Goal: Information Seeking & Learning: Learn about a topic

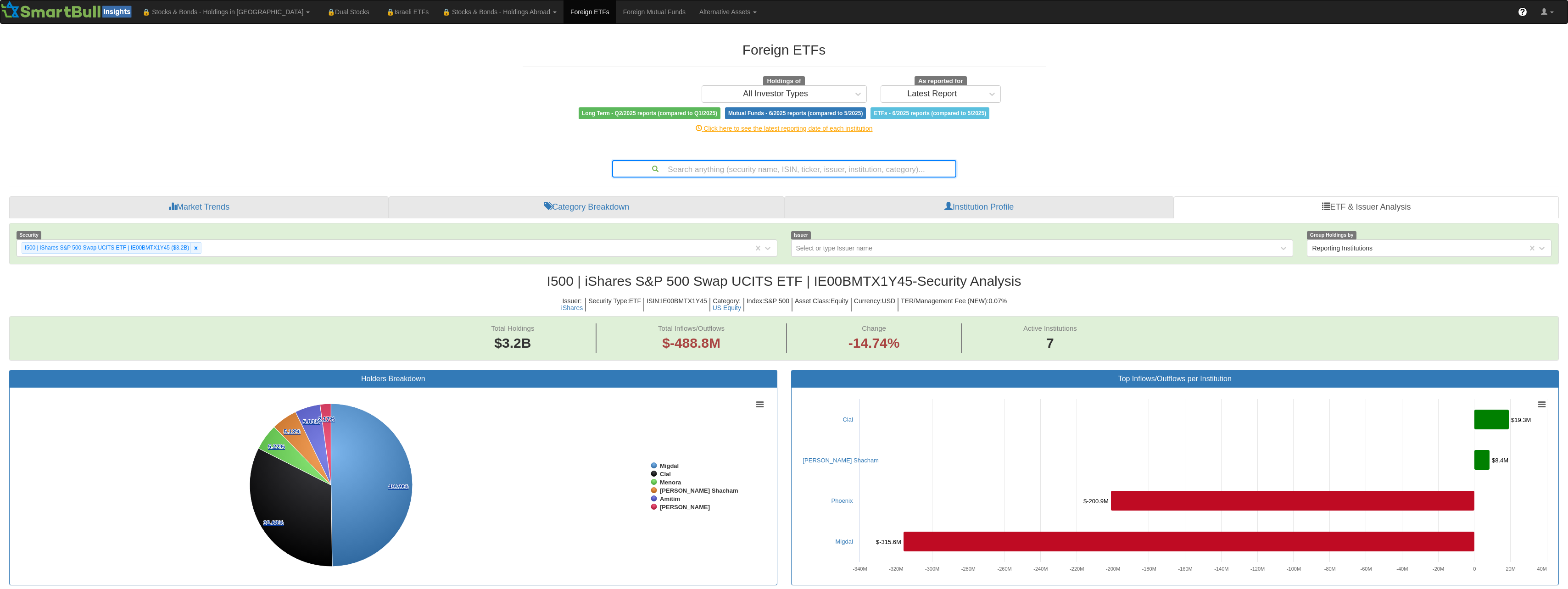
scroll to position [19, 1533]
click at [817, 94] on div "All Investor Types" at bounding box center [775, 94] width 147 height 15
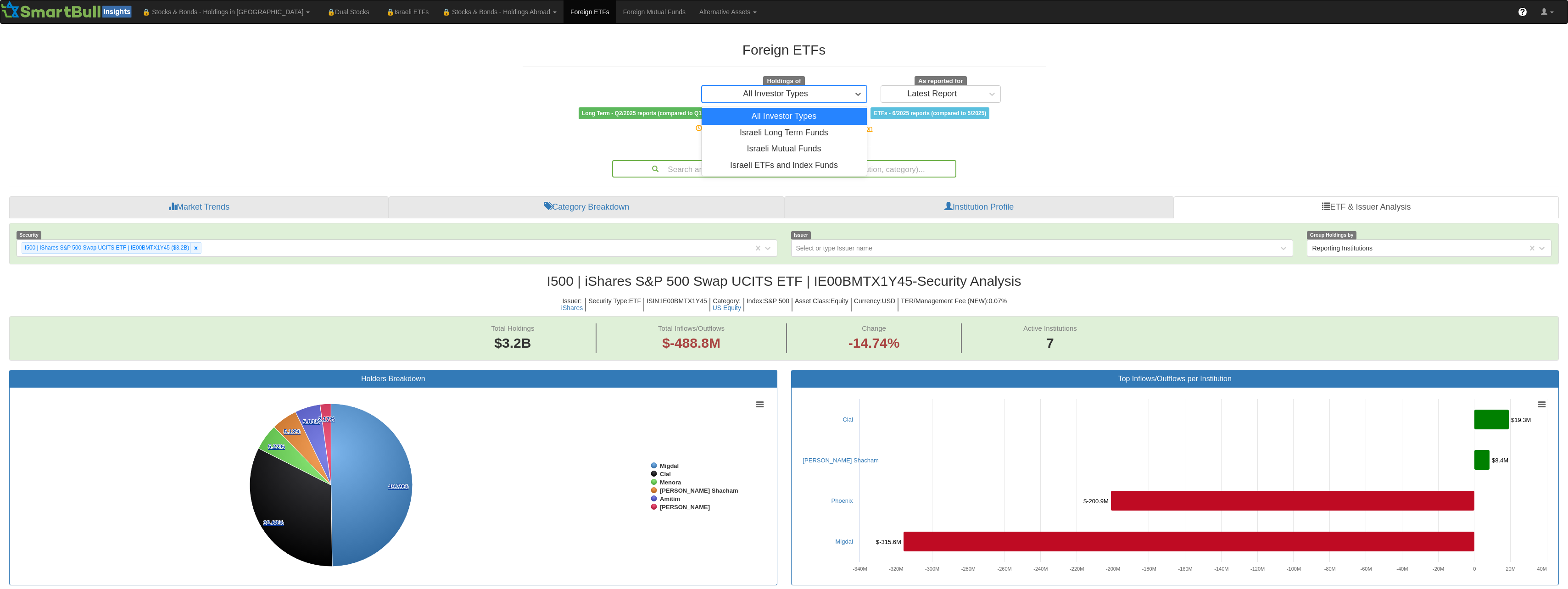
click at [809, 84] on div "Holdings of option All Investor Types focused, 1 of 4. 4 results available. Use…" at bounding box center [784, 89] width 179 height 27
click at [1005, 96] on div "As reported for Latest Report" at bounding box center [940, 89] width 135 height 27
click at [983, 99] on div "Latest Report" at bounding box center [932, 94] width 103 height 15
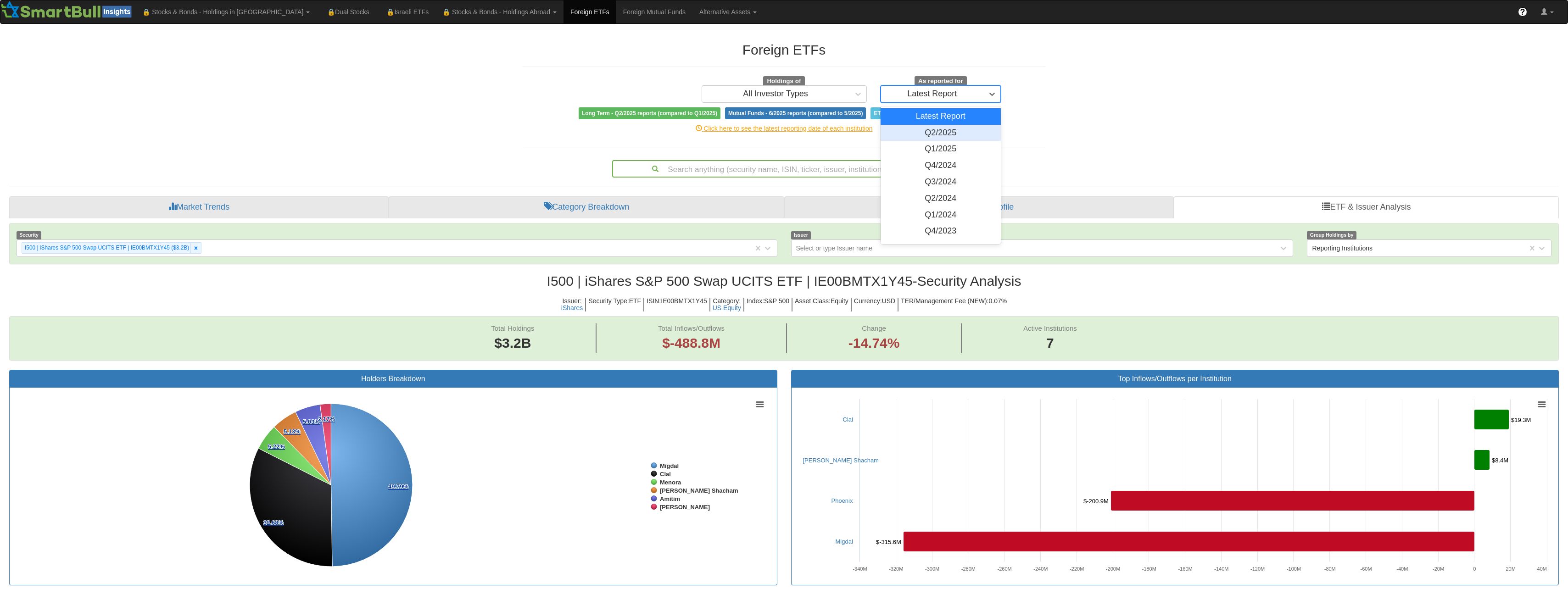
click at [956, 137] on div "Q2/2025" at bounding box center [941, 133] width 121 height 16
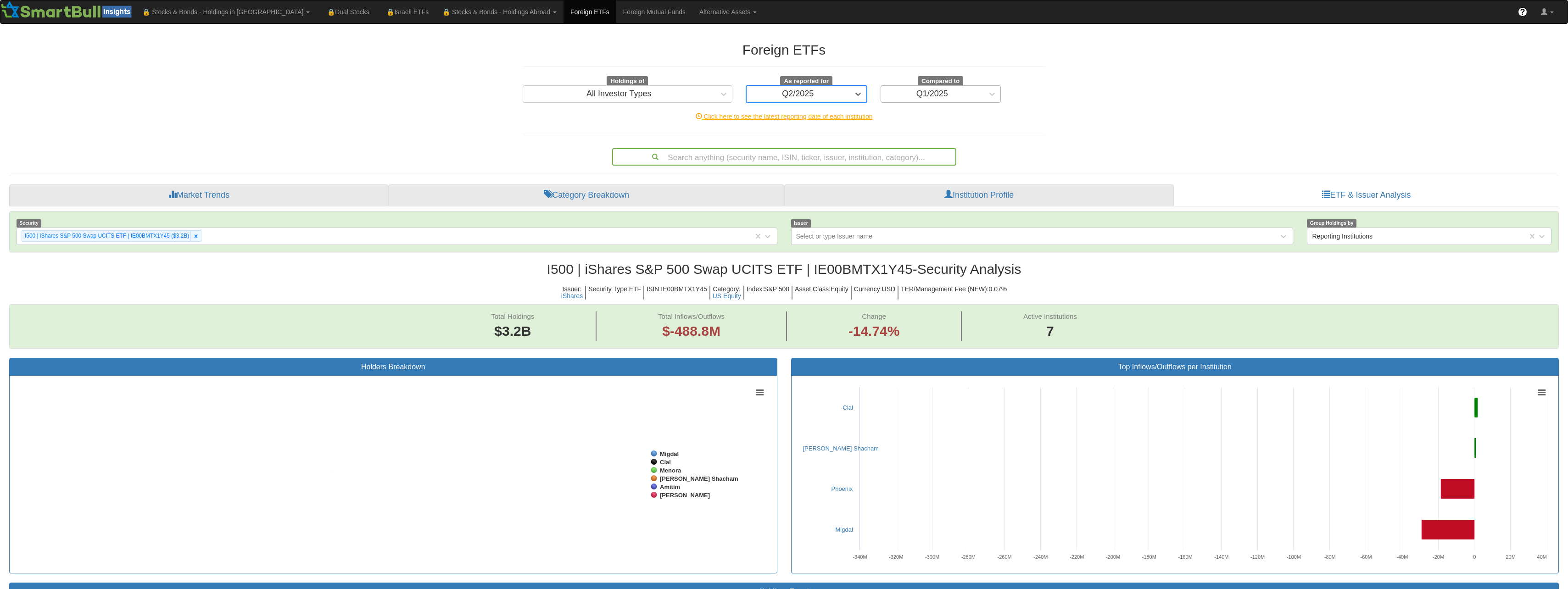
click at [943, 97] on div "Q1/2025" at bounding box center [932, 94] width 32 height 9
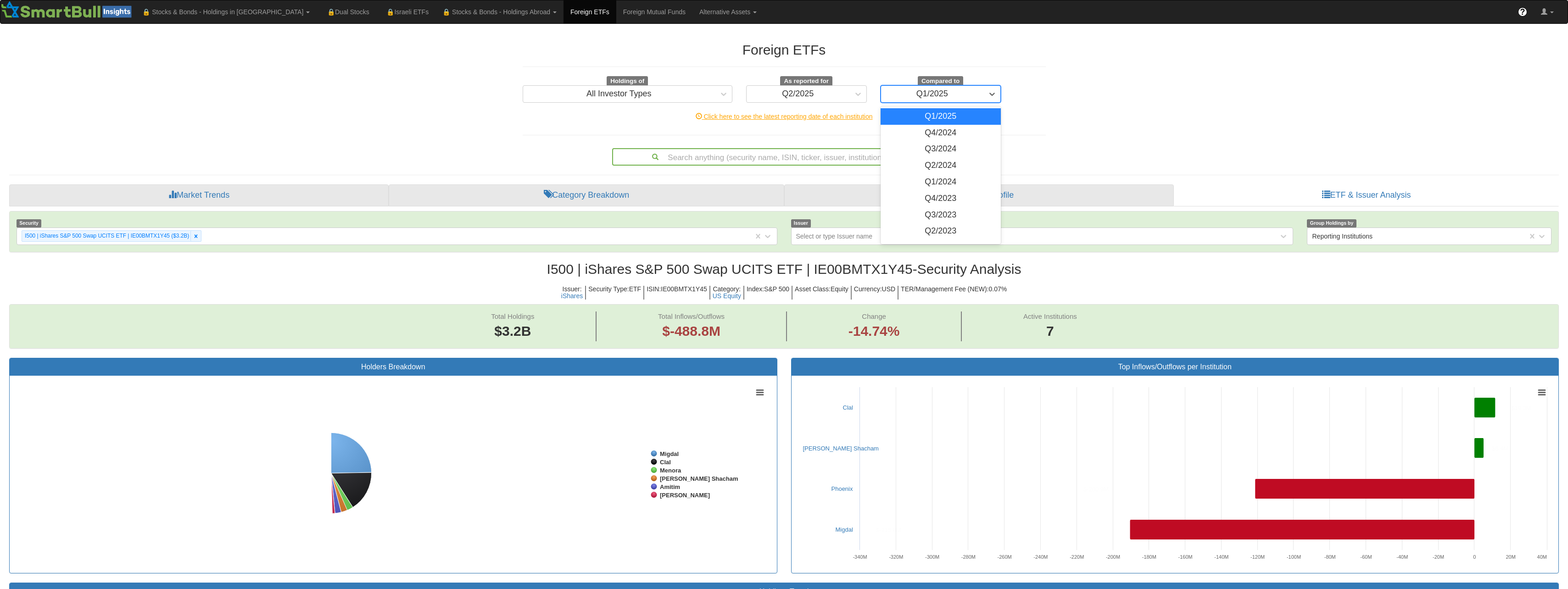
scroll to position [19, 1533]
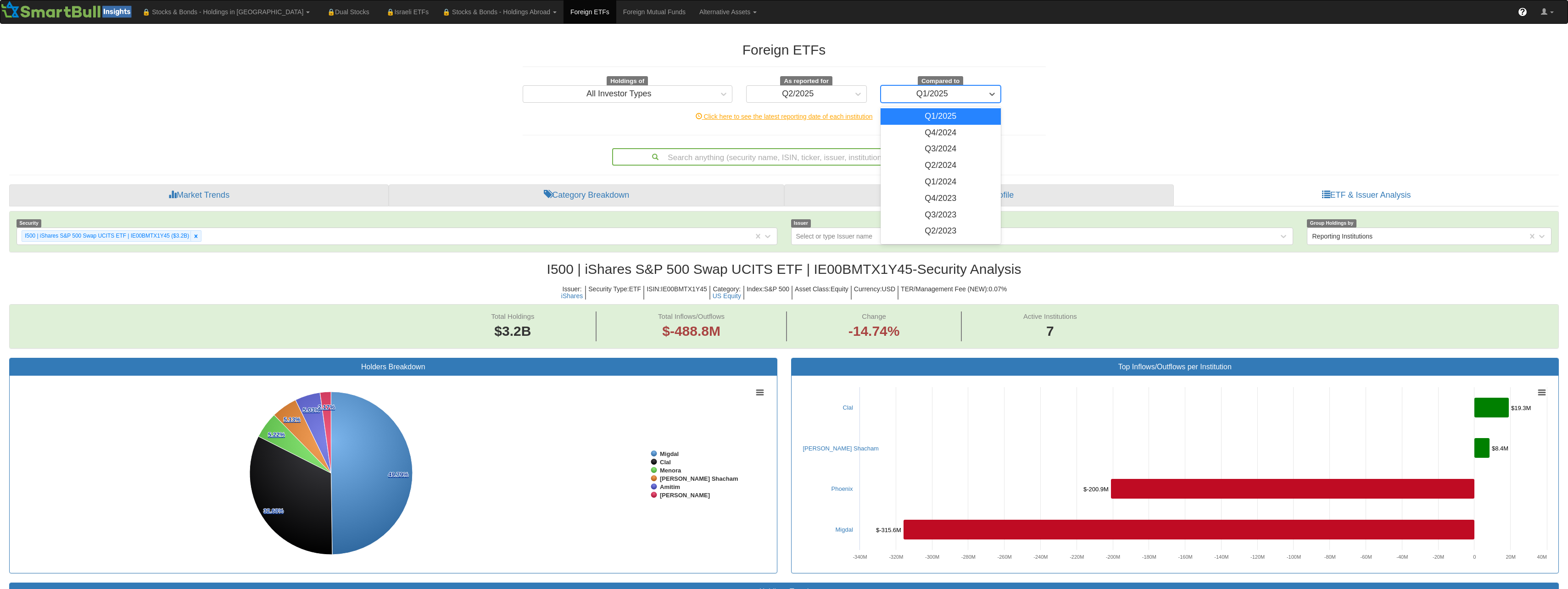
click at [939, 113] on div "Q1/2025" at bounding box center [941, 116] width 121 height 16
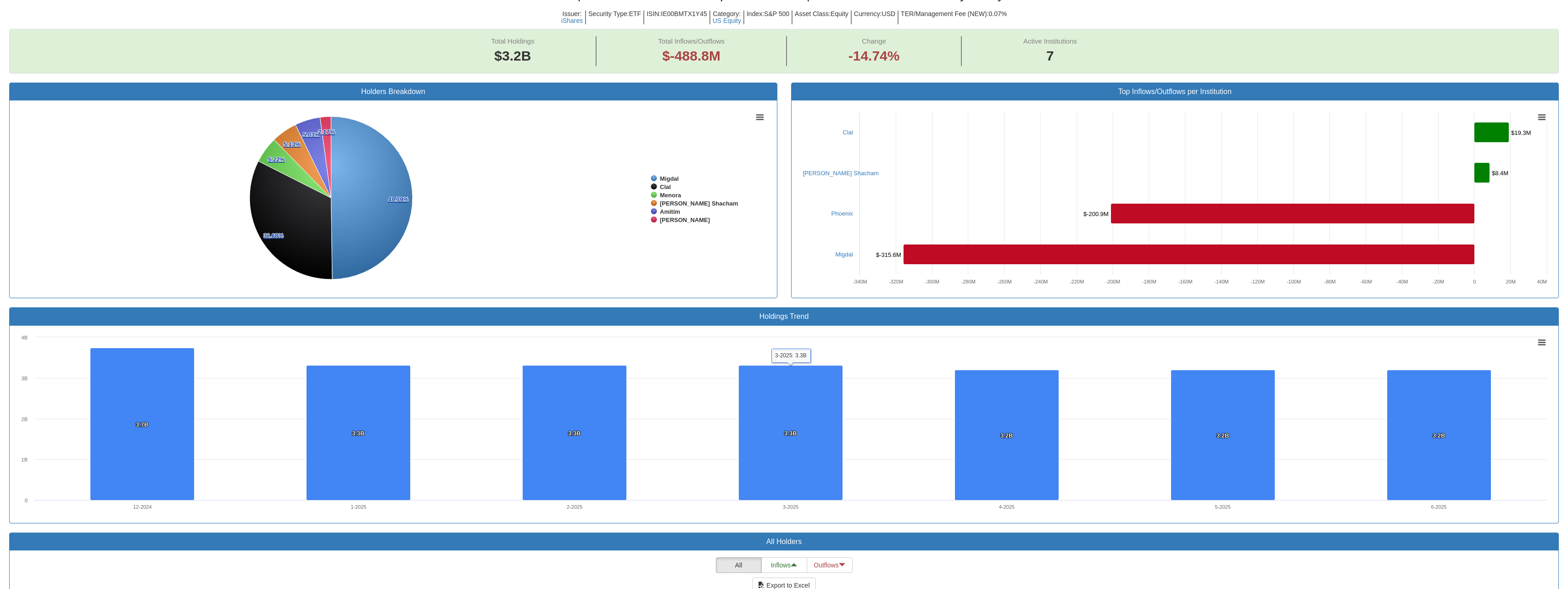
scroll to position [484, 0]
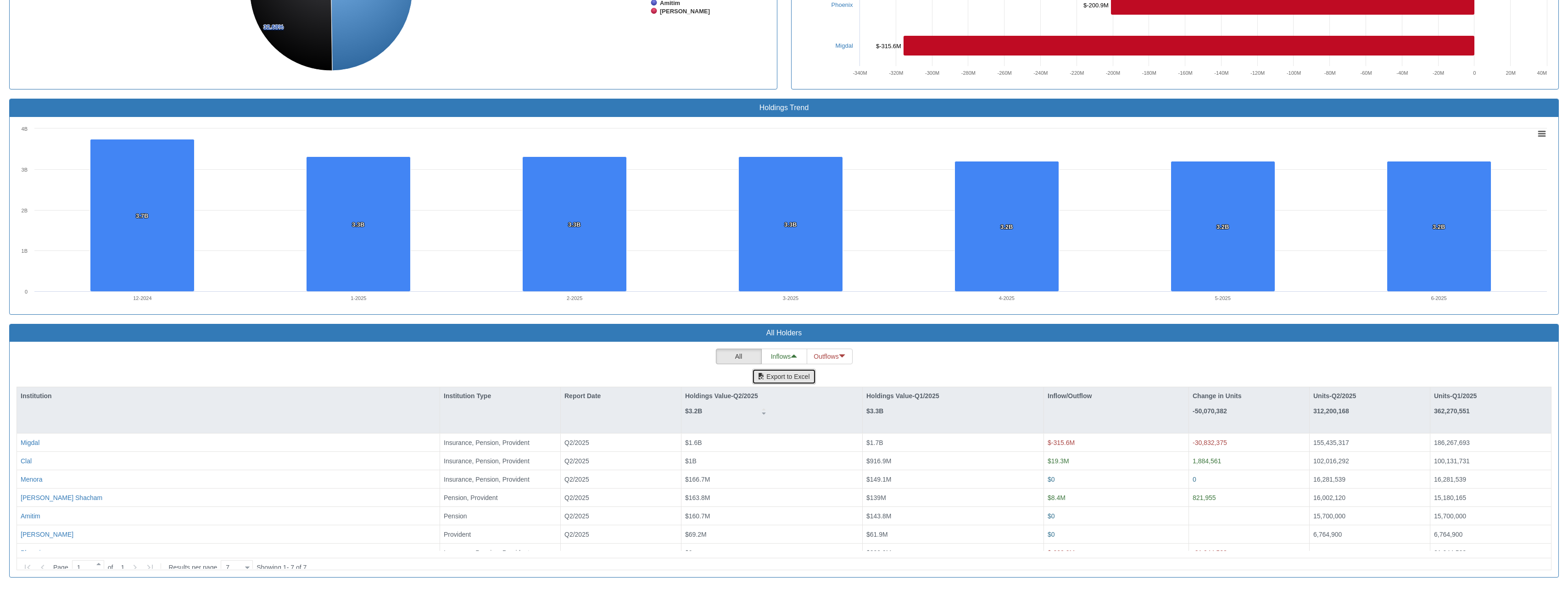
click at [795, 378] on button "Export to Excel" at bounding box center [784, 377] width 63 height 16
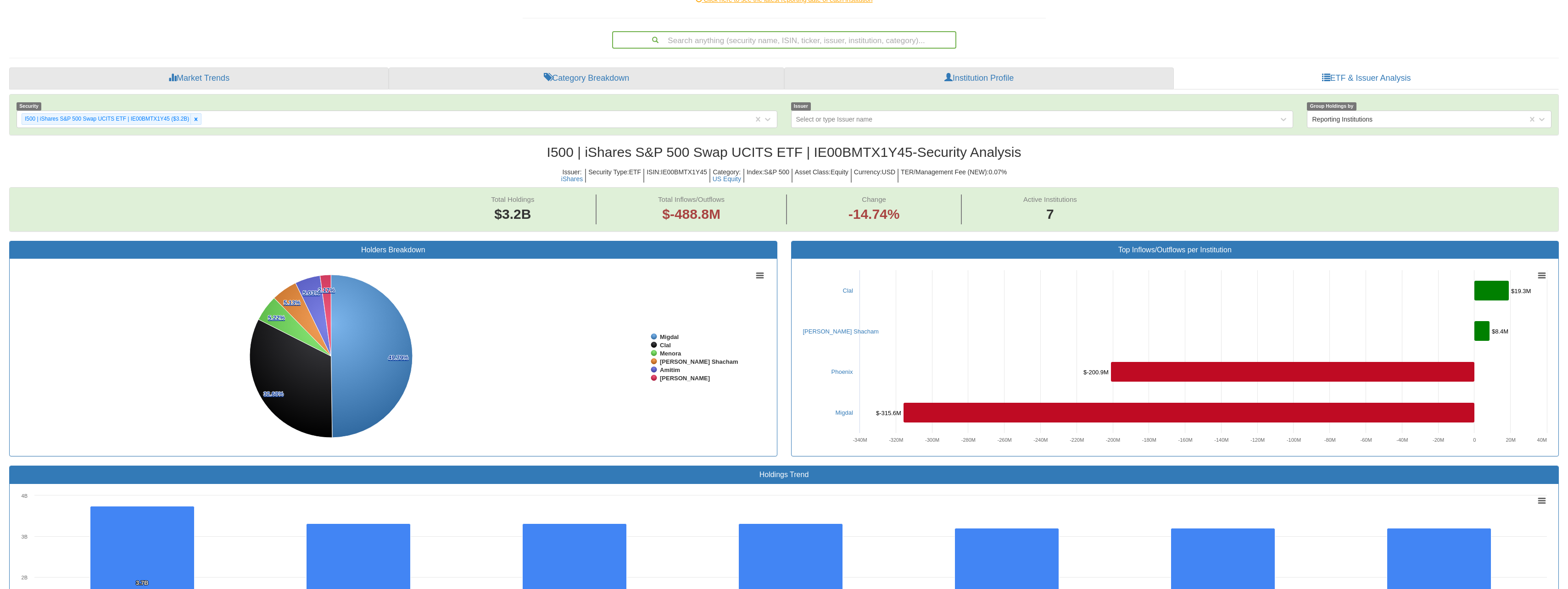
scroll to position [0, 0]
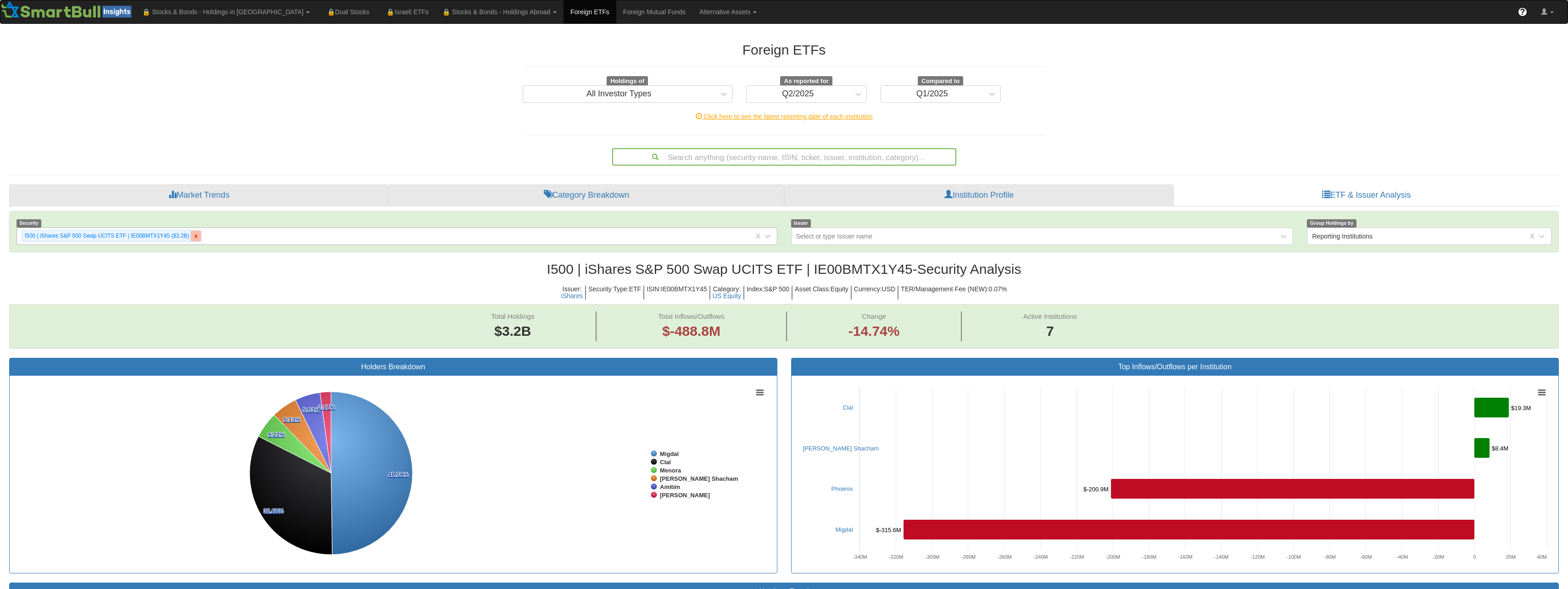
click at [197, 234] on icon at bounding box center [196, 235] width 3 height 3
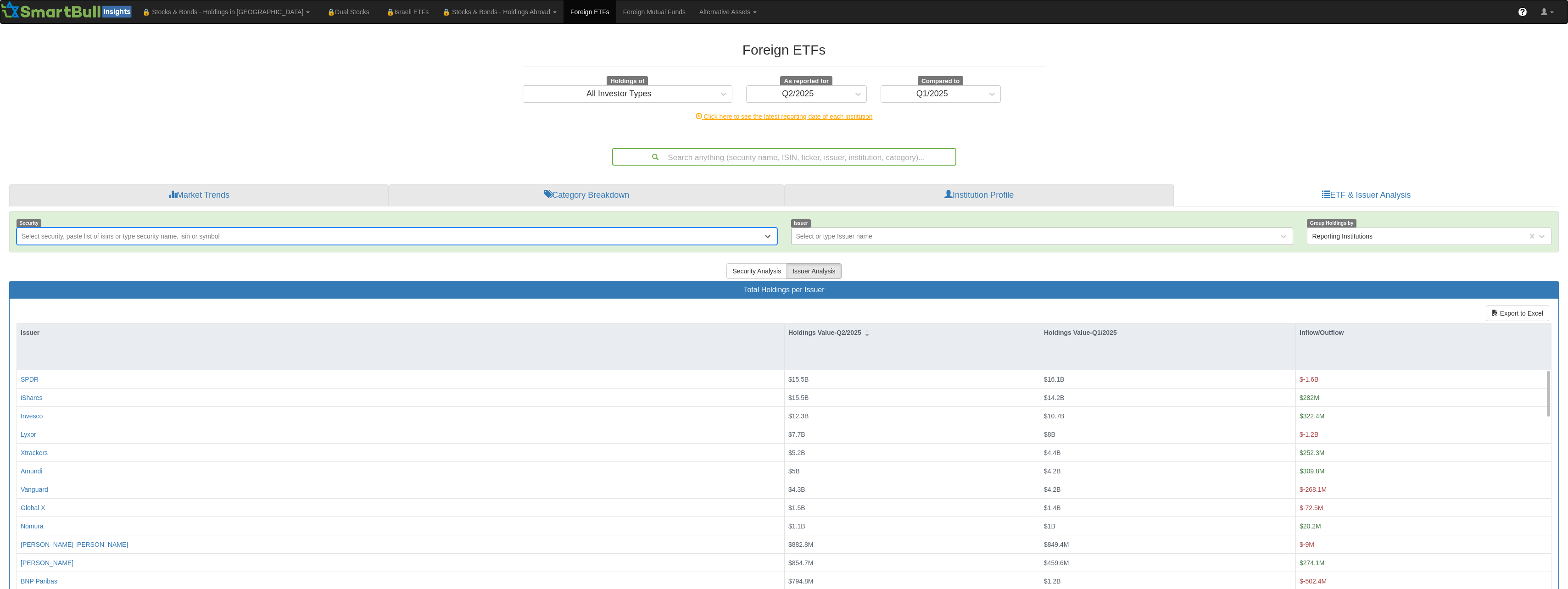
click at [911, 239] on div "Select or type Issuer name" at bounding box center [1035, 236] width 488 height 15
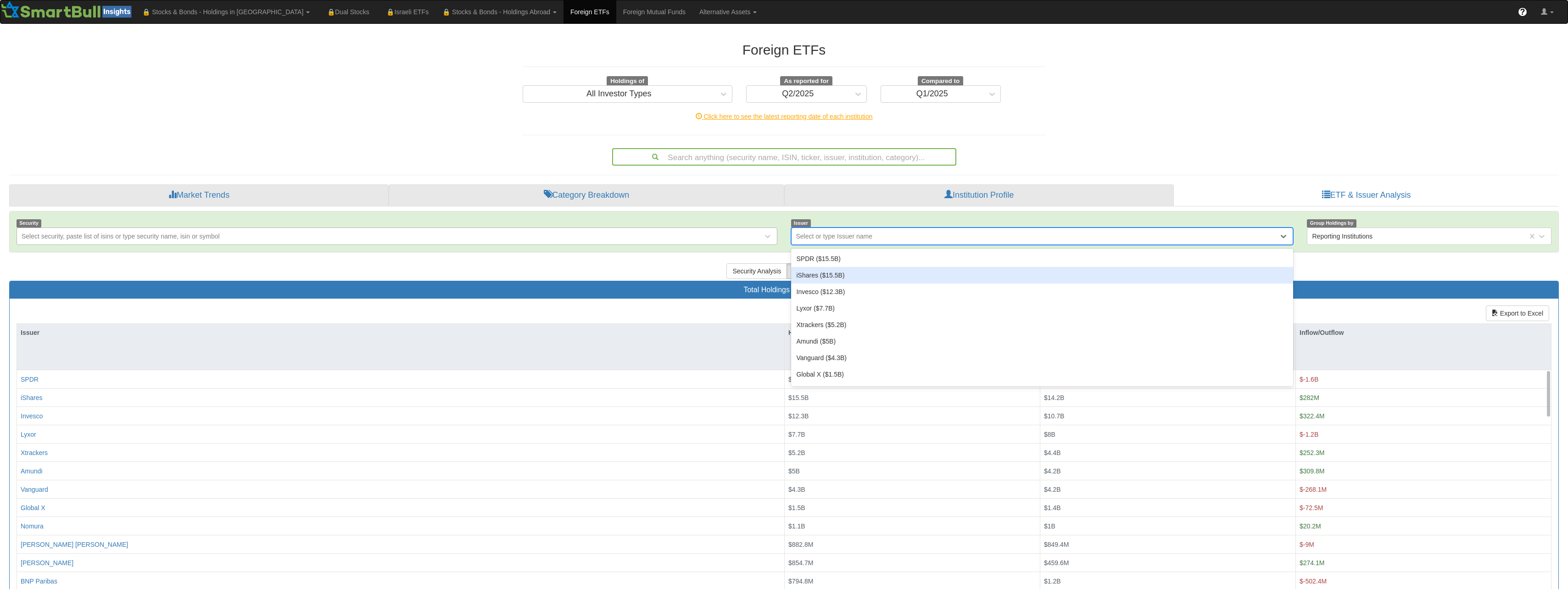
click at [848, 271] on div "iShares ($15.5B)" at bounding box center [1042, 275] width 502 height 16
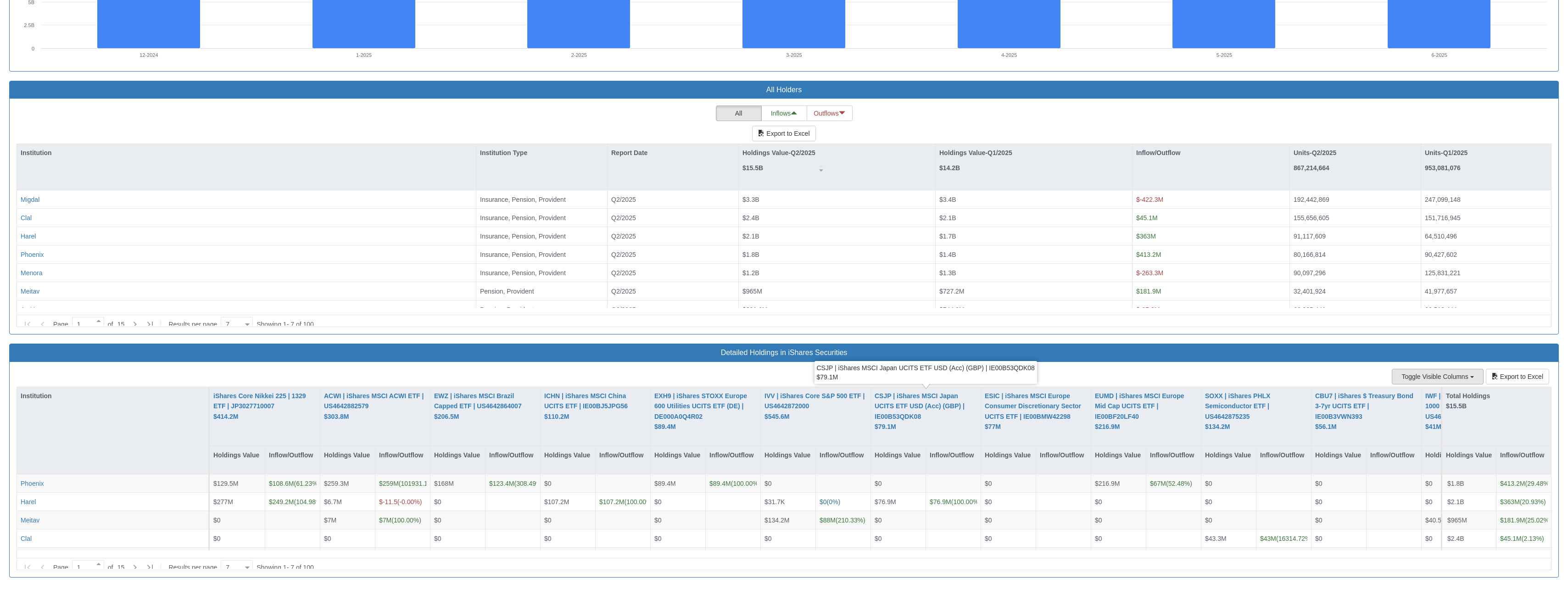
scroll to position [19, 1533]
click at [1513, 372] on button "Export to Excel" at bounding box center [1517, 377] width 63 height 16
click at [1067, 100] on div "All Inflows Outflows Export to Excel Institution Institution Type Report Date H…" at bounding box center [784, 216] width 1549 height 235
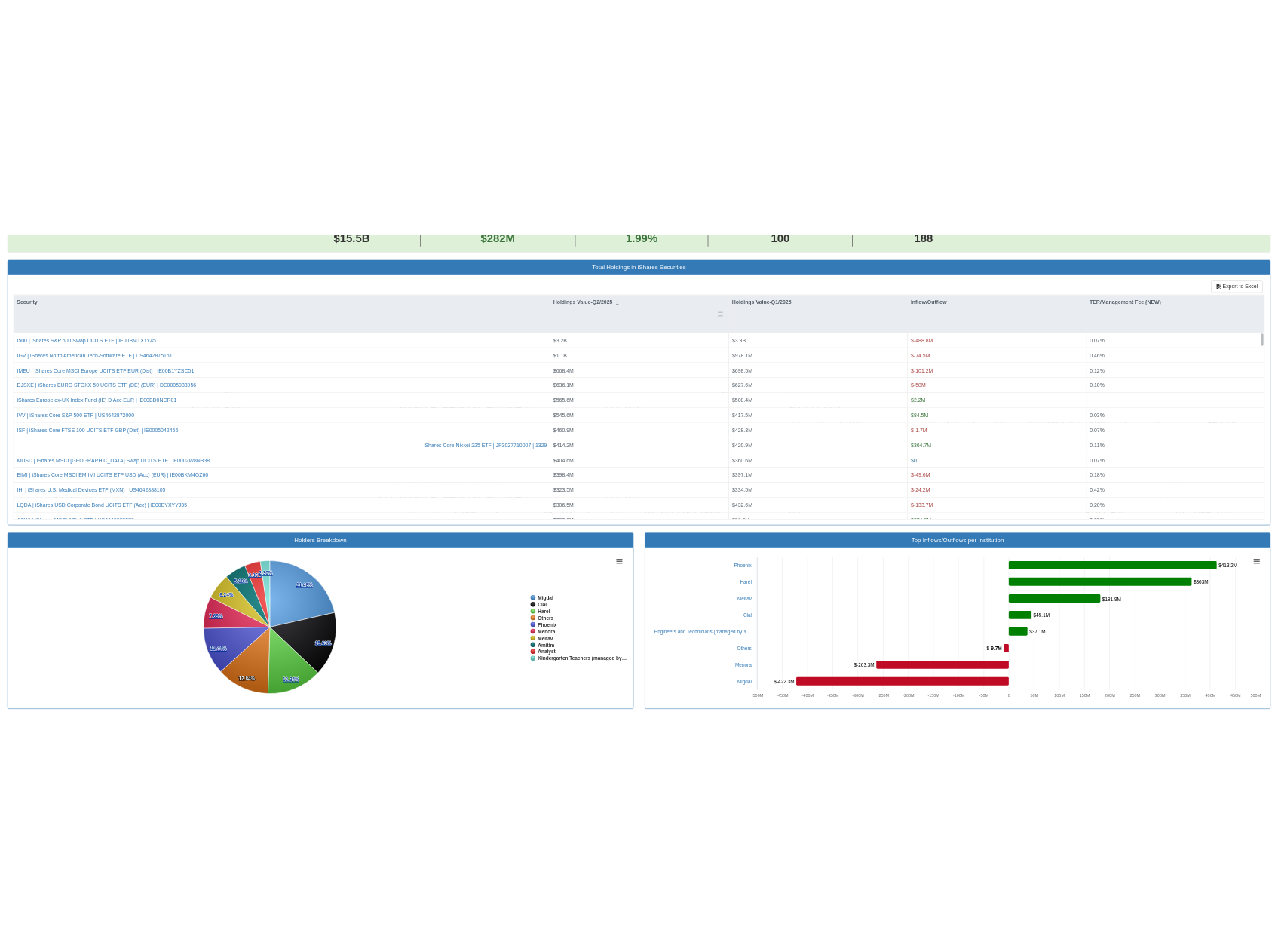
scroll to position [274, 0]
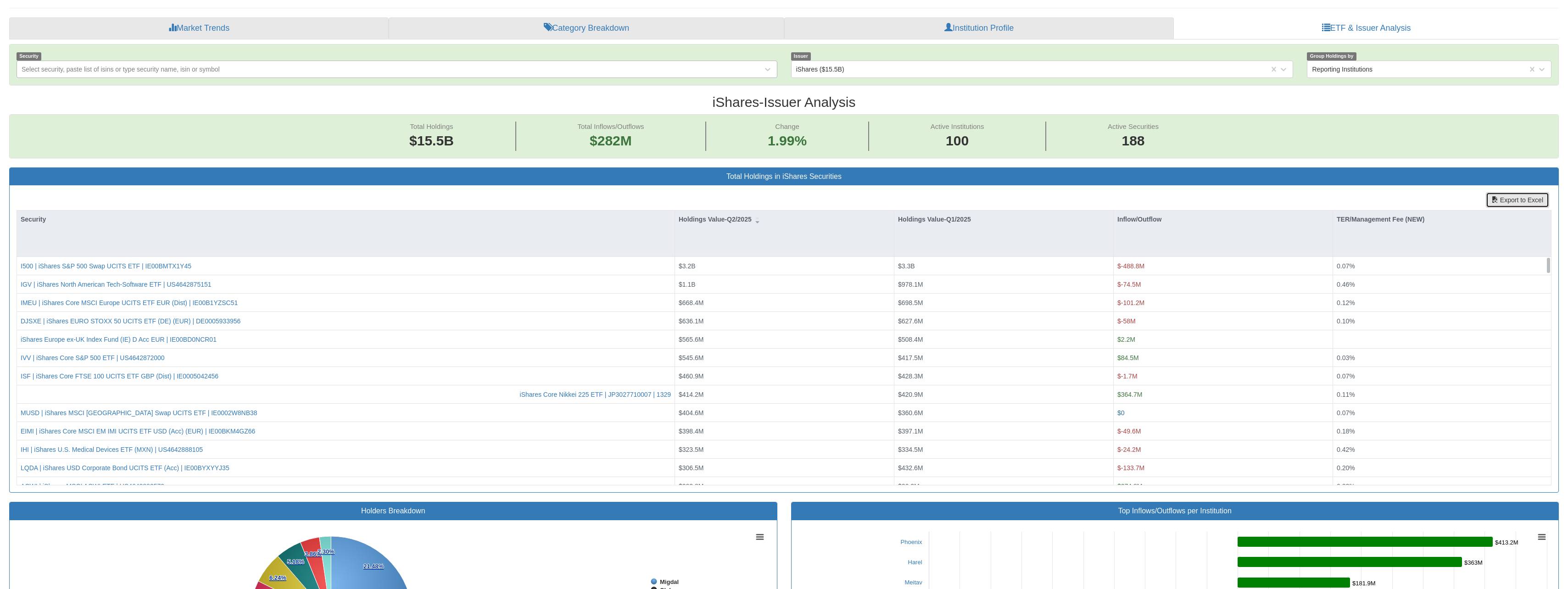
click at [1517, 200] on button "Export to Excel" at bounding box center [1517, 200] width 63 height 16
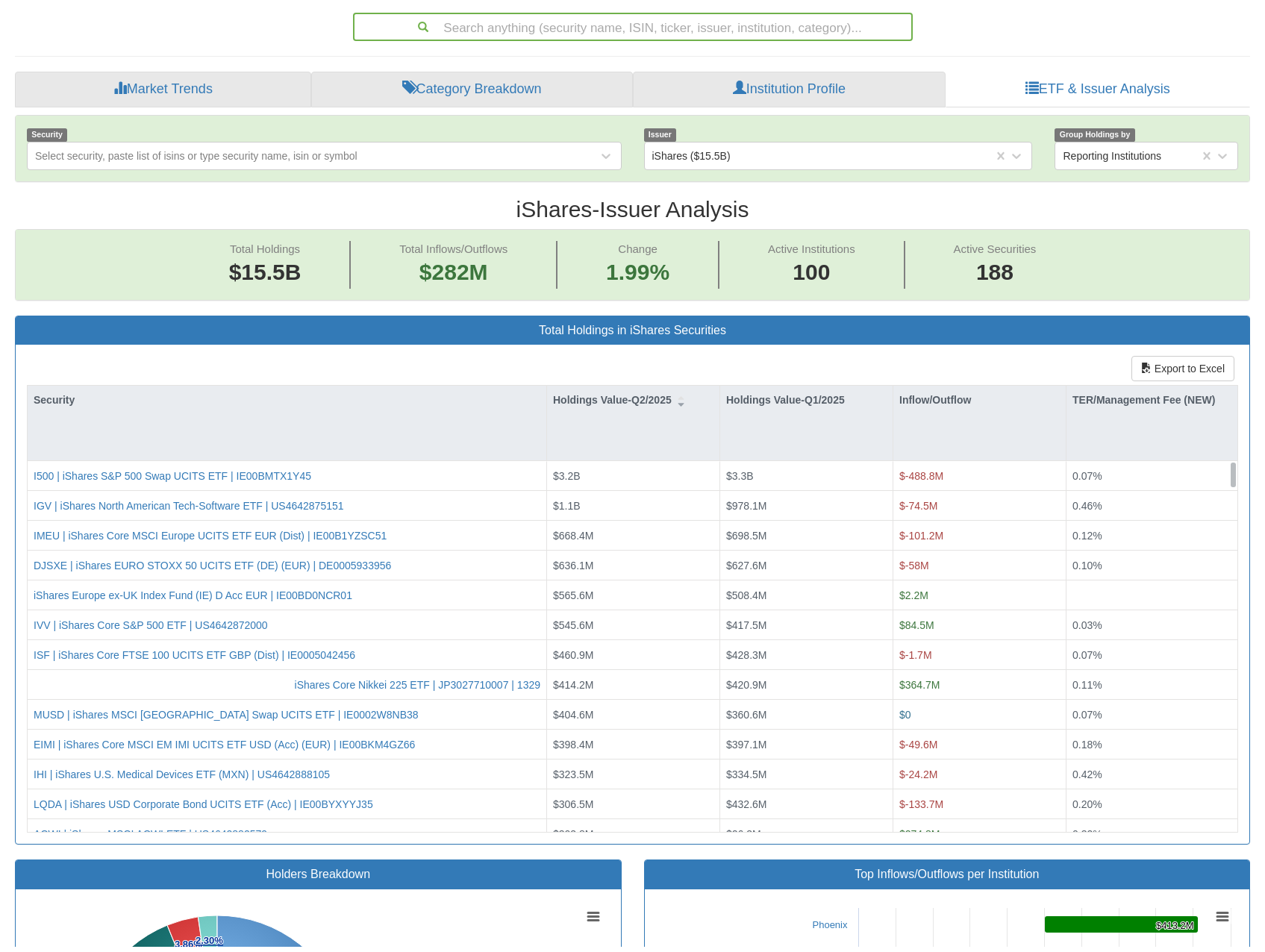
scroll to position [0, 0]
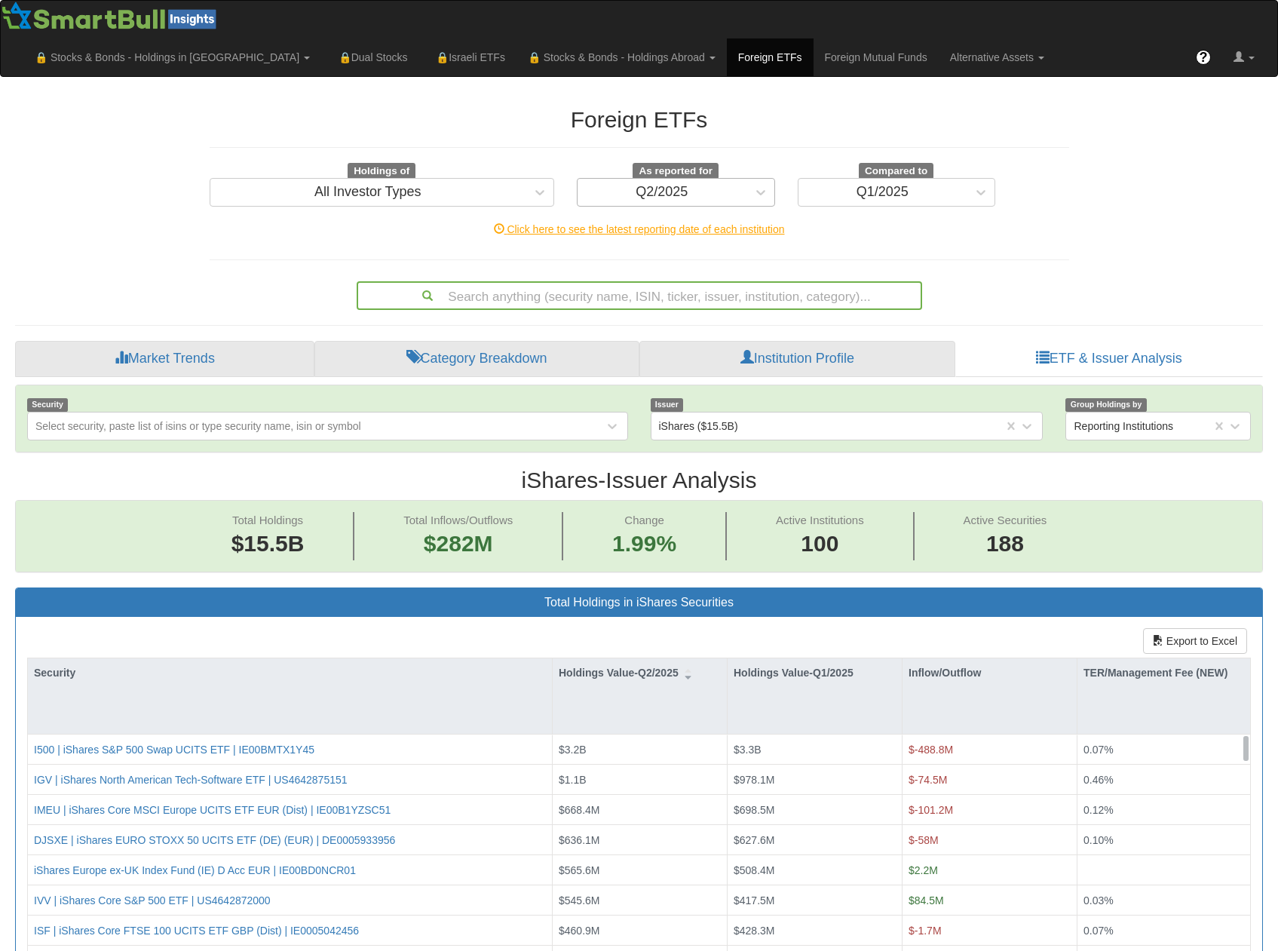
click at [706, 180] on div "Q2/2025" at bounding box center [661, 192] width 169 height 24
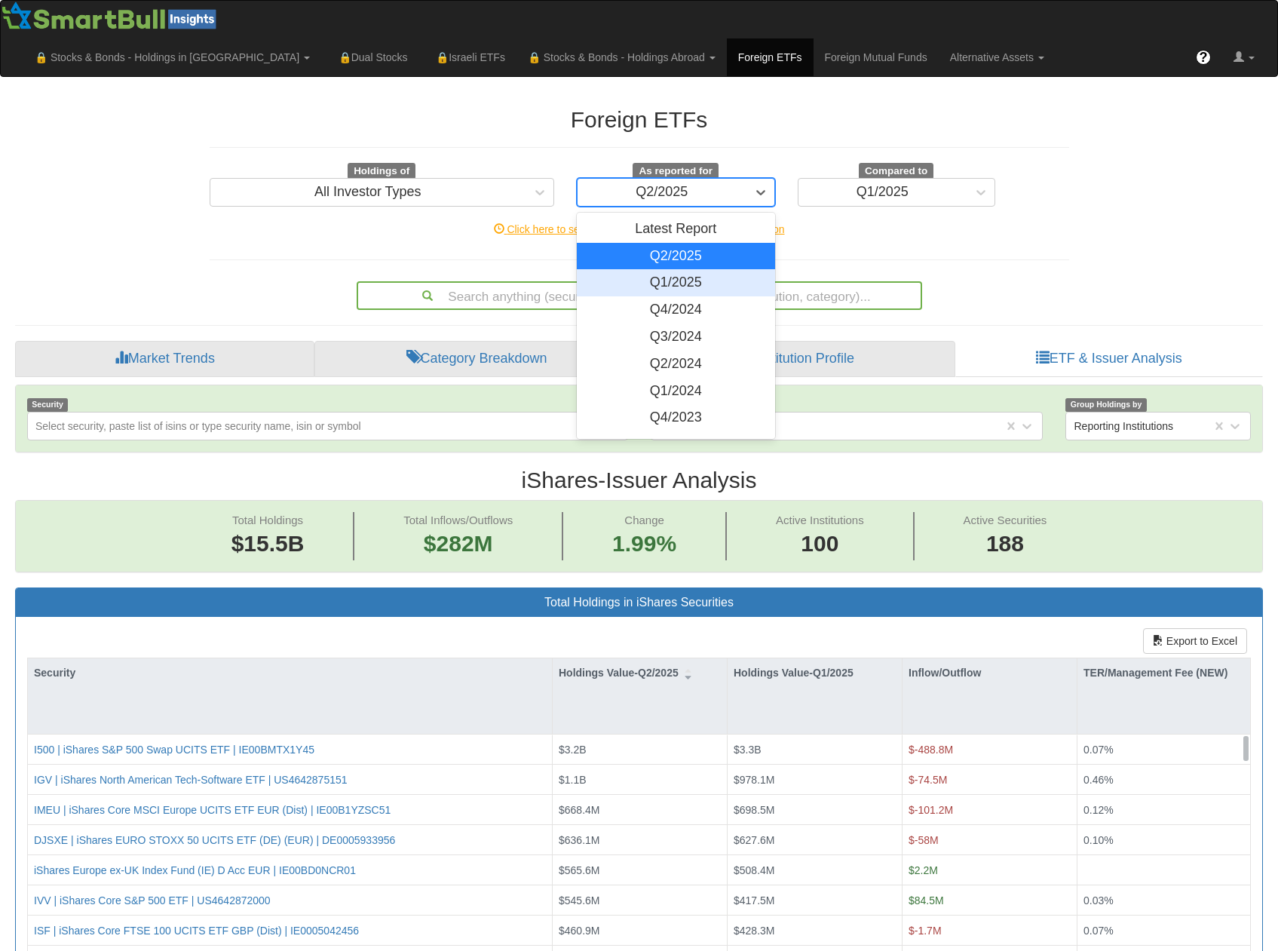
click at [676, 269] on div "Q1/2025" at bounding box center [676, 282] width 198 height 27
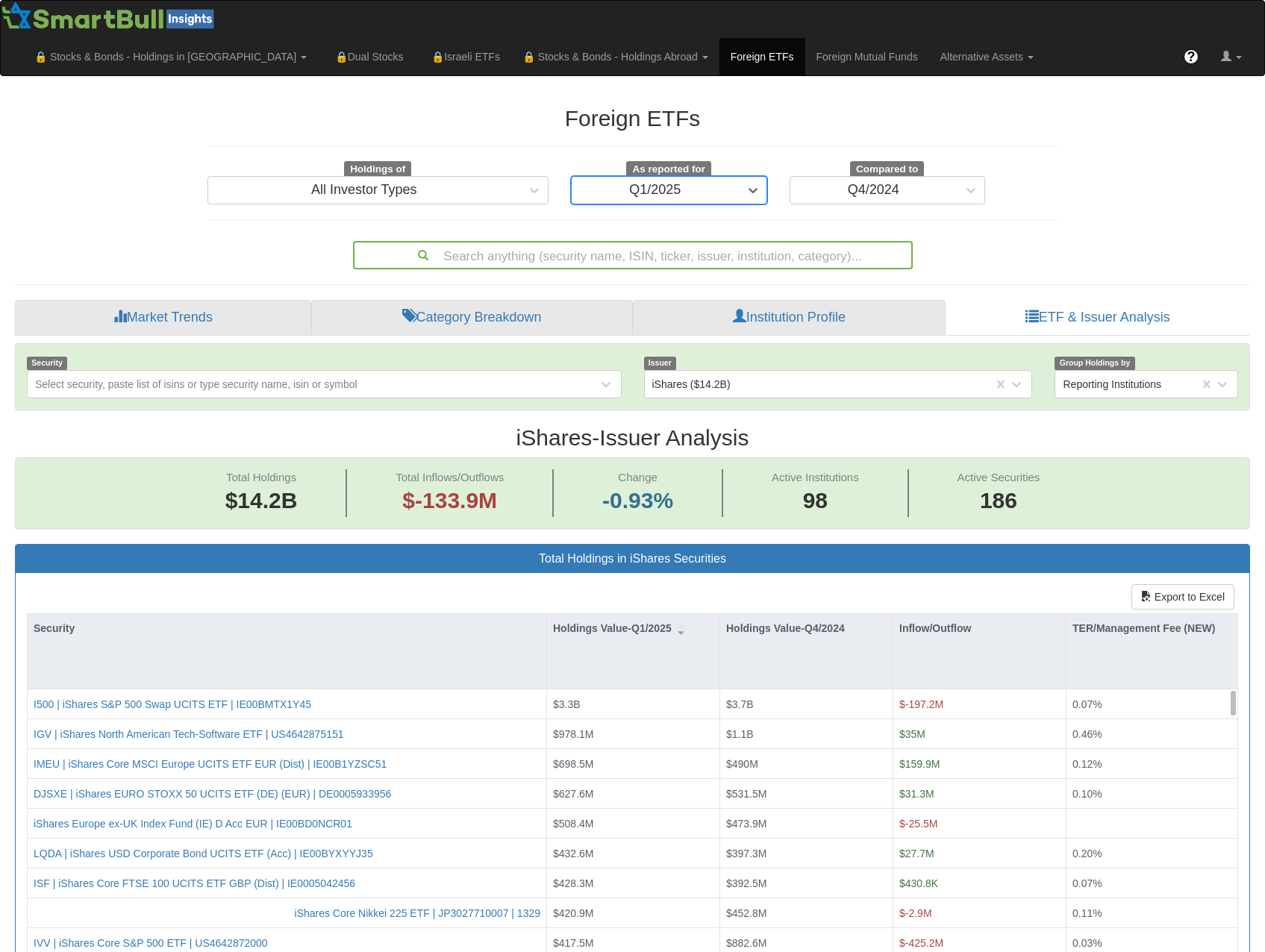
click at [817, 426] on h2 "iShares - Issuer Analysis" at bounding box center [632, 437] width 1235 height 25
click at [724, 426] on h2 "iShares - Issuer Analysis" at bounding box center [632, 437] width 1235 height 25
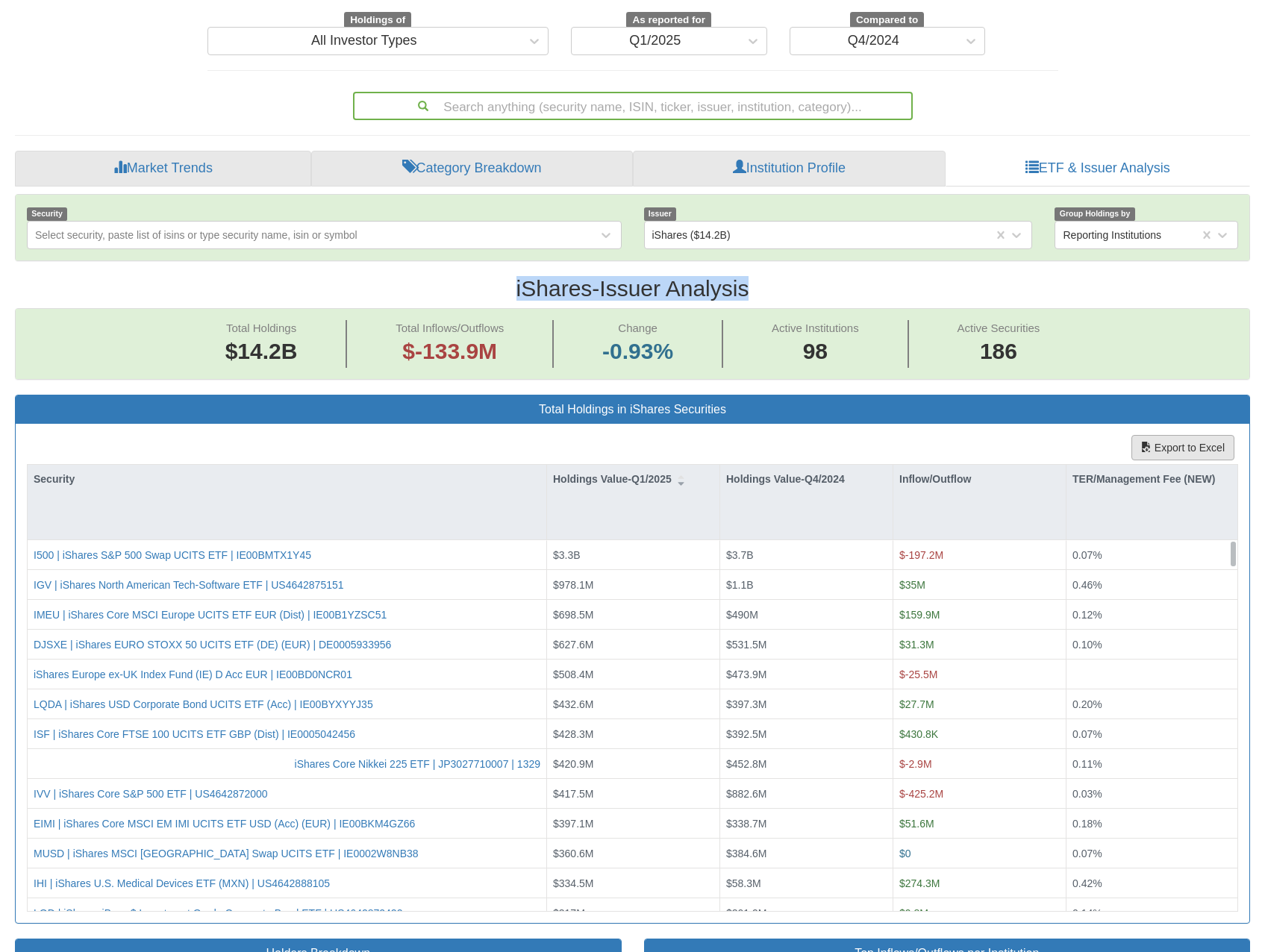
scroll to position [31, 1208]
click at [1162, 435] on button "Export to Excel" at bounding box center [1183, 448] width 103 height 26
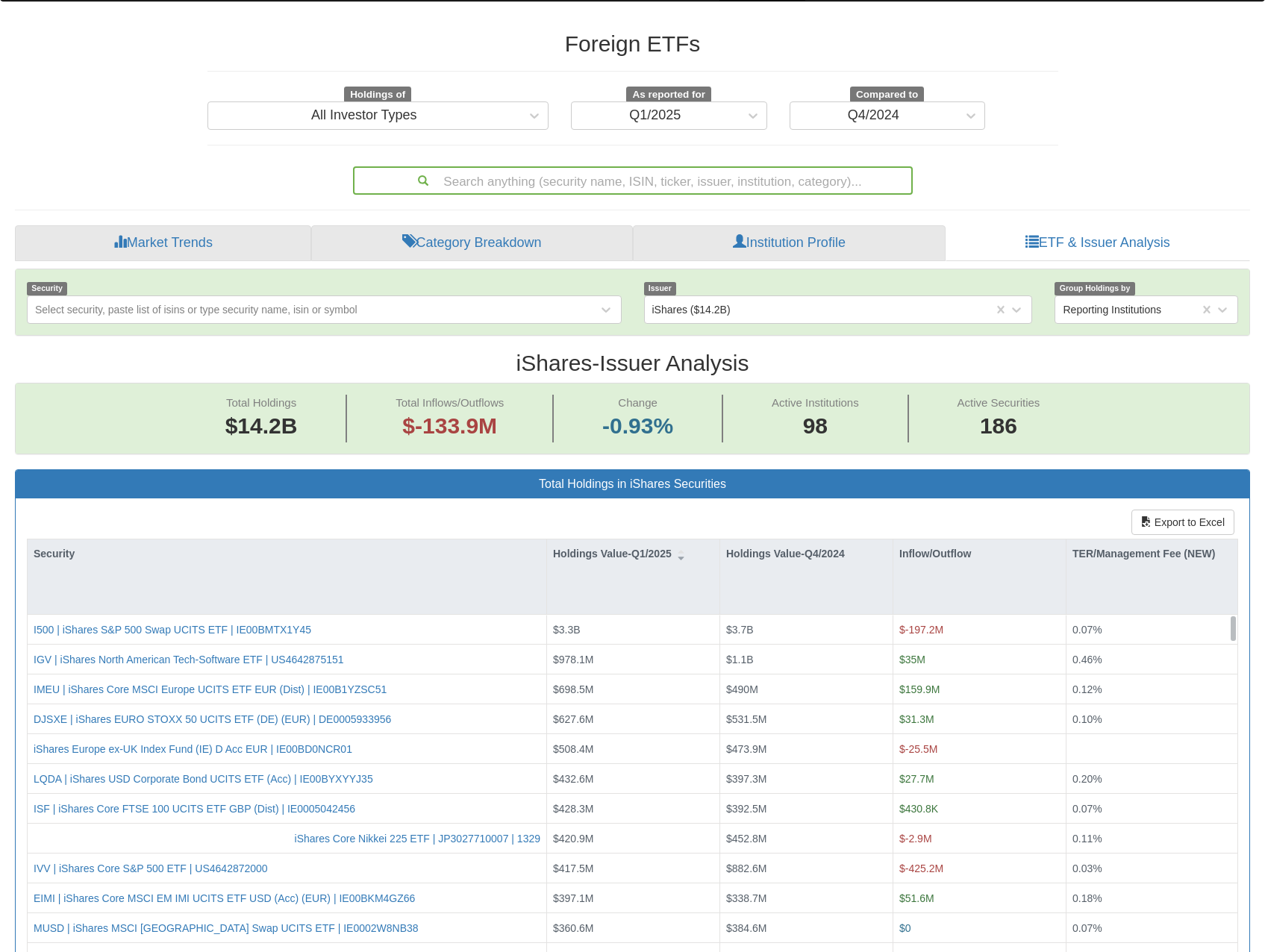
scroll to position [0, 0]
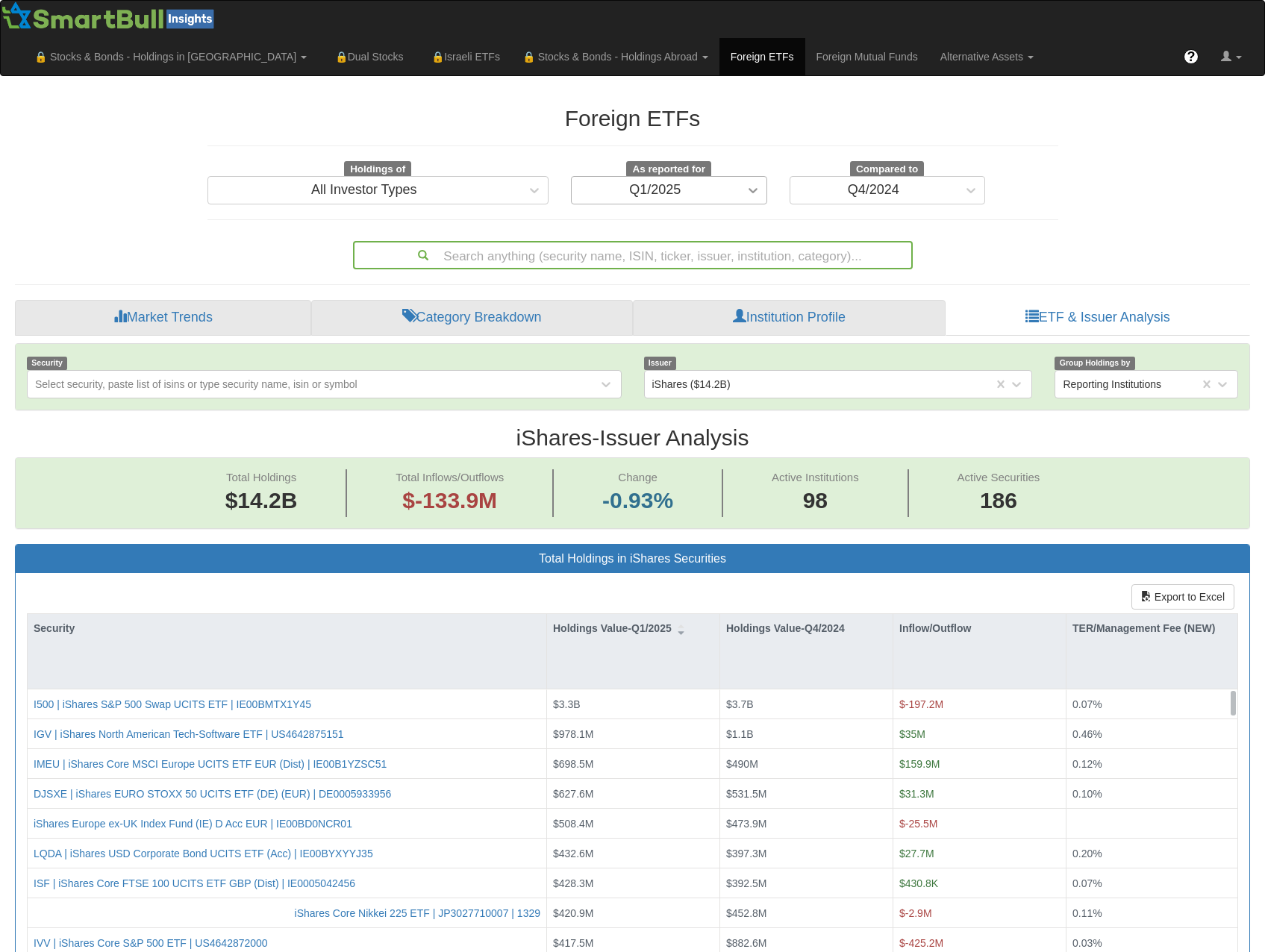
click at [741, 177] on div at bounding box center [752, 190] width 27 height 27
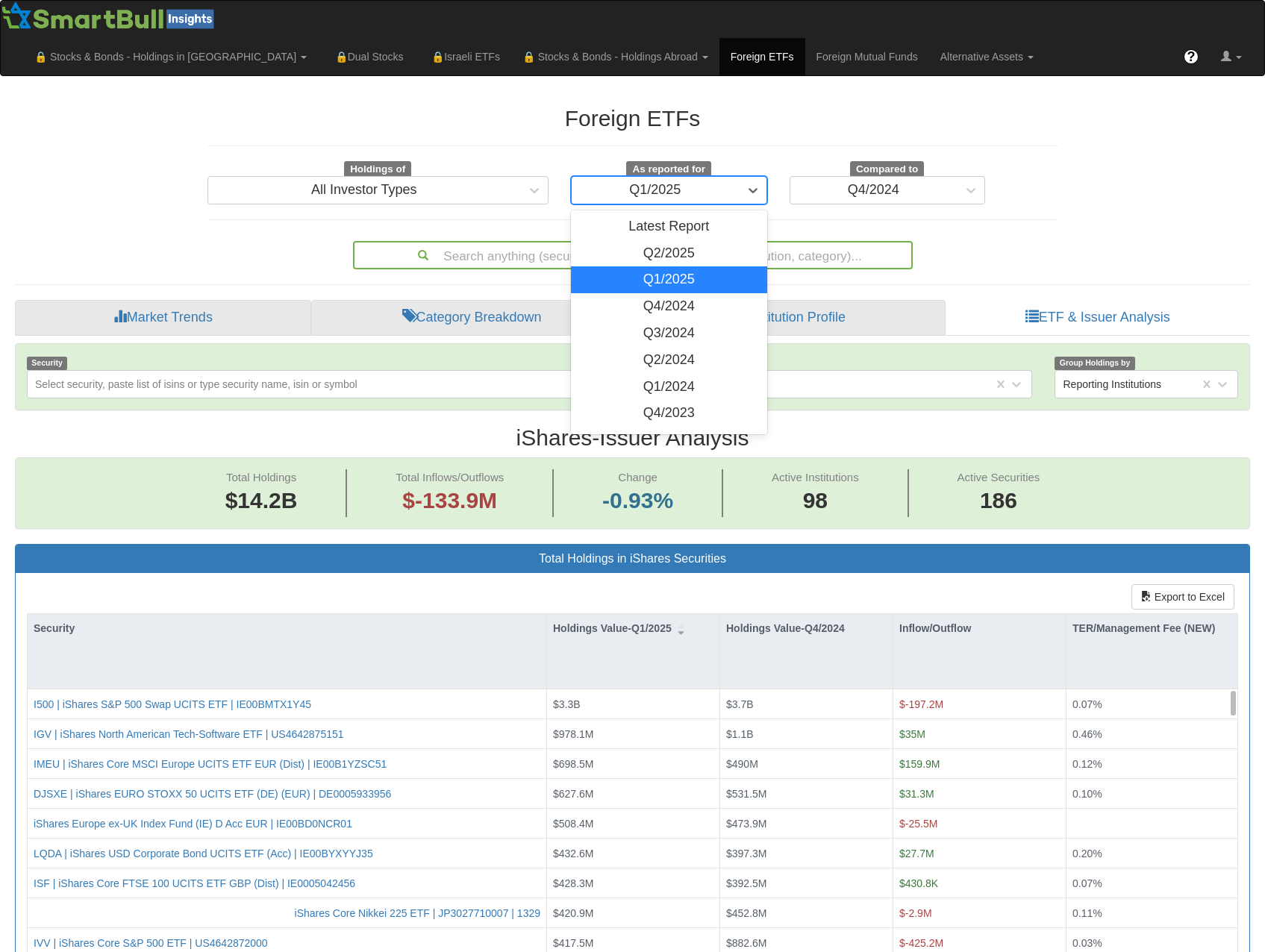
click at [693, 293] on div "Q4/2024" at bounding box center [669, 306] width 196 height 27
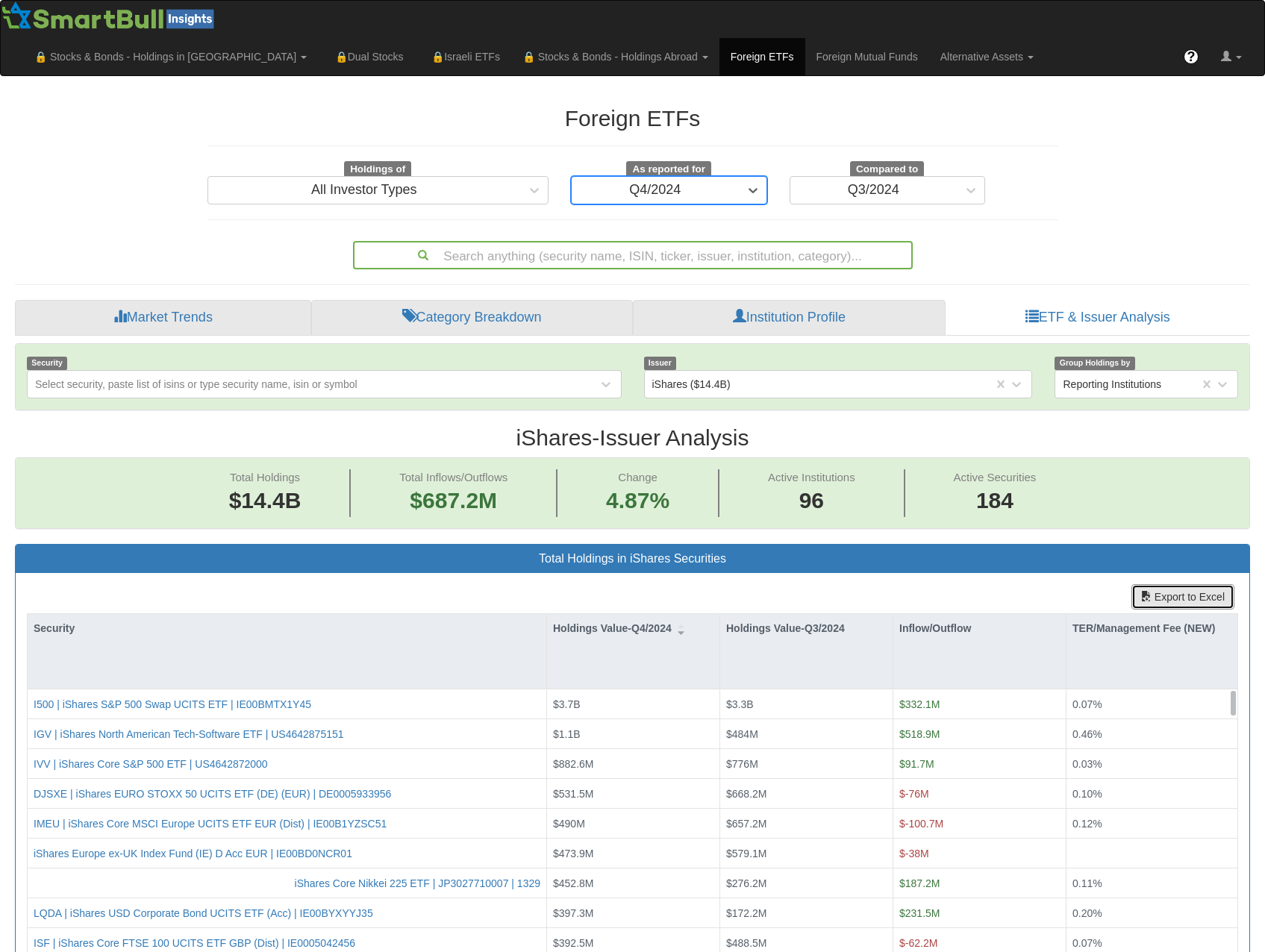
click at [1181, 584] on button "Export to Excel" at bounding box center [1183, 597] width 103 height 26
click at [731, 220] on hr at bounding box center [632, 220] width 850 height 1
click at [717, 178] on div "Q4/2024" at bounding box center [654, 190] width 167 height 24
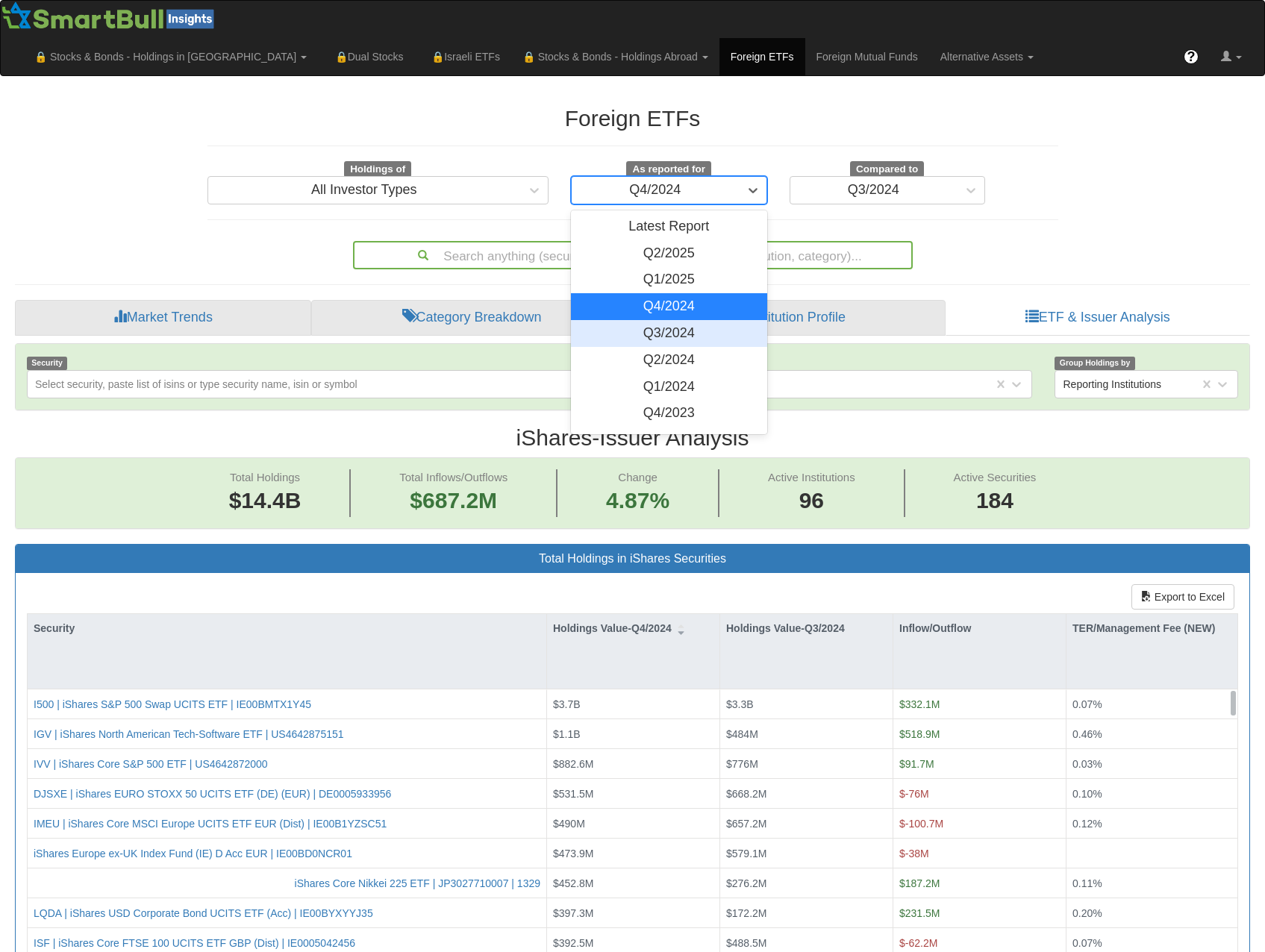
click at [670, 320] on div "Q3/2024" at bounding box center [669, 333] width 196 height 27
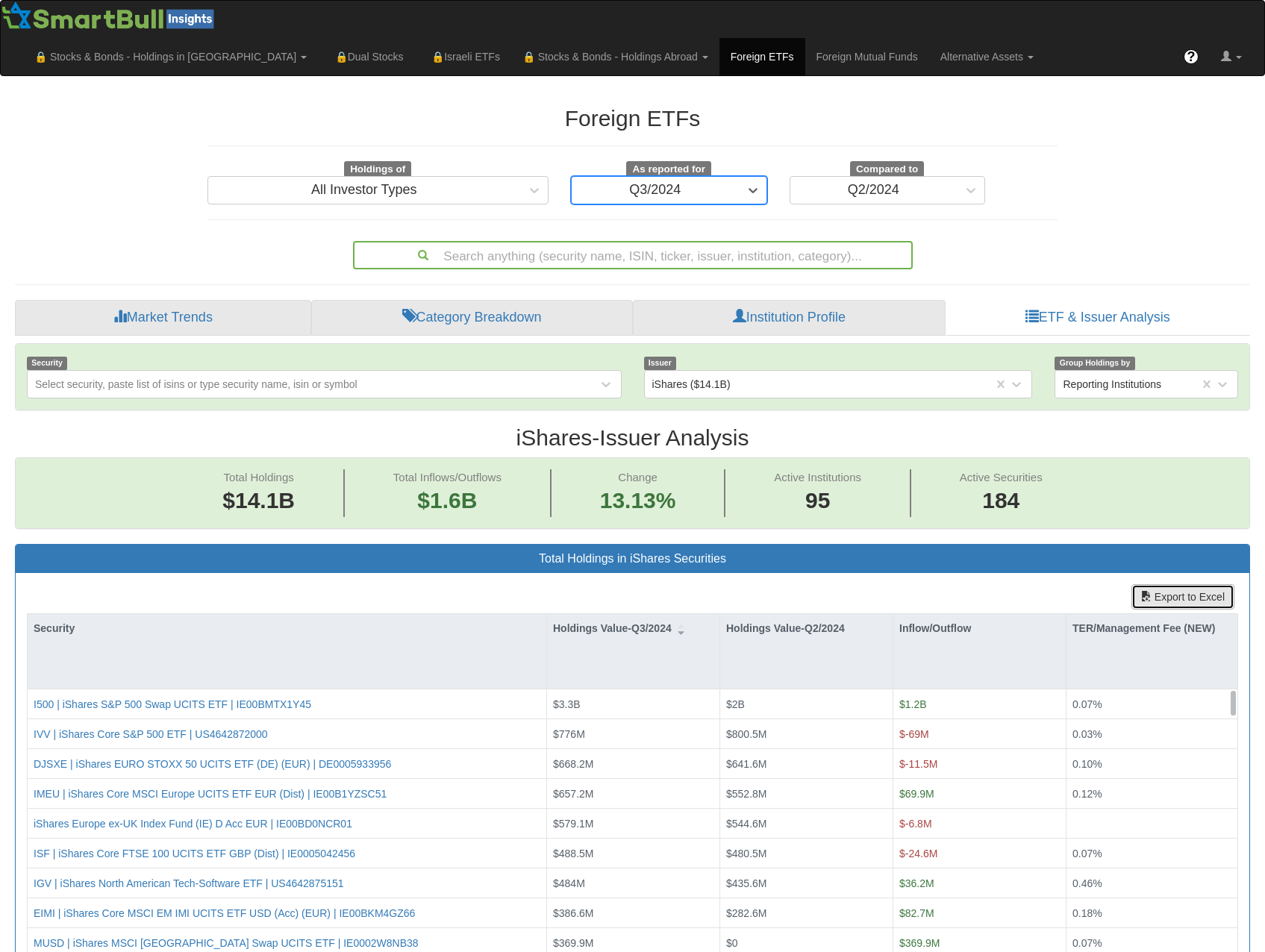
click at [1156, 584] on button "Export to Excel" at bounding box center [1183, 597] width 103 height 26
click at [855, 220] on hr at bounding box center [632, 220] width 850 height 1
click at [688, 178] on div "Q3/2024" at bounding box center [654, 190] width 167 height 24
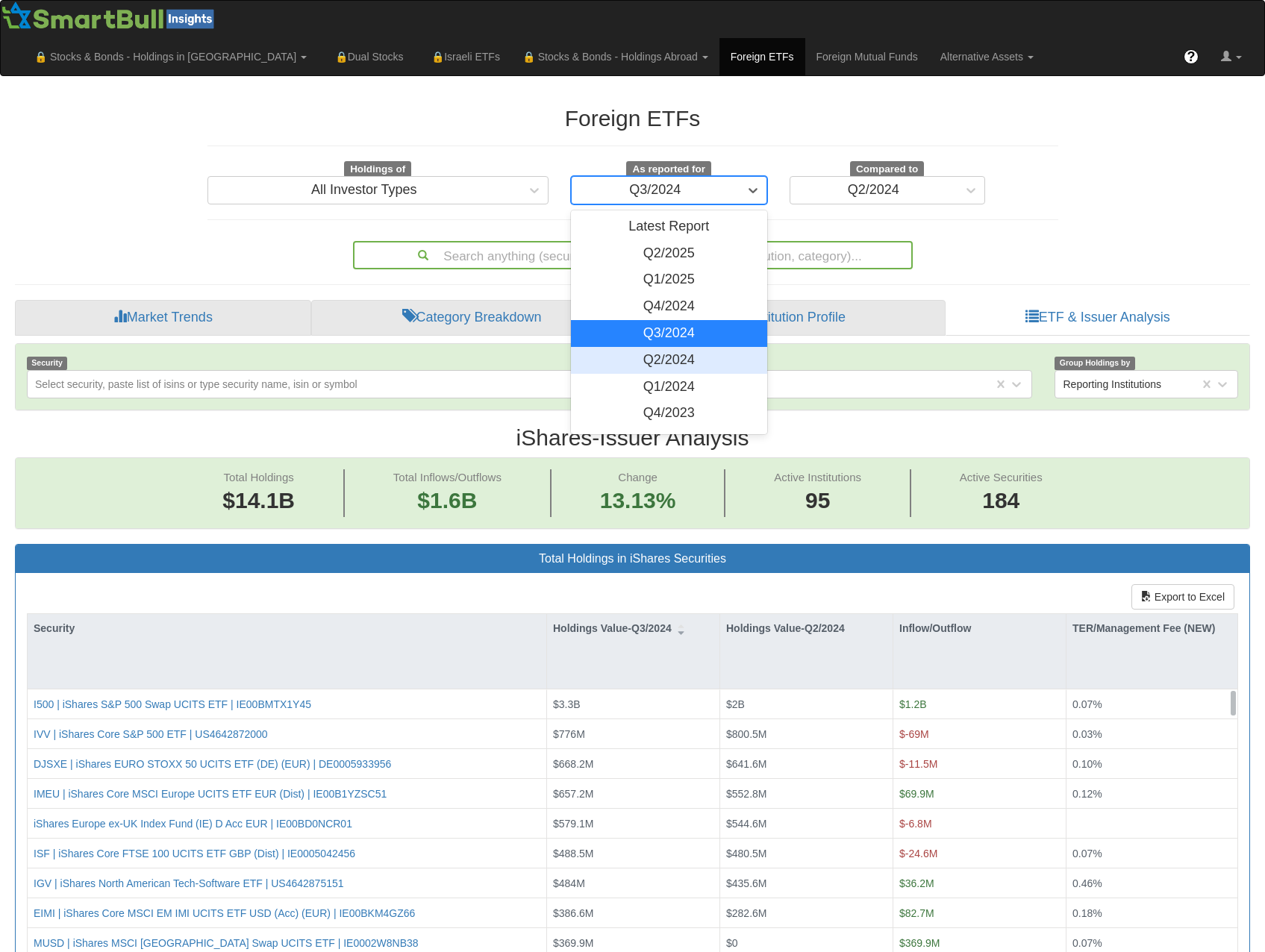
click at [683, 347] on div "Q2/2024" at bounding box center [669, 360] width 196 height 27
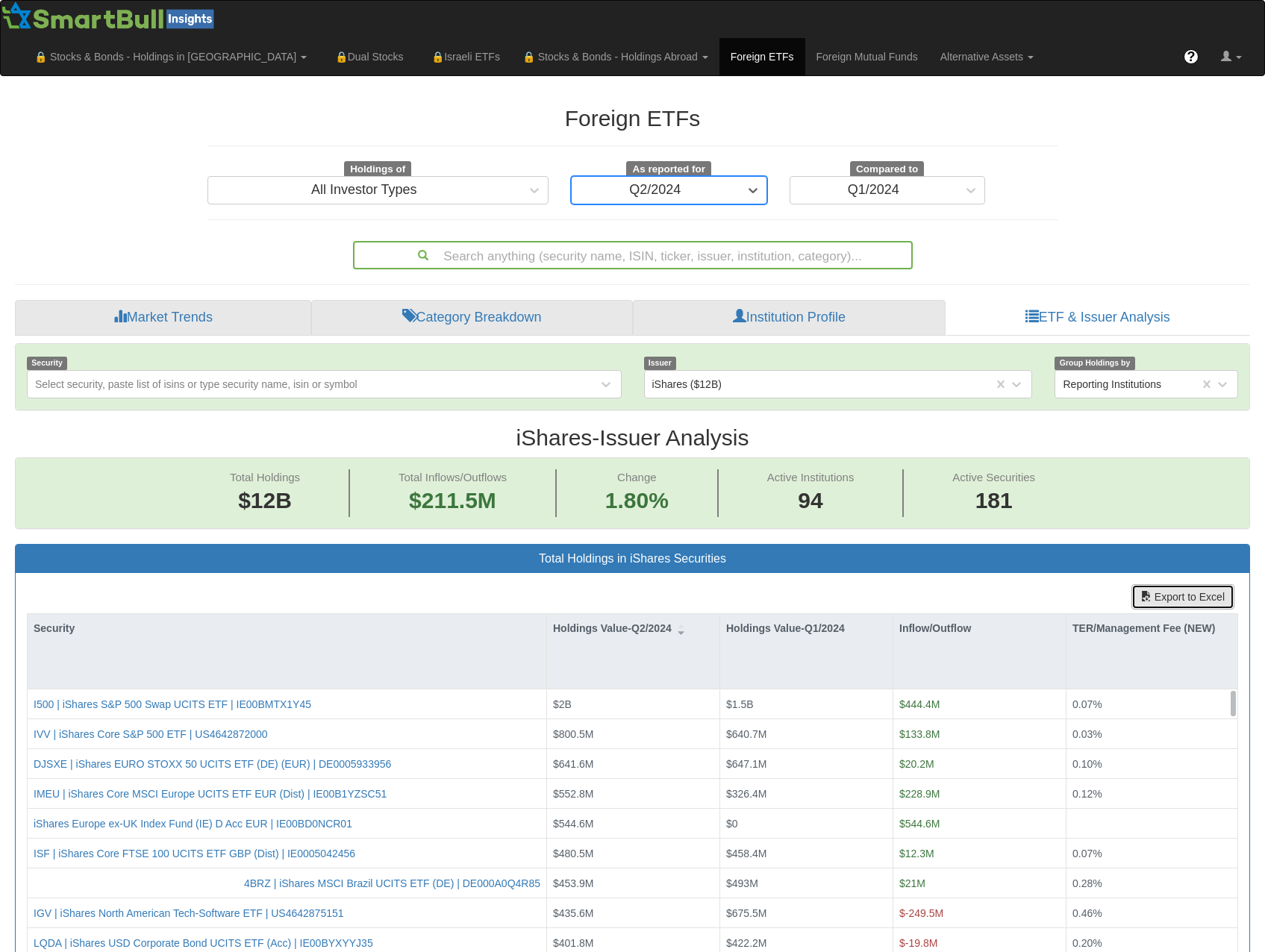
click at [1159, 584] on button "Export to Excel" at bounding box center [1183, 597] width 103 height 26
drag, startPoint x: 826, startPoint y: 384, endPoint x: 829, endPoint y: 303, distance: 81.1
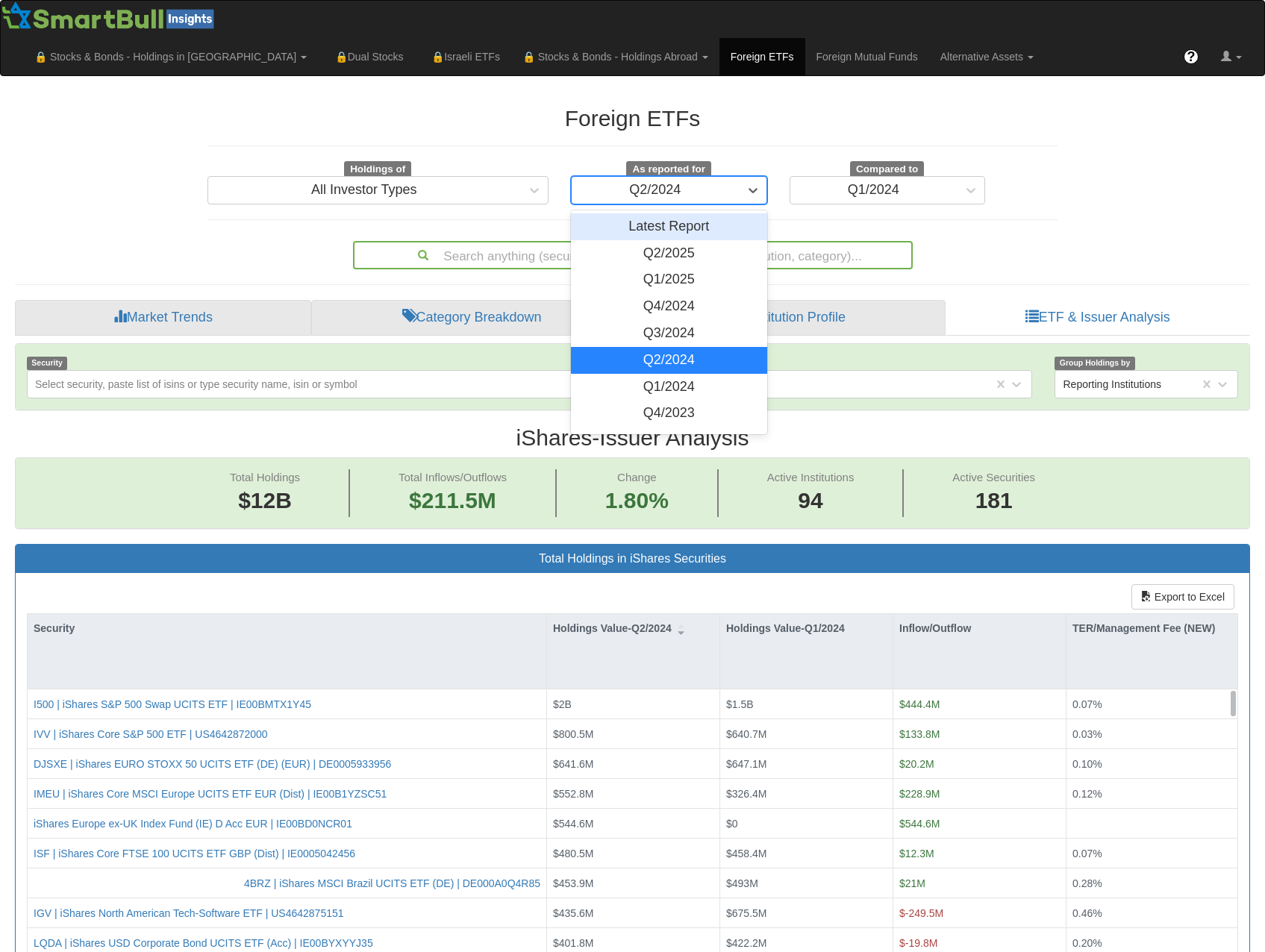
click at [728, 178] on div "Q2/2024" at bounding box center [654, 190] width 167 height 24
click at [688, 374] on div "Q1/2024" at bounding box center [669, 387] width 196 height 27
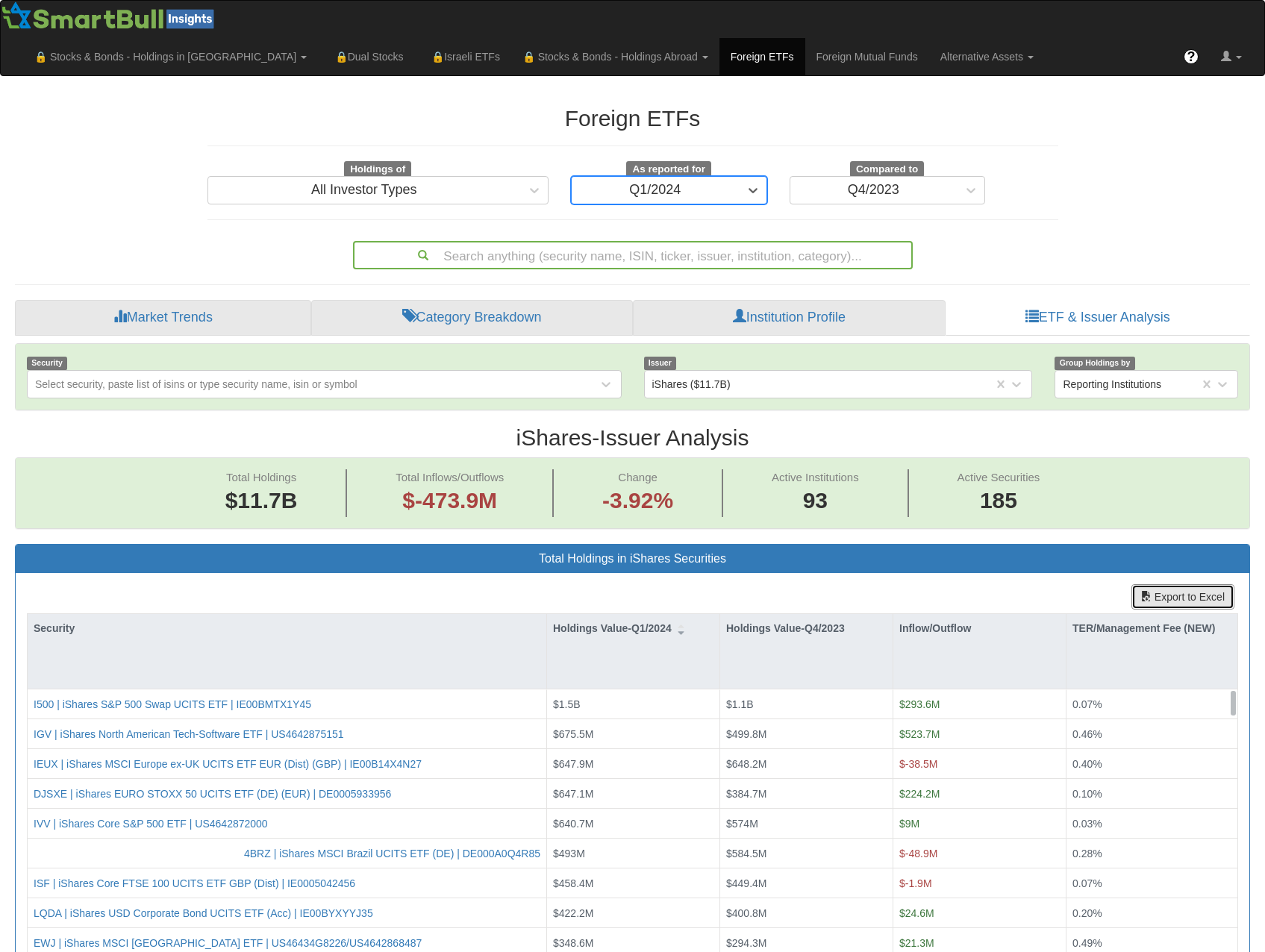
click at [1160, 584] on button "Export to Excel" at bounding box center [1183, 597] width 103 height 26
click at [880, 177] on div "Foreign ETFs Holdings of All Investor Types As reported for Q1/2024 Compared to…" at bounding box center [632, 180] width 873 height 178
click at [713, 178] on div "Q1/2024" at bounding box center [654, 190] width 167 height 24
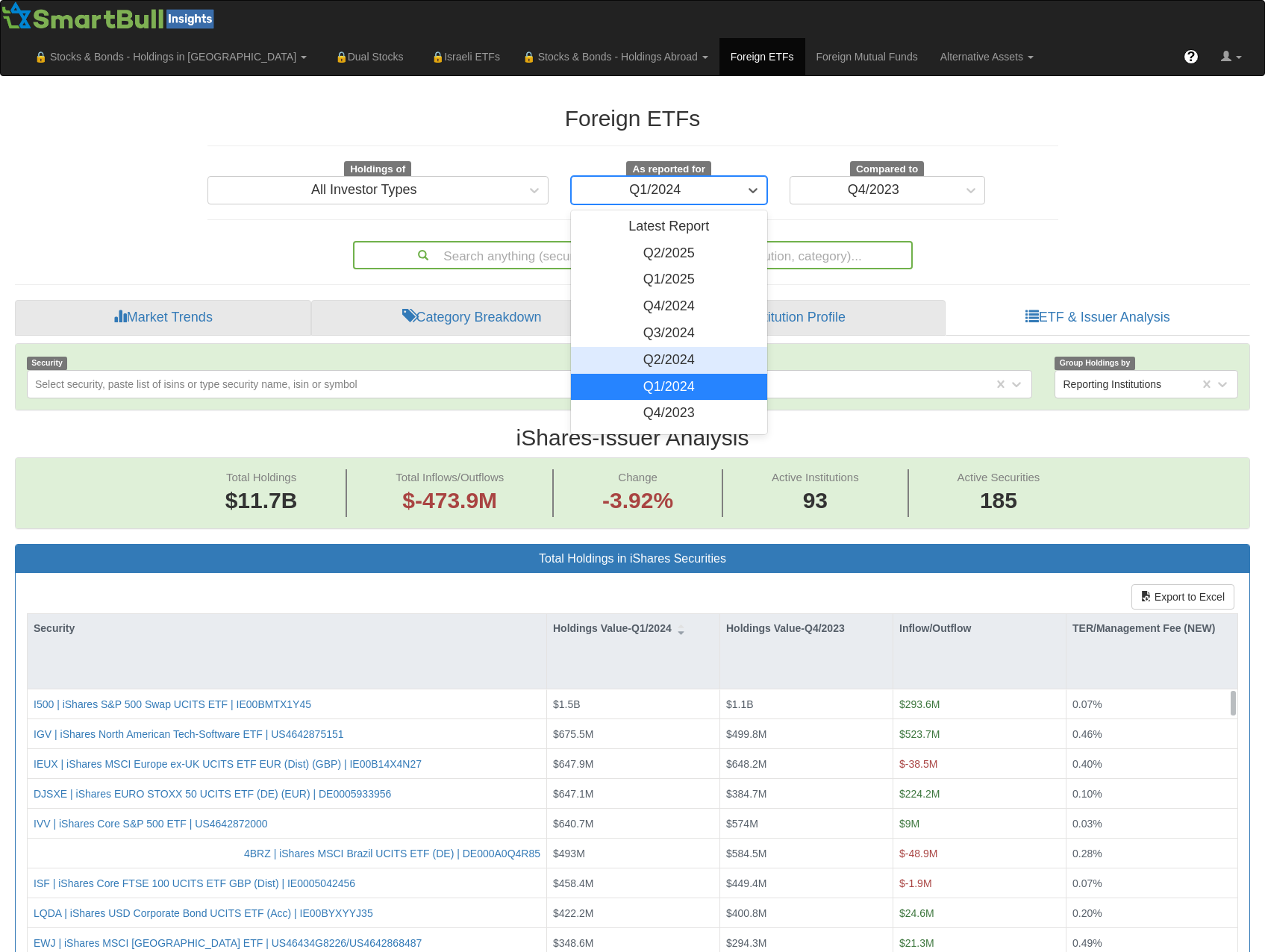
scroll to position [74, 0]
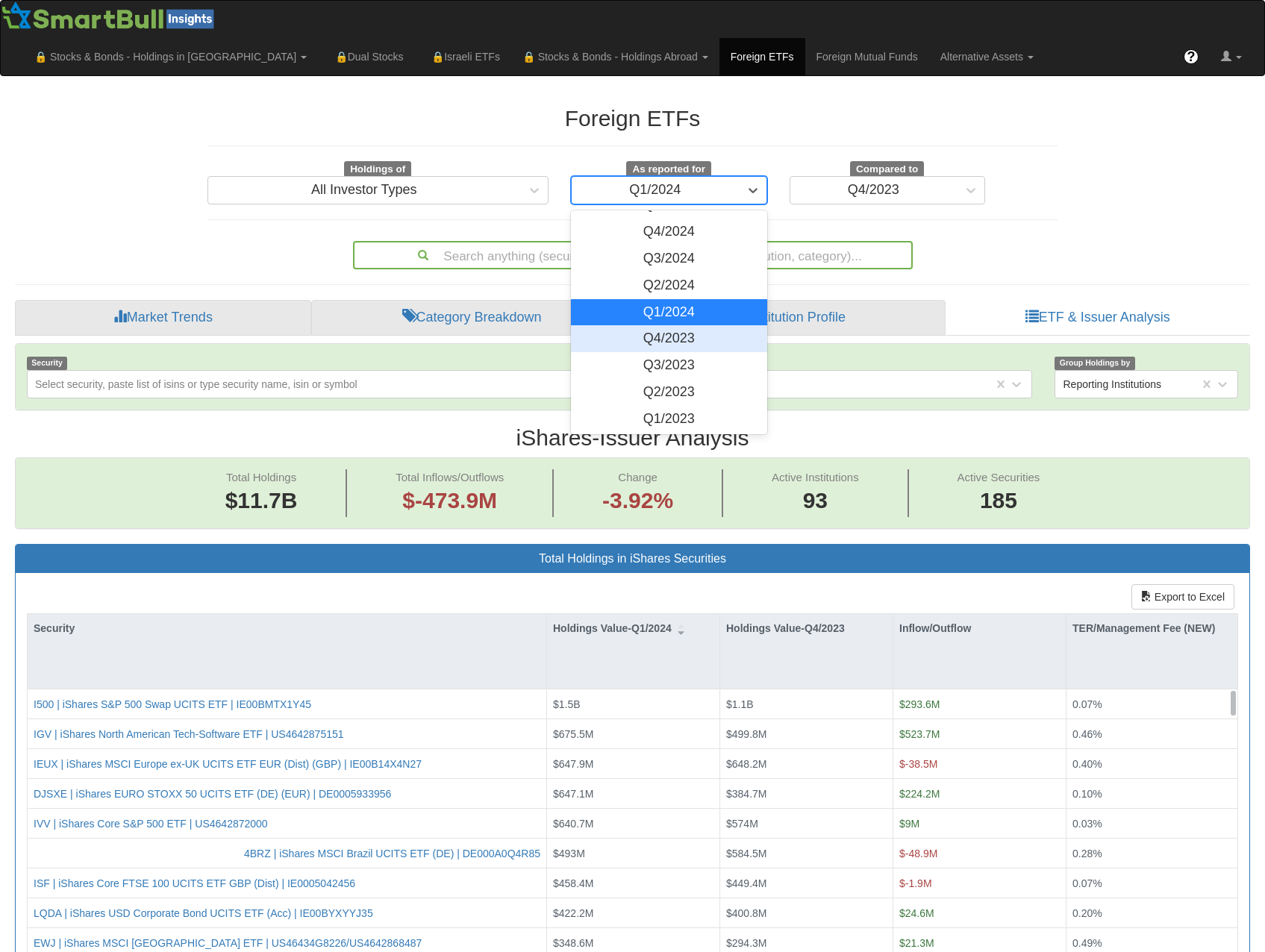
click at [683, 326] on div "Q4/2023" at bounding box center [669, 338] width 196 height 27
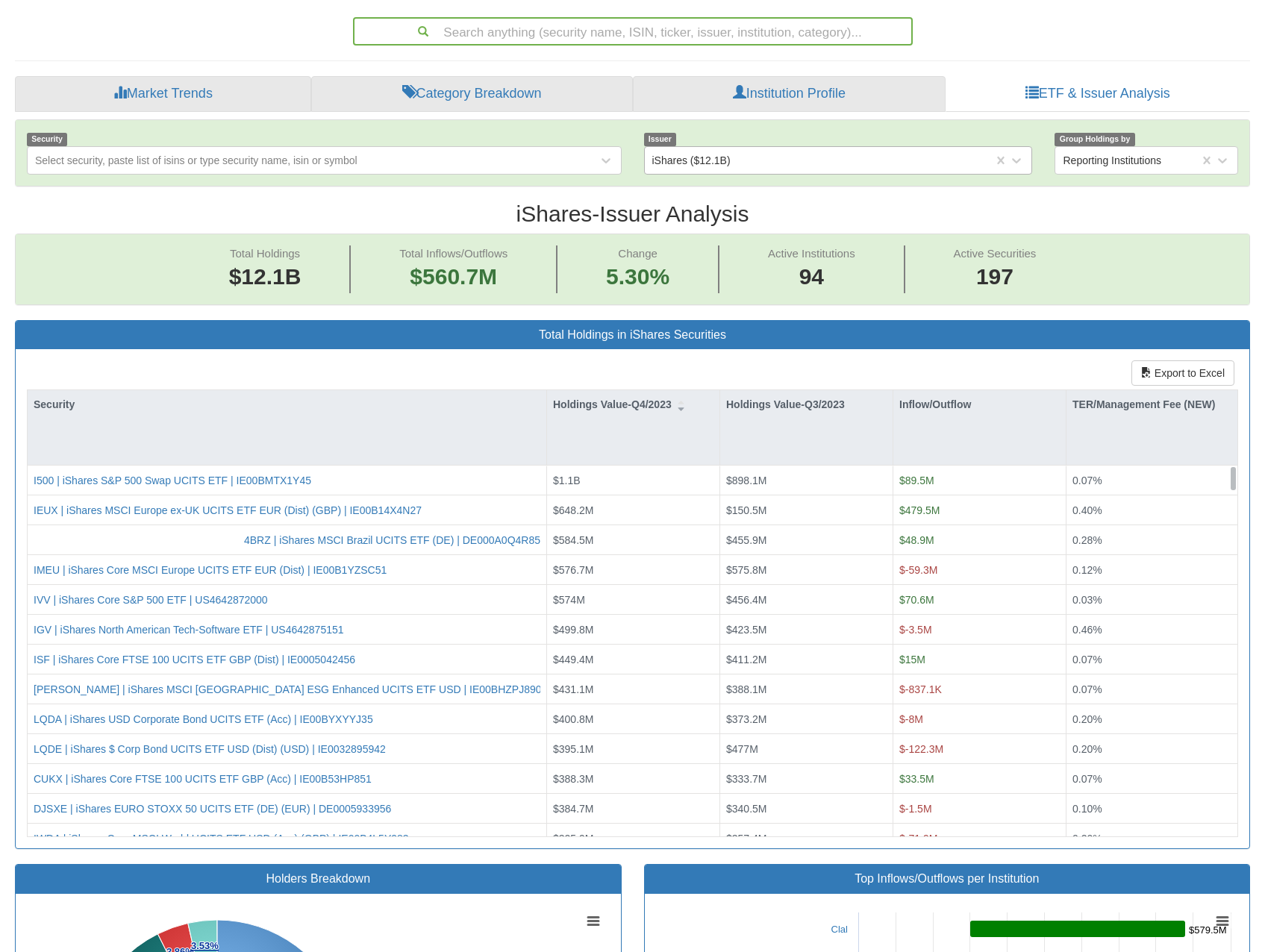
scroll to position [149, 0]
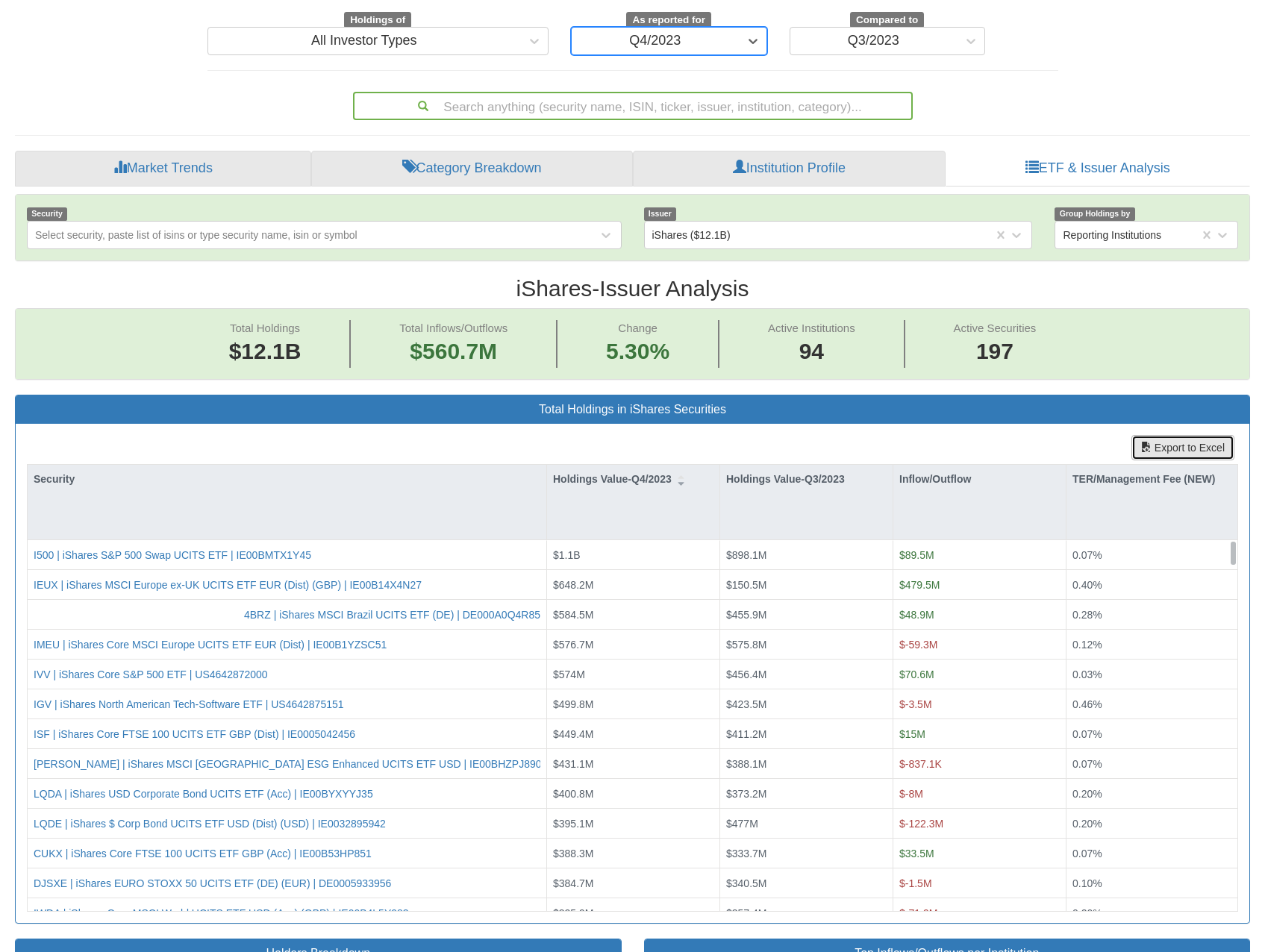
click at [1146, 441] on span "button" at bounding box center [1146, 446] width 11 height 11
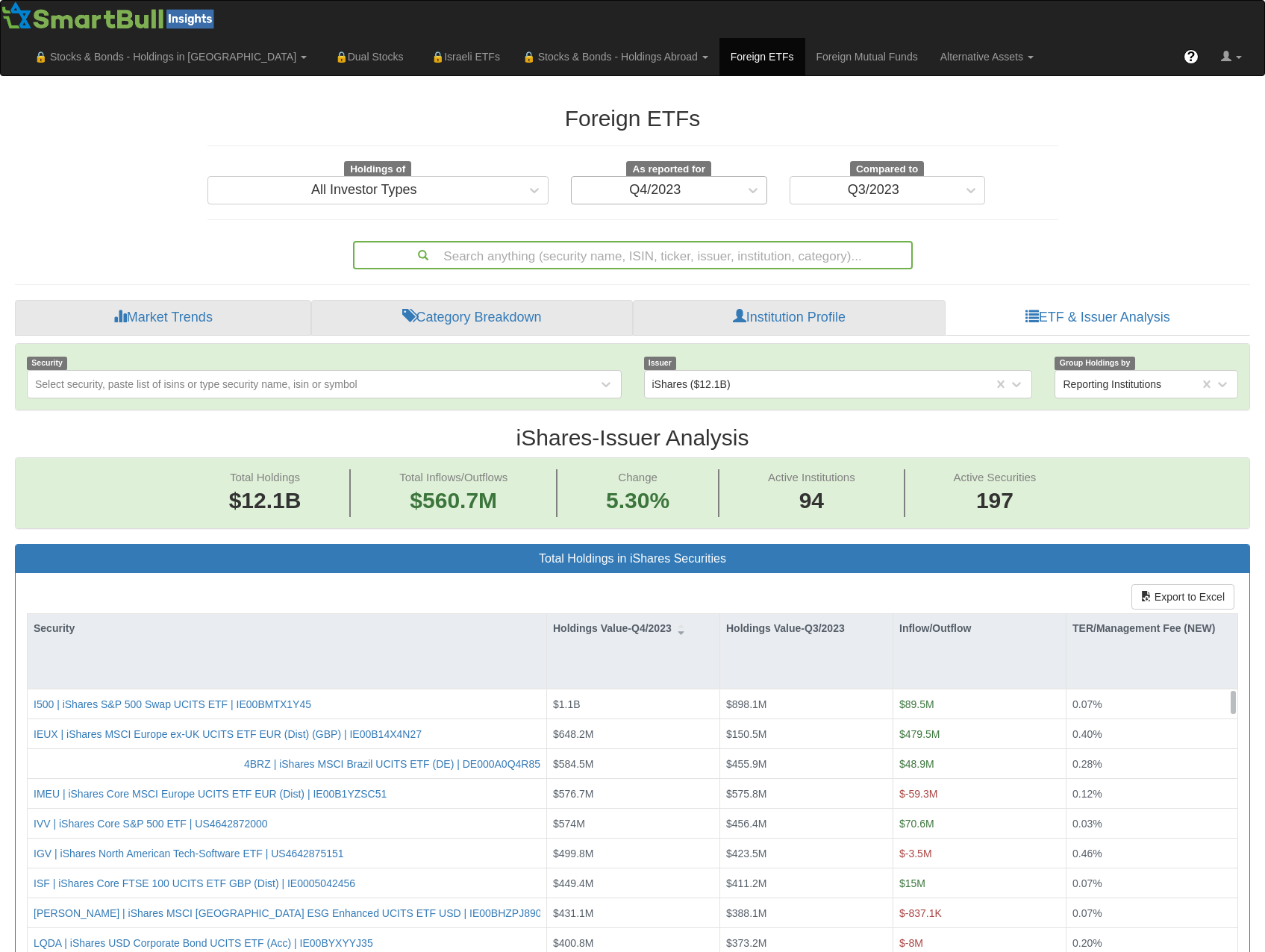
click at [679, 183] on div "Q4/2023" at bounding box center [655, 190] width 51 height 15
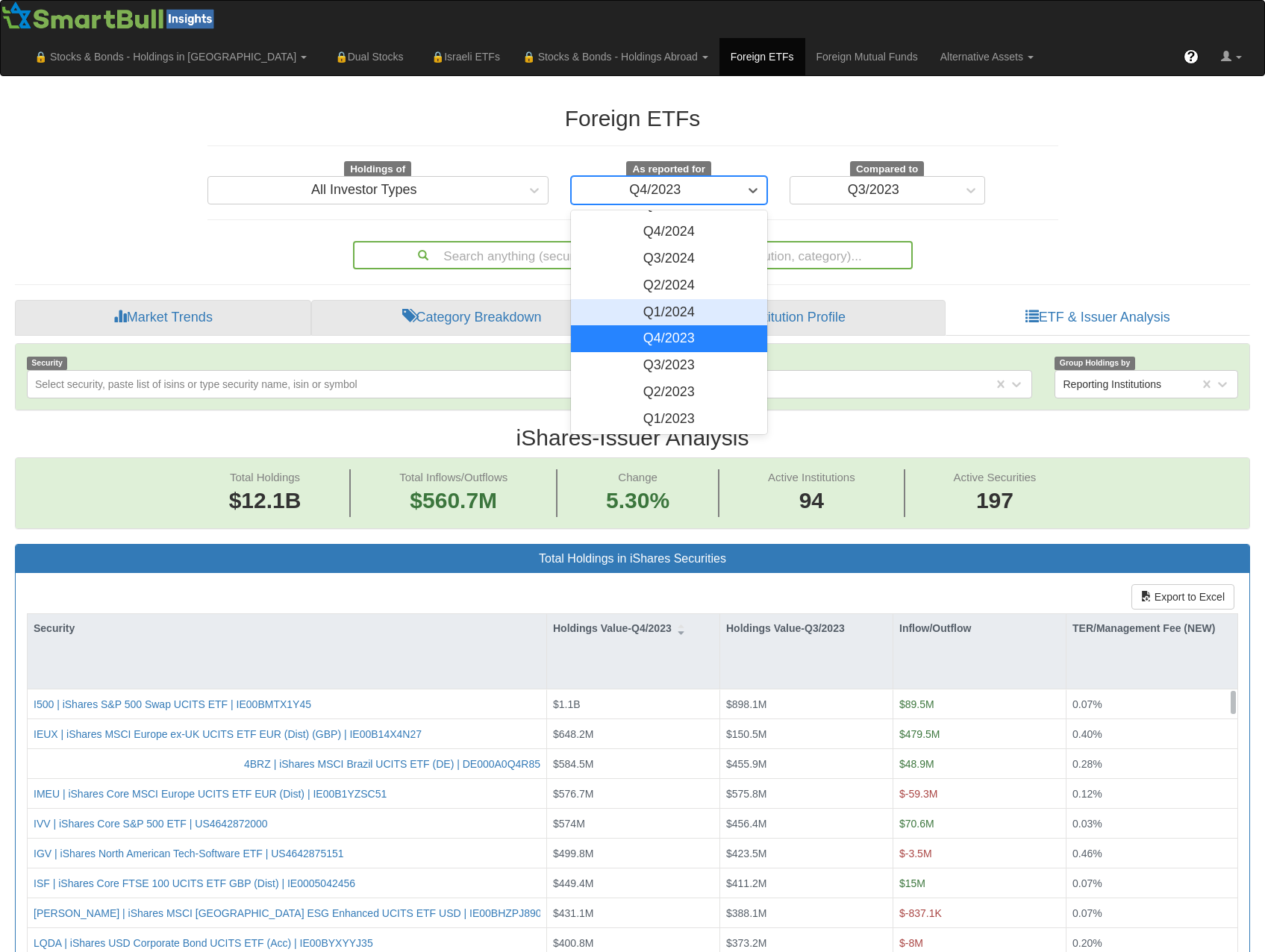
scroll to position [149, 0]
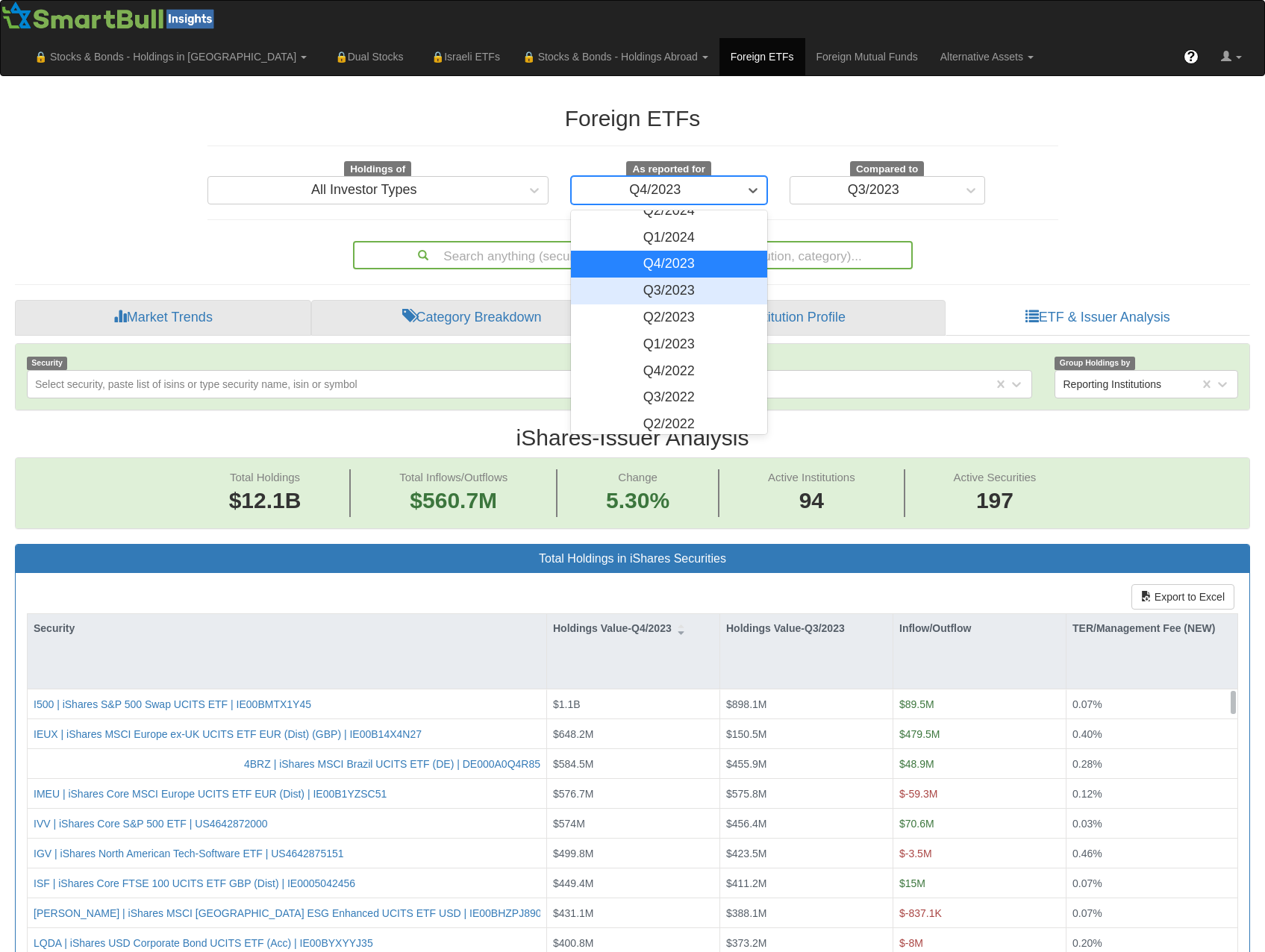
click at [659, 277] on div "Q3/2023" at bounding box center [669, 290] width 196 height 27
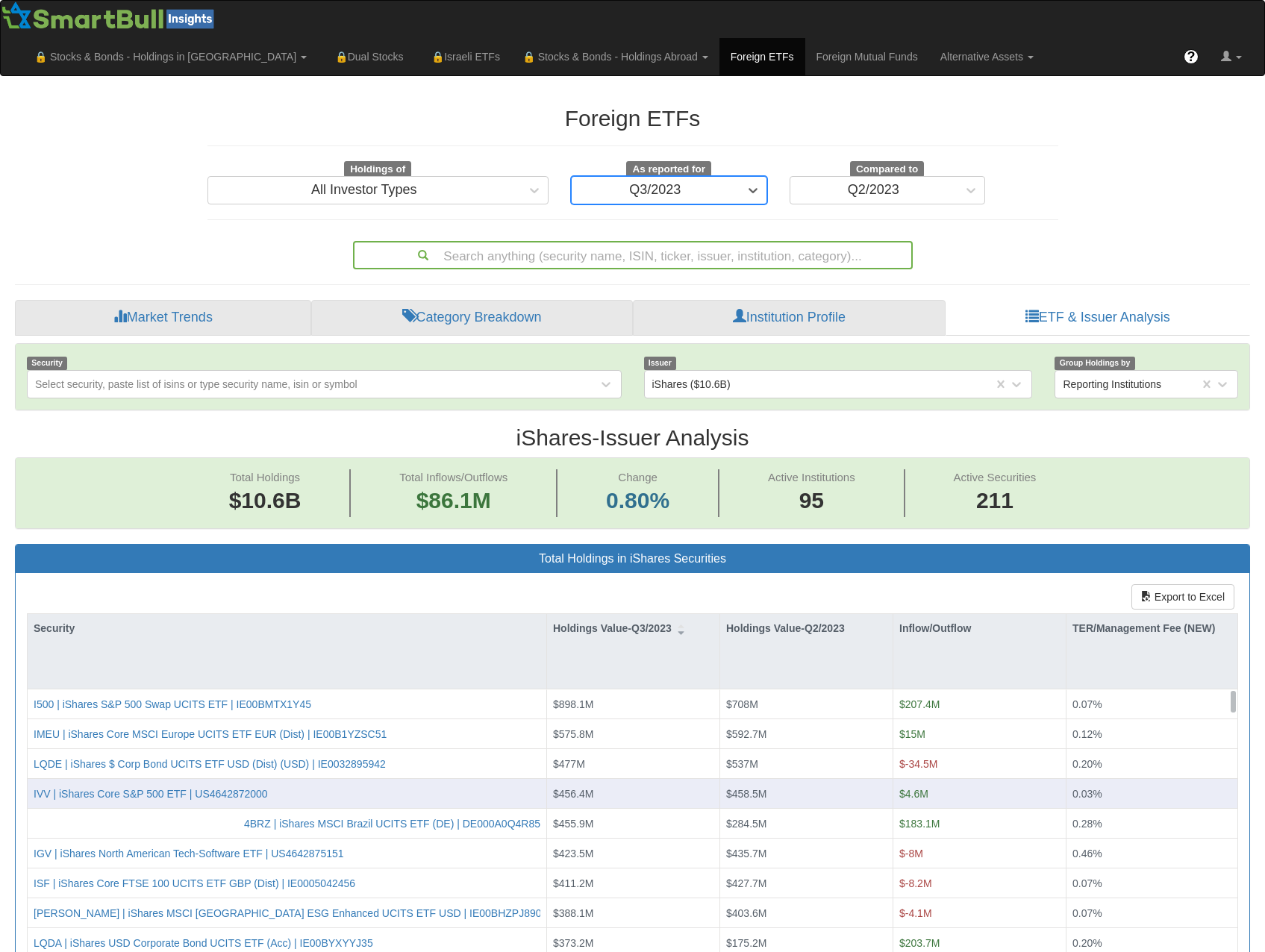
scroll to position [373, 0]
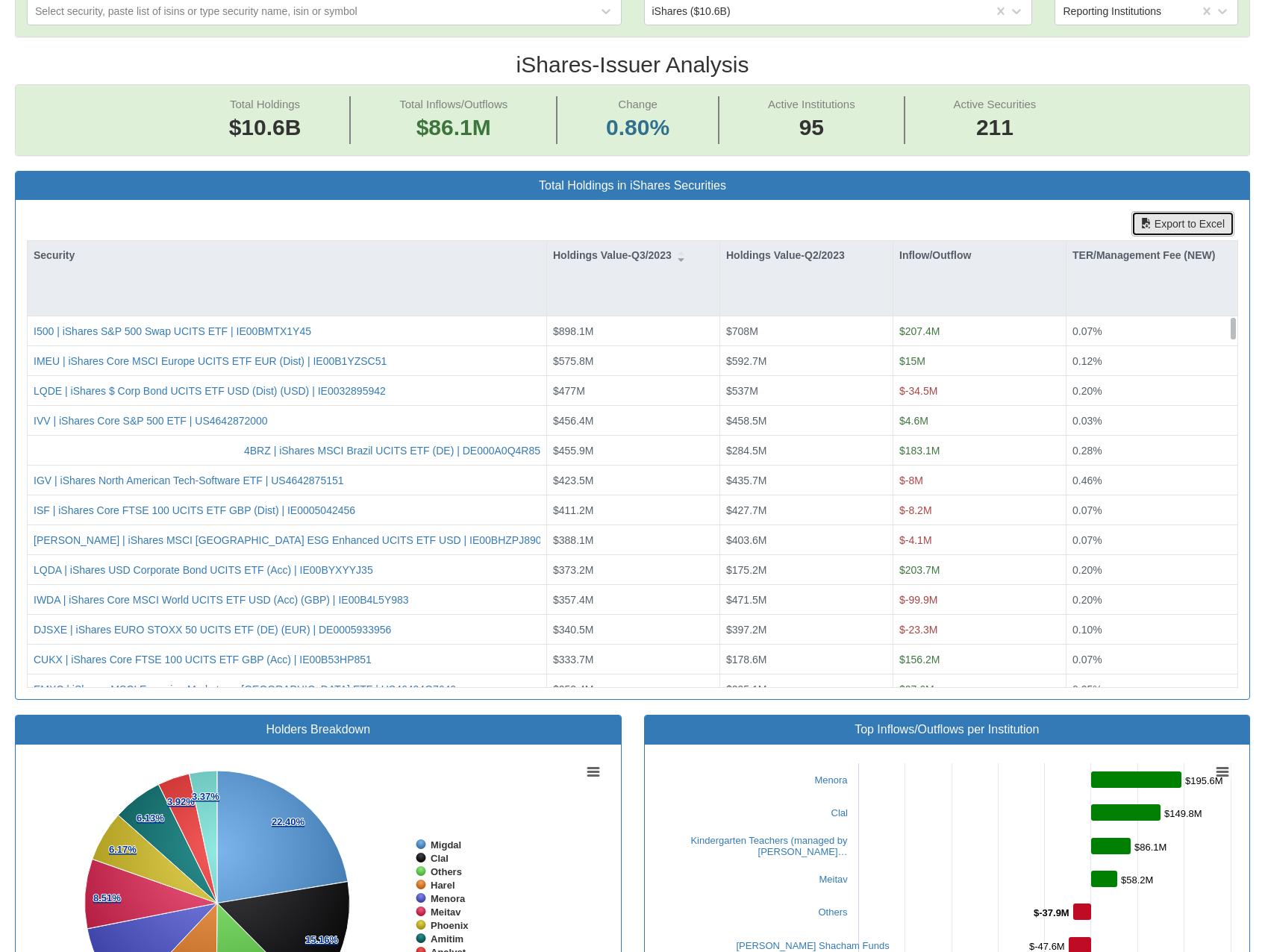
click at [1189, 211] on button "Export to Excel" at bounding box center [1183, 224] width 103 height 26
drag, startPoint x: 846, startPoint y: 177, endPoint x: 867, endPoint y: 181, distance: 21.4
click at [846, 200] on div "Export to Excel Security Holdings Value-Q3/2023 Holdings Value-Q2/2023 Inflow/O…" at bounding box center [632, 449] width 1233 height 499
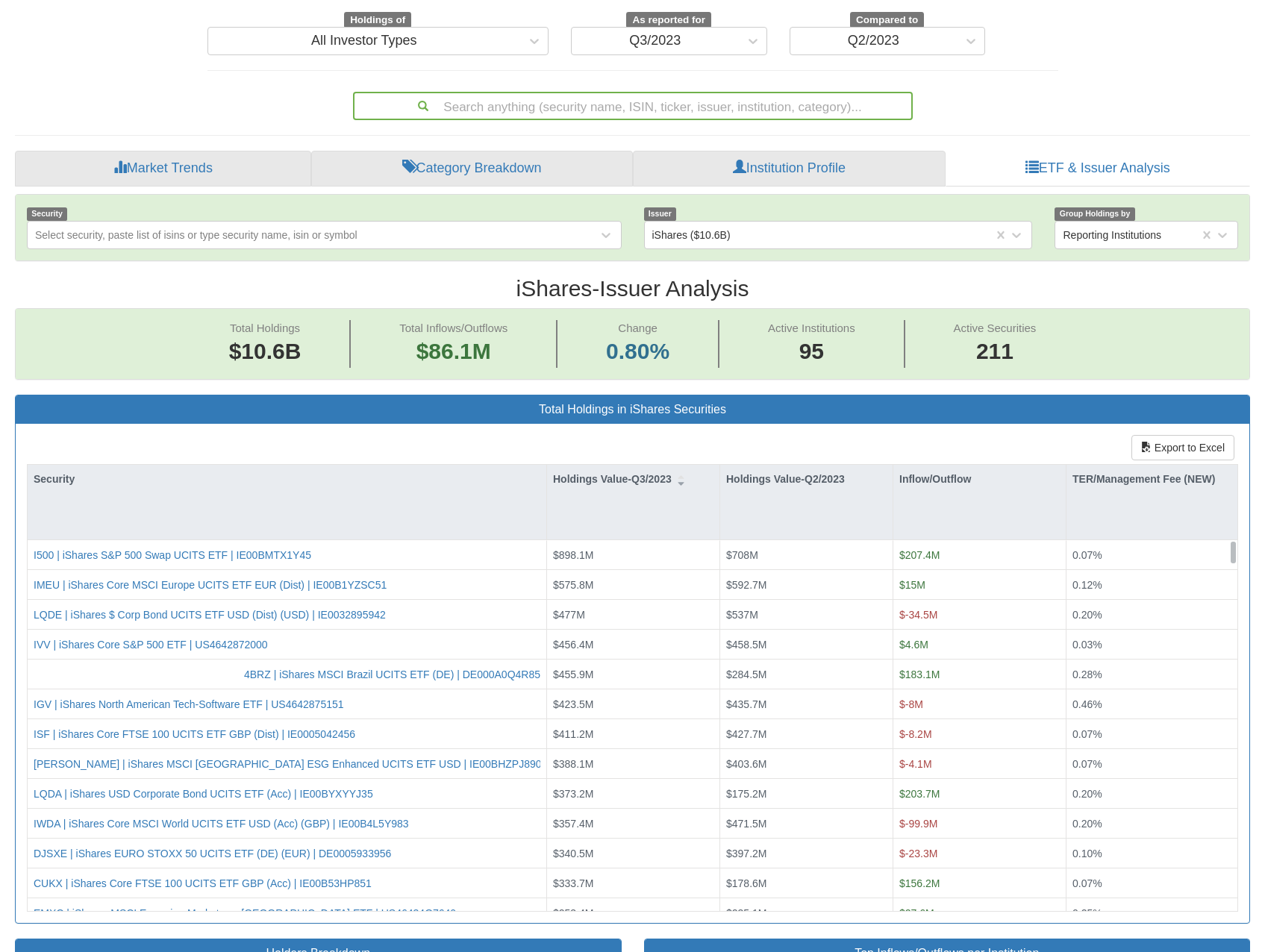
scroll to position [0, 0]
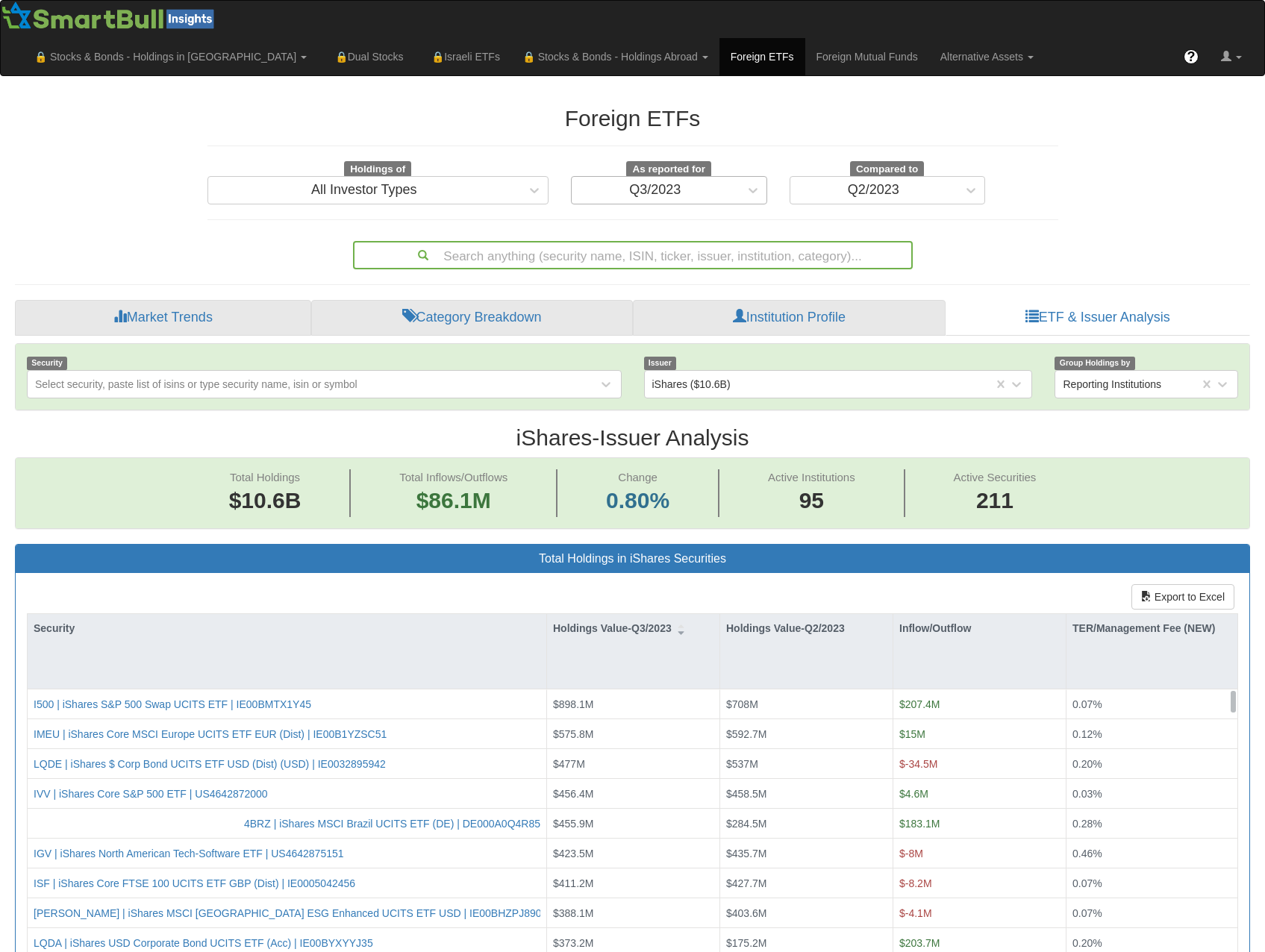
click at [711, 178] on div "Q3/2023" at bounding box center [654, 190] width 167 height 24
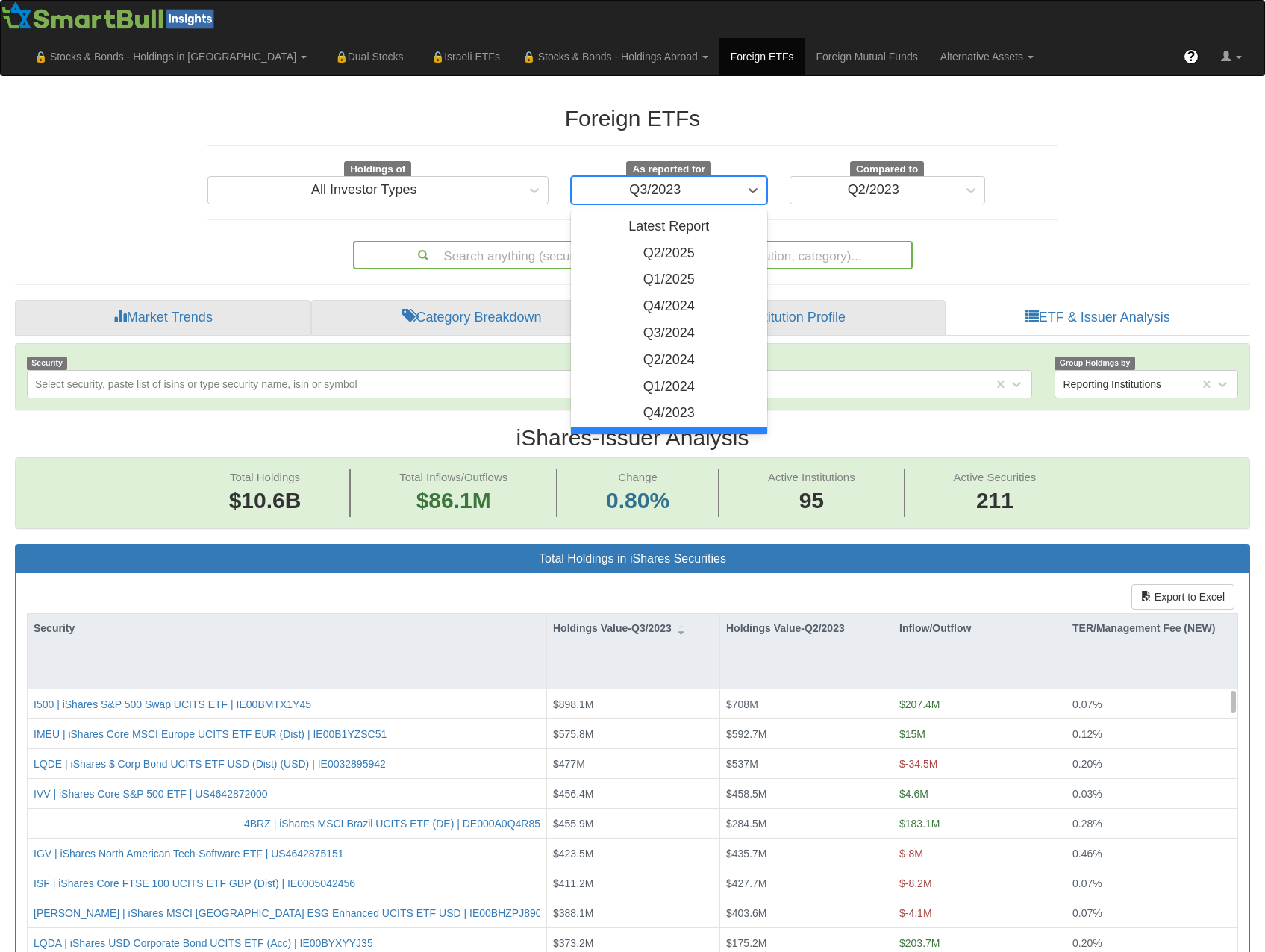
scroll to position [149, 0]
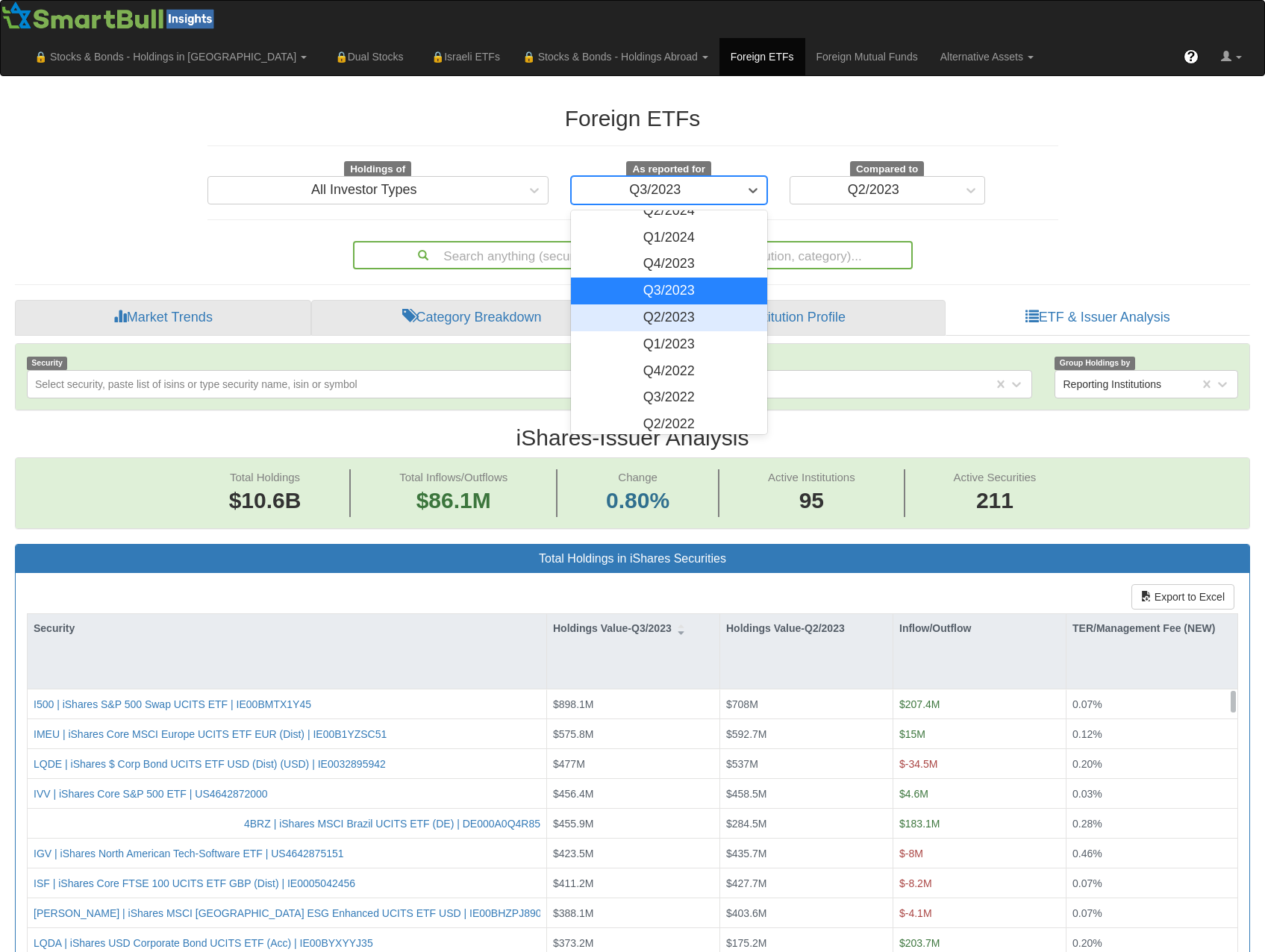
click at [679, 305] on div "Q2/2023" at bounding box center [669, 318] width 196 height 27
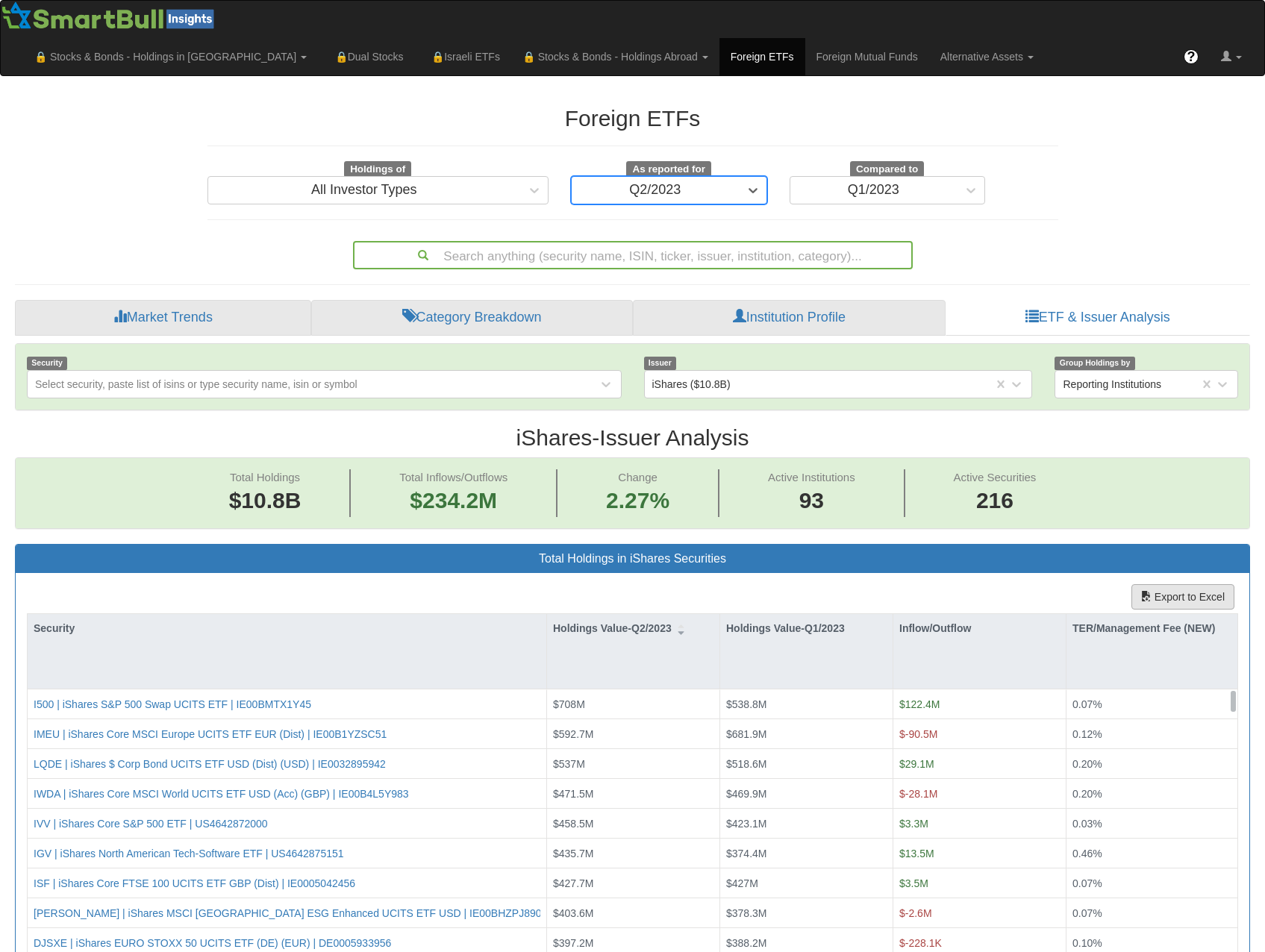
click at [1070, 573] on div "Export to Excel Security Holdings Value-Q2/2023 Holdings Value-Q1/2023 Inflow/O…" at bounding box center [632, 822] width 1233 height 499
click at [1166, 584] on button "Export to Excel" at bounding box center [1183, 597] width 103 height 26
click at [833, 171] on div "Foreign ETFs Holdings of All Investor Types As reported for Q2/2023 Compared to…" at bounding box center [632, 180] width 873 height 178
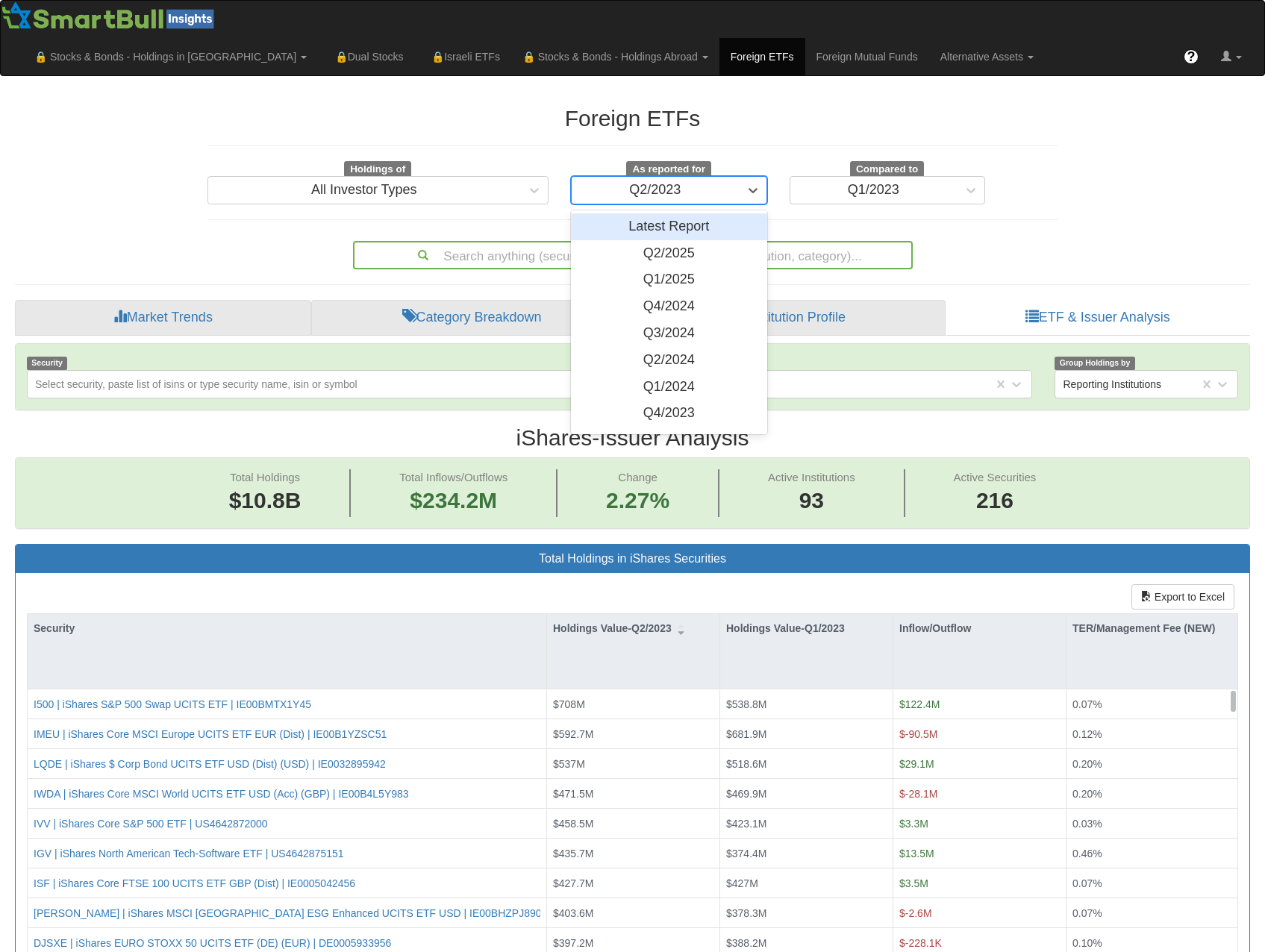
click at [721, 178] on div "Q2/2023" at bounding box center [654, 190] width 167 height 24
click at [676, 244] on div "Q1/2023" at bounding box center [669, 257] width 196 height 27
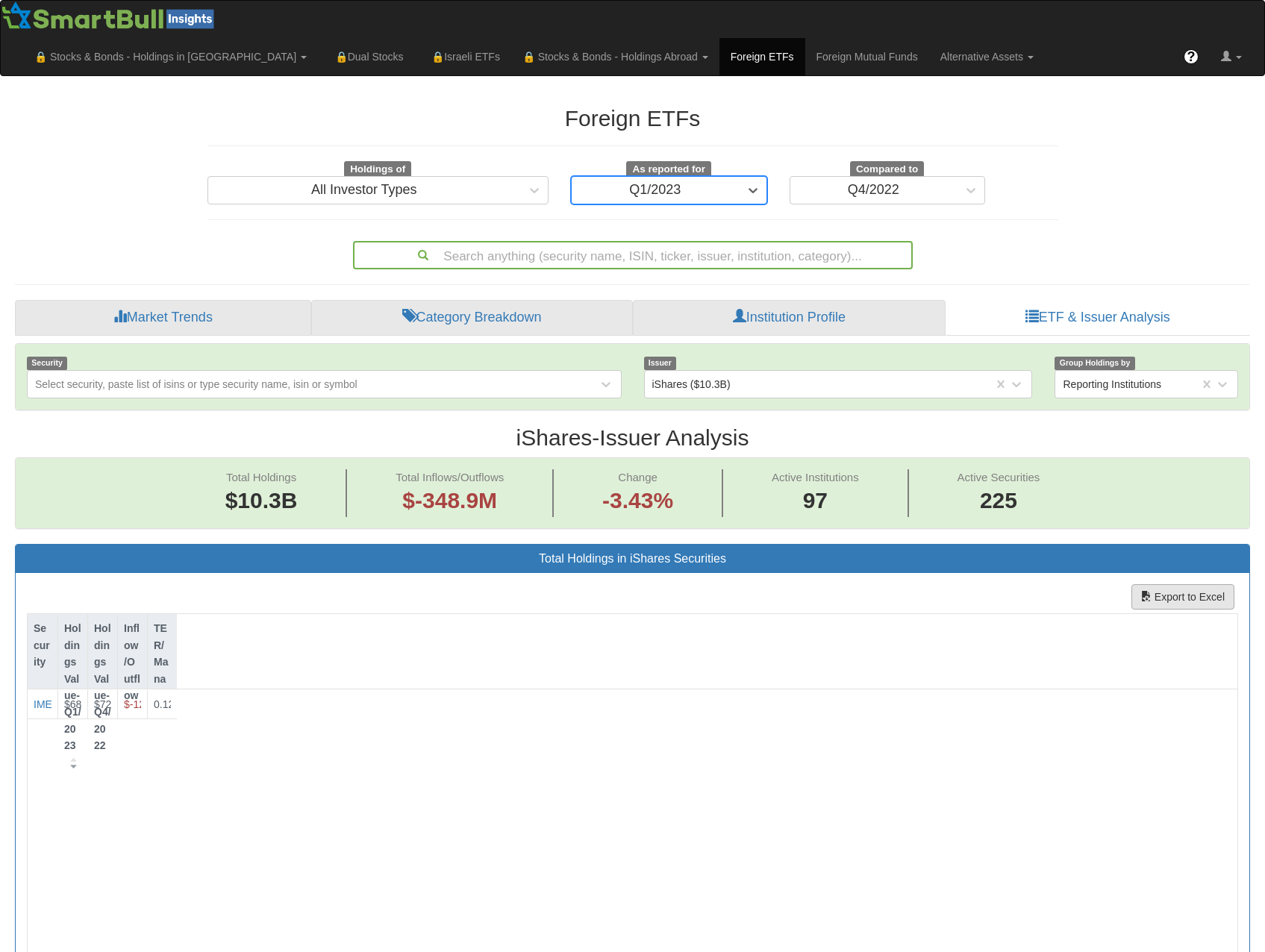
click at [1111, 474] on div "Total Holdings $10.3B Total Inflows/Outflows $-348.9M Change -3.43% Active Inst…" at bounding box center [632, 493] width 1233 height 70
click at [1150, 591] on span "button" at bounding box center [1146, 596] width 11 height 11
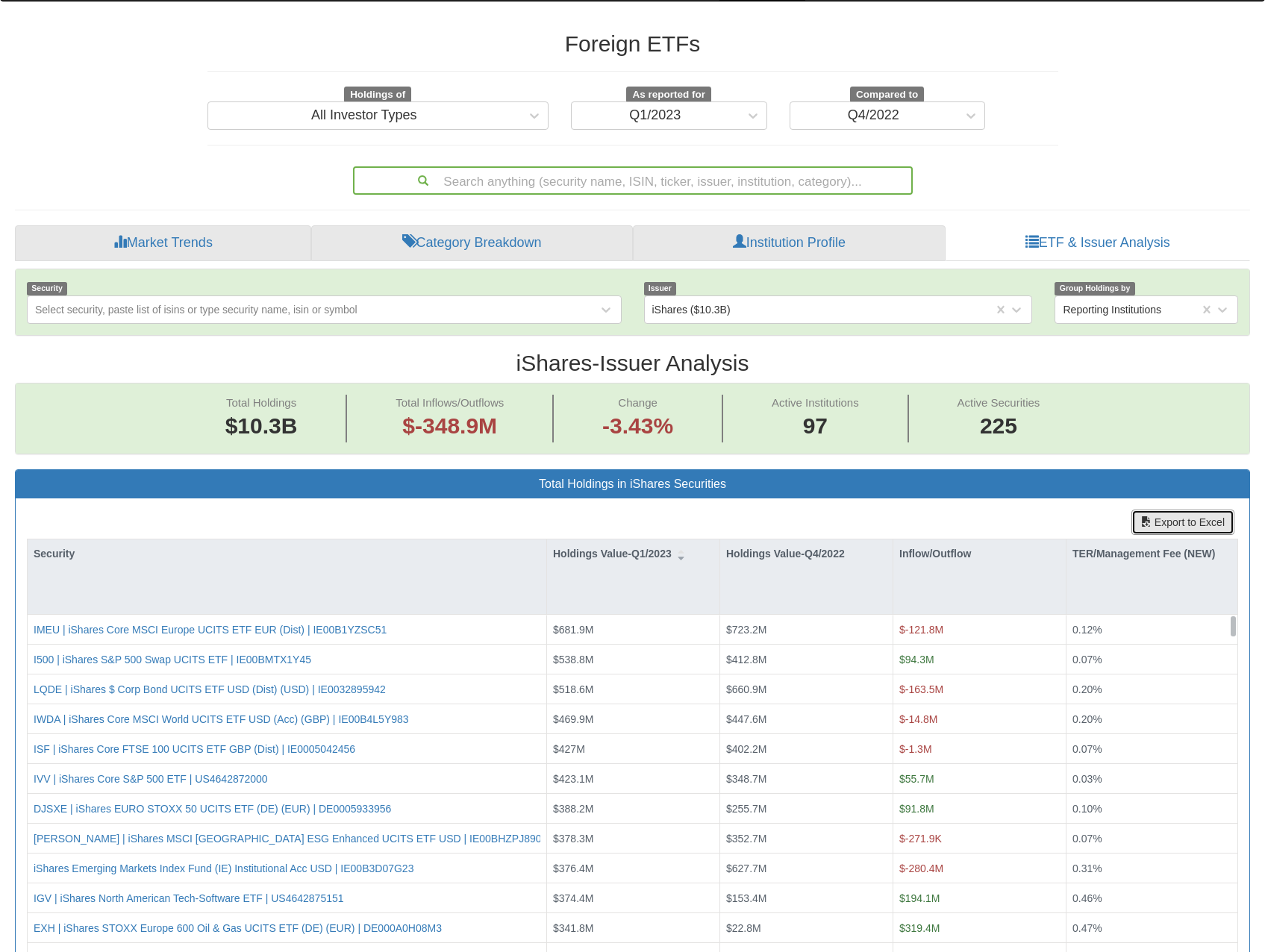
scroll to position [31, 1208]
click at [197, 226] on link "Market Trends" at bounding box center [162, 243] width 296 height 36
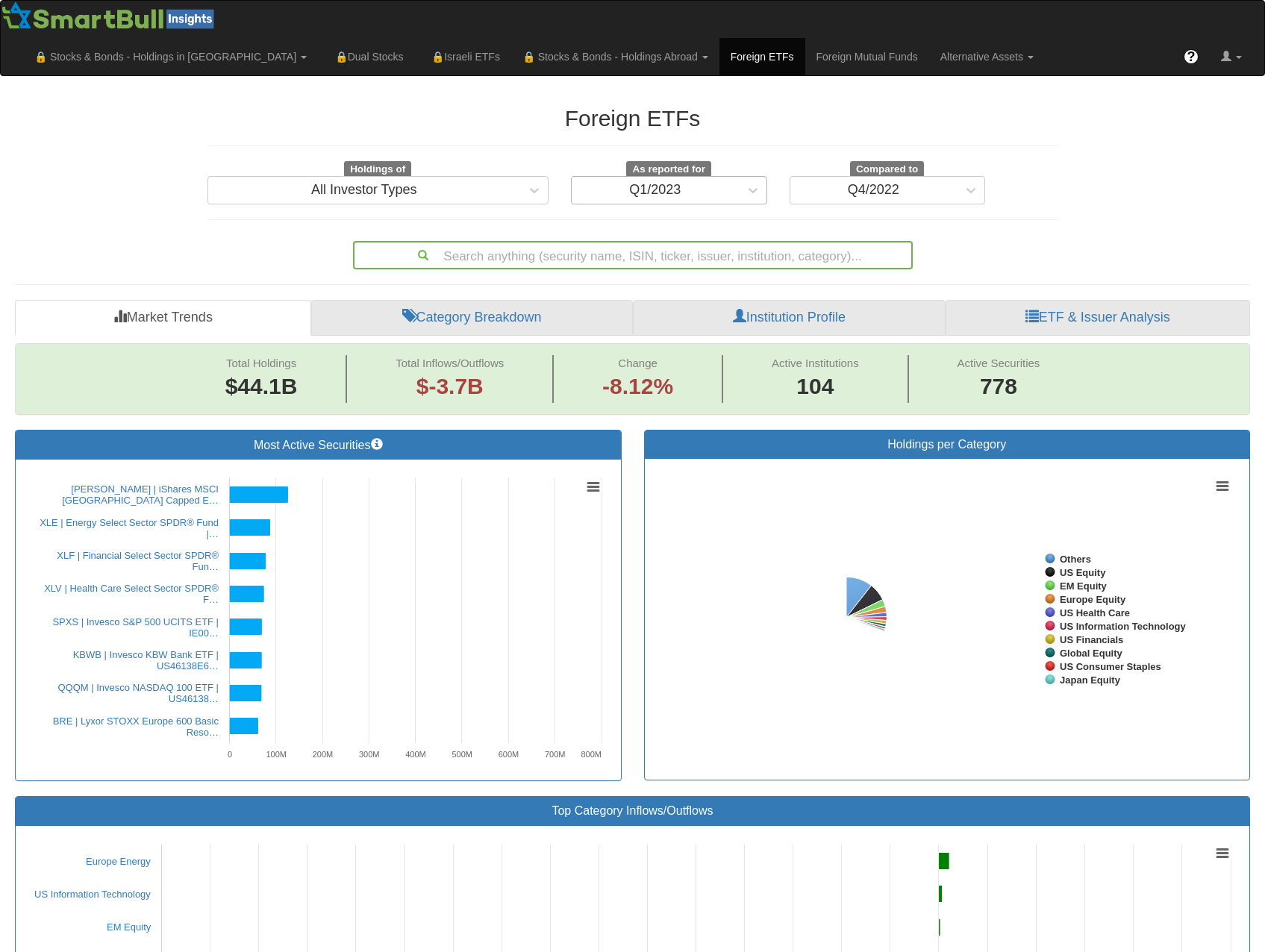
click at [671, 183] on div "Q1/2023" at bounding box center [655, 190] width 51 height 15
click at [676, 183] on div "Q1/2023" at bounding box center [655, 190] width 51 height 15
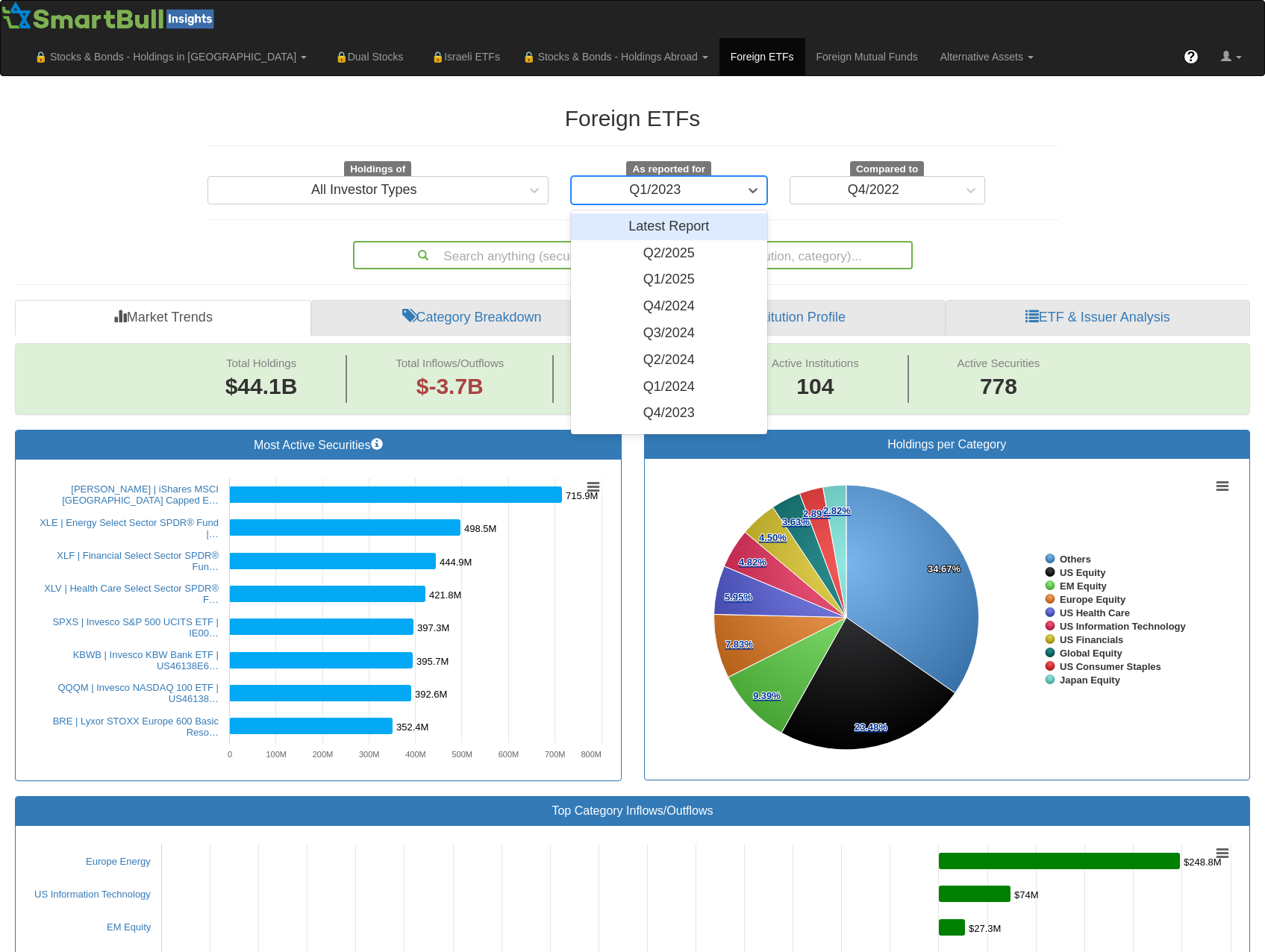
click at [698, 178] on div "Q1/2023" at bounding box center [654, 190] width 167 height 24
click at [670, 240] on div "Q2/2025" at bounding box center [669, 253] width 196 height 27
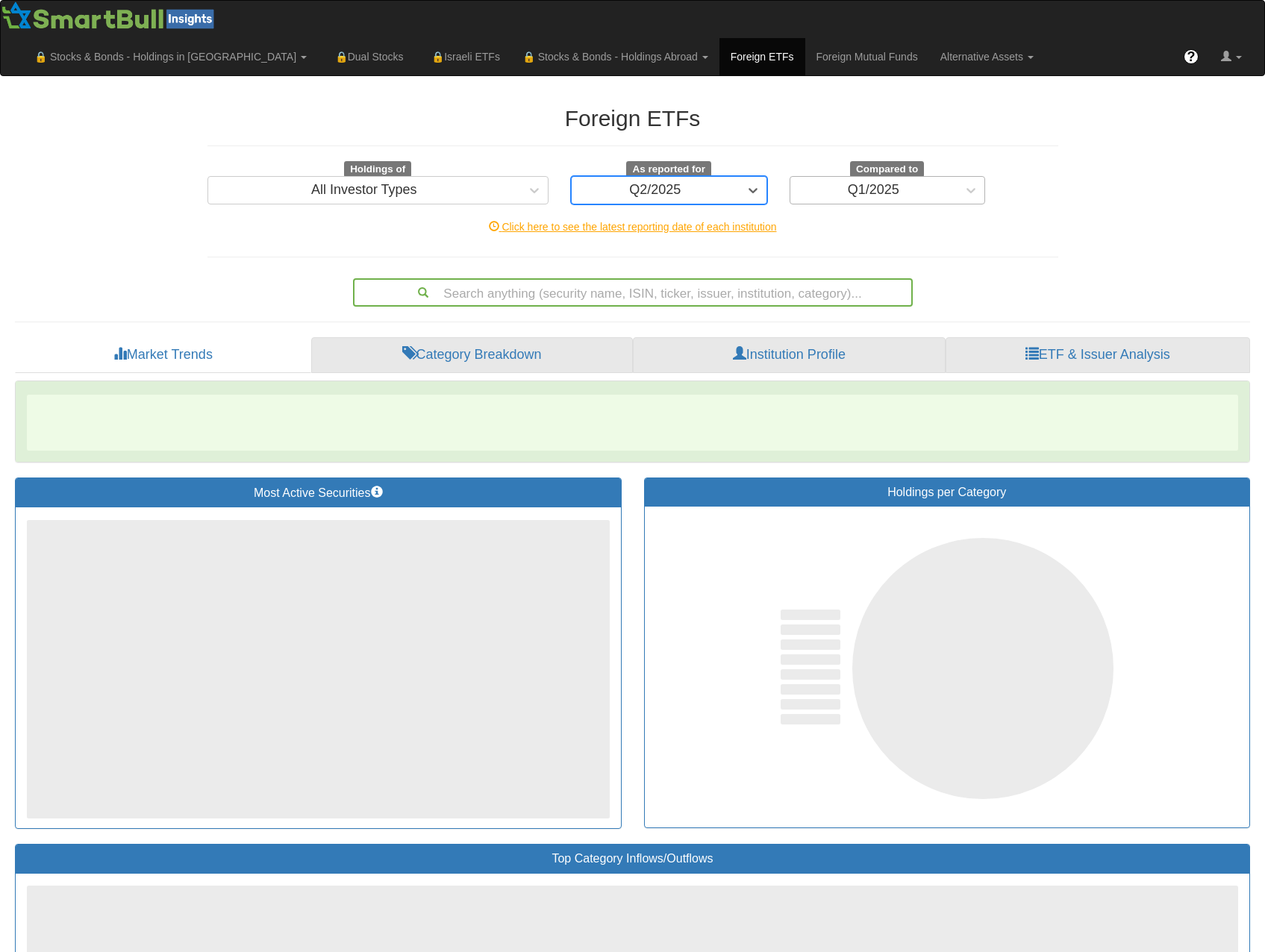
click at [914, 178] on div "Q1/2025" at bounding box center [873, 190] width 167 height 24
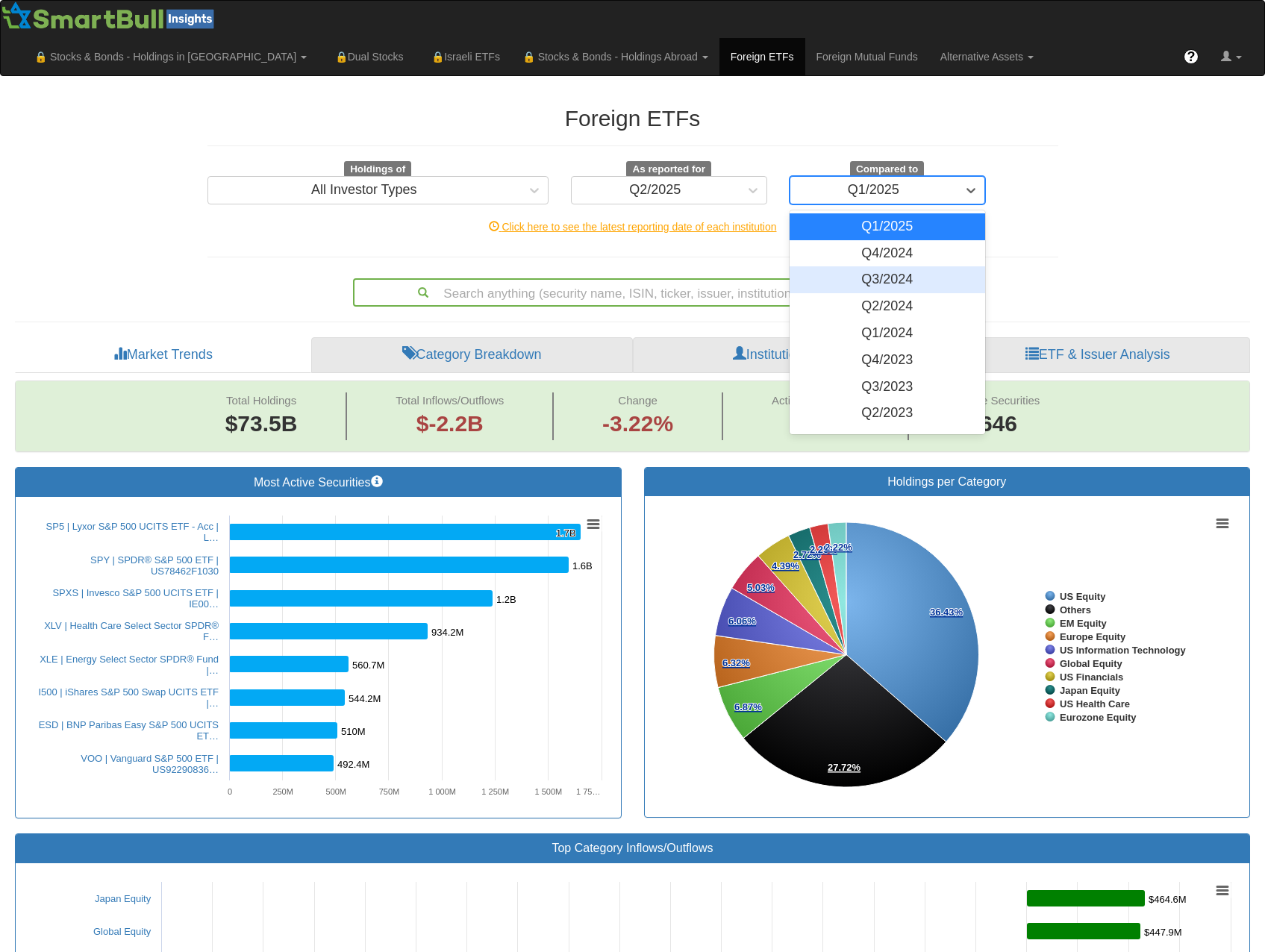
click at [893, 266] on div "Q3/2024" at bounding box center [888, 279] width 196 height 27
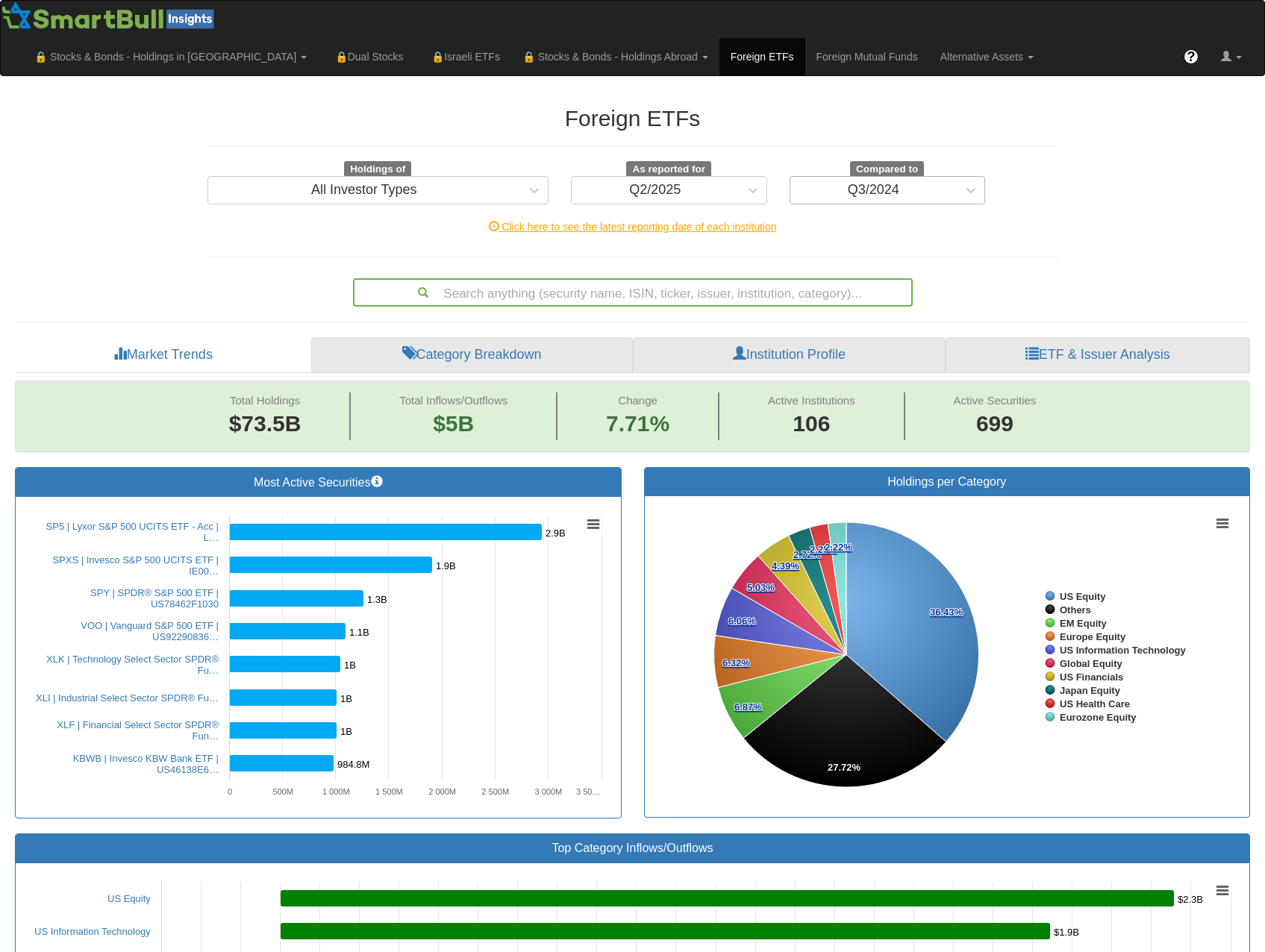
click at [940, 178] on div "Q3/2024" at bounding box center [873, 190] width 167 height 24
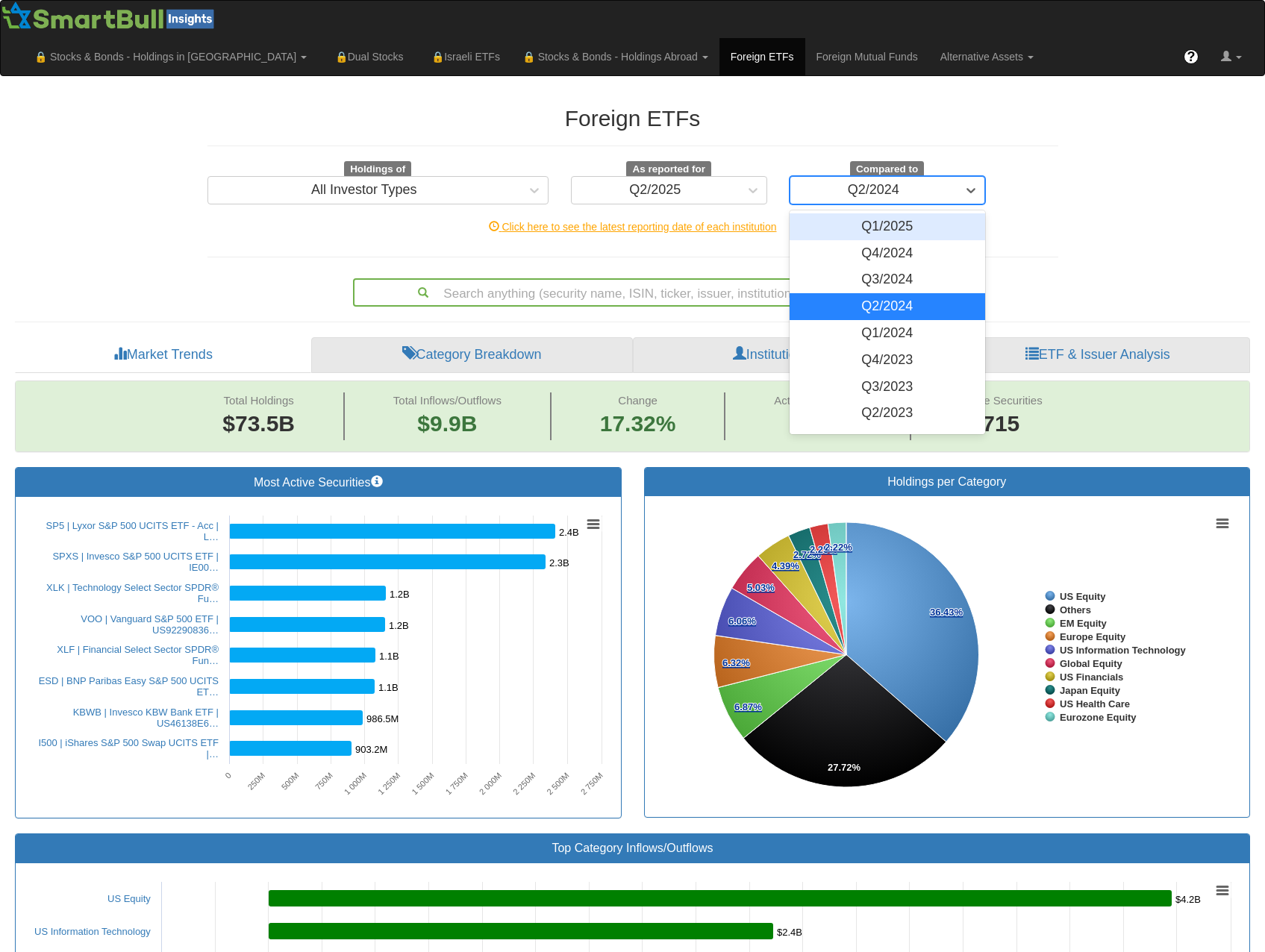
click at [856, 183] on div "Q2/2024" at bounding box center [873, 190] width 51 height 15
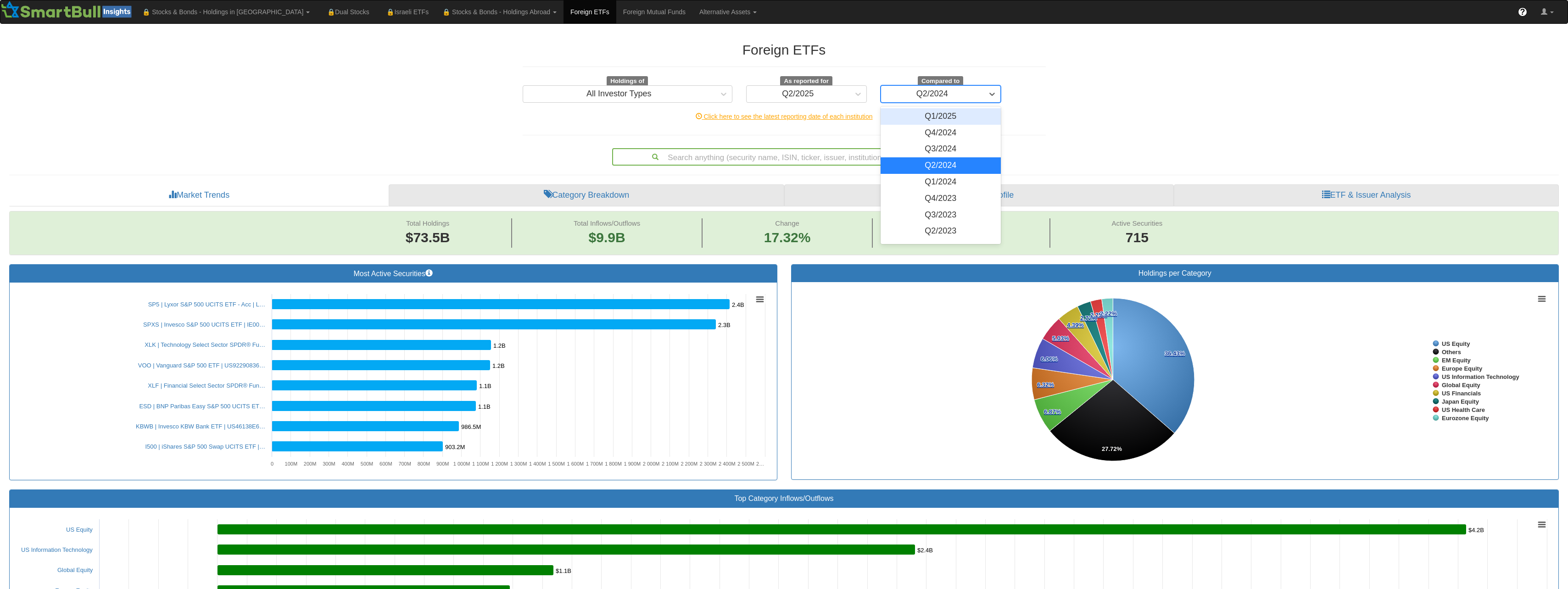
click at [930, 92] on div "Q2/2024" at bounding box center [932, 94] width 32 height 9
click at [943, 198] on div "Q4/2023" at bounding box center [941, 198] width 121 height 16
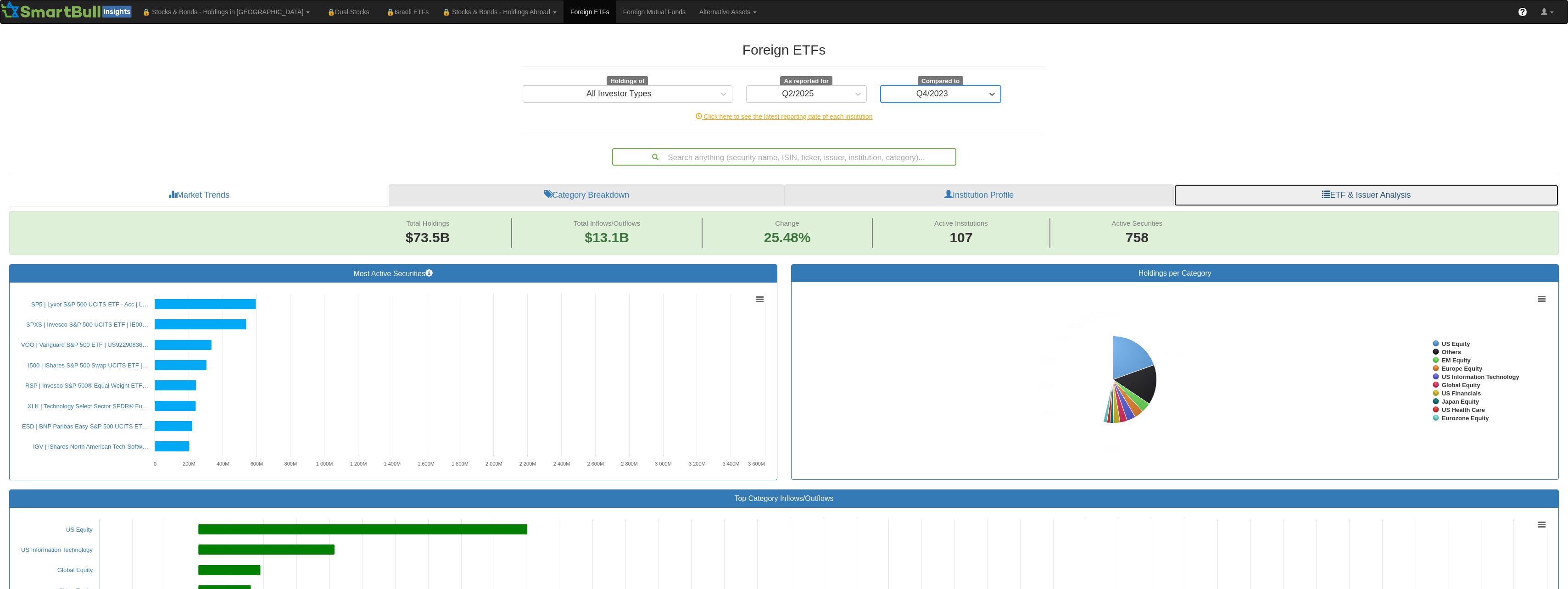
click at [1312, 197] on link "ETF & Issuer Analysis" at bounding box center [1366, 195] width 385 height 22
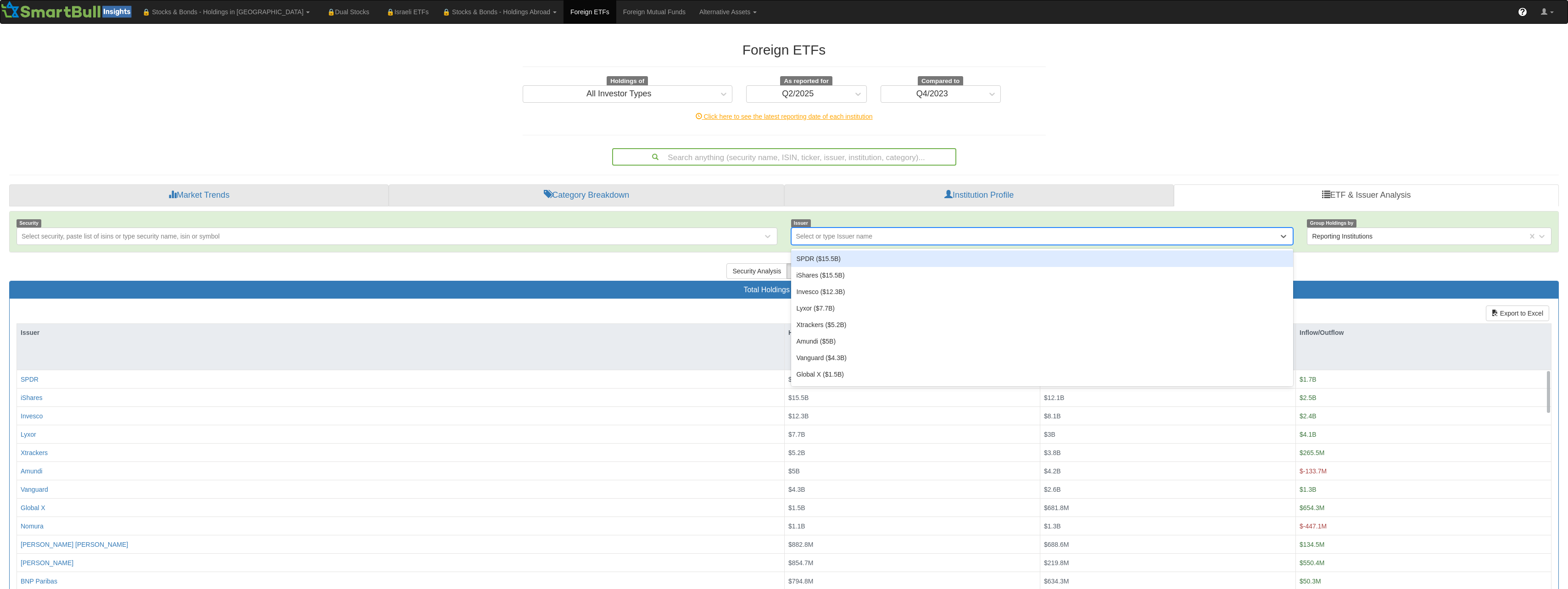
click at [878, 233] on div "Select or type Issuer name" at bounding box center [1035, 236] width 488 height 15
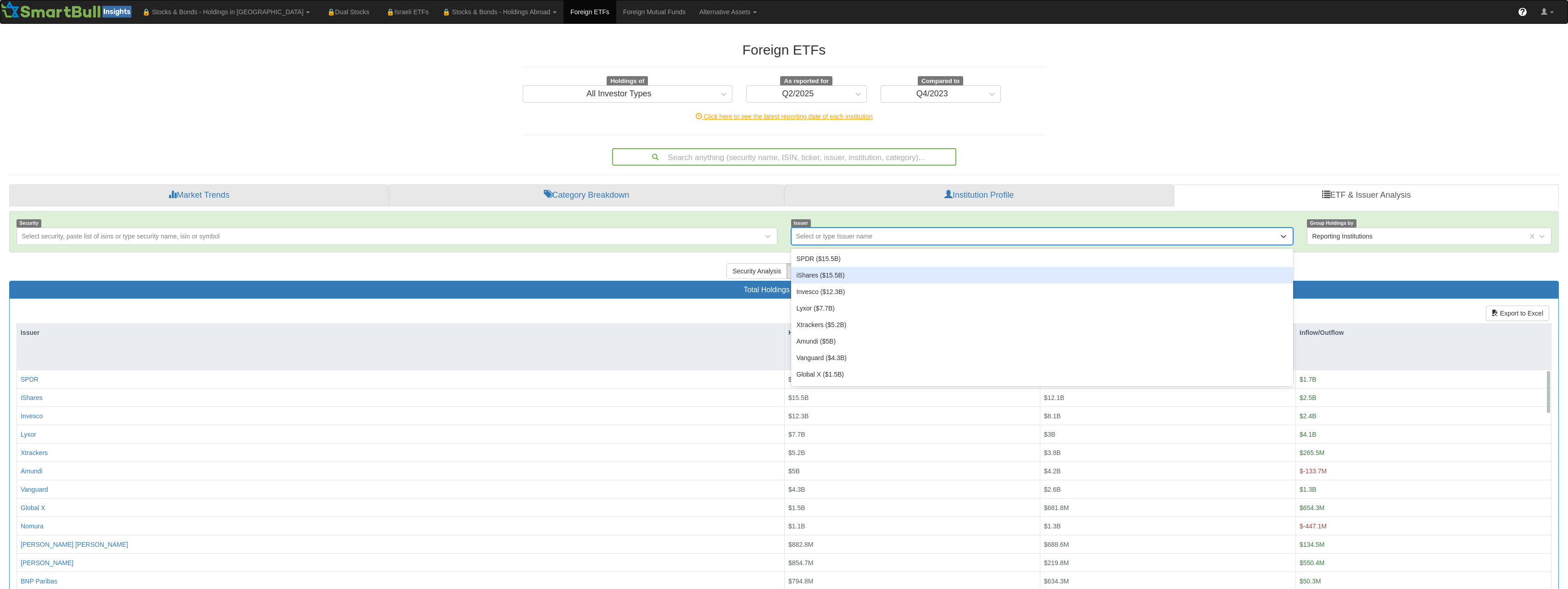
click at [836, 280] on div "iShares ($15.5B)" at bounding box center [1042, 275] width 502 height 16
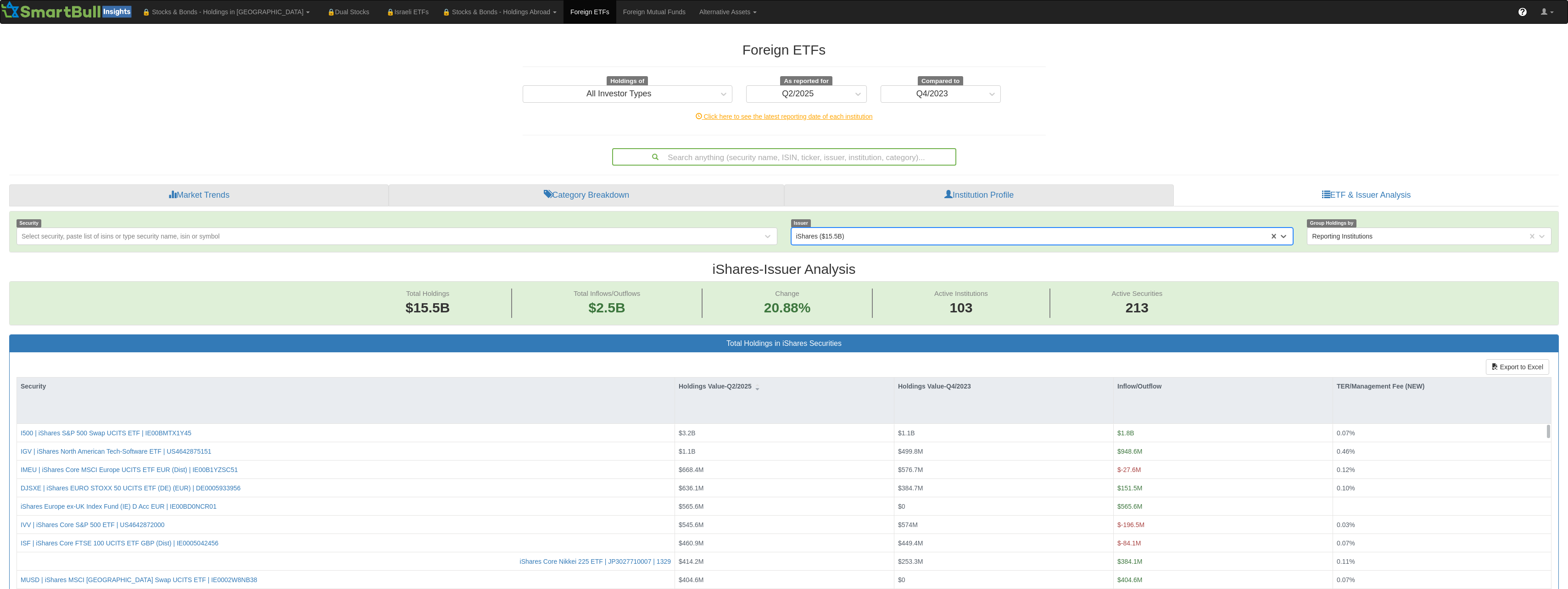
scroll to position [19, 1533]
click at [784, 271] on h2 "iShares - Issuer Analysis" at bounding box center [784, 269] width 1550 height 15
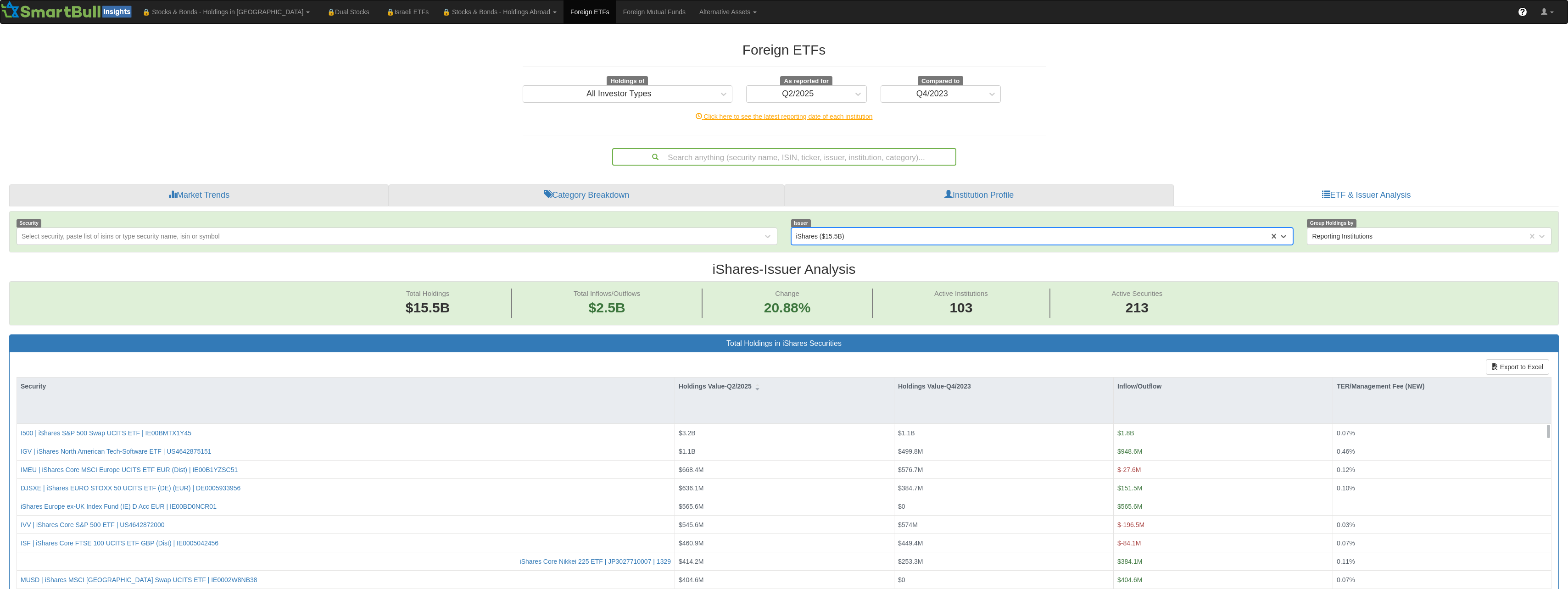
click at [784, 271] on h2 "iShares - Issuer Analysis" at bounding box center [784, 269] width 1550 height 15
drag, startPoint x: 784, startPoint y: 271, endPoint x: 835, endPoint y: 265, distance: 51.4
click at [798, 272] on h2 "iShares - Issuer Analysis" at bounding box center [784, 269] width 1550 height 15
drag, startPoint x: 621, startPoint y: 134, endPoint x: 629, endPoint y: 134, distance: 8.0
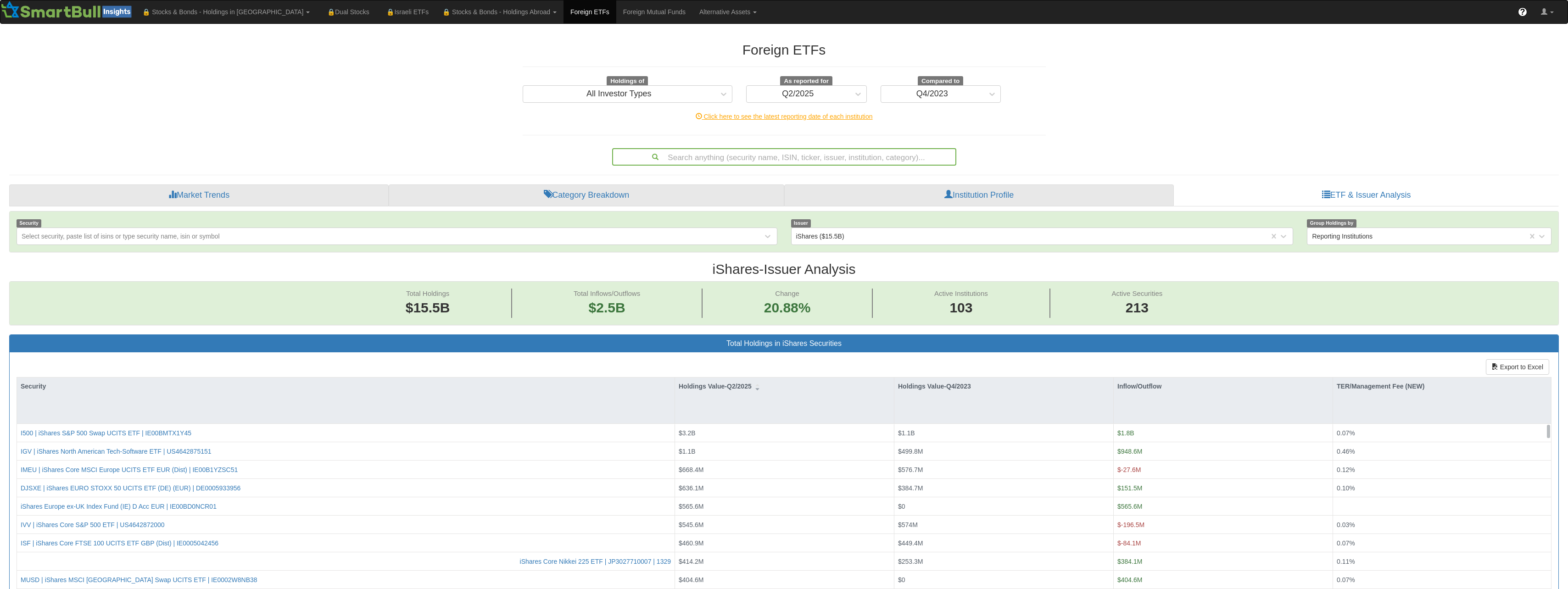
click at [621, 135] on hr at bounding box center [784, 135] width 523 height 1
click at [667, 265] on h2 "iShares - Issuer Analysis" at bounding box center [784, 269] width 1550 height 15
click at [1519, 370] on button "Export to Excel" at bounding box center [1517, 367] width 63 height 16
click at [617, 127] on div "Foreign ETFs Holdings of All Investor Types As reported for Q2/2025 Compared to…" at bounding box center [784, 99] width 537 height 133
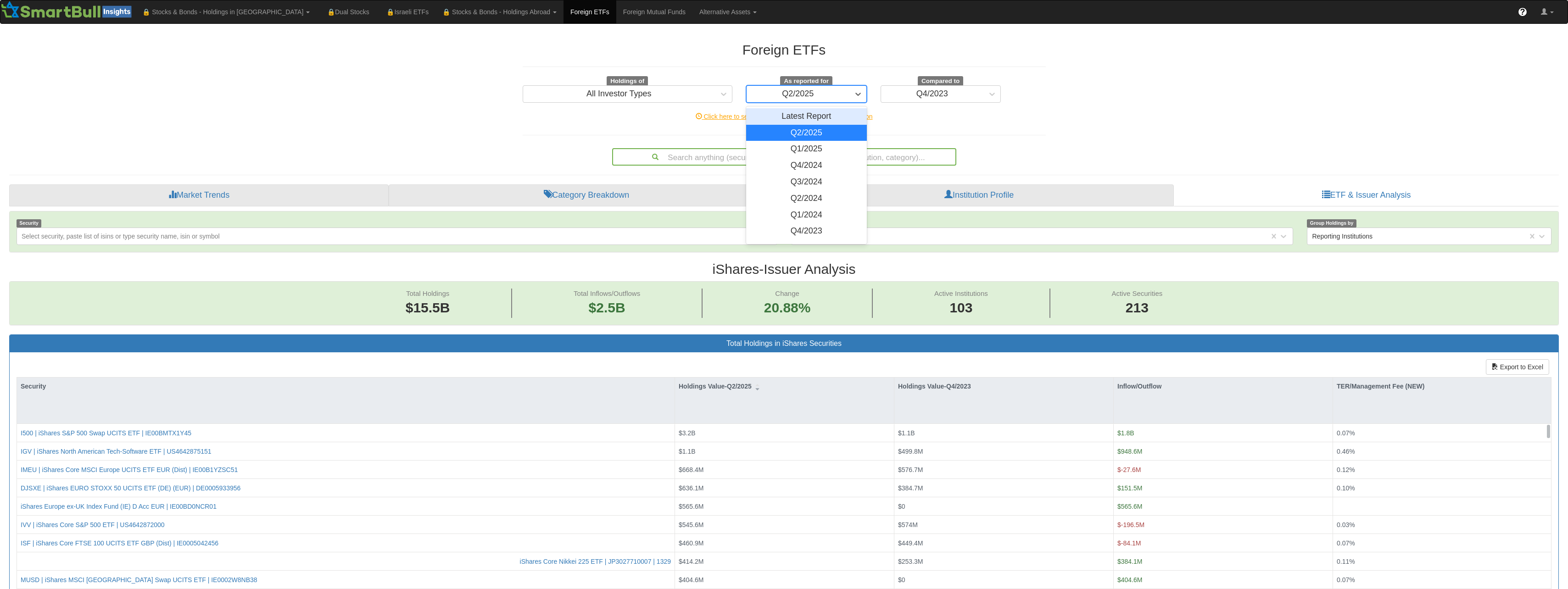
click at [837, 97] on div "Q2/2025" at bounding box center [798, 94] width 103 height 15
click at [815, 230] on div "Q4/2023" at bounding box center [807, 231] width 121 height 16
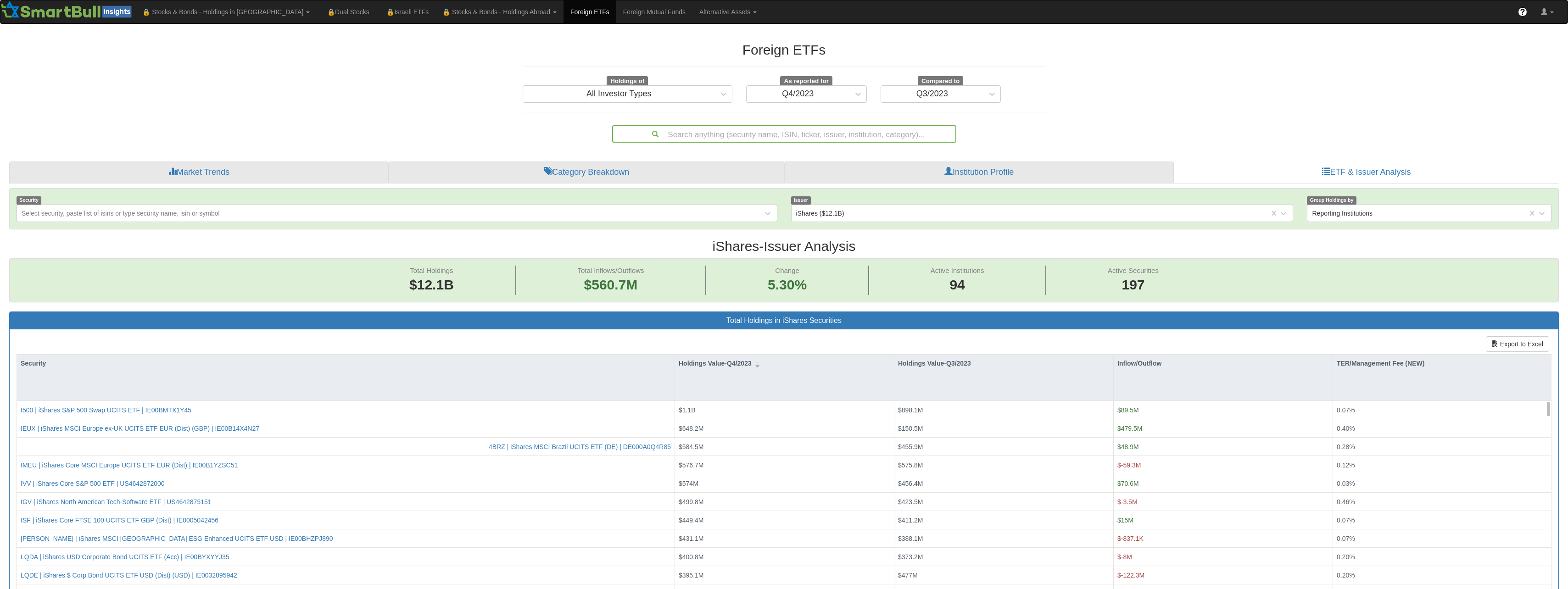
scroll to position [19, 1533]
click at [774, 339] on div "Export to Excel Security Holdings Value-Q4/2023 Holdings Value-Q3/2023 Inflow/O…" at bounding box center [784, 483] width 1549 height 307
click at [830, 98] on div "Q4/2023" at bounding box center [798, 94] width 103 height 15
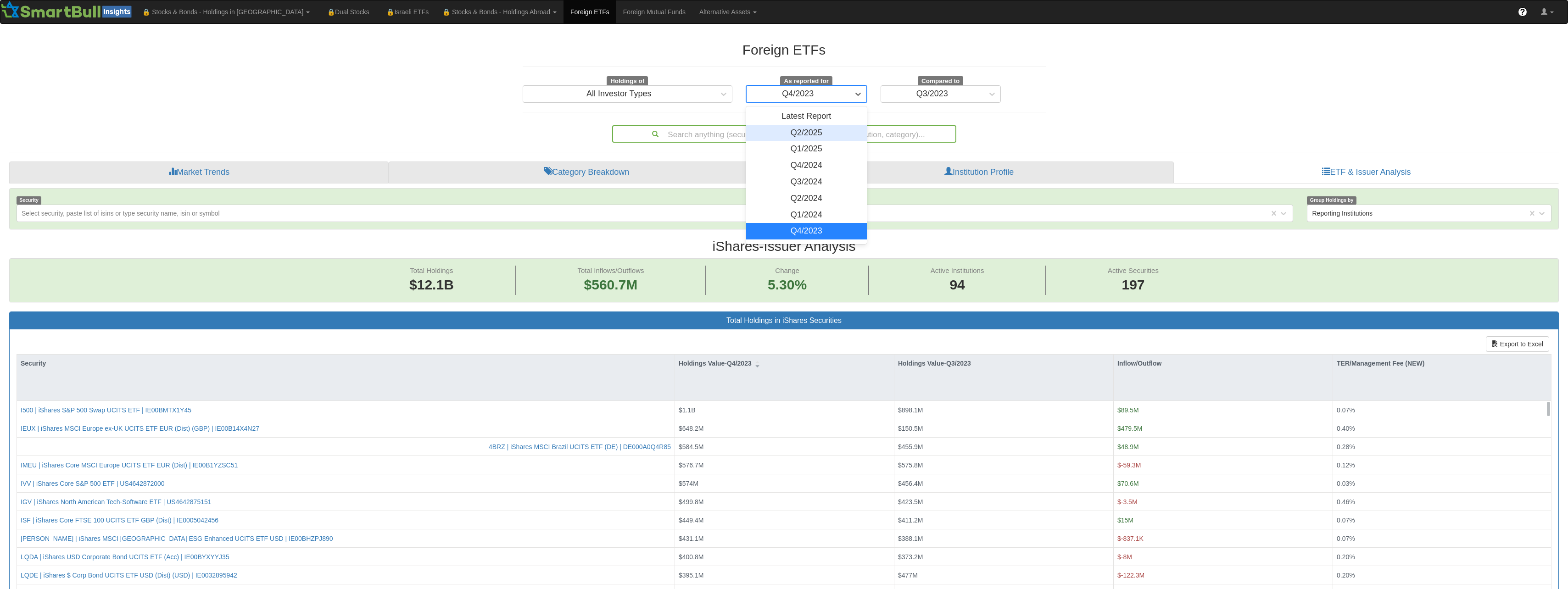
click at [806, 134] on div "Q2/2025" at bounding box center [807, 133] width 121 height 16
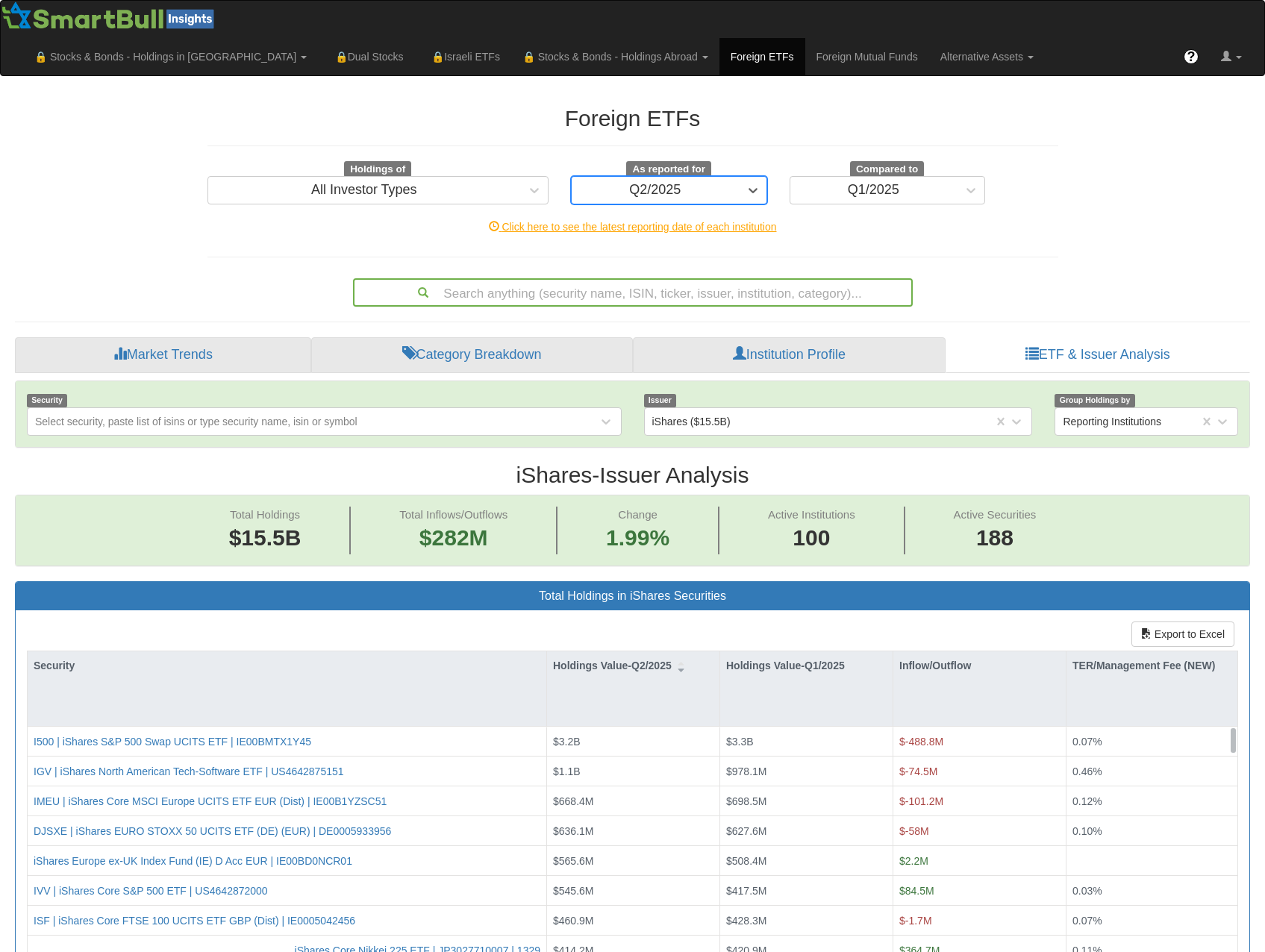
scroll to position [31, 1208]
click at [699, 178] on div "Q2/2025" at bounding box center [654, 190] width 167 height 24
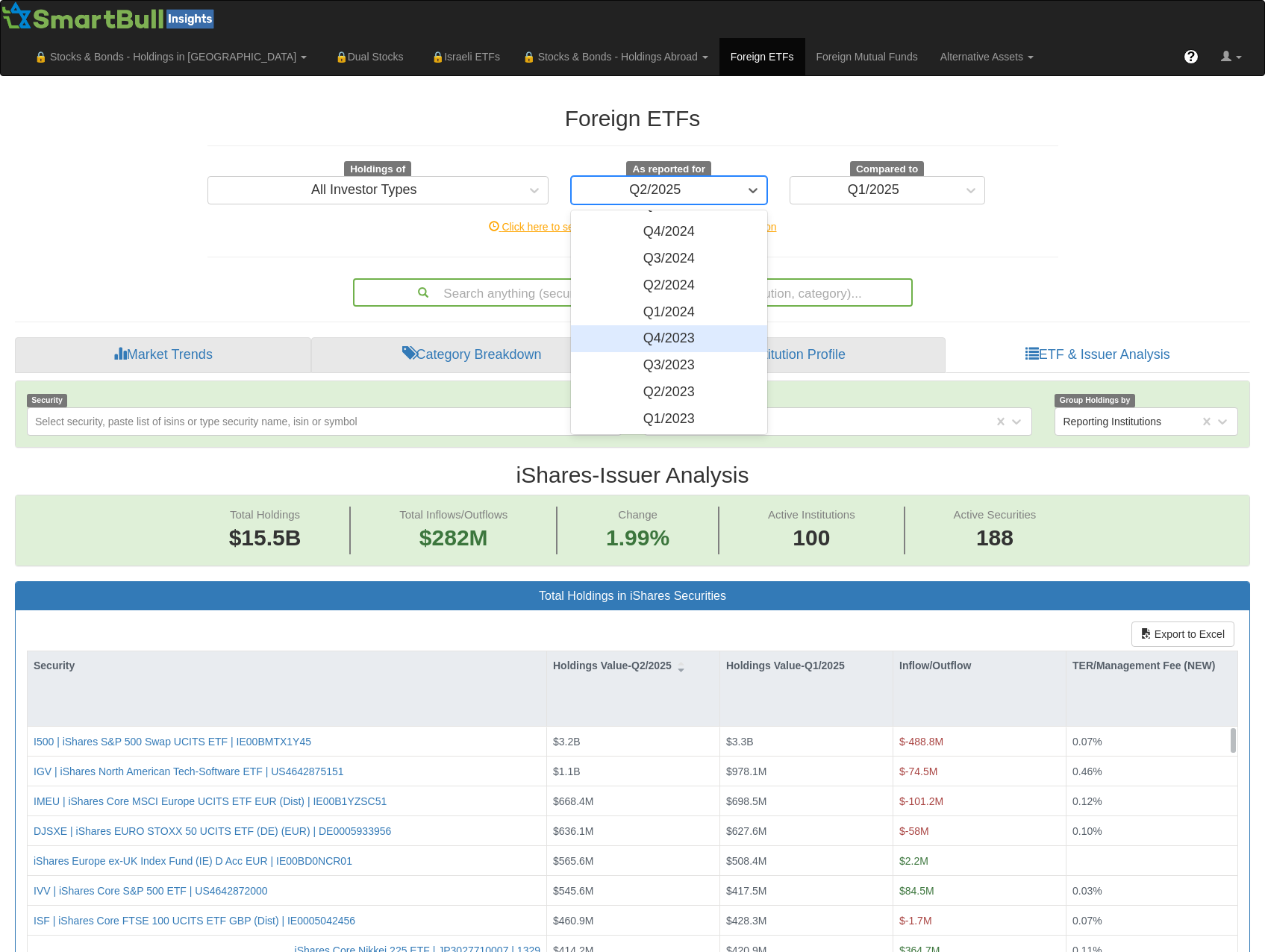
scroll to position [149, 0]
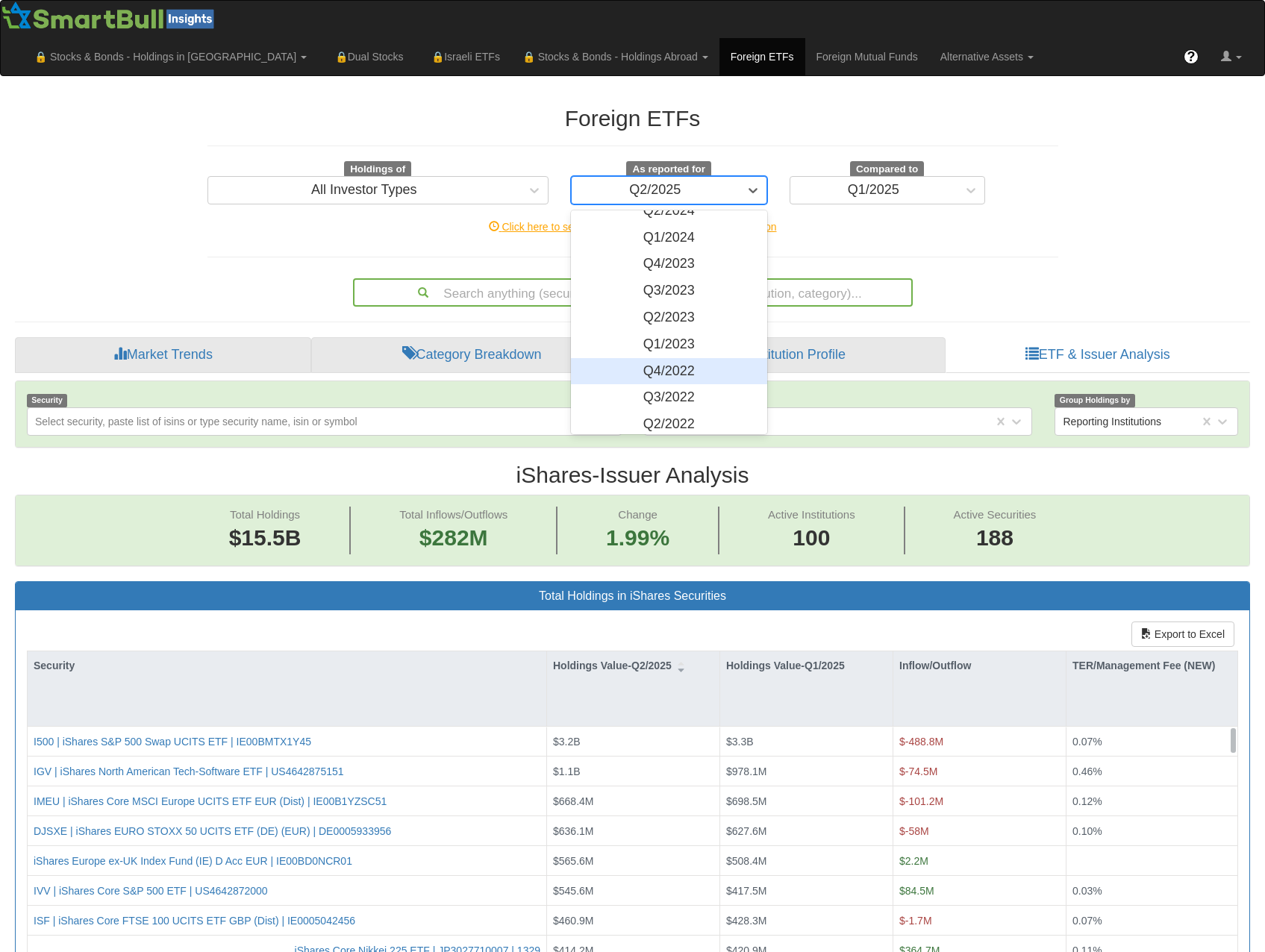
click at [681, 358] on div "Q4/2022" at bounding box center [669, 371] width 196 height 27
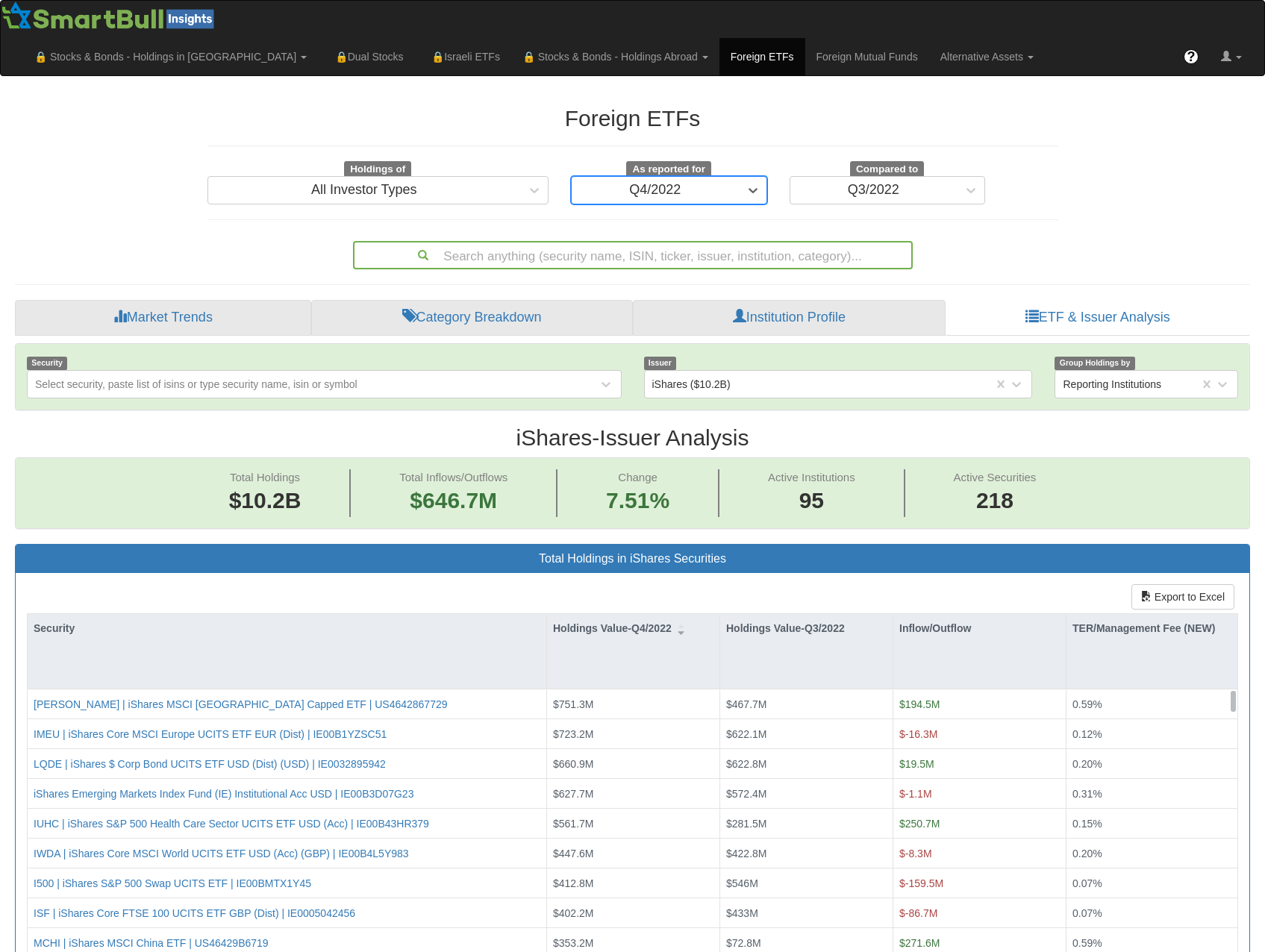
scroll to position [31, 1208]
click at [1158, 478] on div "Total Holdings $10.2B Total Inflows/Outflows $646.7M Change 7.51% Active Instit…" at bounding box center [632, 493] width 1233 height 70
click at [1175, 300] on link "ETF & Issuer Analysis" at bounding box center [1098, 318] width 305 height 36
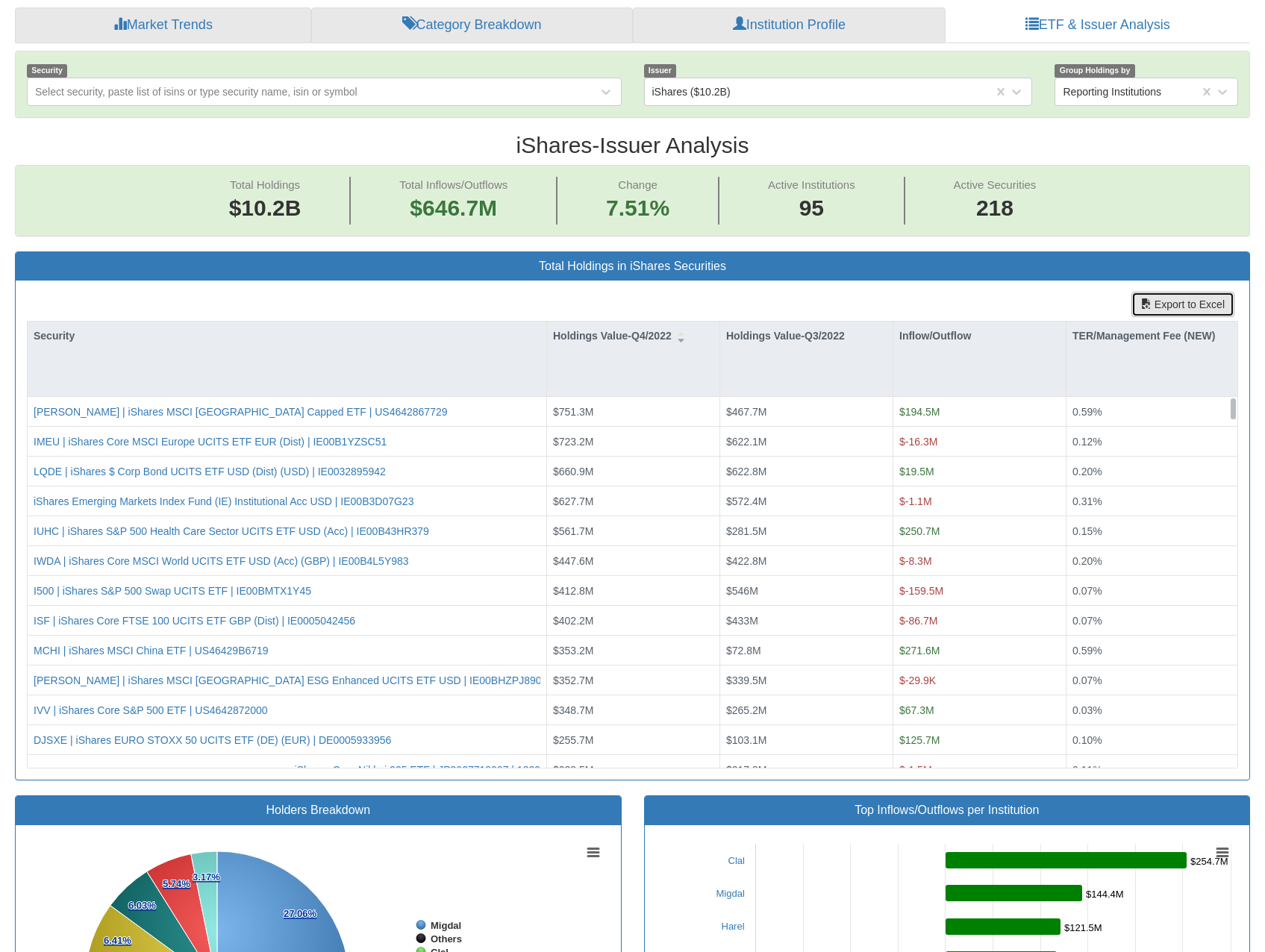
click at [1157, 292] on button "Export to Excel" at bounding box center [1183, 305] width 103 height 26
click at [832, 133] on h2 "iShares - Issuer Analysis" at bounding box center [632, 144] width 1235 height 25
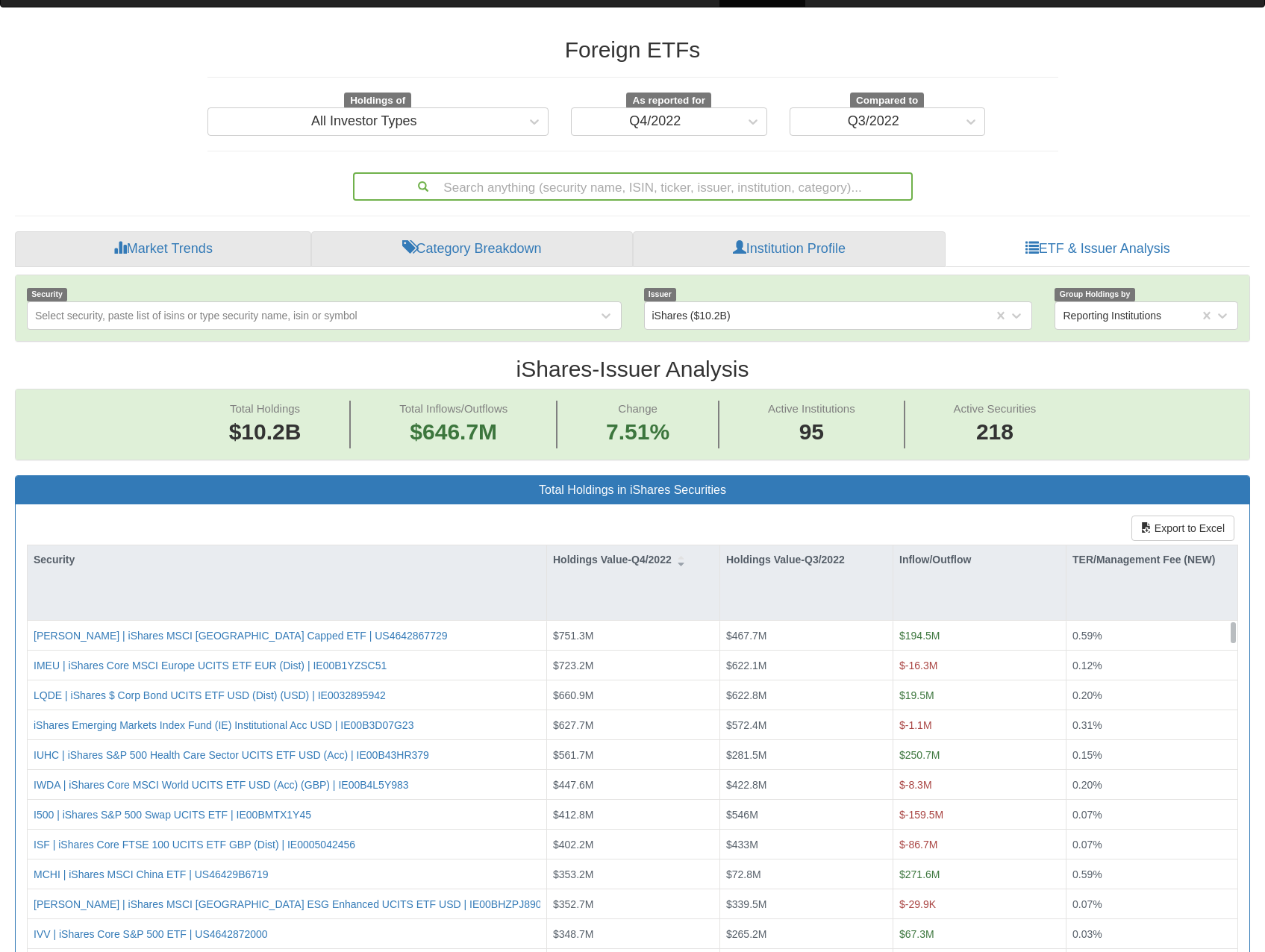
scroll to position [0, 0]
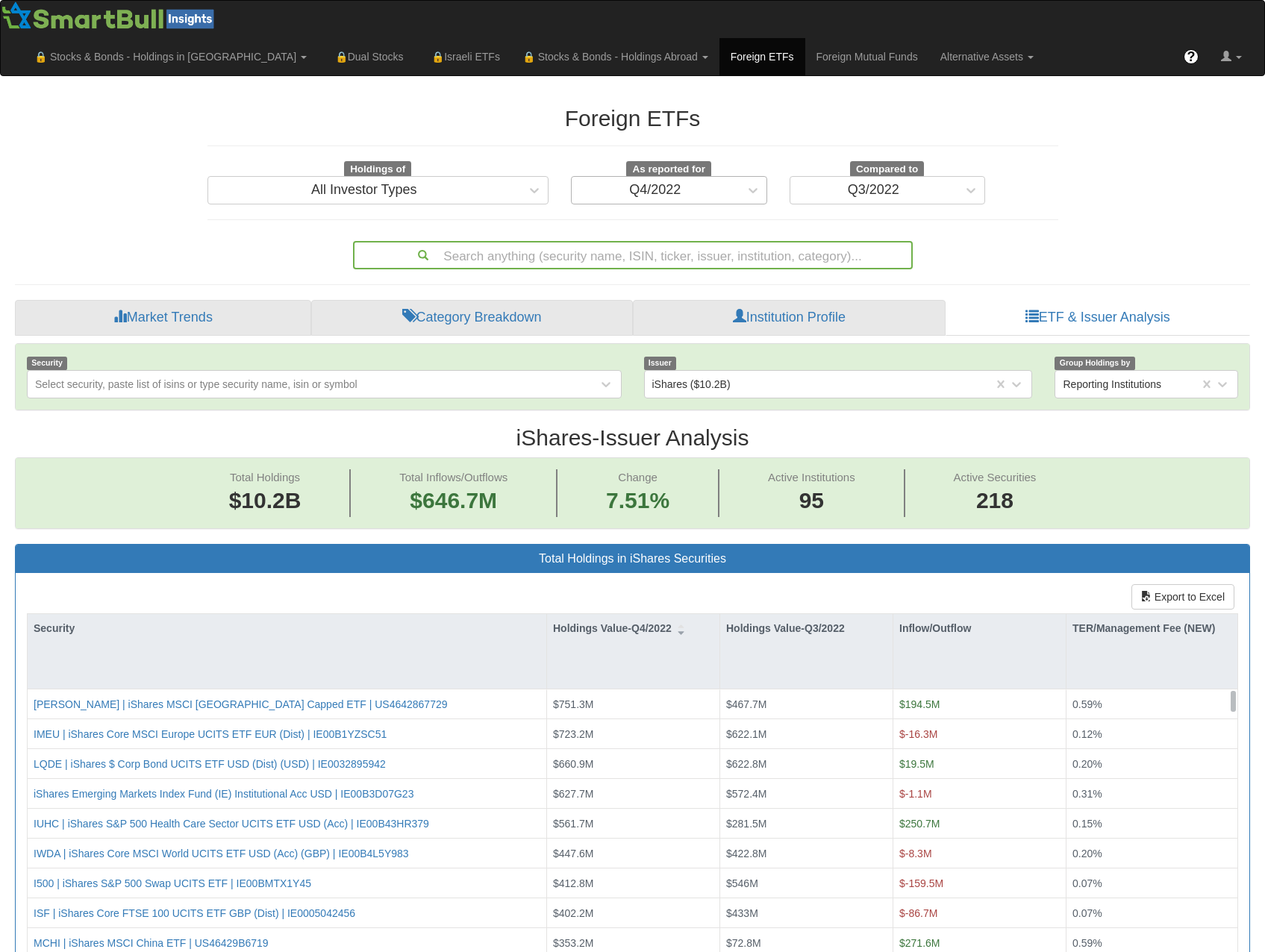
click at [733, 178] on div "Q4/2022" at bounding box center [654, 190] width 167 height 24
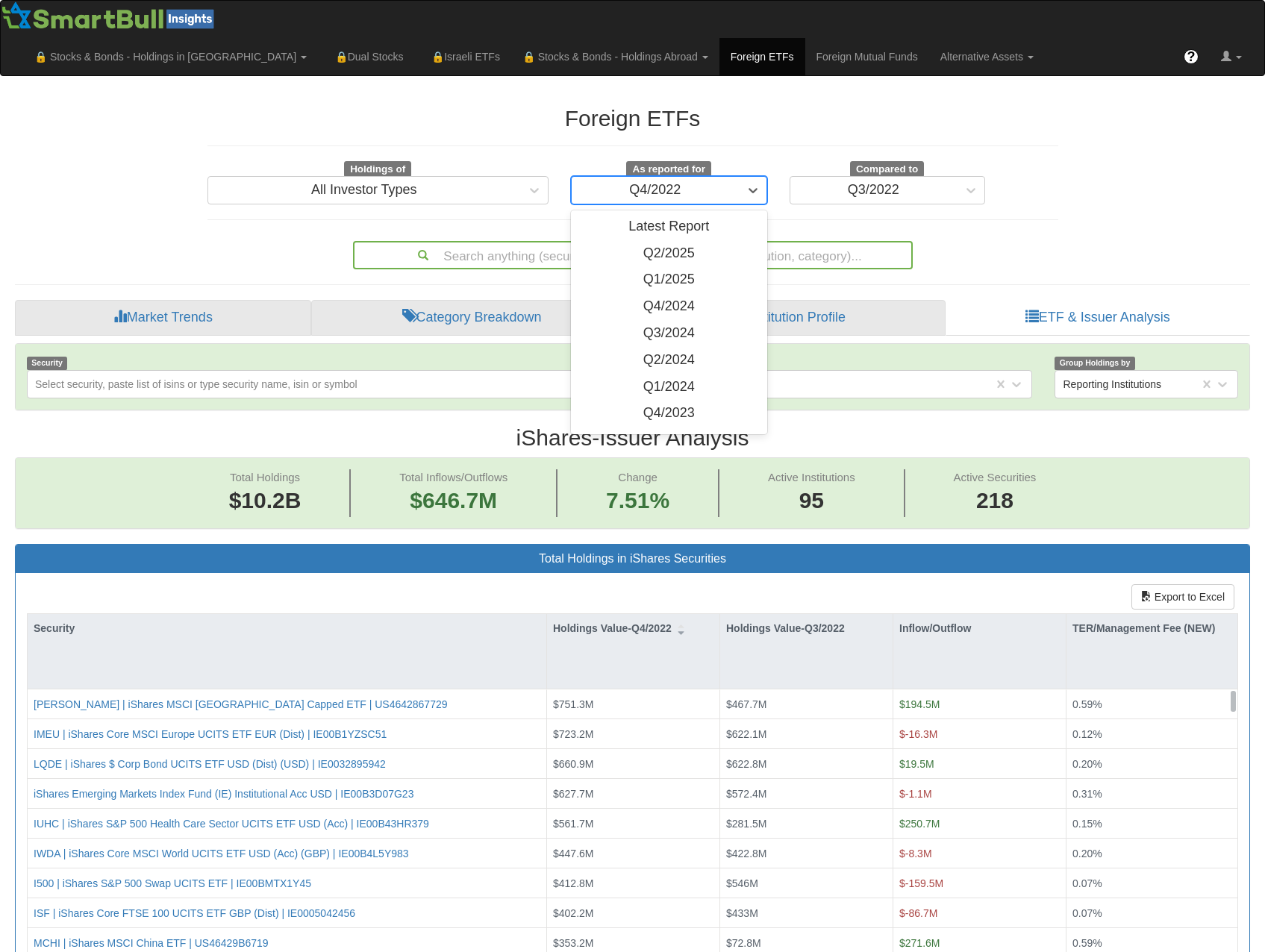
scroll to position [236, 0]
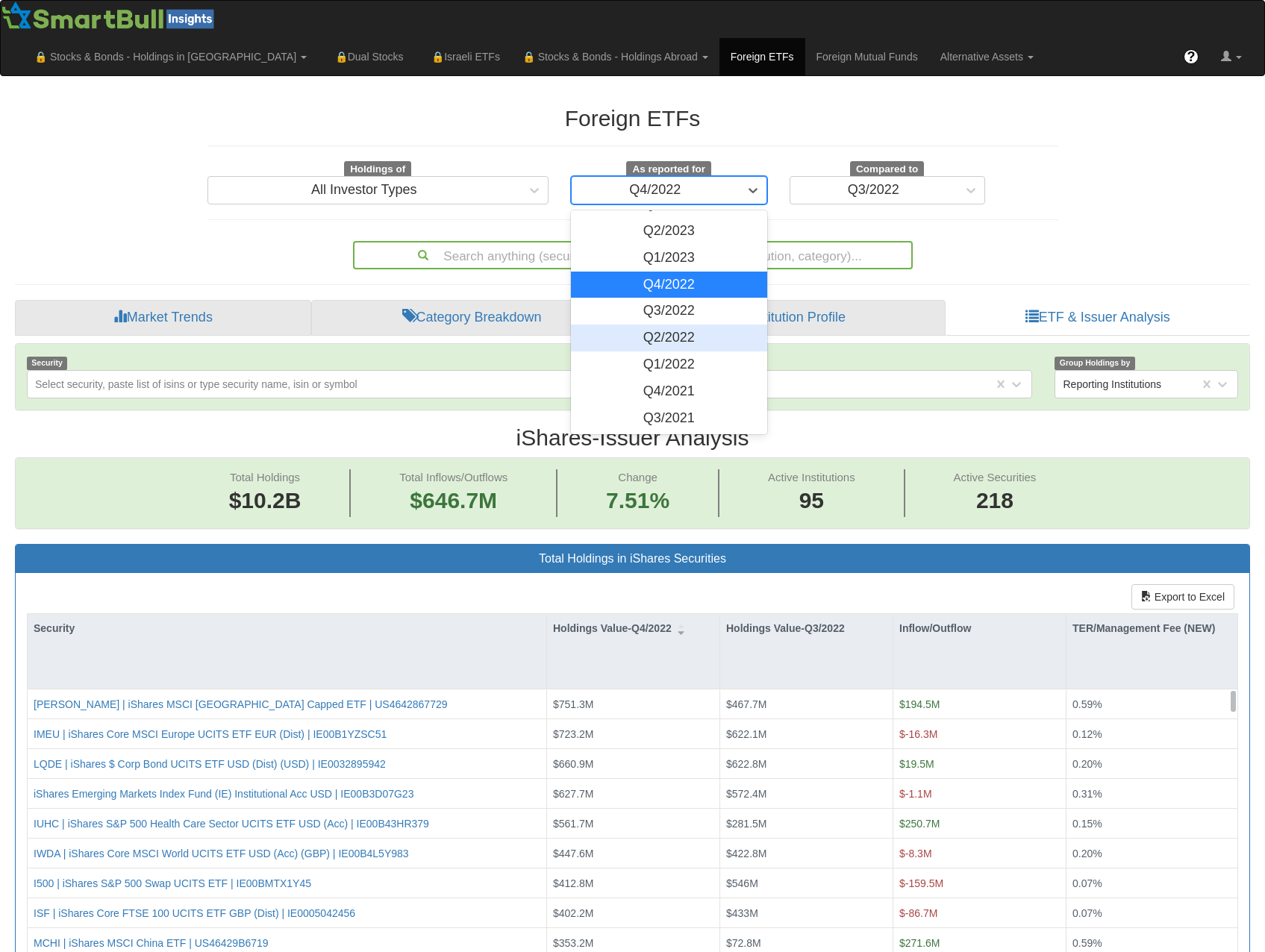
click at [693, 298] on div "Q3/2022" at bounding box center [669, 311] width 196 height 27
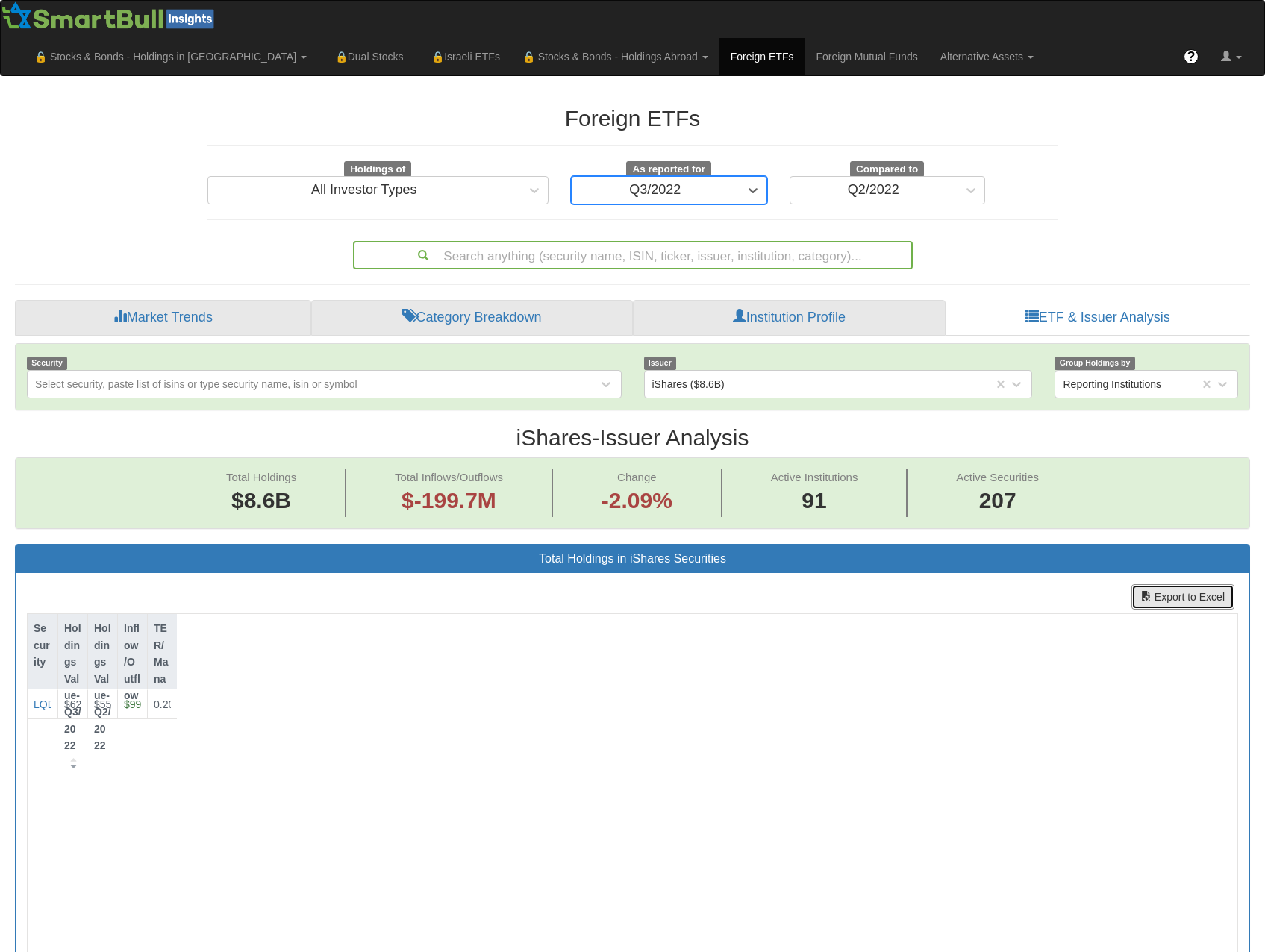
click at [1175, 584] on button "Export to Excel" at bounding box center [1183, 597] width 103 height 26
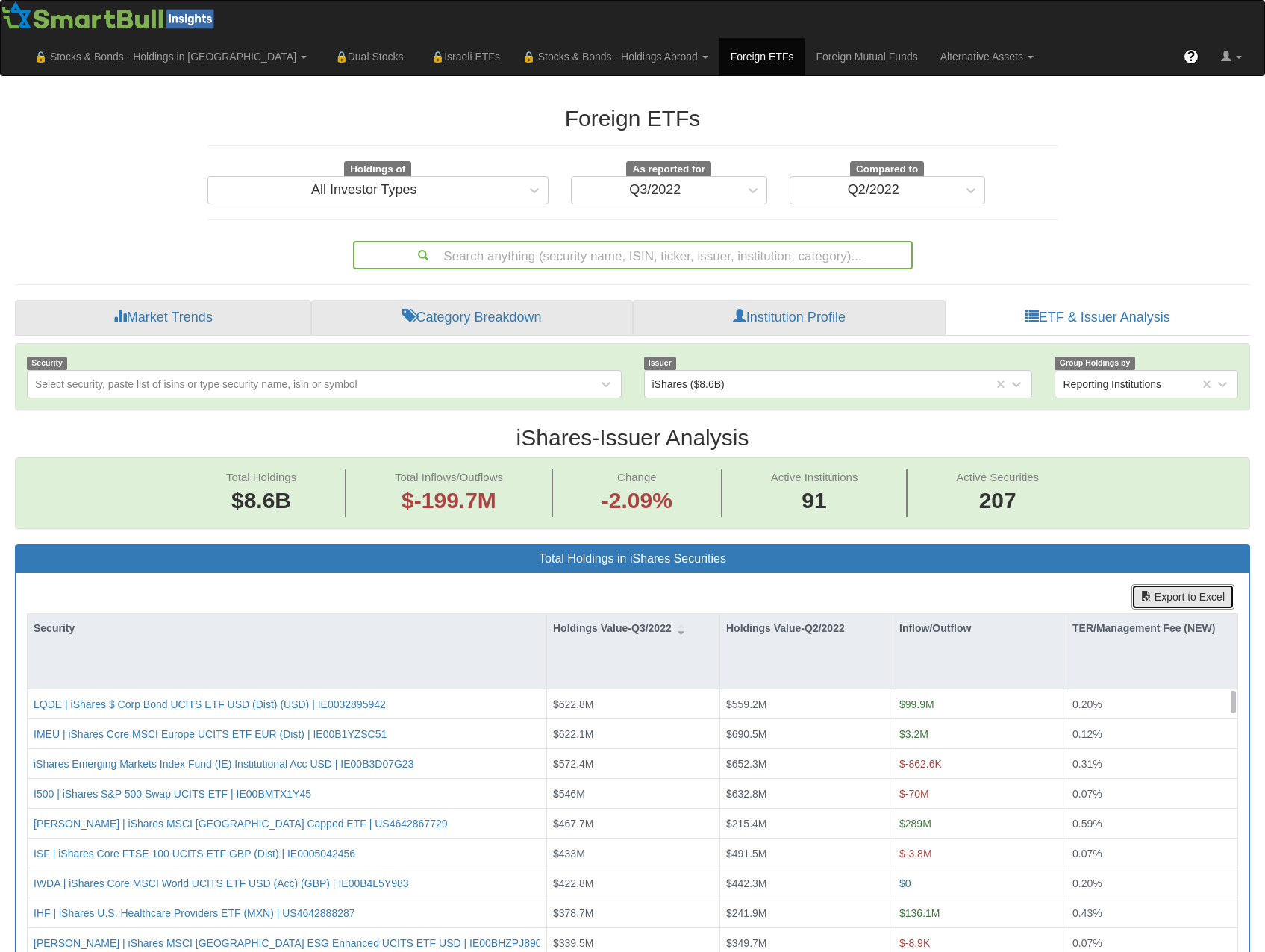
scroll to position [31, 1208]
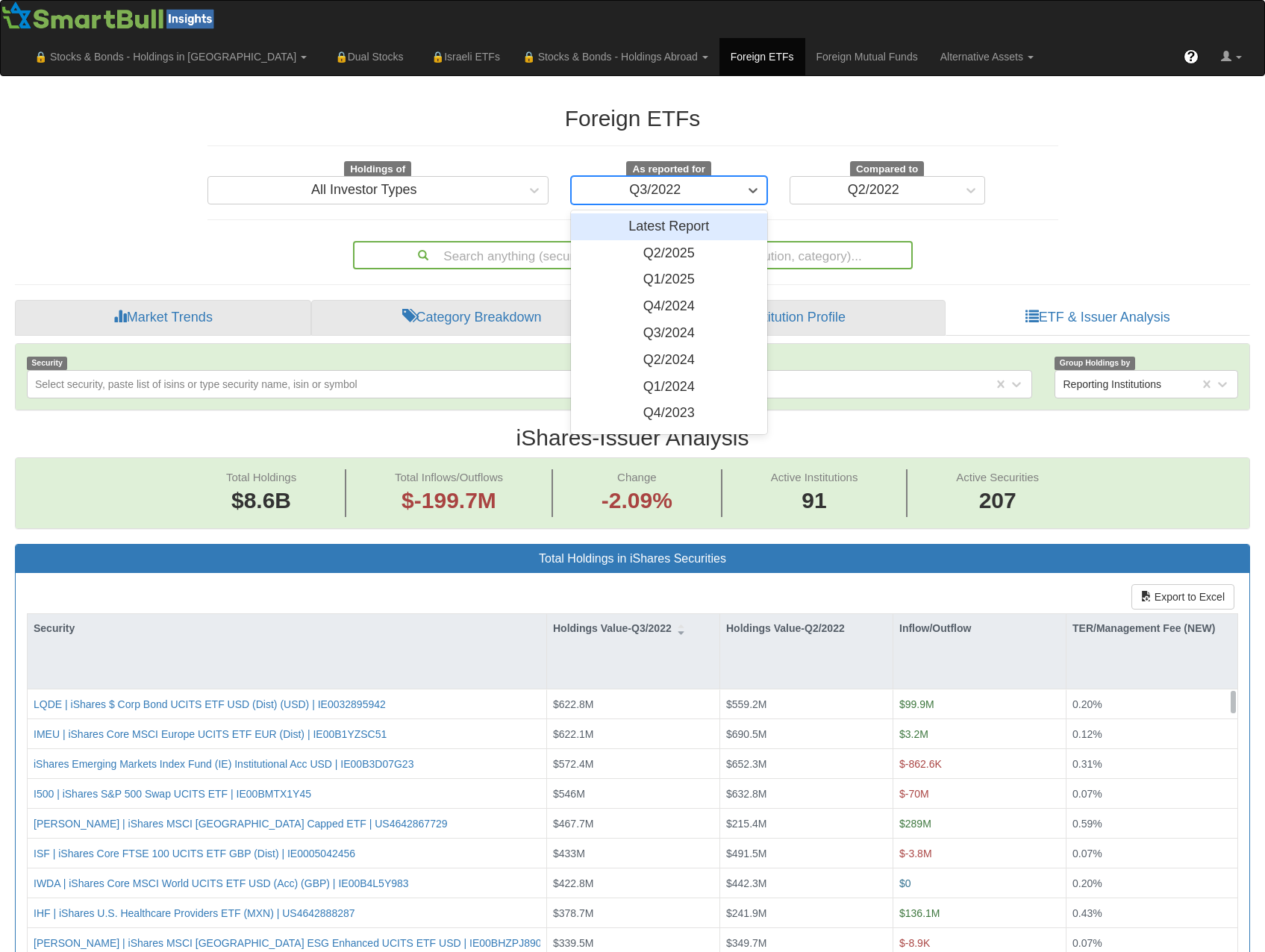
click at [705, 178] on div "Q3/2022" at bounding box center [654, 190] width 167 height 24
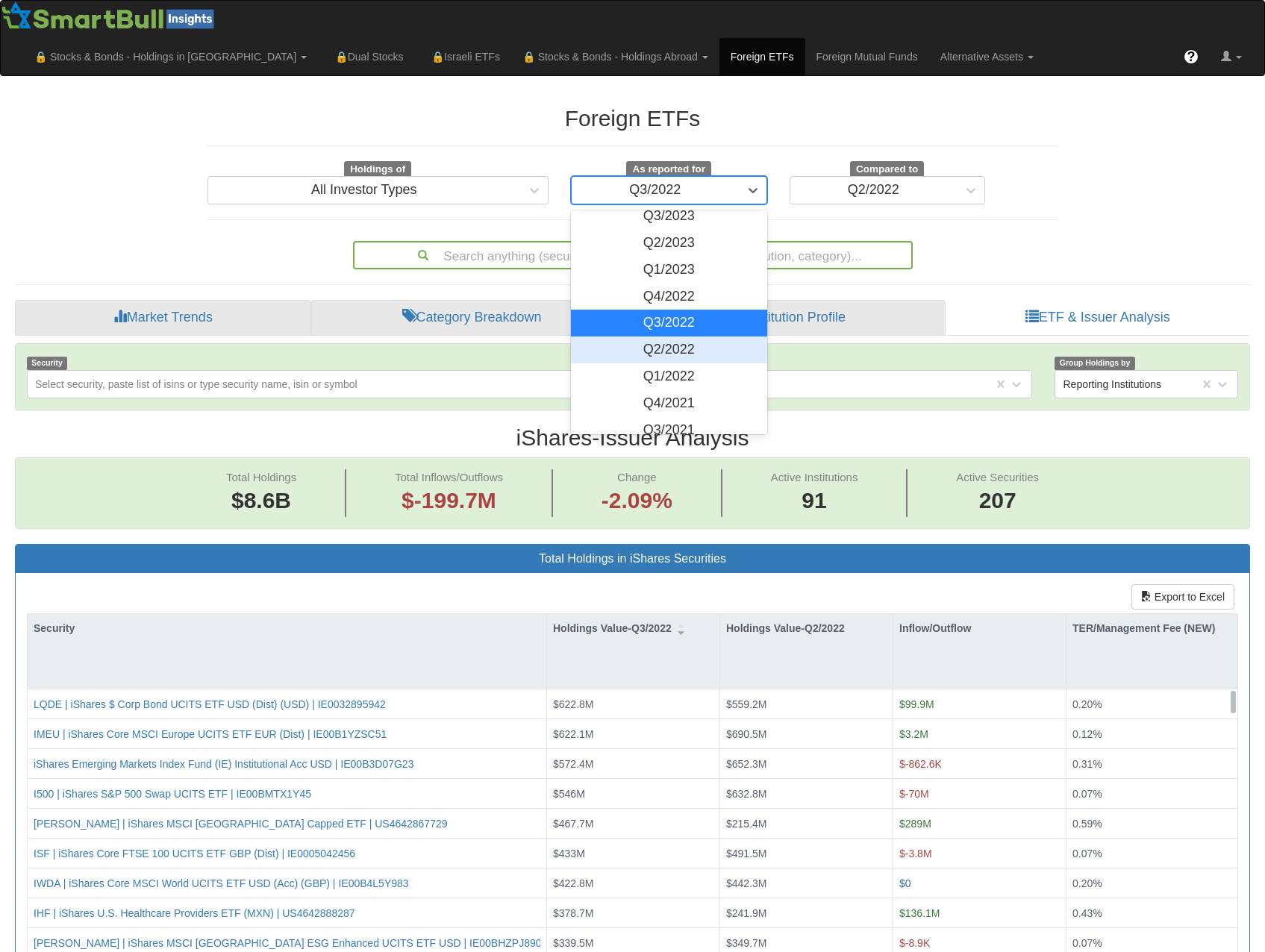
click at [680, 336] on div "Q2/2022" at bounding box center [669, 349] width 196 height 27
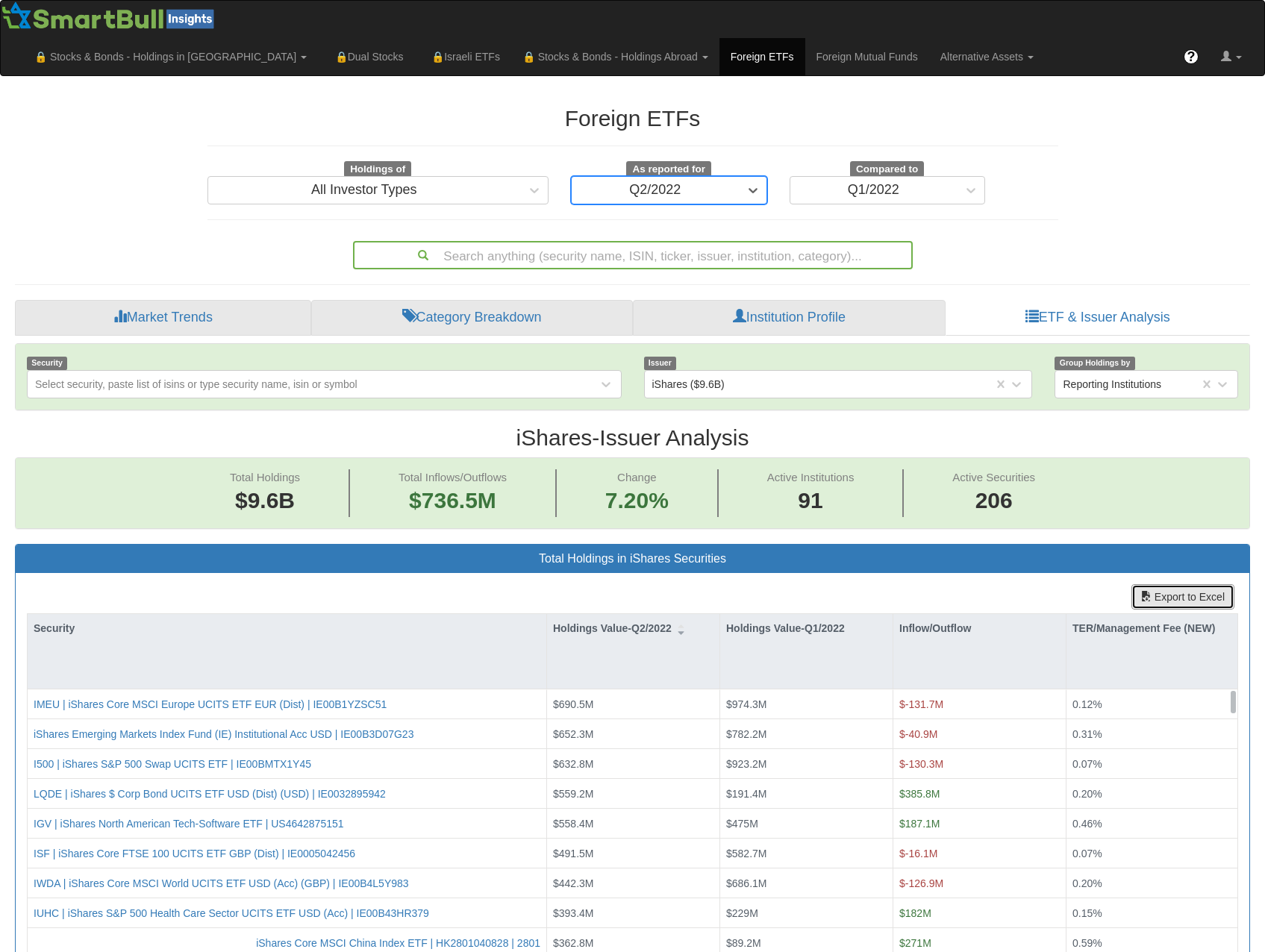
click at [1169, 584] on button "Export to Excel" at bounding box center [1183, 597] width 103 height 26
click at [1109, 573] on div "Export to Excel Security Holdings Value-Q2/2022 Holdings Value-Q1/2022 Inflow/O…" at bounding box center [632, 822] width 1233 height 499
click at [712, 174] on div "Foreign ETFs Holdings of All Investor Types As reported for Q2/2022 Compared to…" at bounding box center [632, 180] width 873 height 178
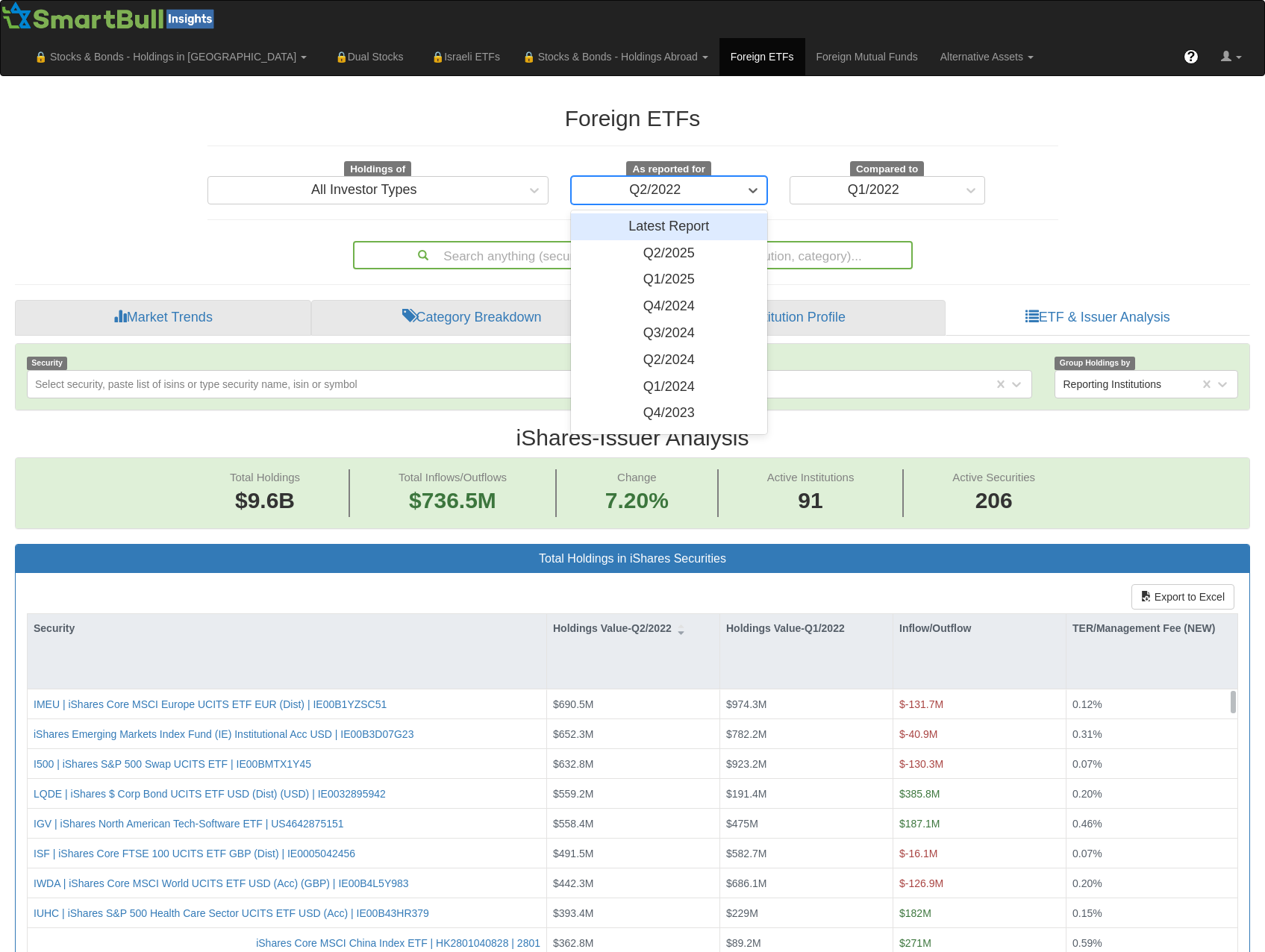
click at [710, 178] on div "Q2/2022" at bounding box center [654, 190] width 167 height 24
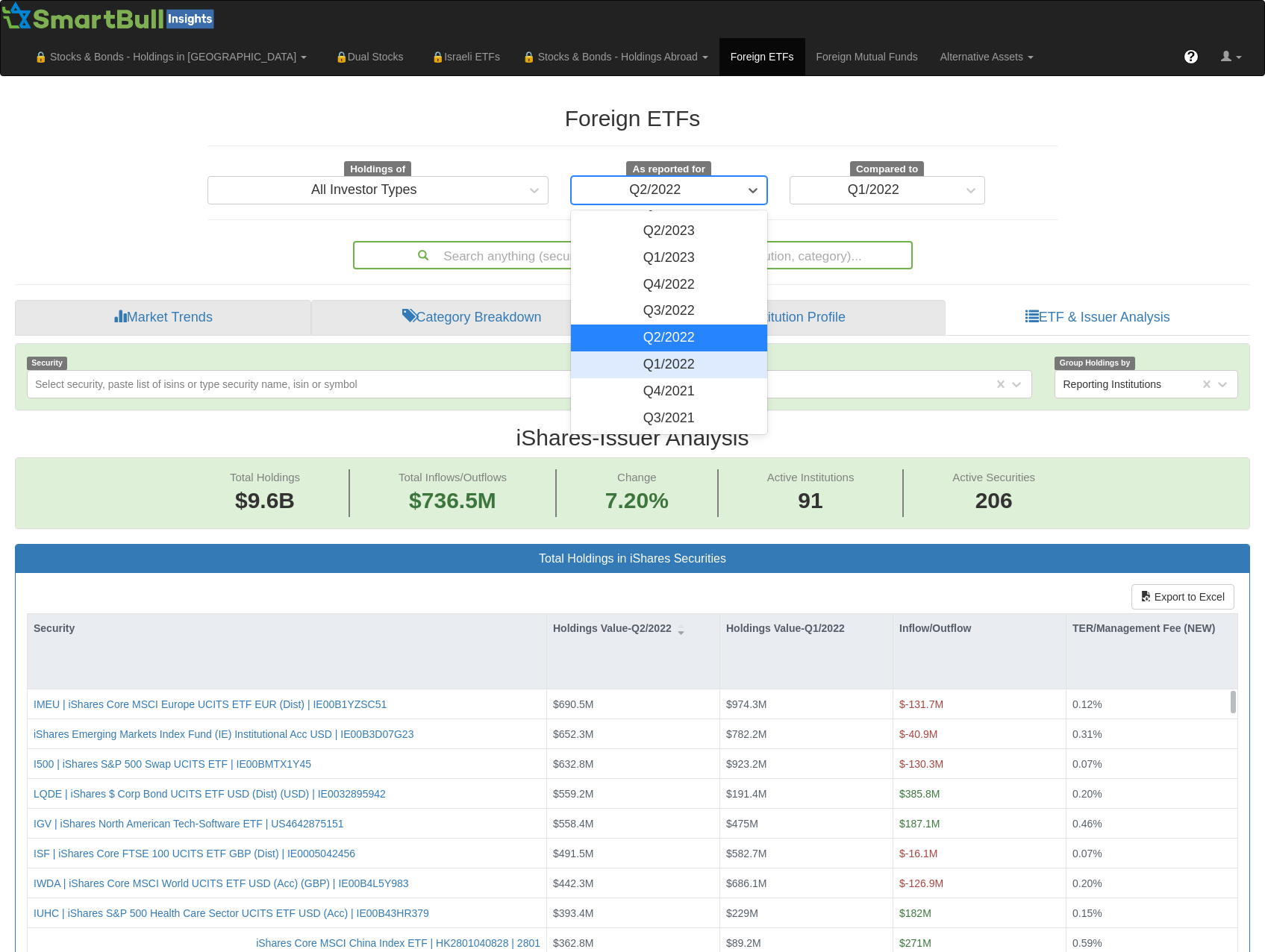
click at [693, 351] on div "Q1/2022" at bounding box center [669, 364] width 196 height 27
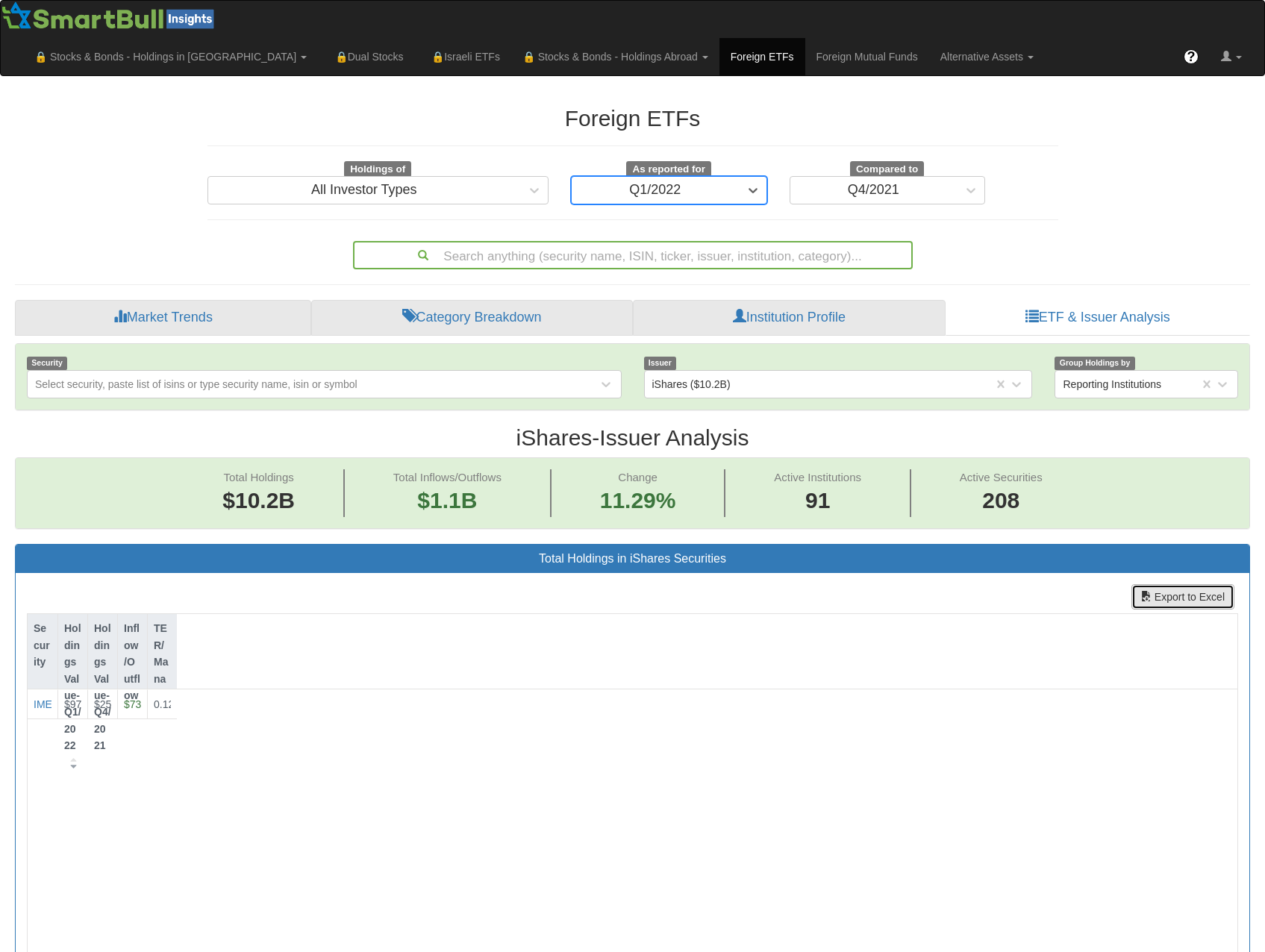
click at [1150, 591] on span "button" at bounding box center [1146, 596] width 11 height 11
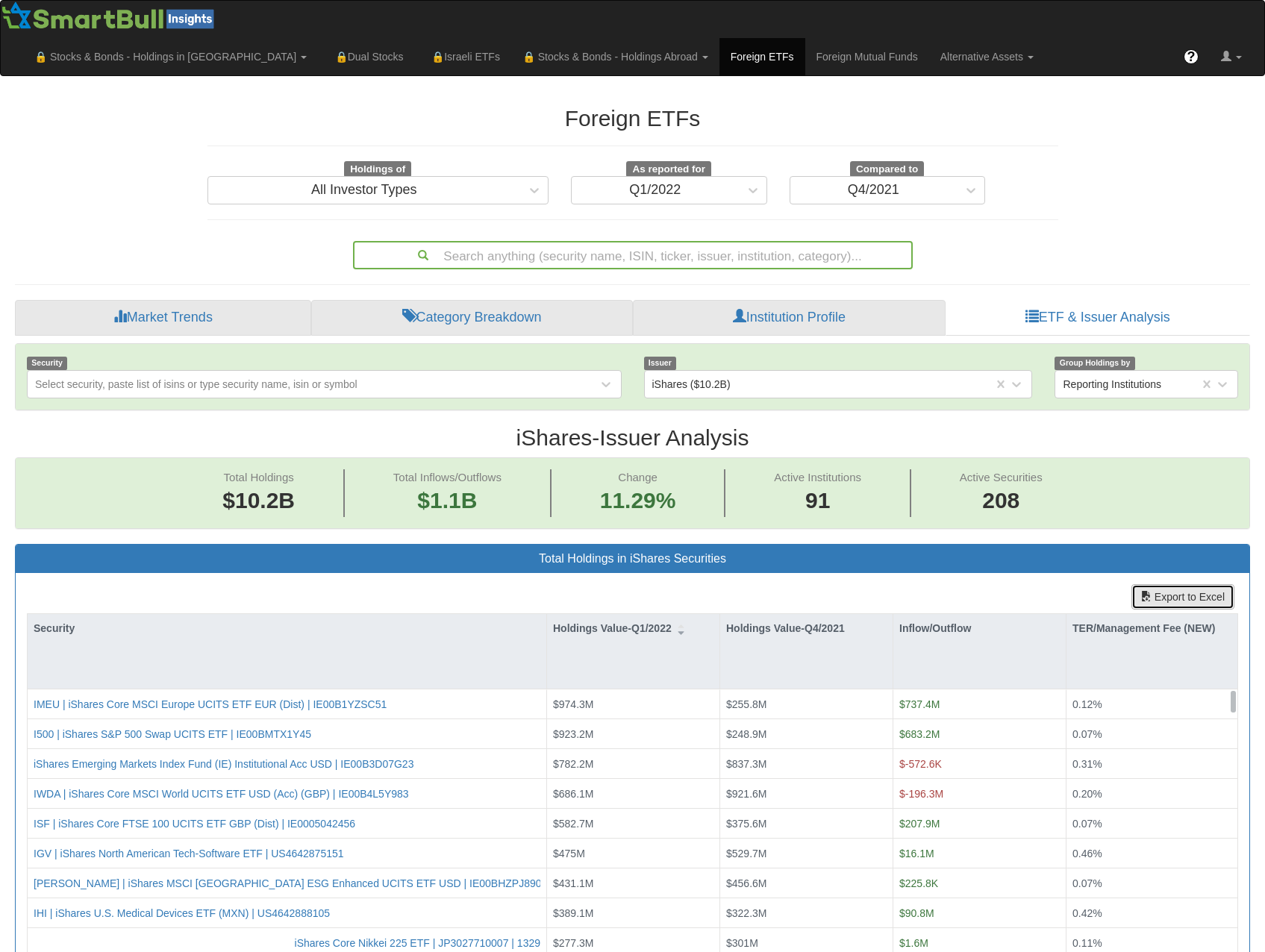
scroll to position [31, 1208]
click at [774, 426] on h2 "iShares - Issuer Analysis" at bounding box center [632, 437] width 1235 height 25
click at [642, 178] on div "Q1/2022" at bounding box center [654, 190] width 167 height 24
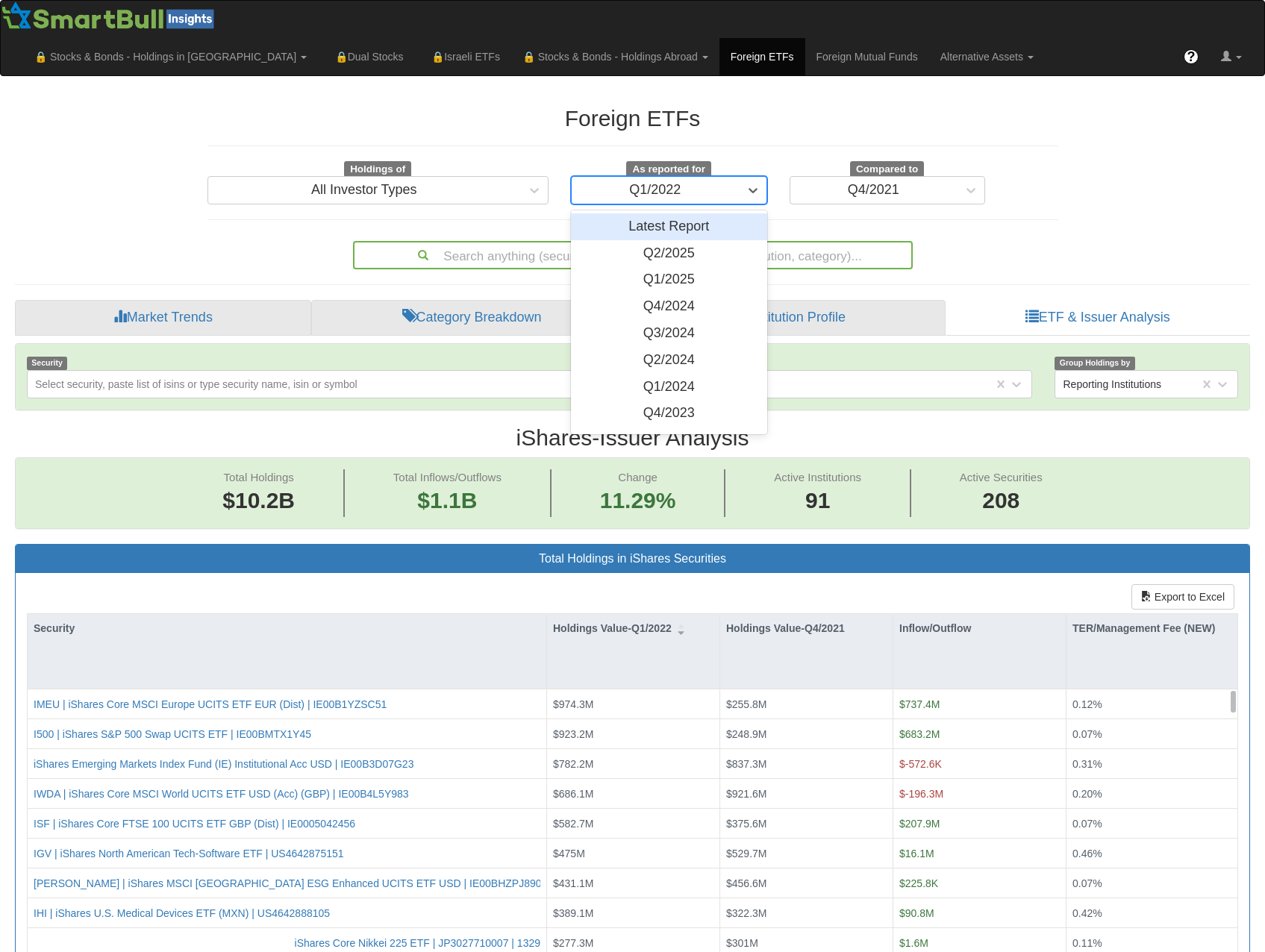
click at [642, 178] on div "Q1/2022" at bounding box center [654, 190] width 167 height 24
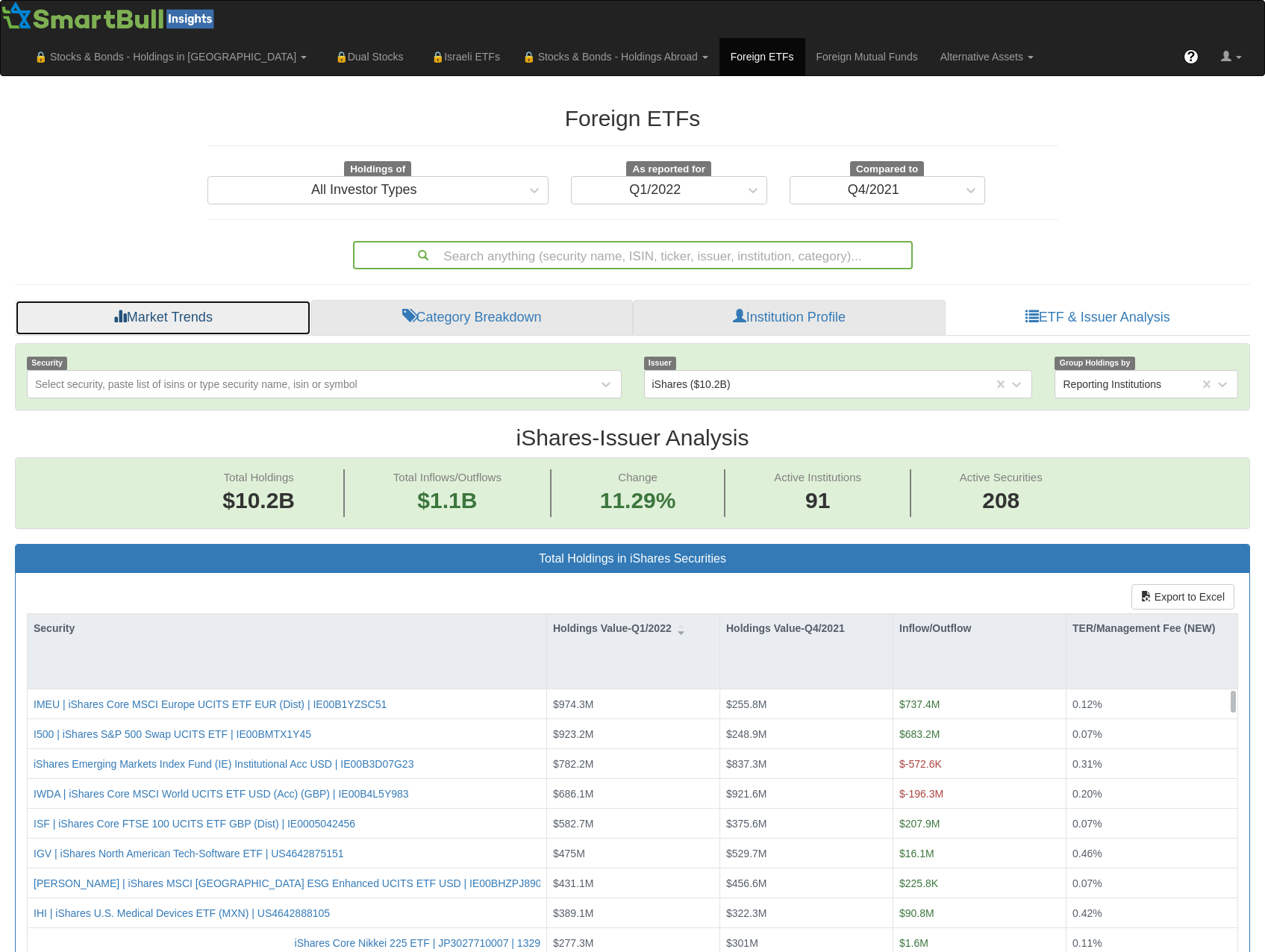
click at [212, 300] on link "Market Trends" at bounding box center [162, 318] width 296 height 36
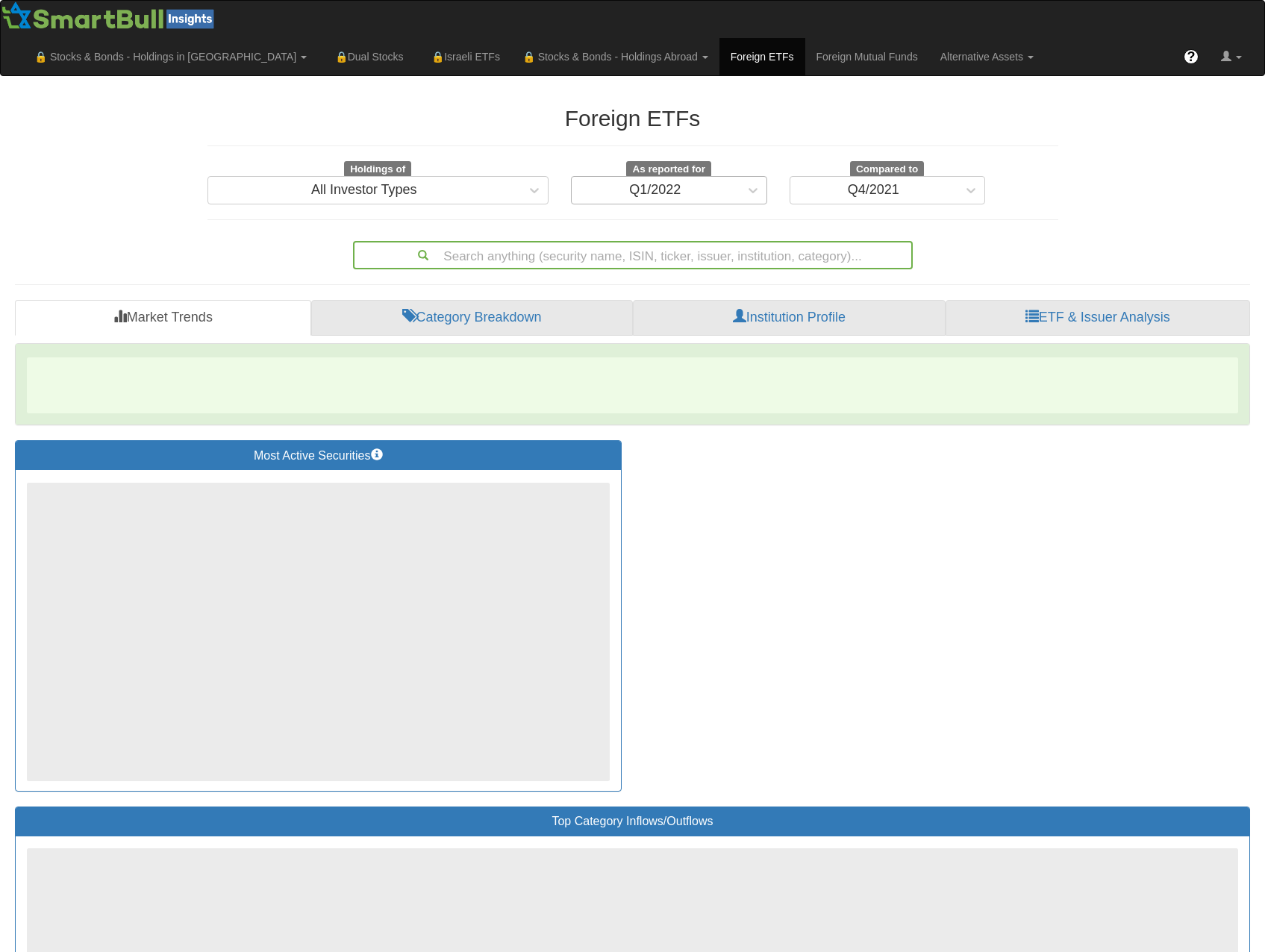
click at [670, 183] on div "Q1/2022" at bounding box center [655, 190] width 51 height 15
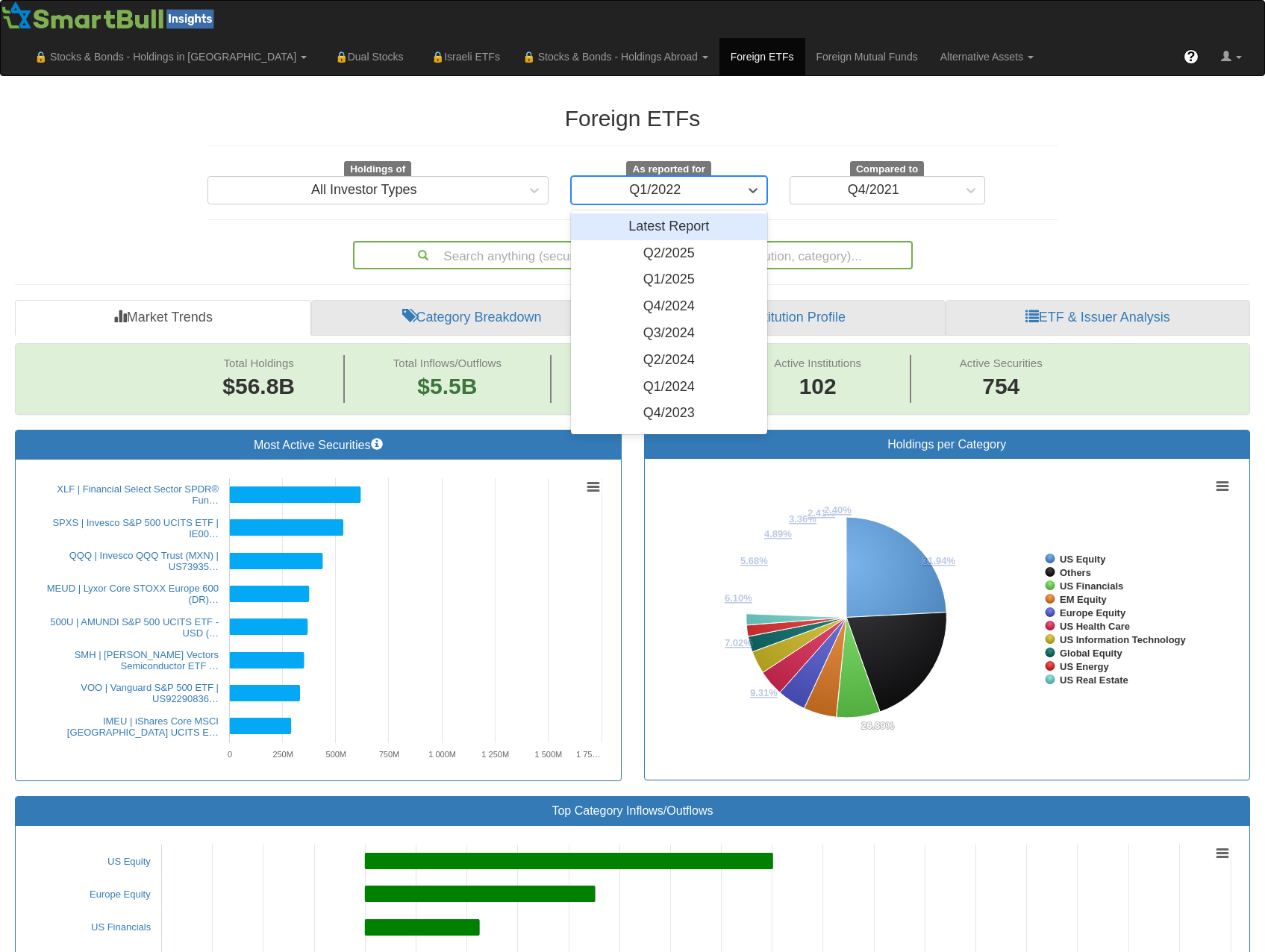
click at [668, 240] on div "Q2/2025" at bounding box center [669, 253] width 196 height 27
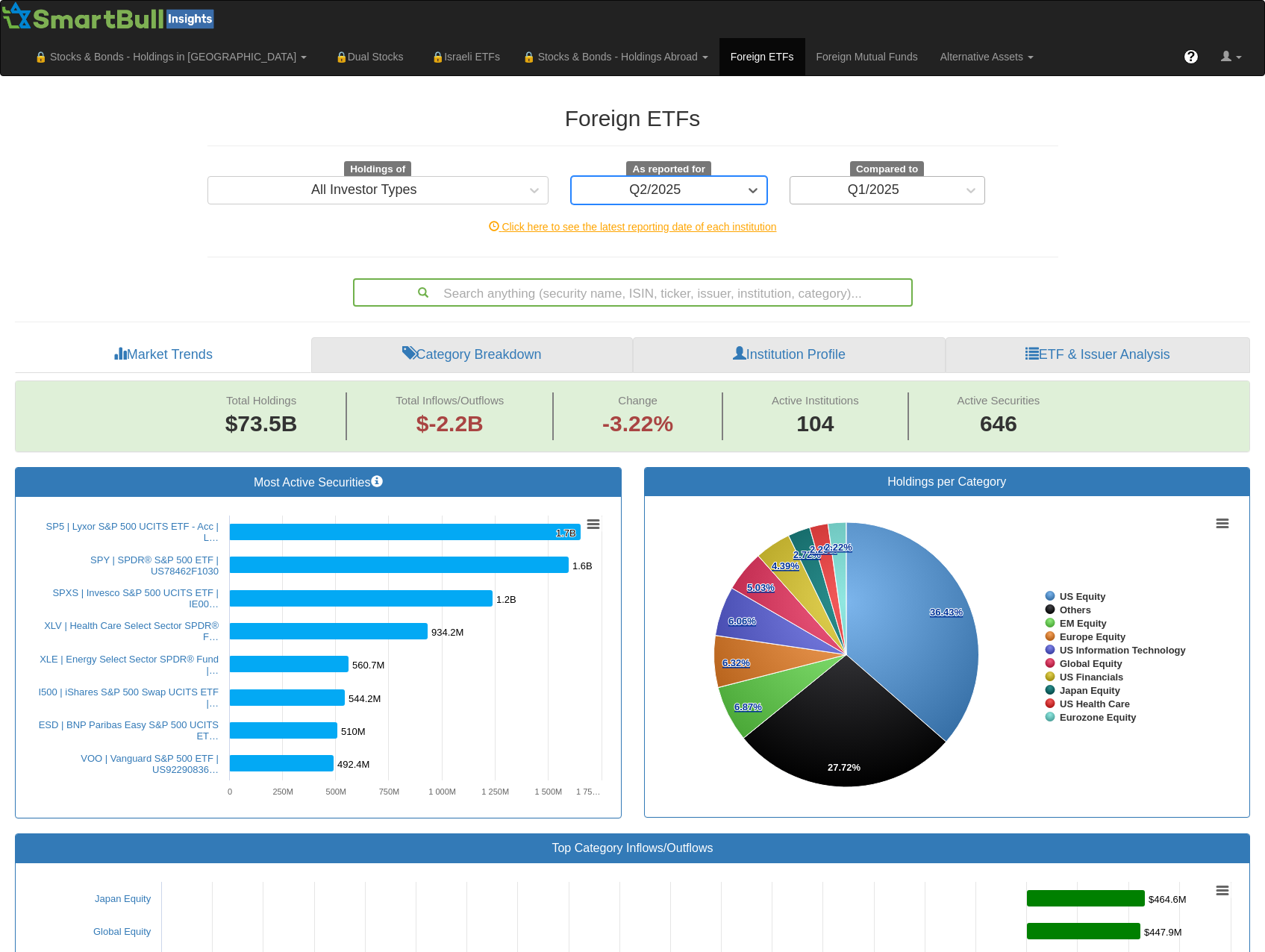
click at [829, 178] on div "Q1/2025" at bounding box center [873, 190] width 167 height 24
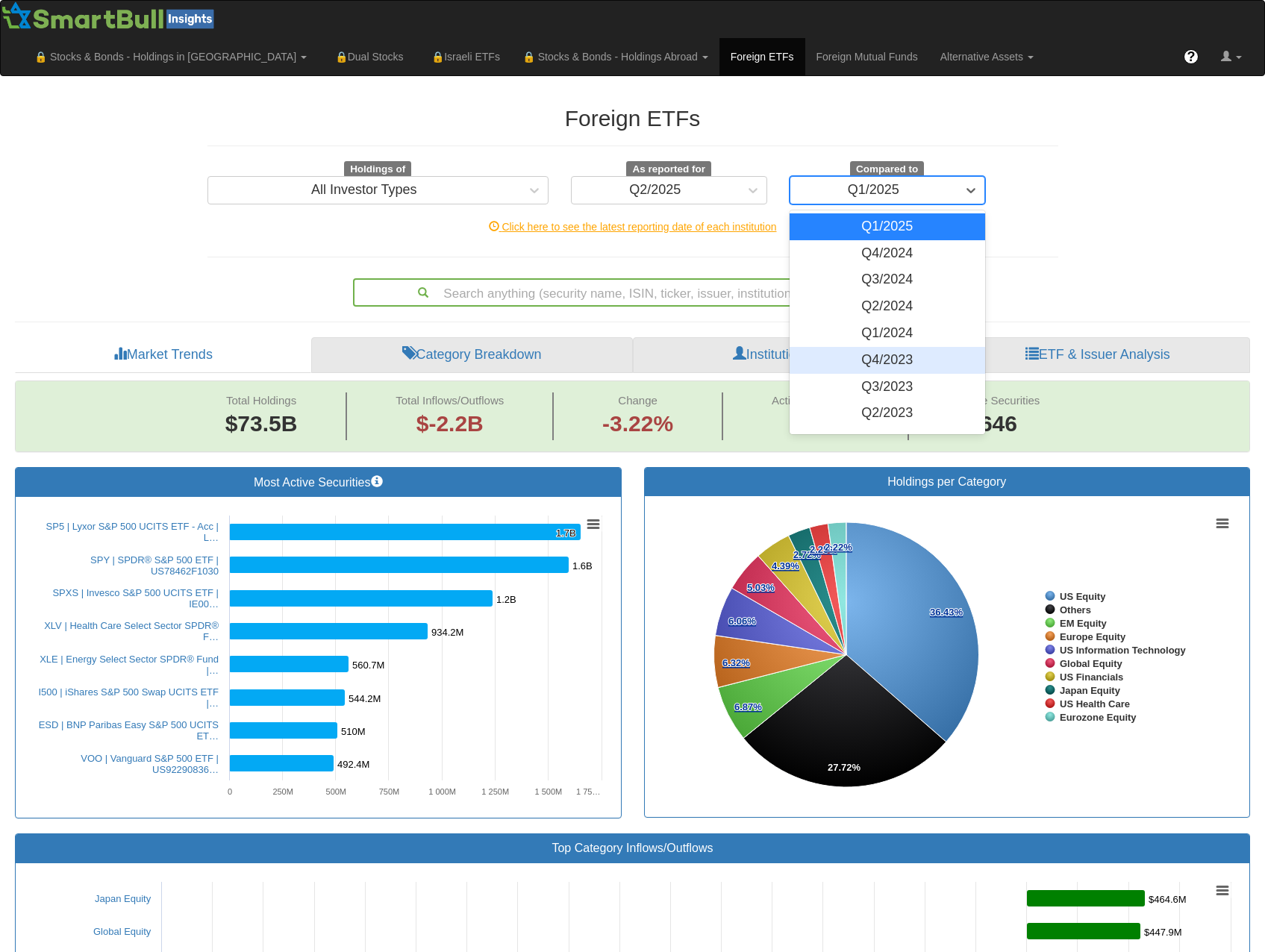
click at [900, 347] on div "Q4/2023" at bounding box center [888, 360] width 196 height 27
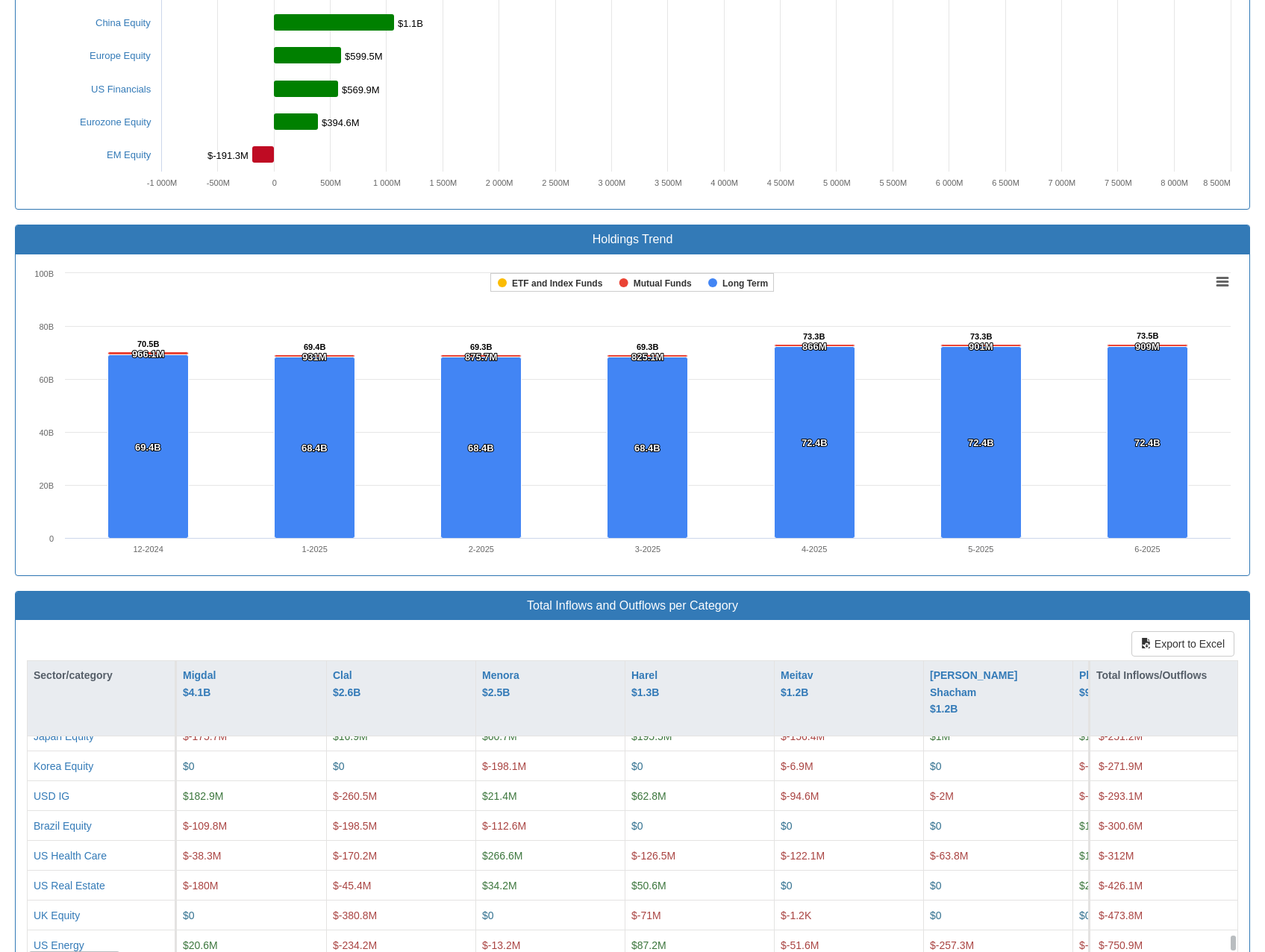
scroll to position [2911, 0]
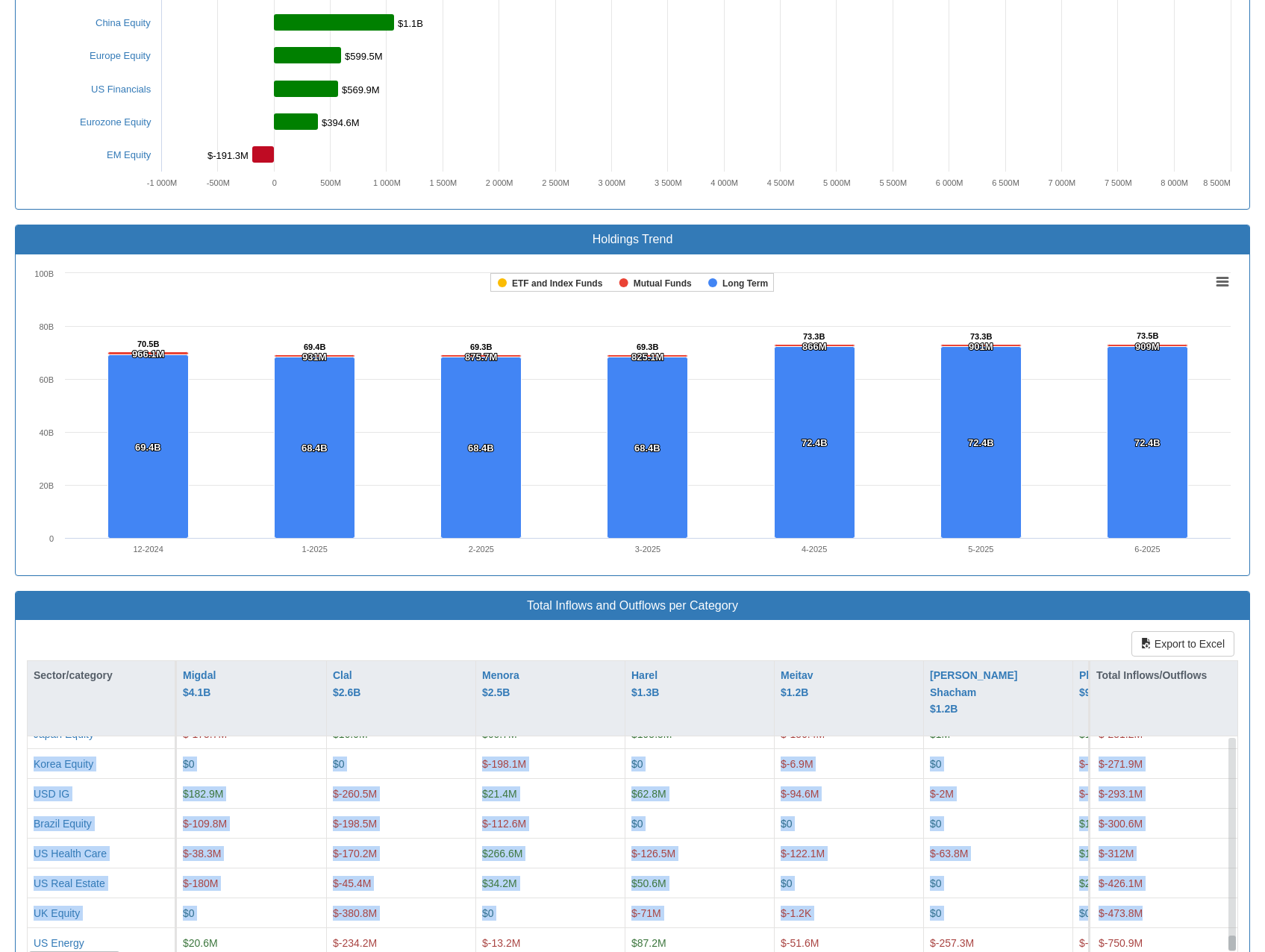
click at [1234, 903] on div "Japan Equity $-175.7M $16.9M $60.7M $195.5M $-156.4M $1M $13.9M $0 $0 $7.4M $0 …" at bounding box center [632, 847] width 1210 height 222
click at [8, 733] on div "Total Inflows and Outflows per Category Export to Excel Sector/category Migdal …" at bounding box center [632, 789] width 1257 height 396
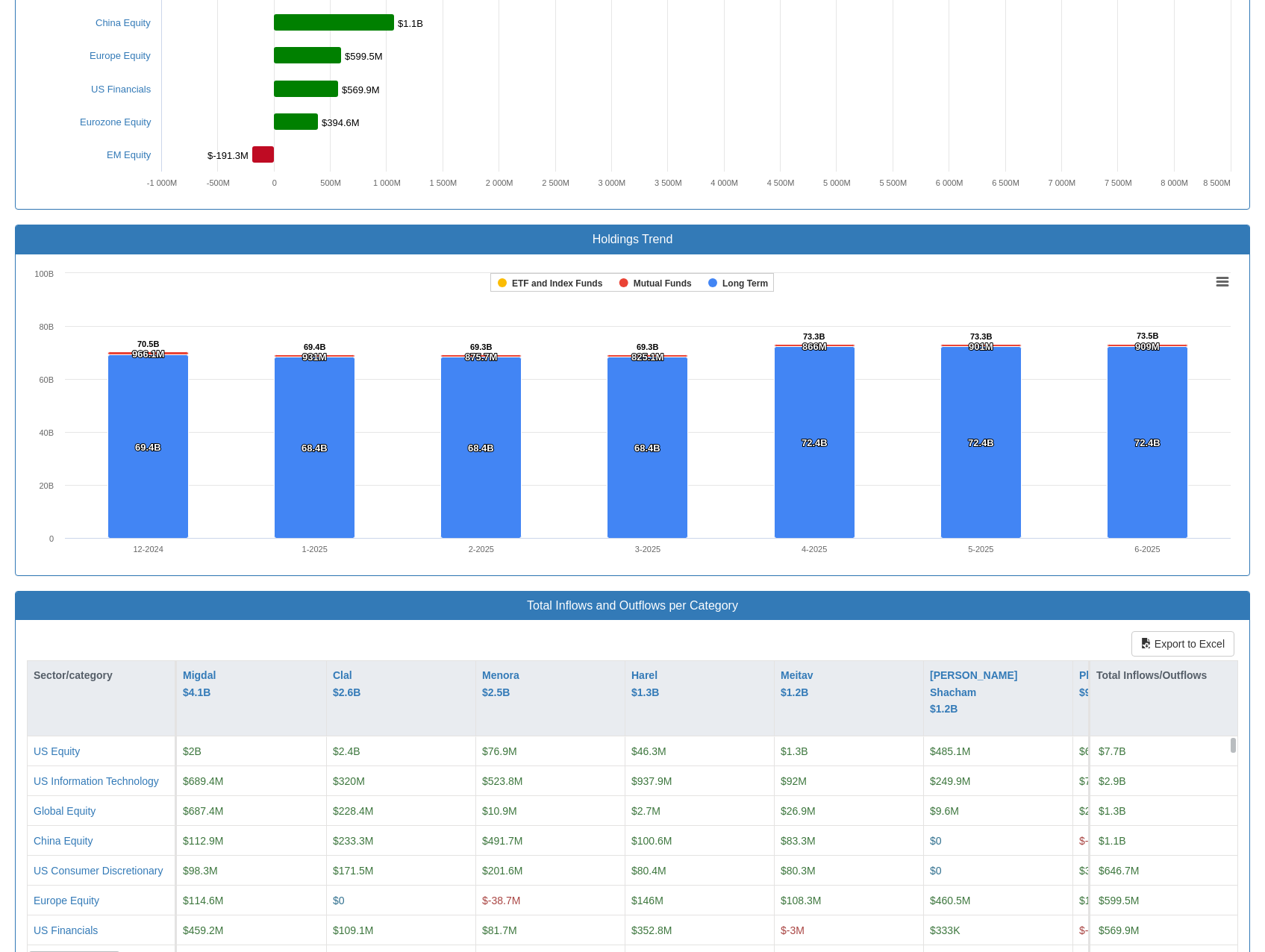
scroll to position [0, 0]
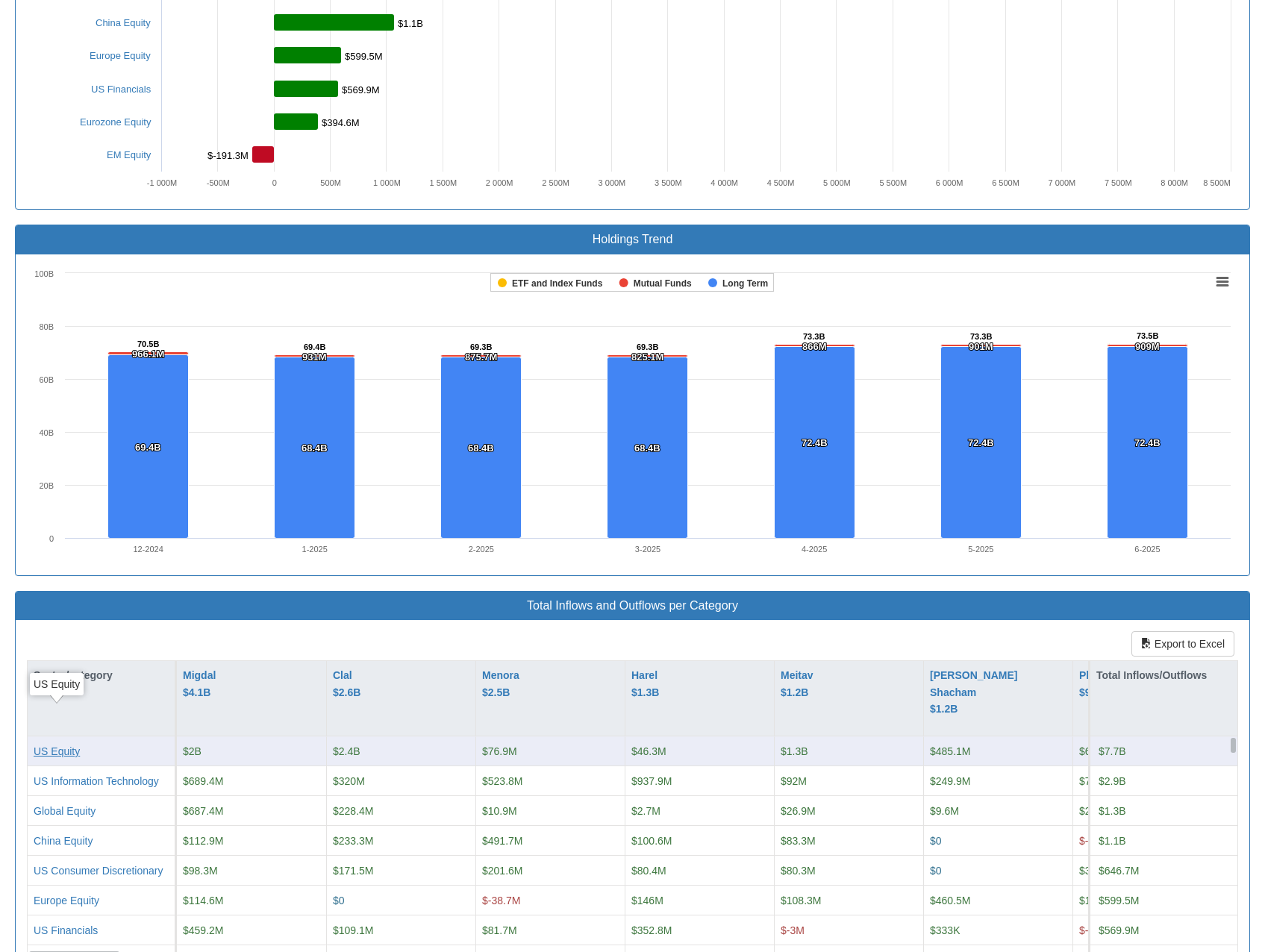
click at [65, 744] on div "US Equity" at bounding box center [56, 751] width 47 height 15
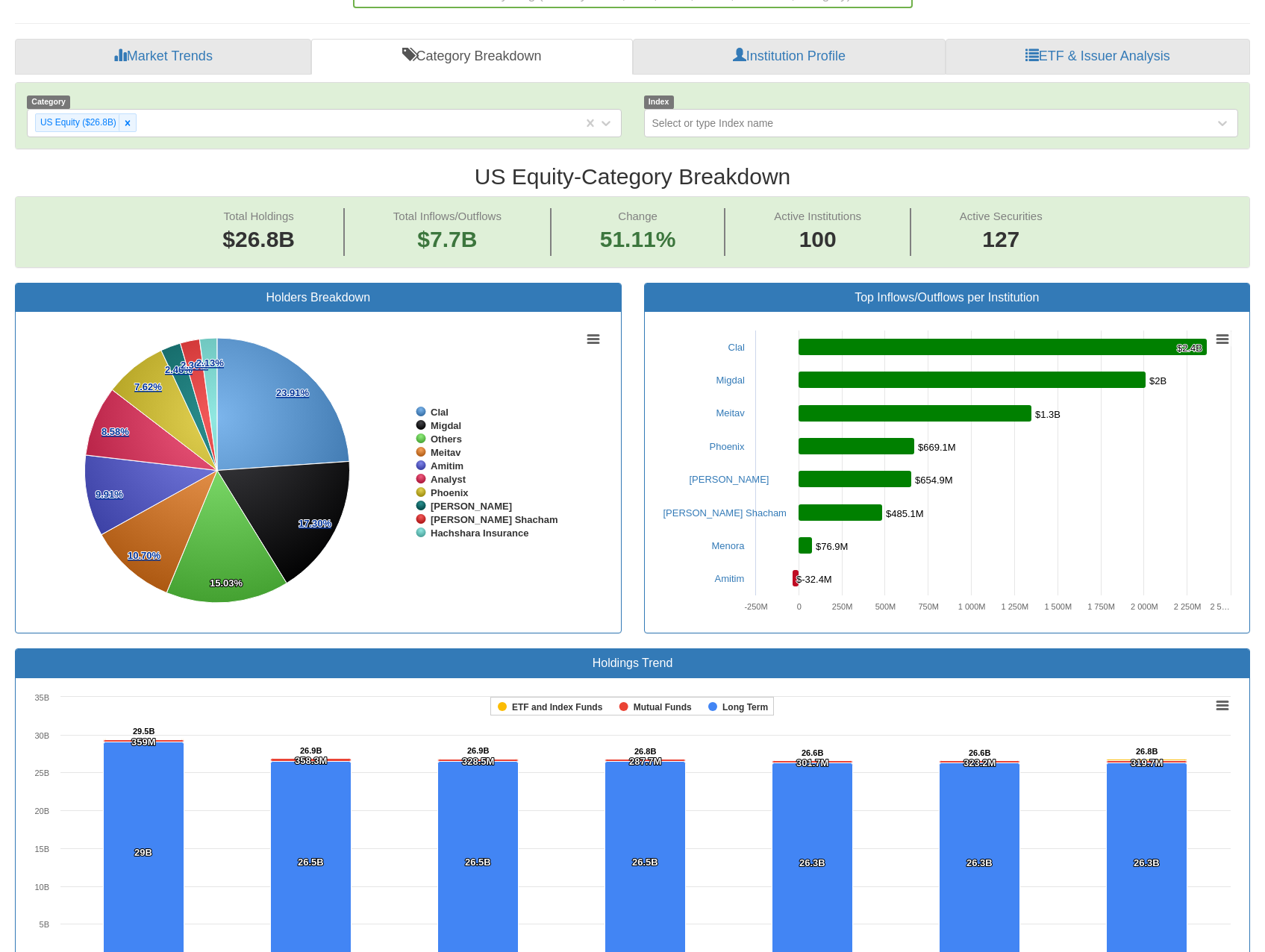
scroll to position [820, 0]
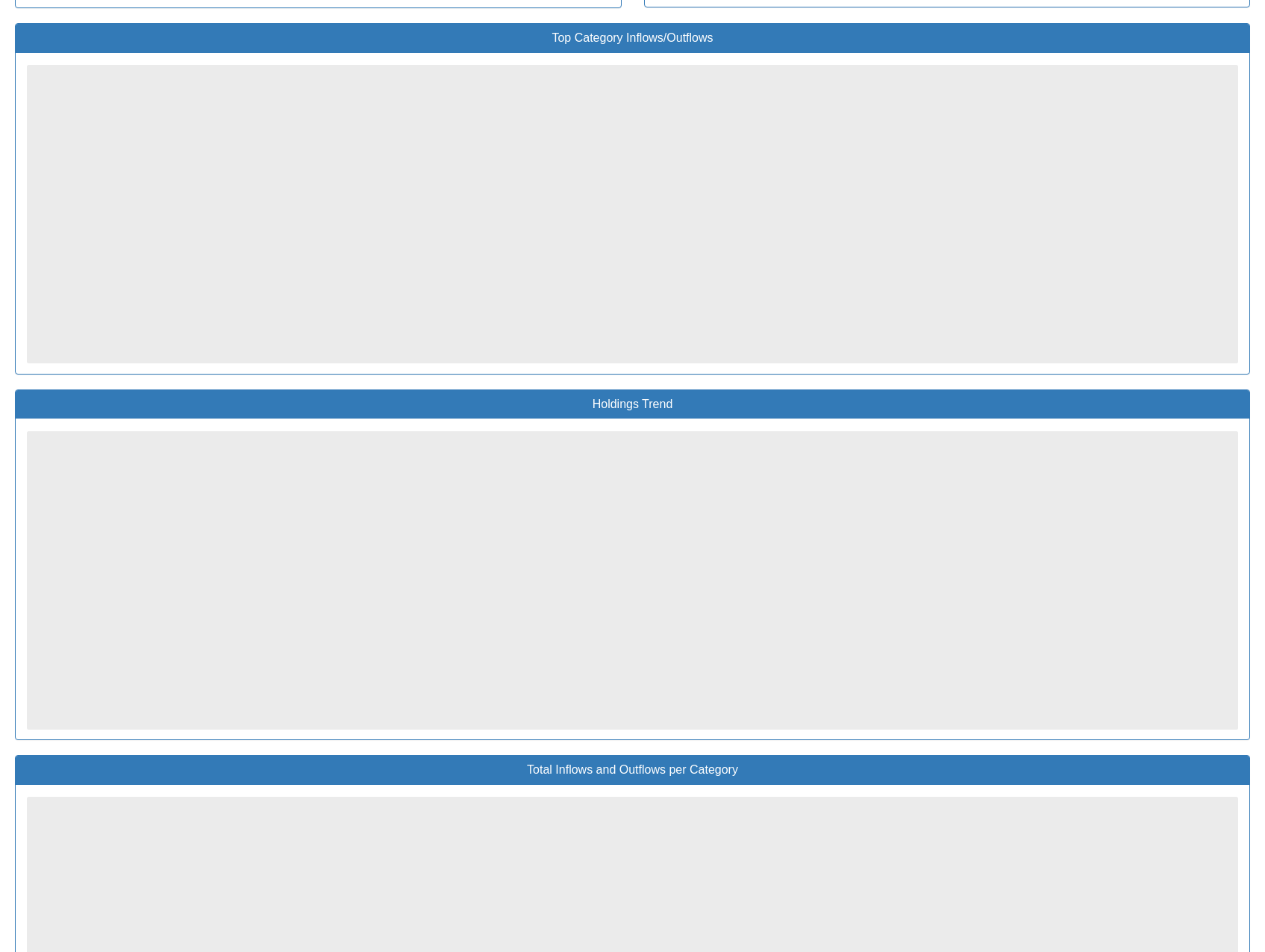
scroll to position [956, 0]
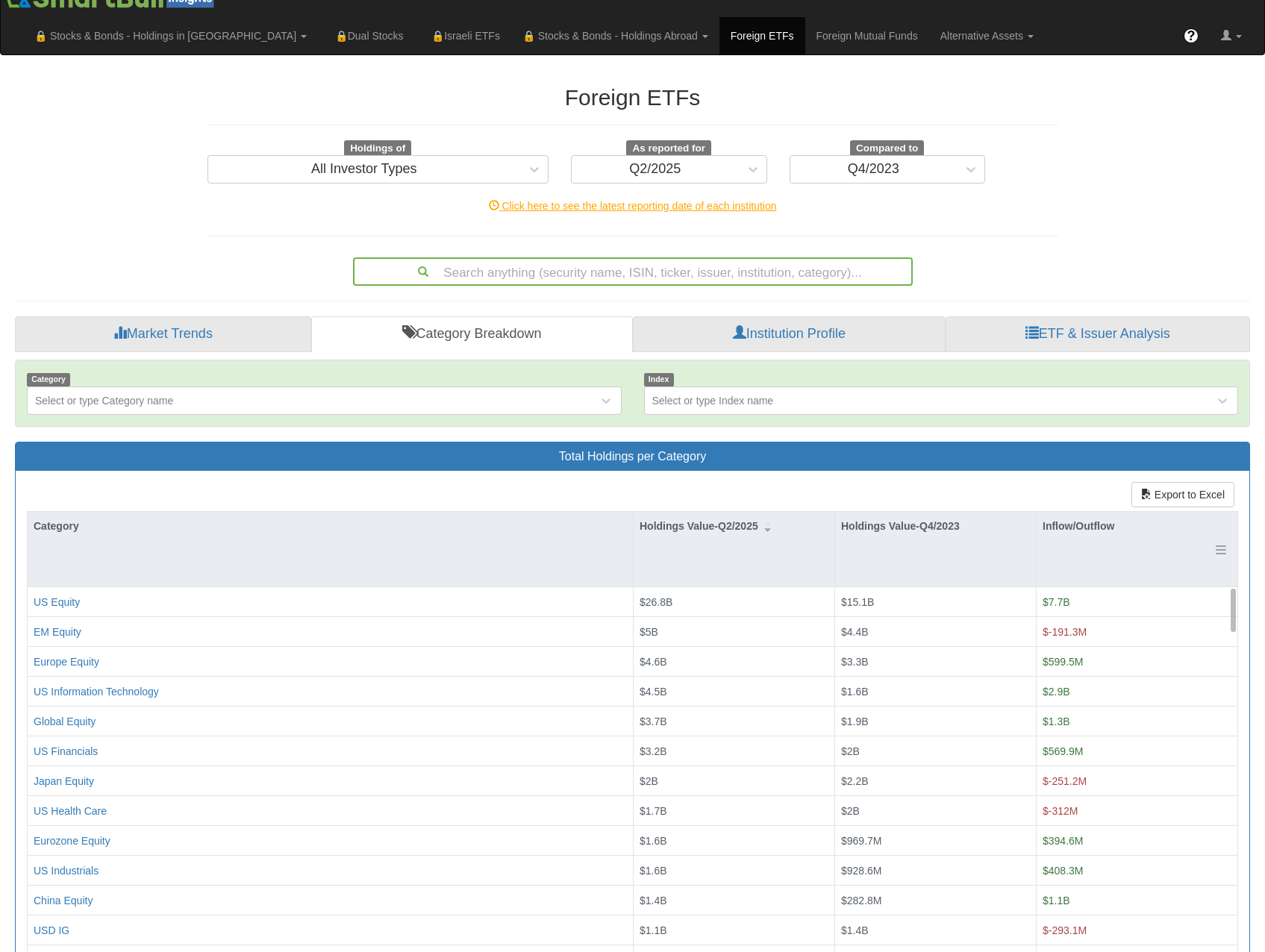
click at [1069, 512] on div "Inflow/Outflow" at bounding box center [1136, 548] width 201 height 74
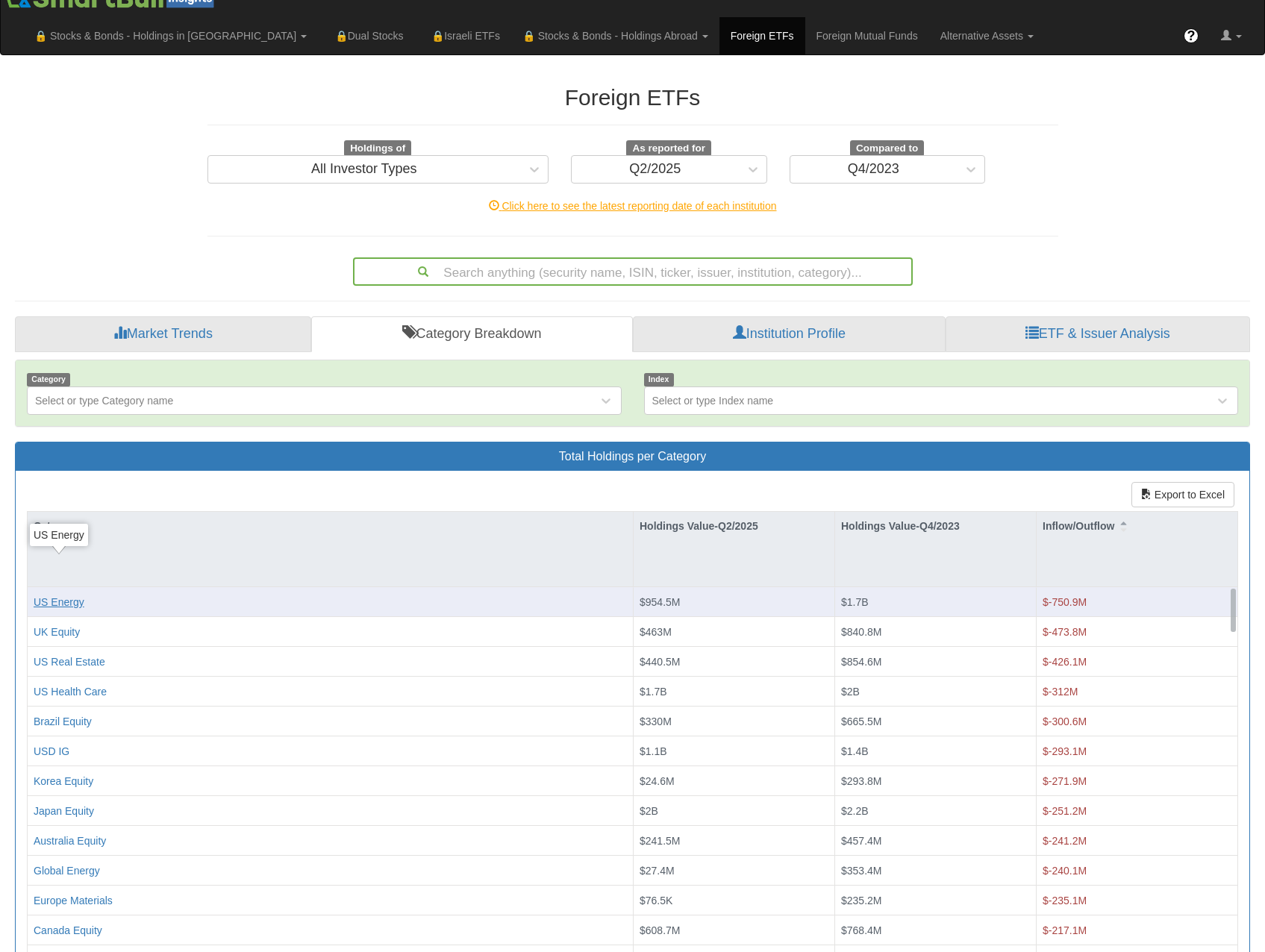
click at [69, 595] on div "US Energy" at bounding box center [58, 602] width 50 height 15
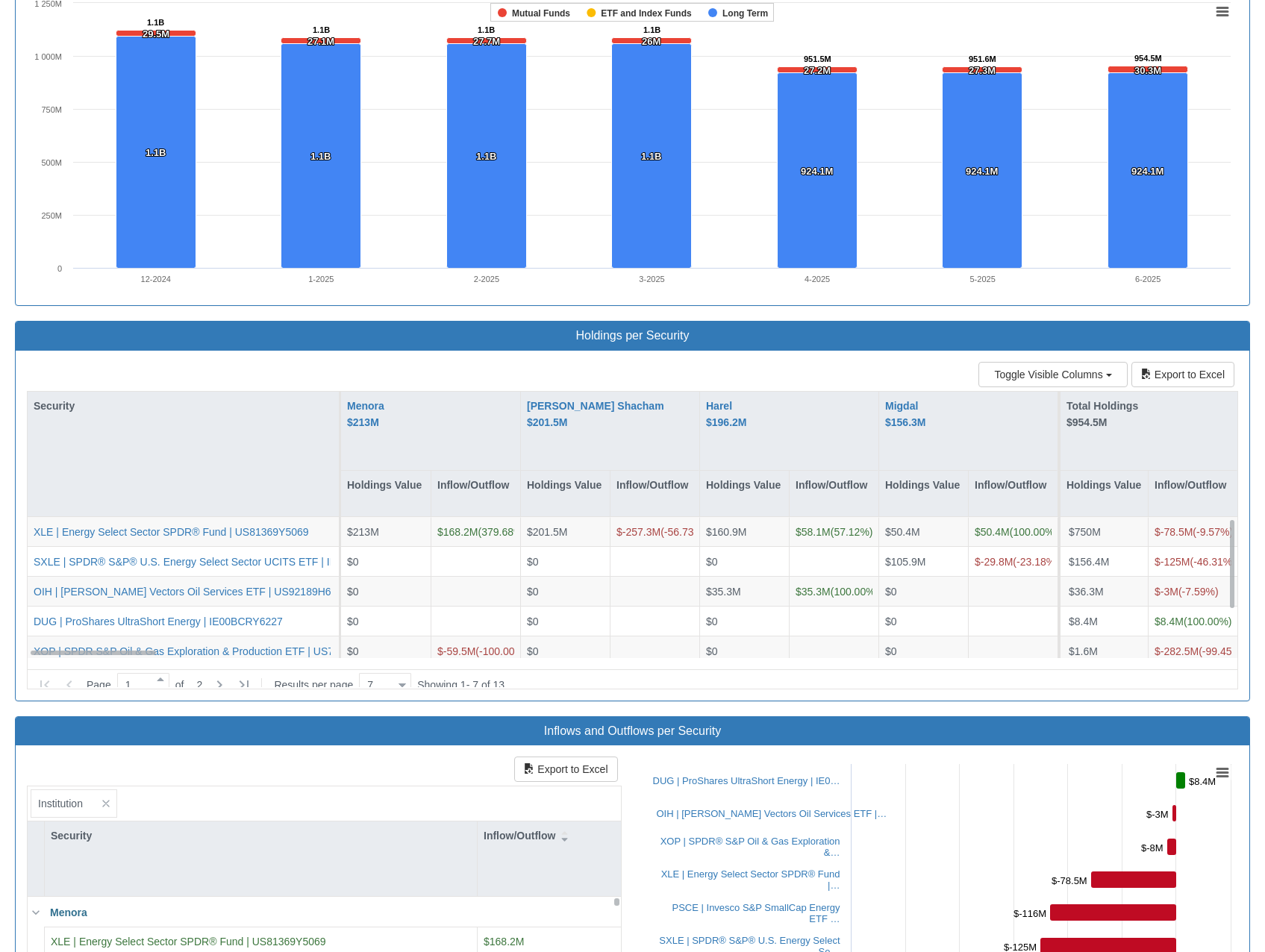
scroll to position [843, 0]
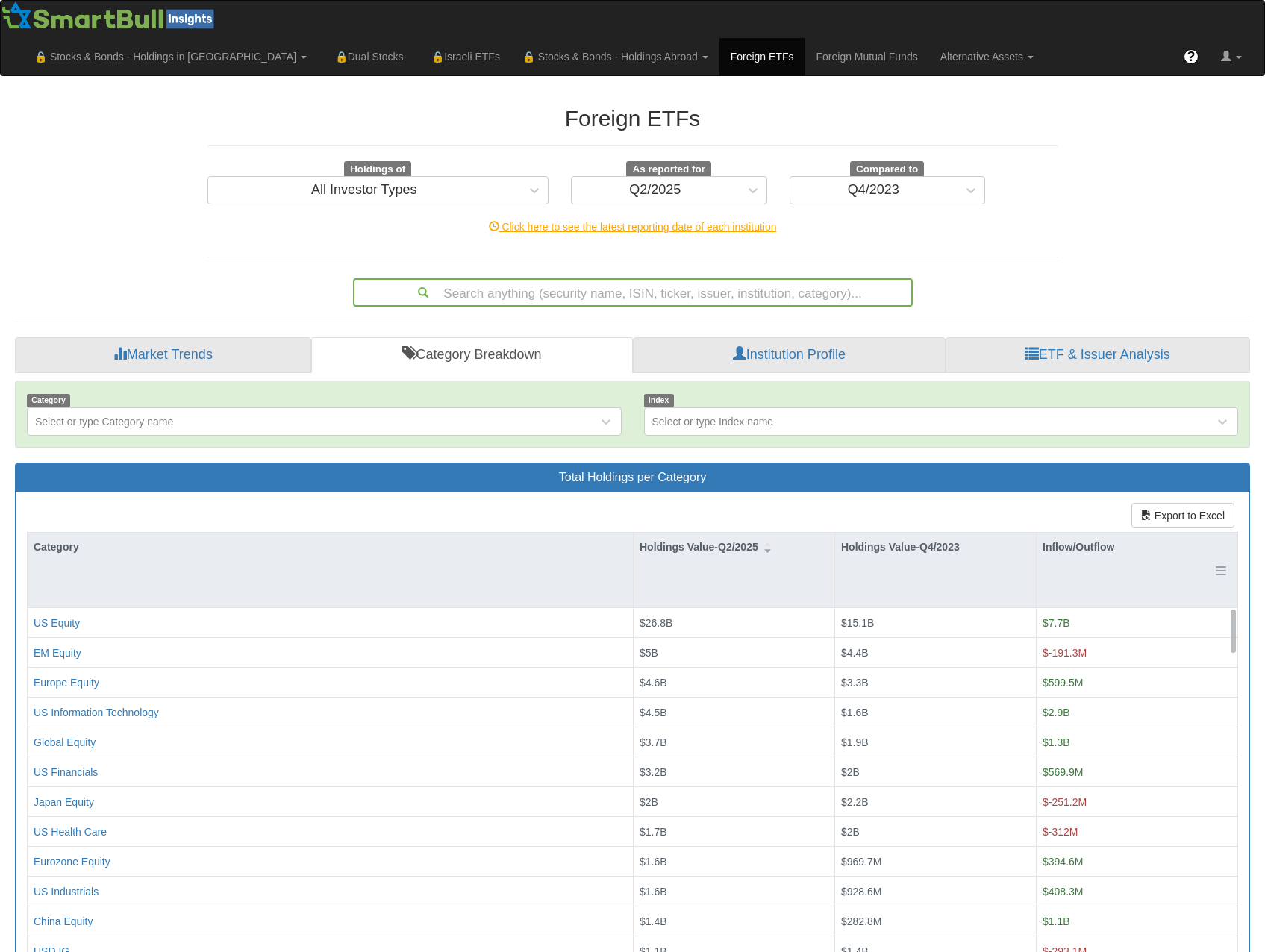
click at [1069, 532] on div "Inflow/Outflow" at bounding box center [1136, 546] width 201 height 29
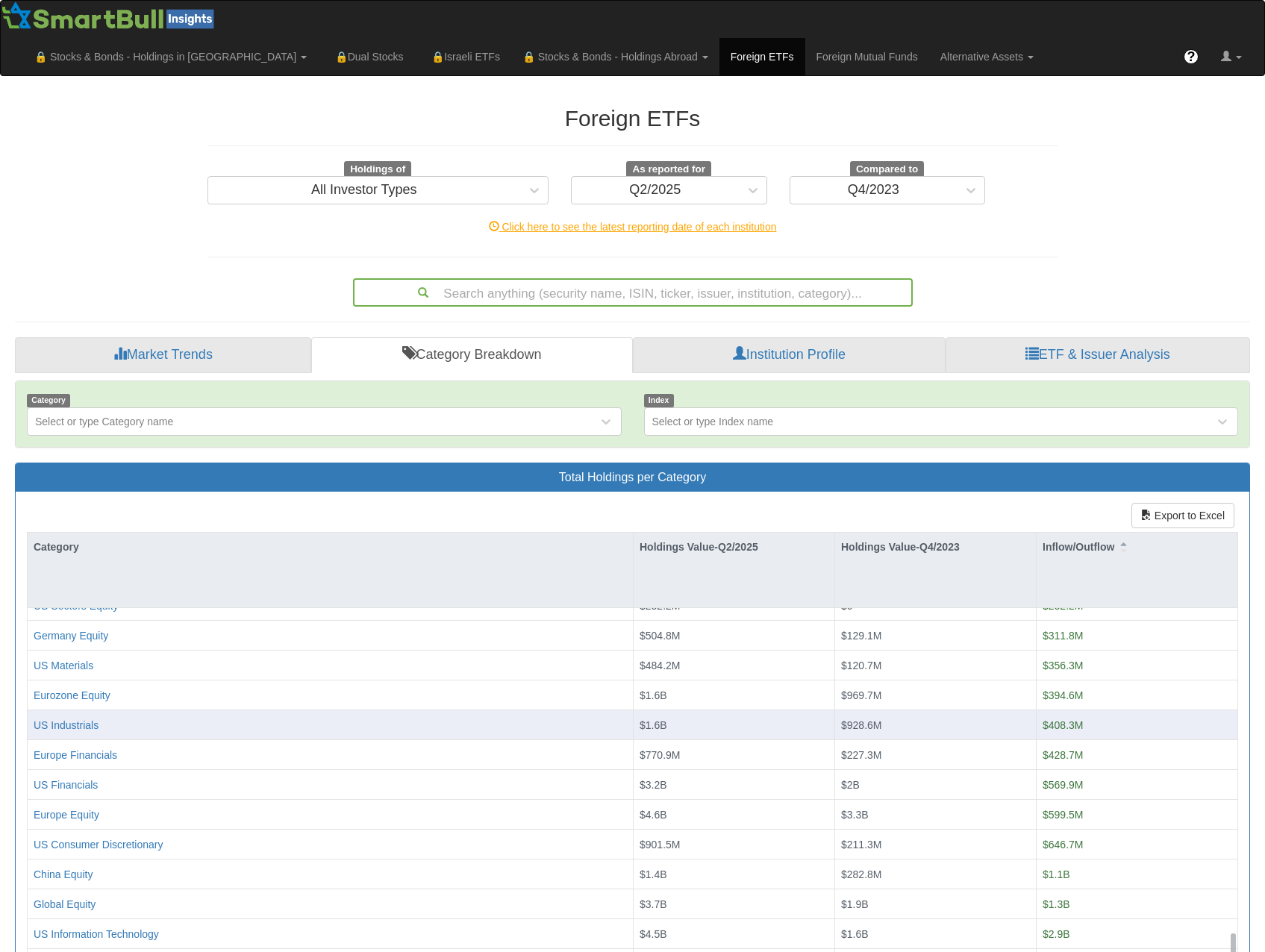
scroll to position [21, 0]
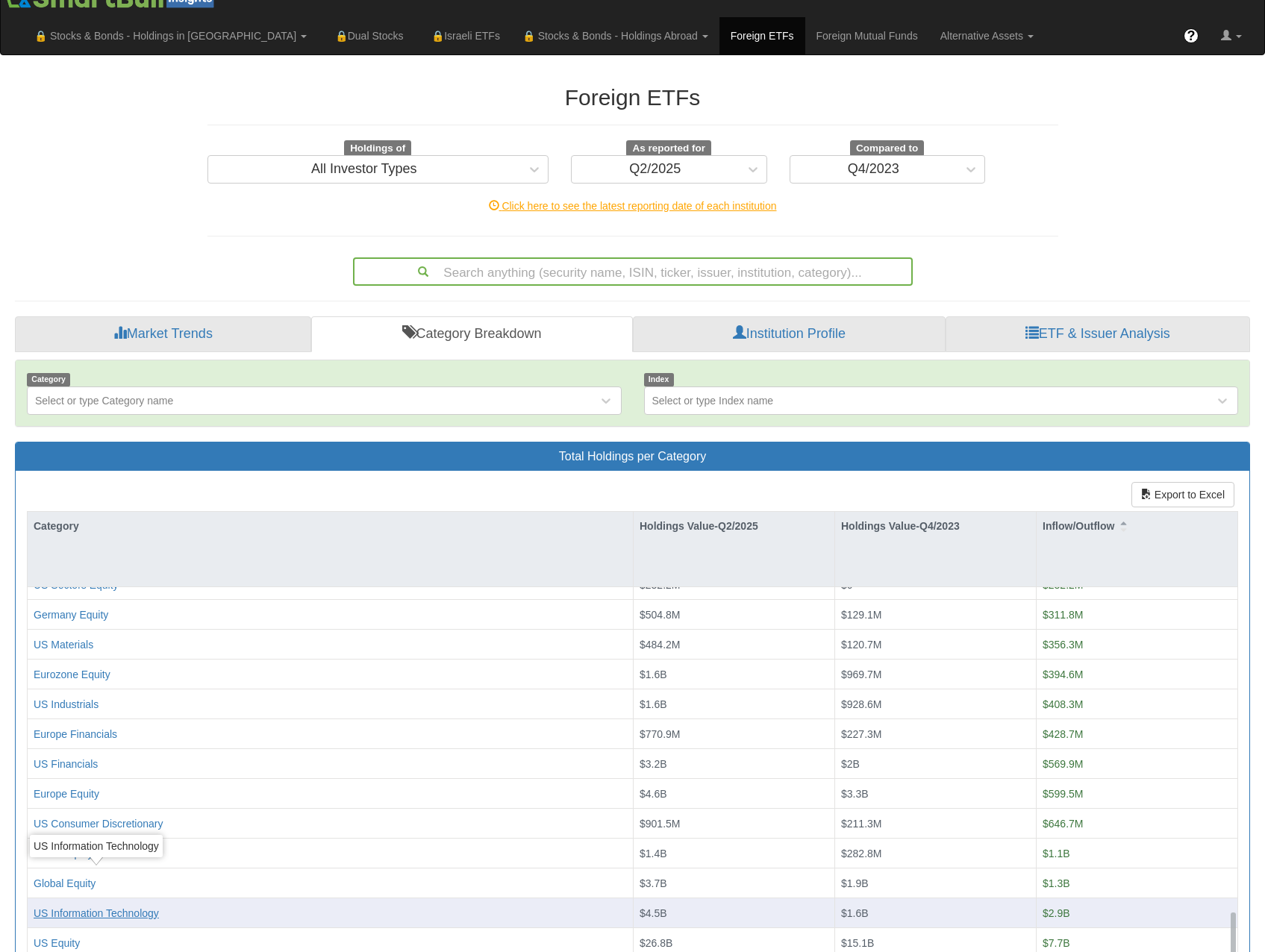
click at [123, 905] on div "US Information Technology" at bounding box center [96, 912] width 126 height 15
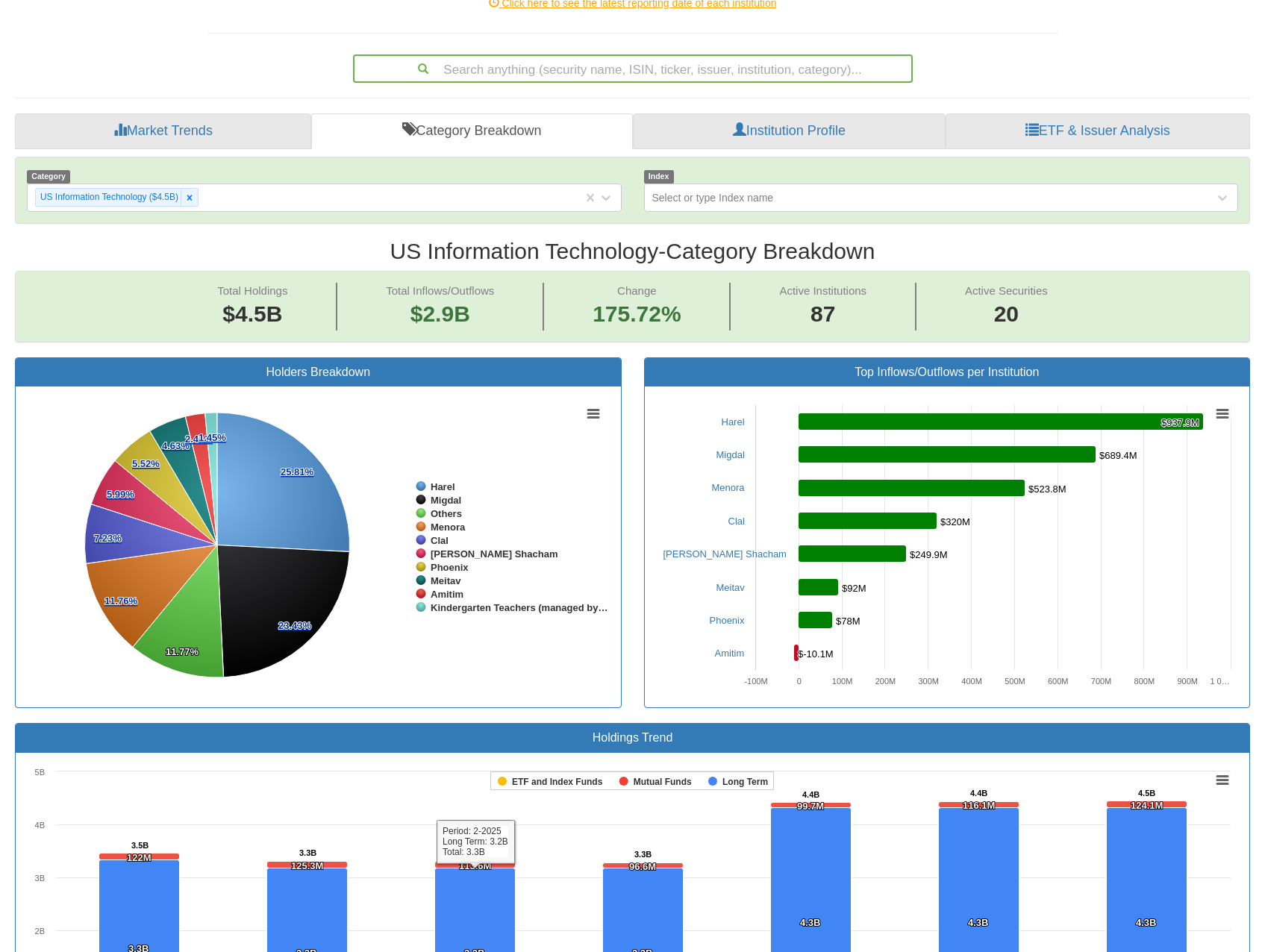
scroll to position [746, 0]
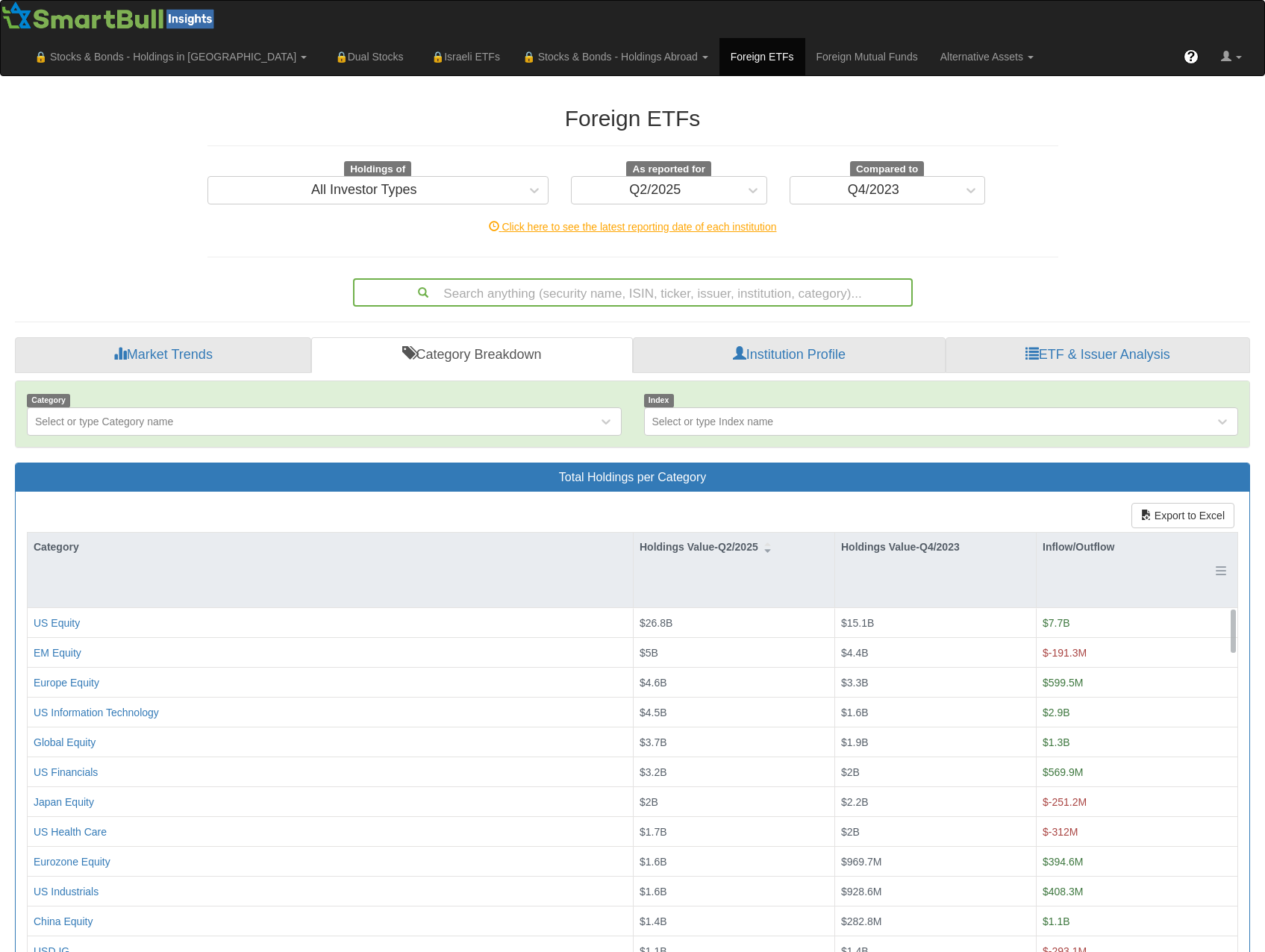
click at [1085, 532] on div "Inflow/Outflow" at bounding box center [1136, 546] width 201 height 29
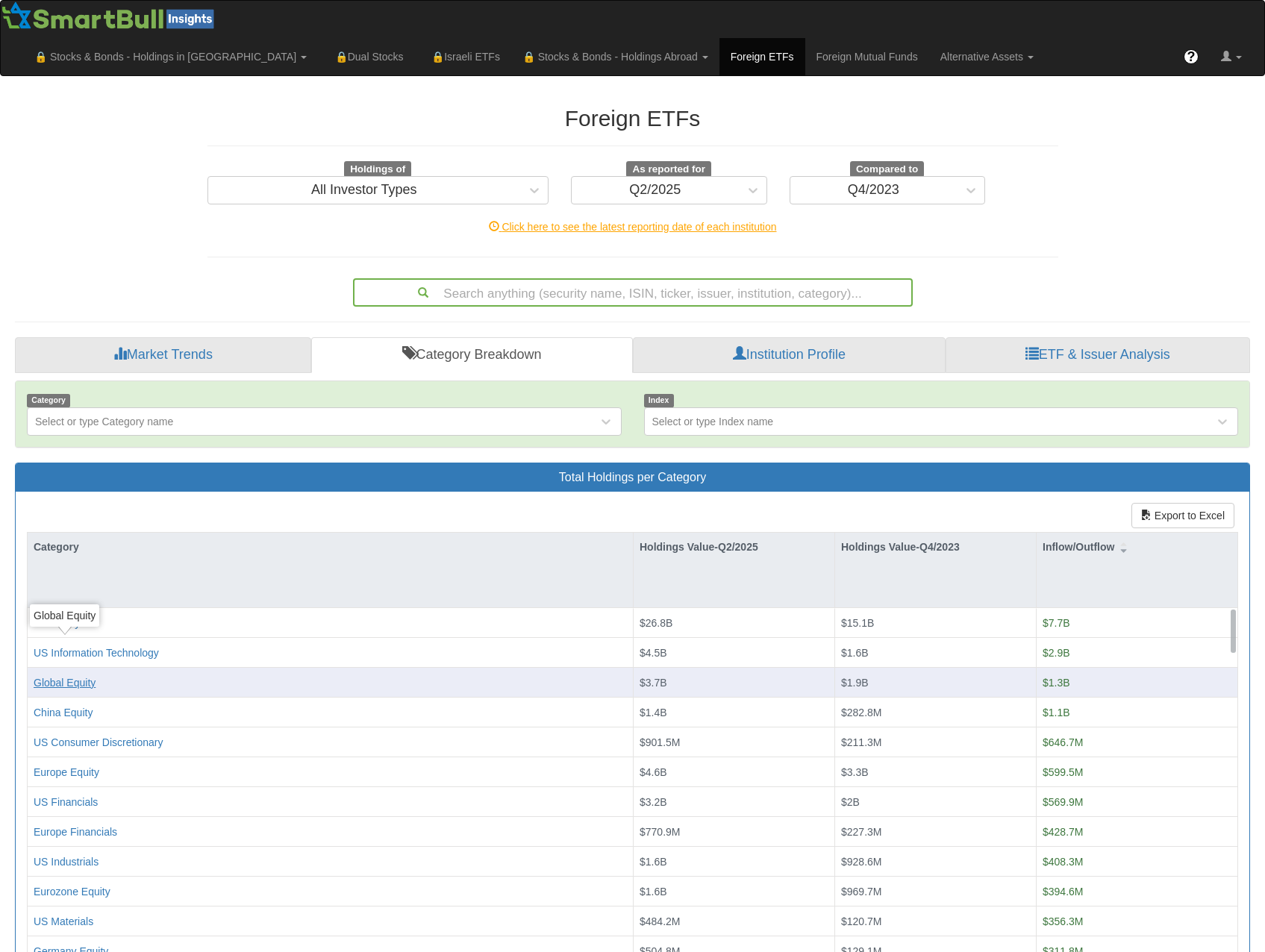
click at [68, 675] on div "Global Equity" at bounding box center [64, 682] width 62 height 15
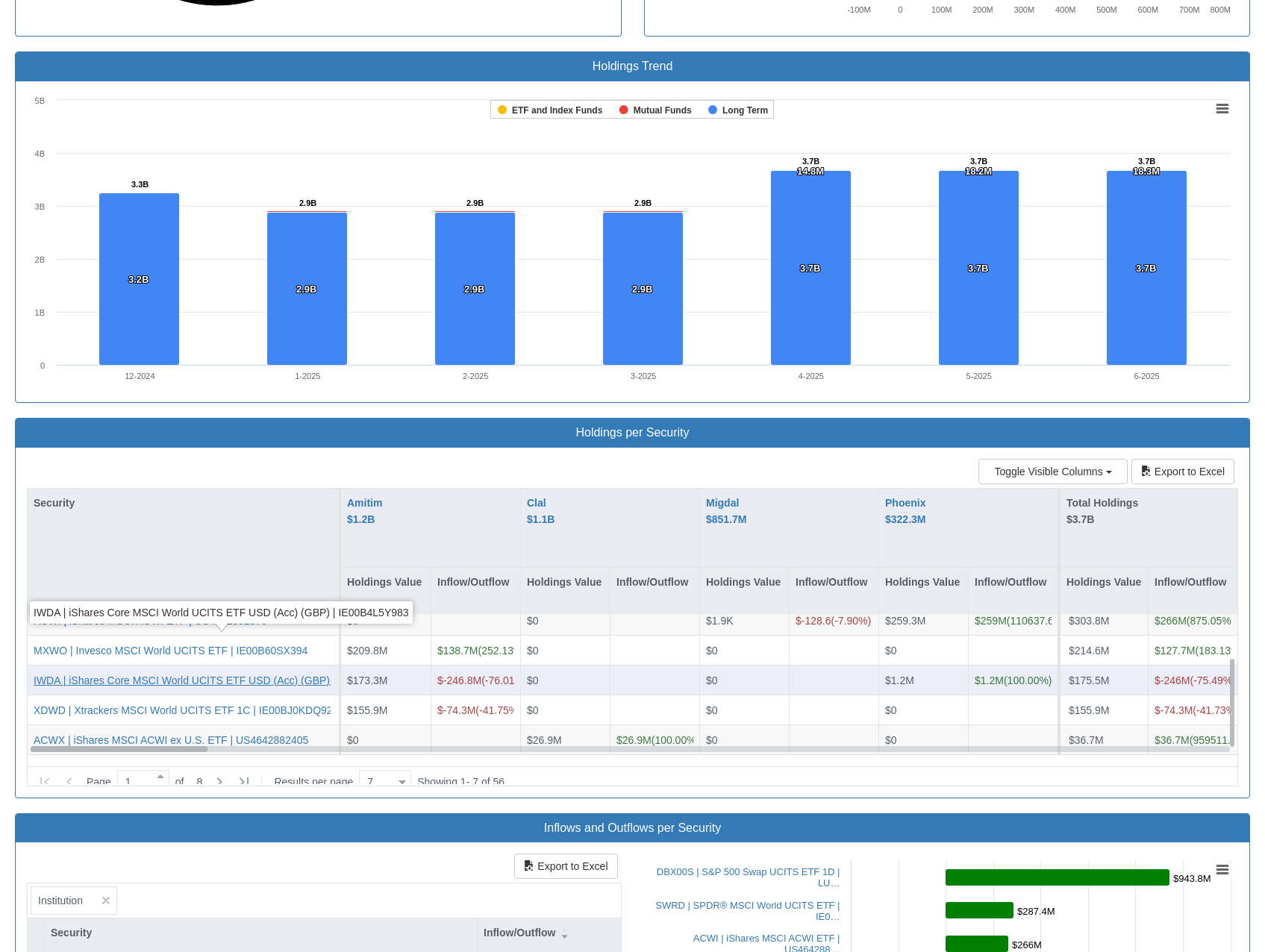
scroll to position [970, 0]
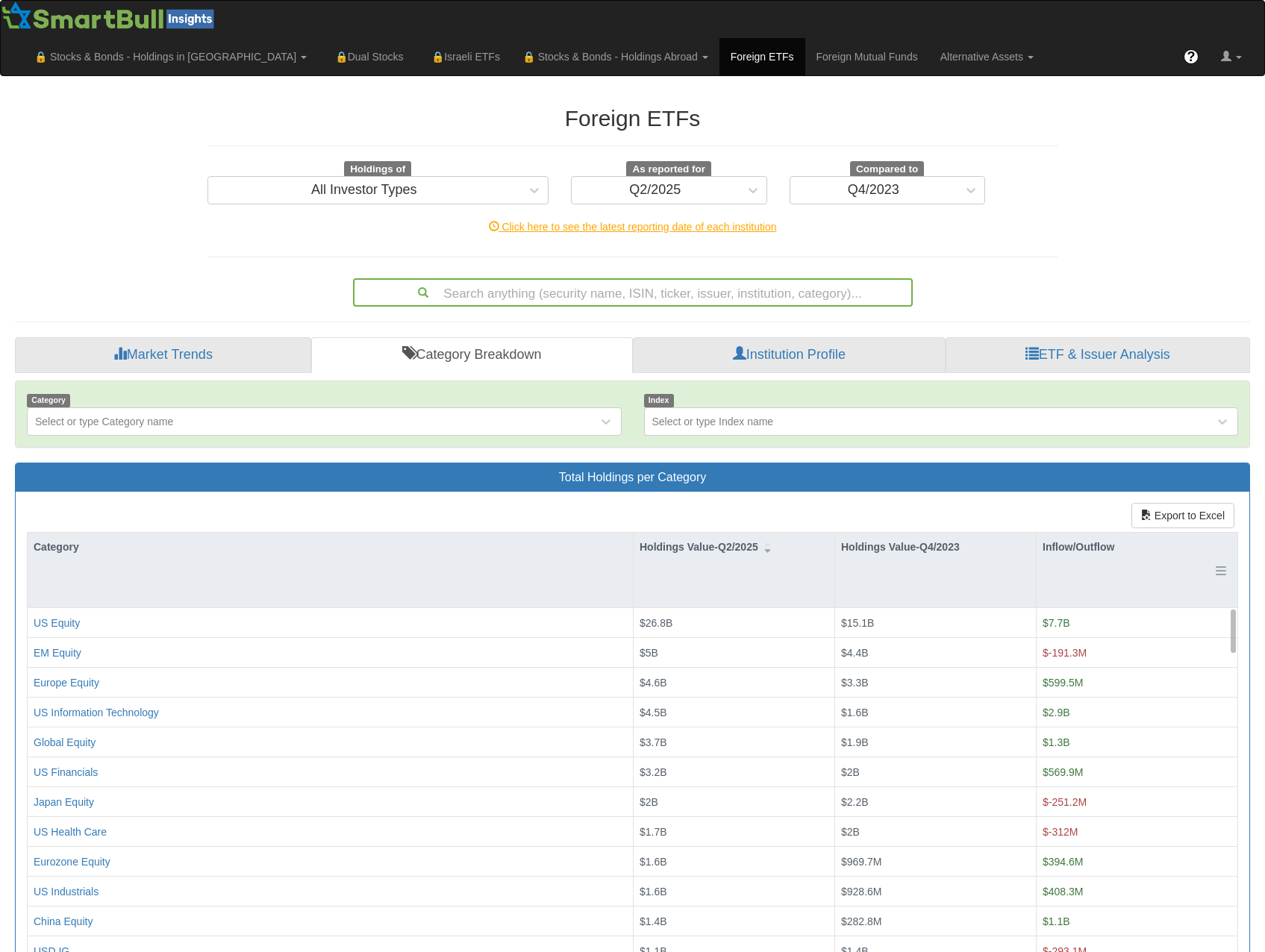
click at [1057, 532] on div "Inflow/Outflow" at bounding box center [1136, 546] width 201 height 29
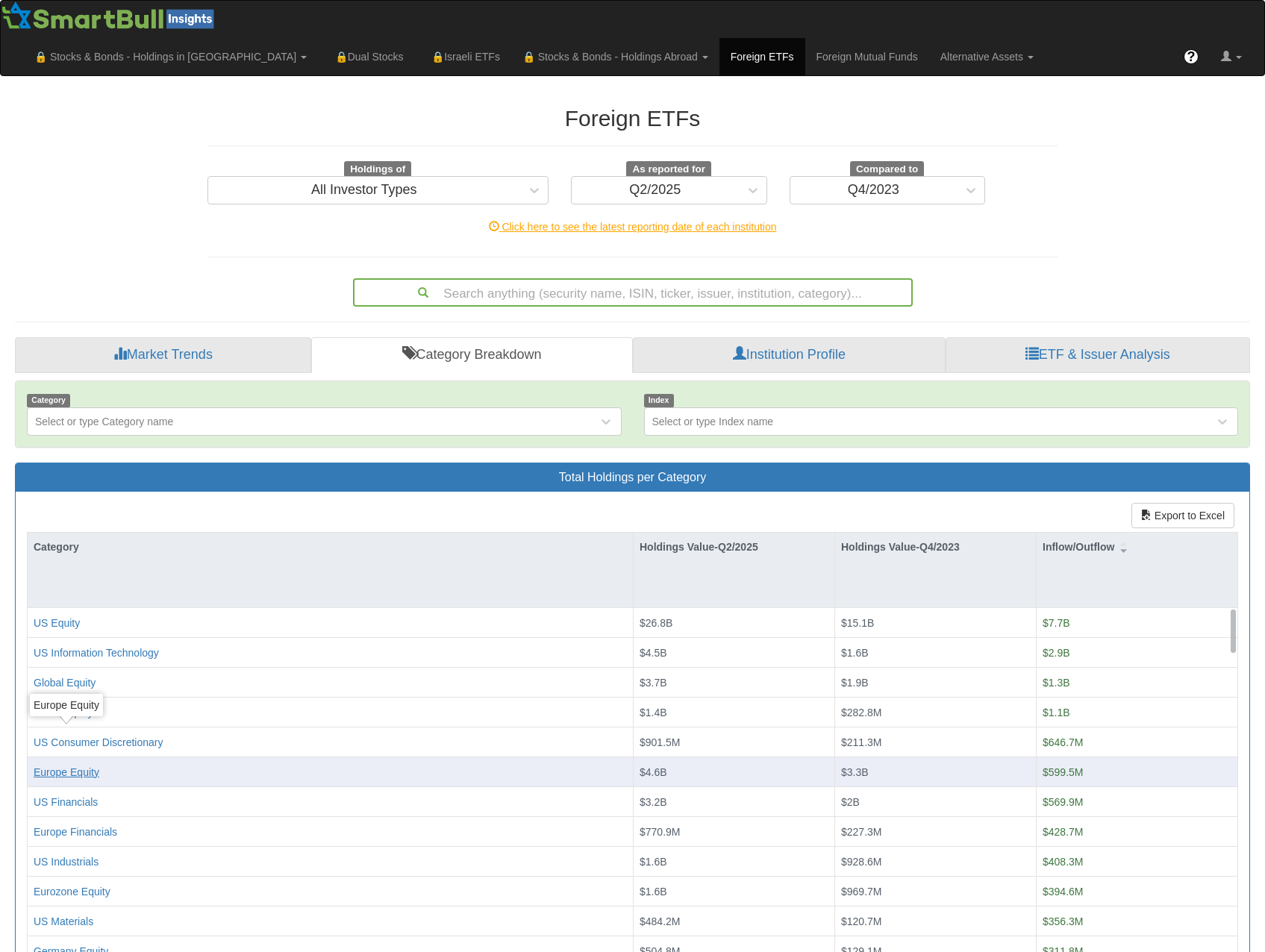
click at [94, 765] on div "Europe Equity" at bounding box center [66, 772] width 65 height 15
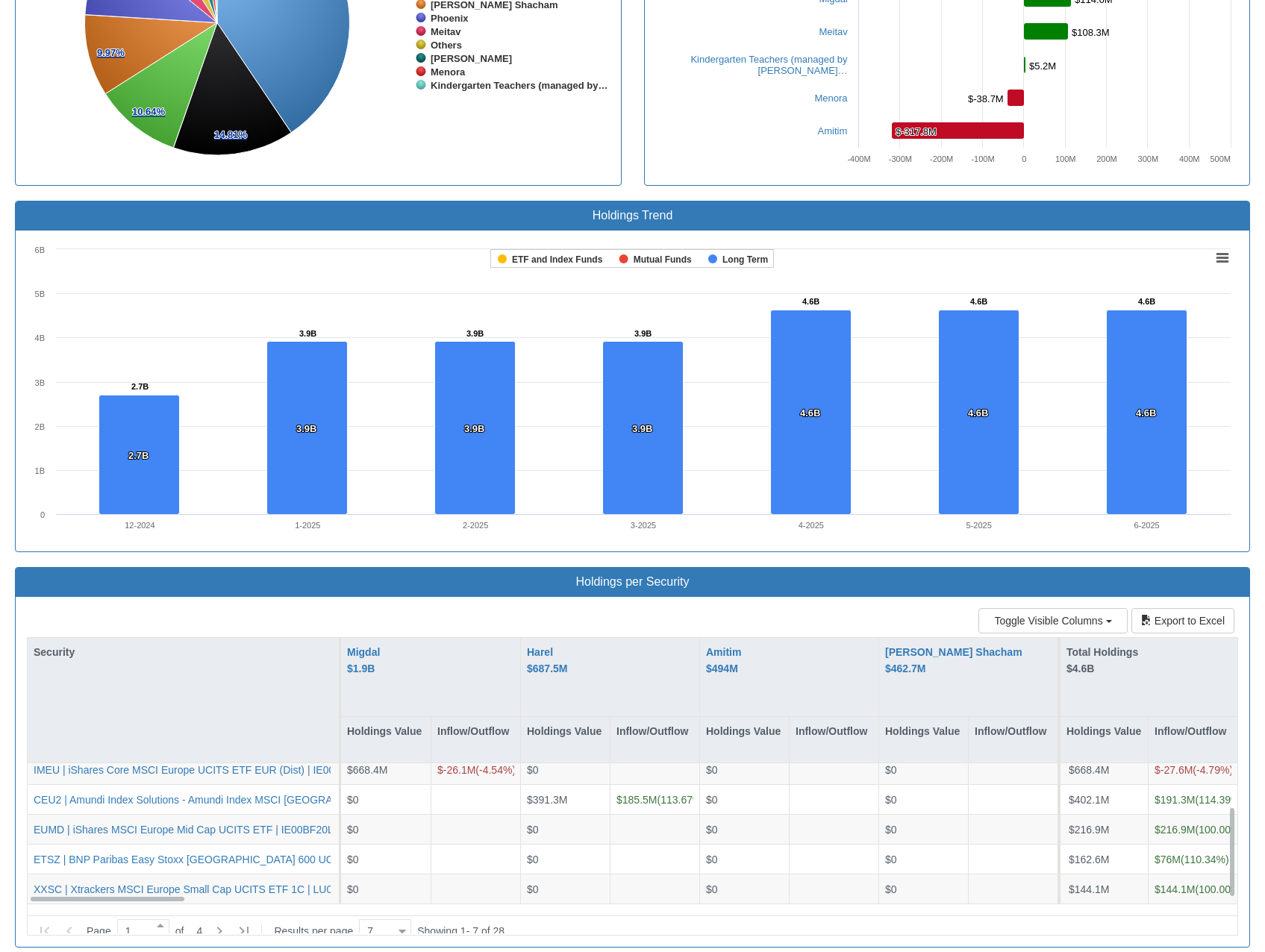
scroll to position [68, 0]
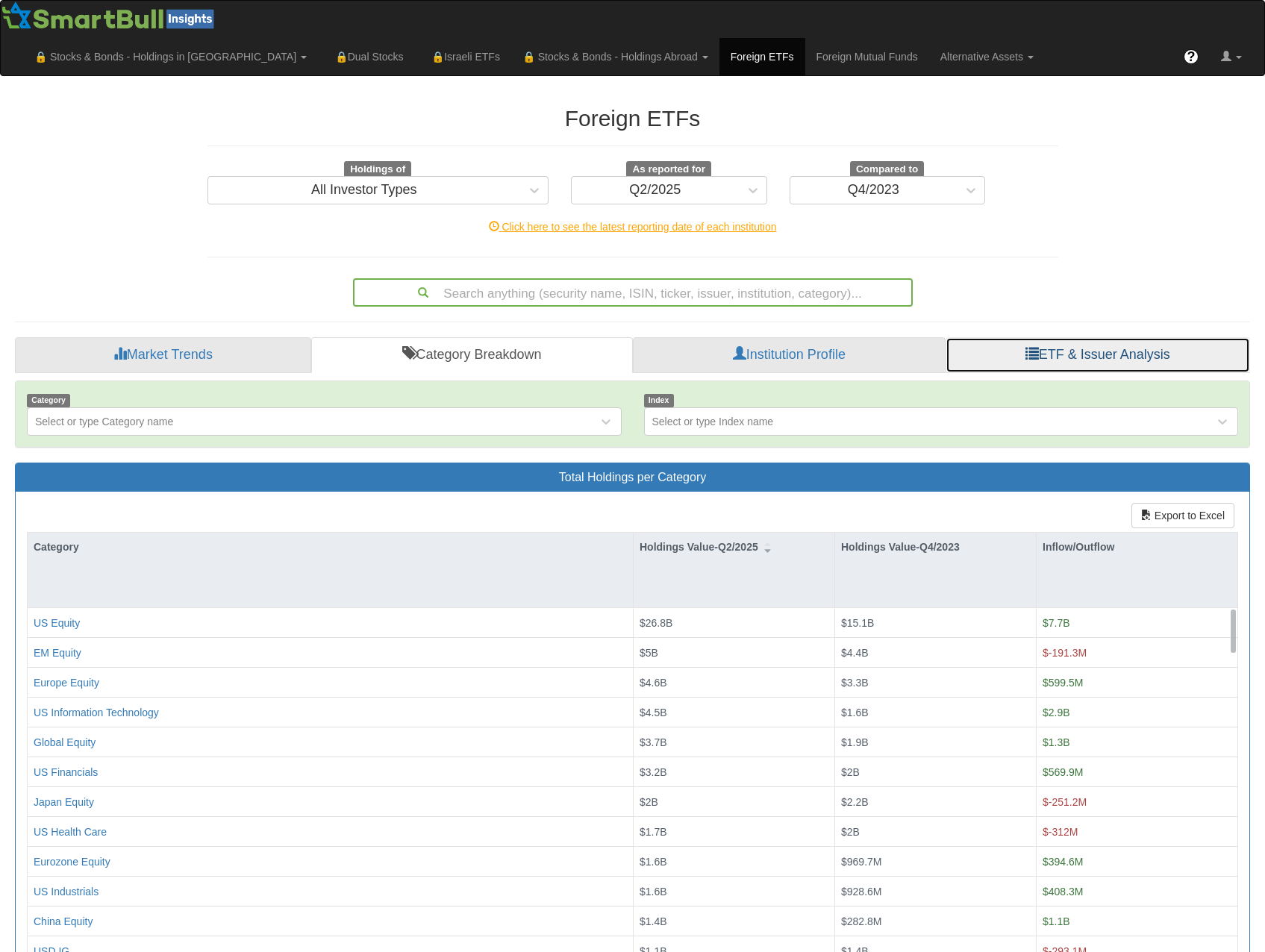
click at [1048, 337] on link "ETF & Issuer Analysis" at bounding box center [1098, 355] width 305 height 36
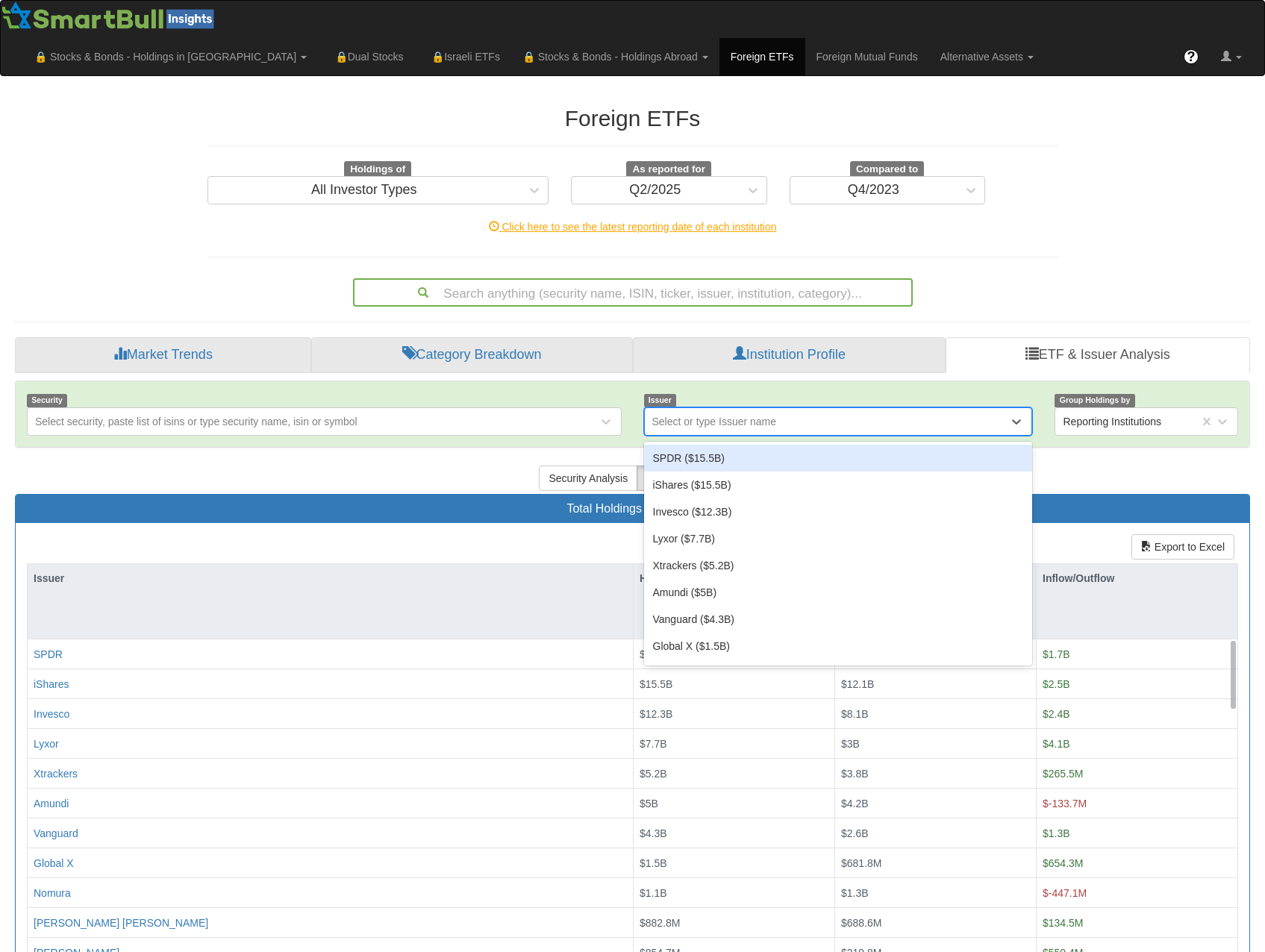
click at [686, 408] on div "Select or type Issuer name" at bounding box center [838, 422] width 389 height 29
click at [747, 444] on div "SPDR ($15.5B)" at bounding box center [838, 457] width 389 height 27
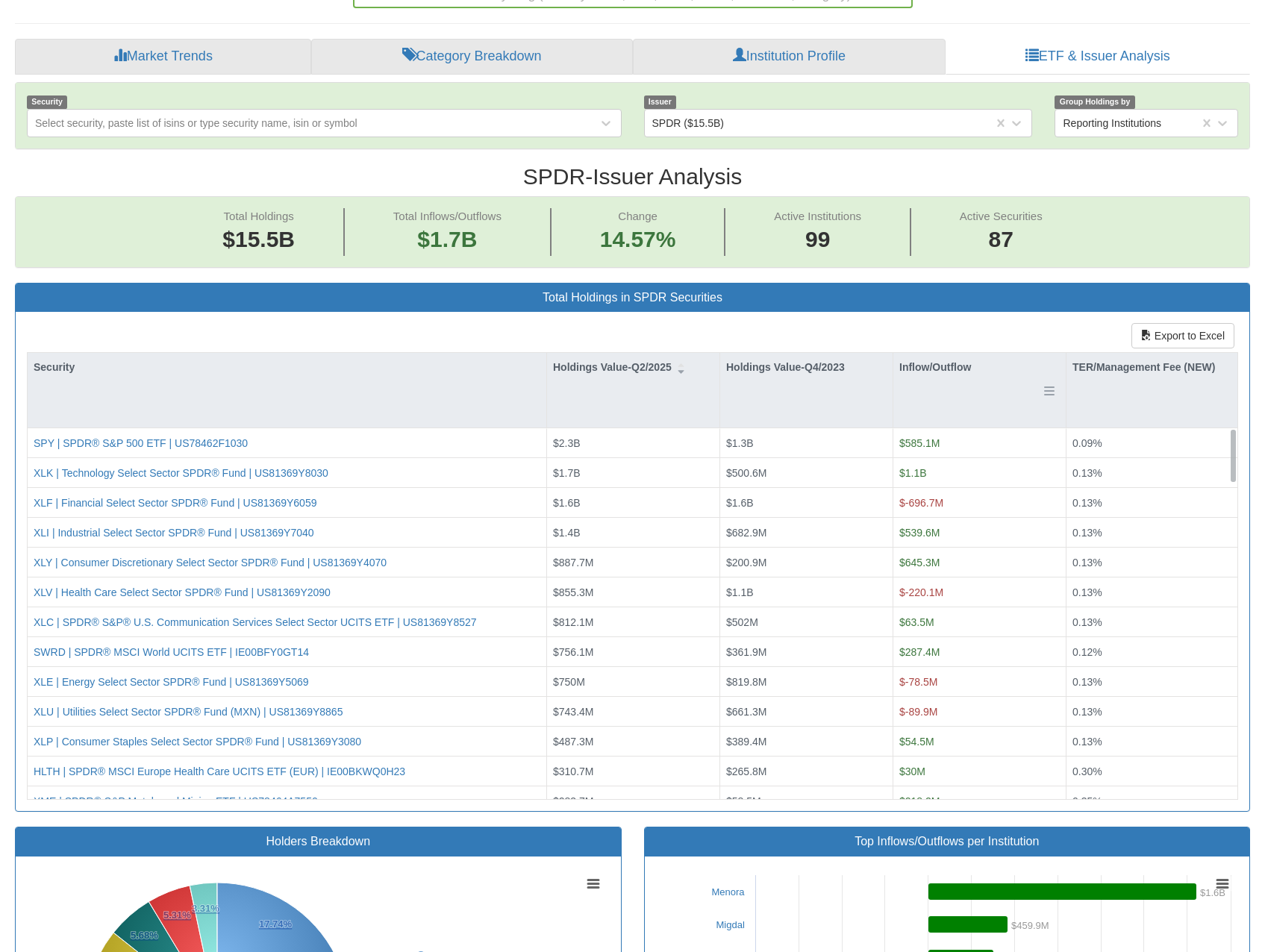
scroll to position [31, 1208]
click at [941, 353] on div "Inflow/Outflow" at bounding box center [979, 367] width 172 height 29
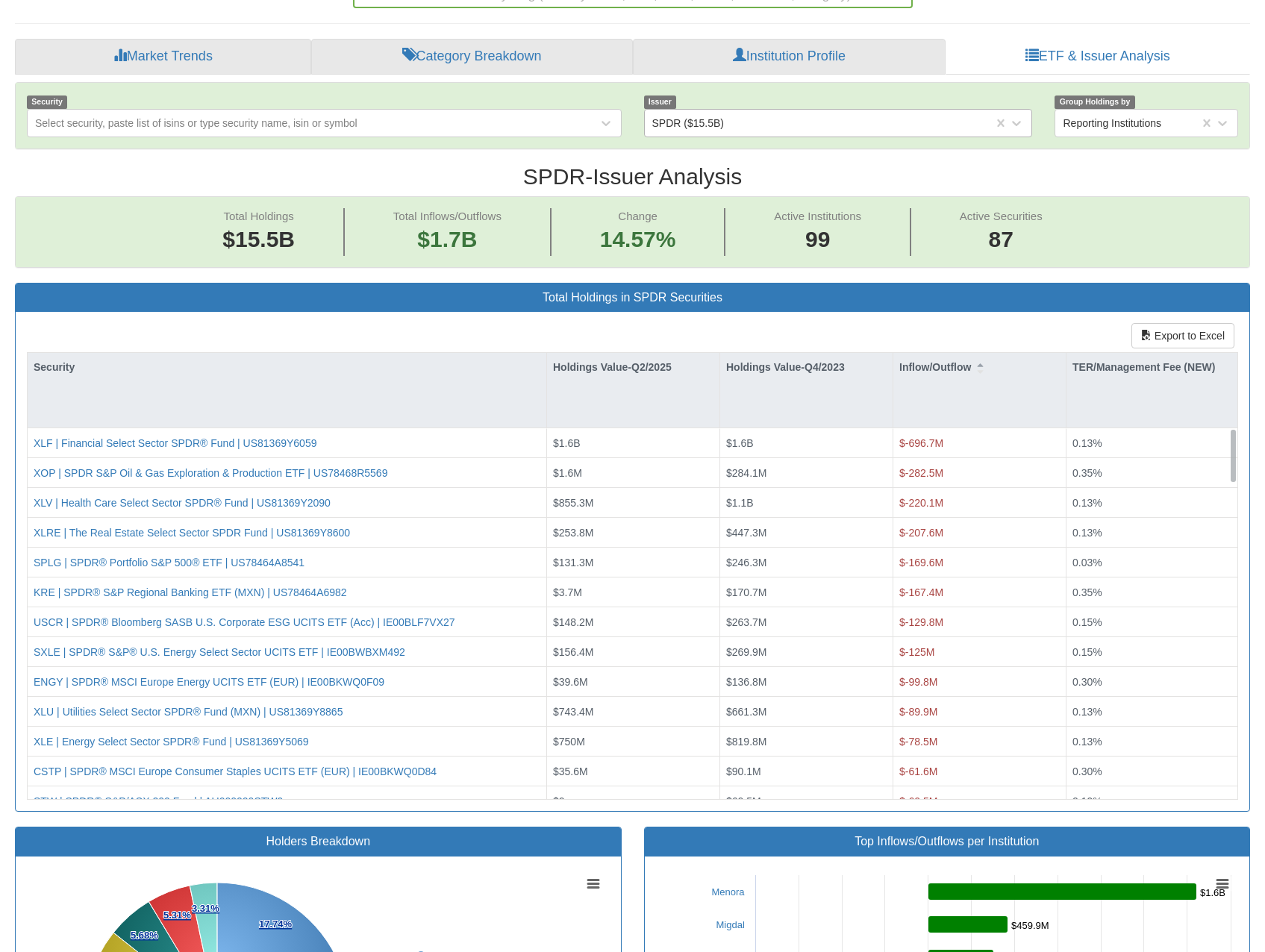
click at [732, 111] on div "SPDR ($15.5B)" at bounding box center [819, 123] width 349 height 24
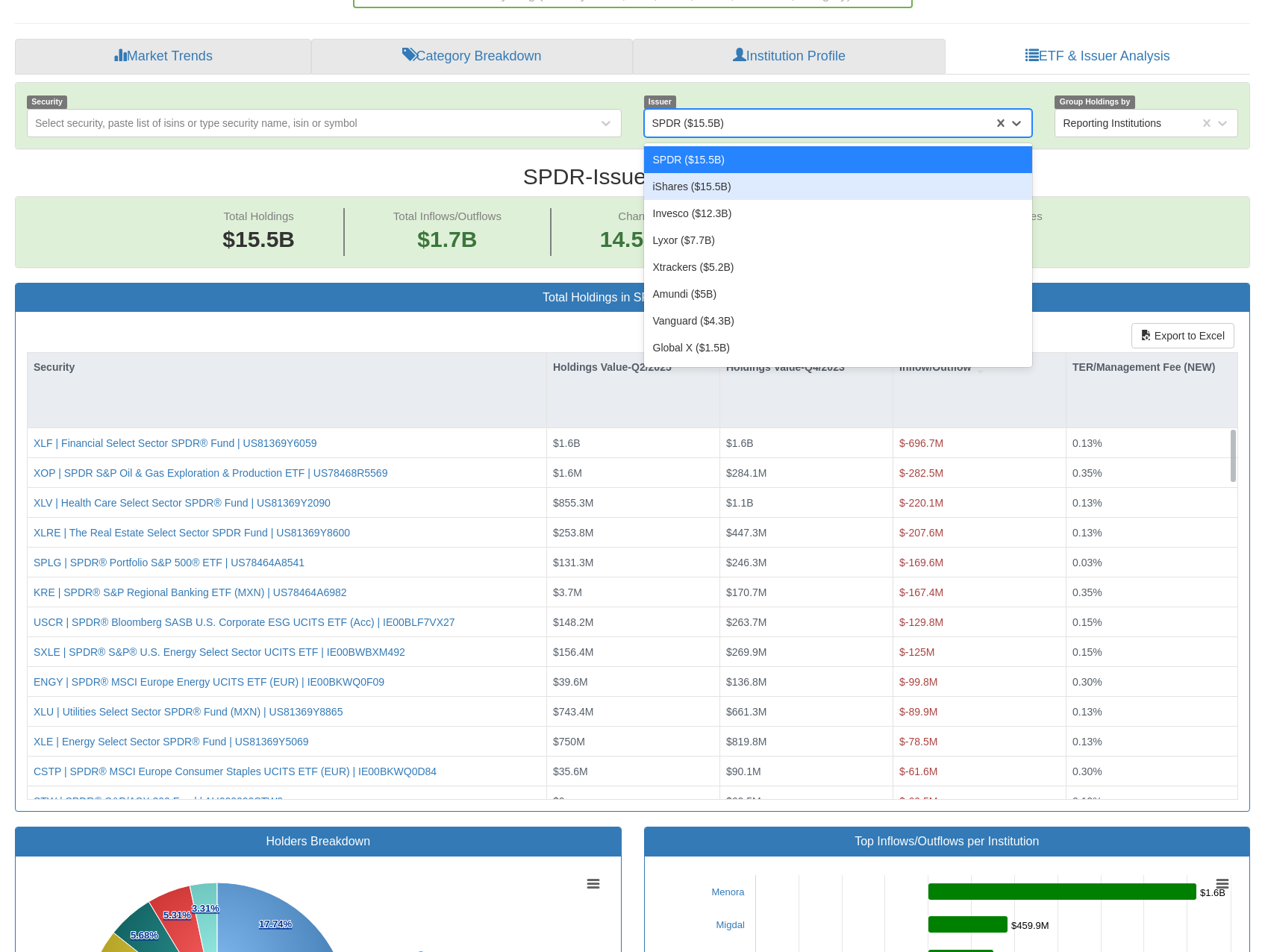
click at [715, 173] on div "iShares ($15.5B)" at bounding box center [838, 186] width 389 height 27
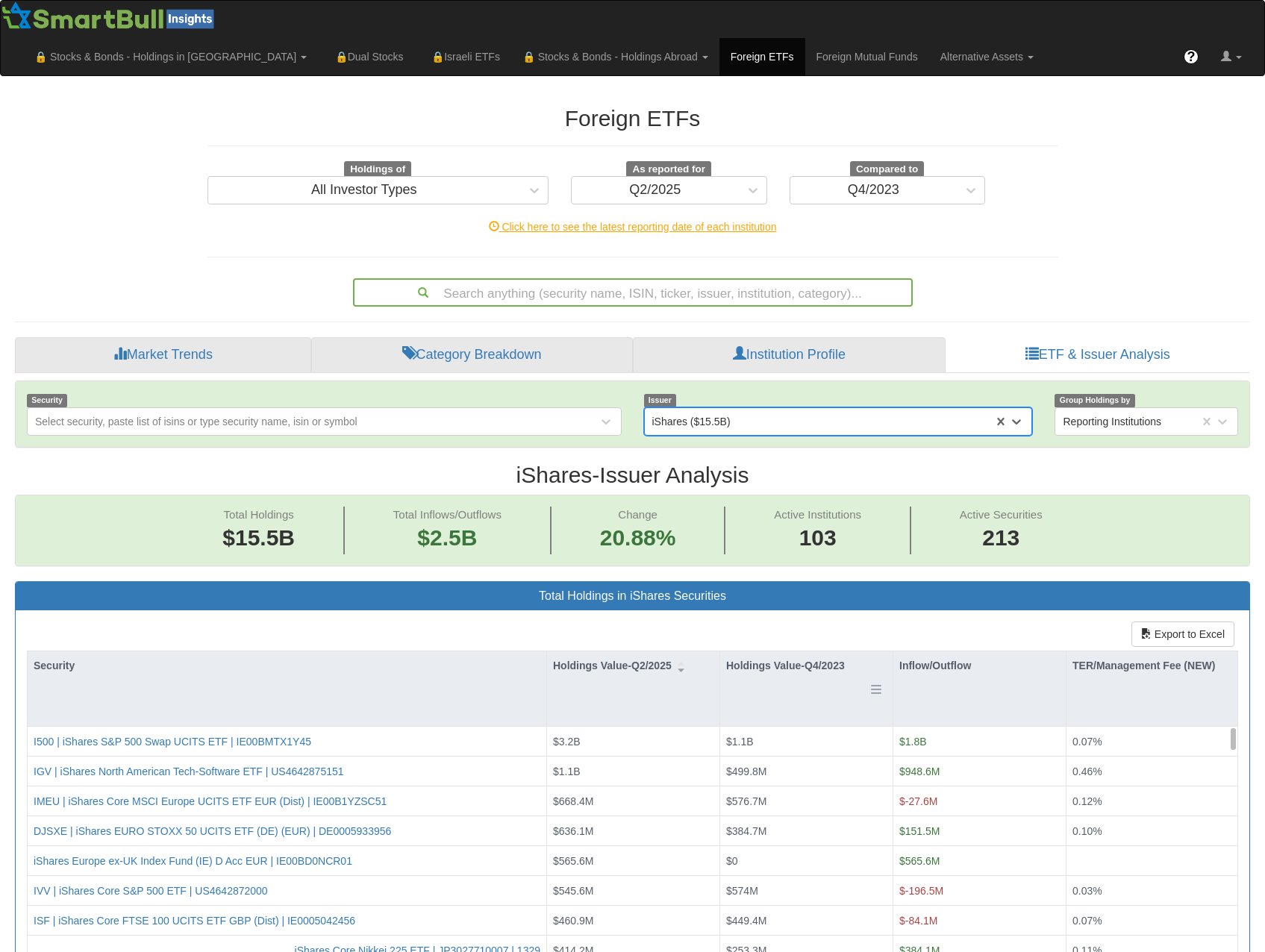
click at [941, 590] on h3 "Total Holdings in iShares Securities" at bounding box center [632, 597] width 1212 height 14
click at [937, 590] on h3 "Total Holdings in iShares Securities" at bounding box center [632, 597] width 1212 height 14
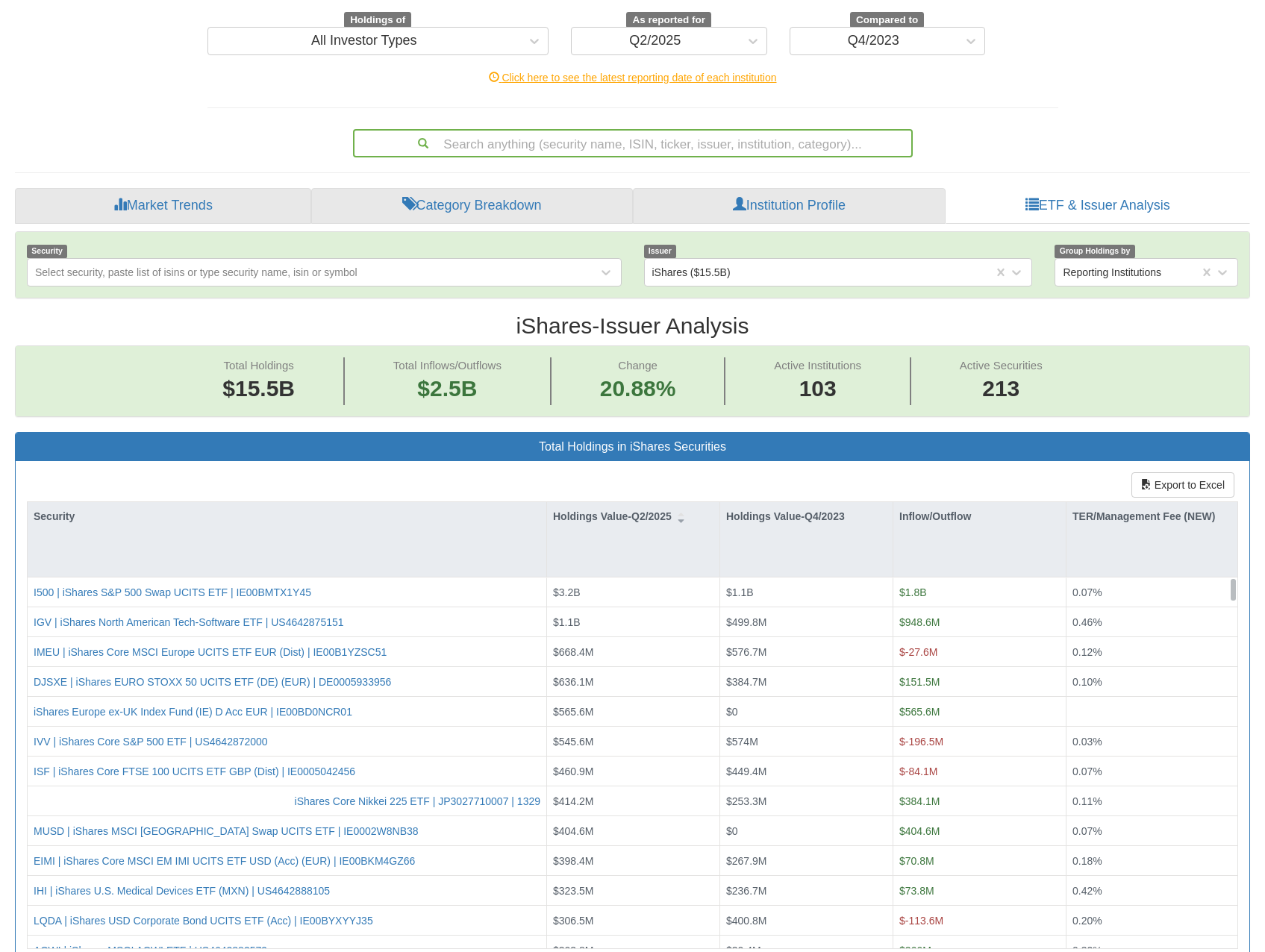
scroll to position [31, 1208]
click at [930, 502] on div "Inflow/Outflow" at bounding box center [979, 516] width 172 height 29
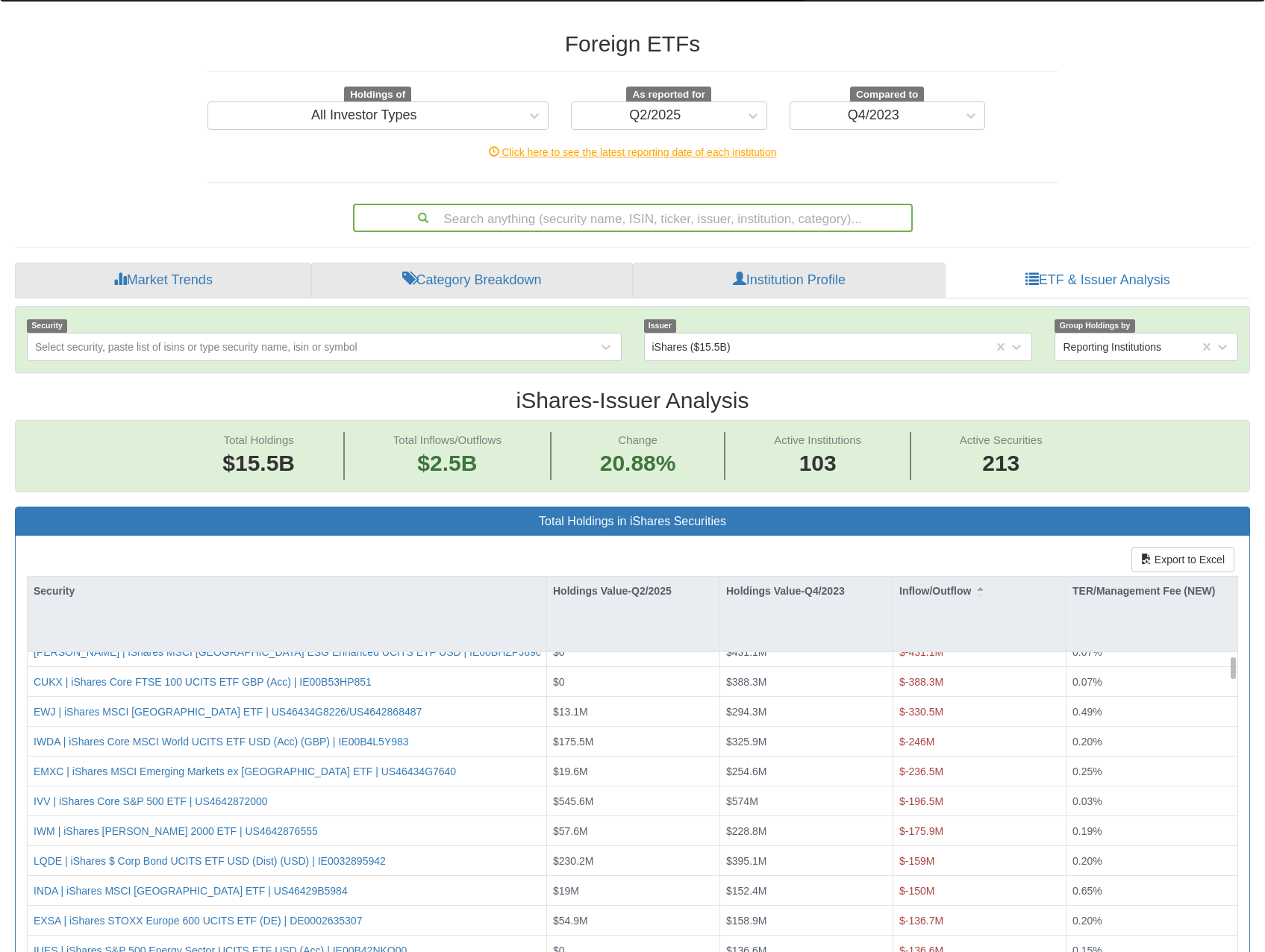
scroll to position [0, 0]
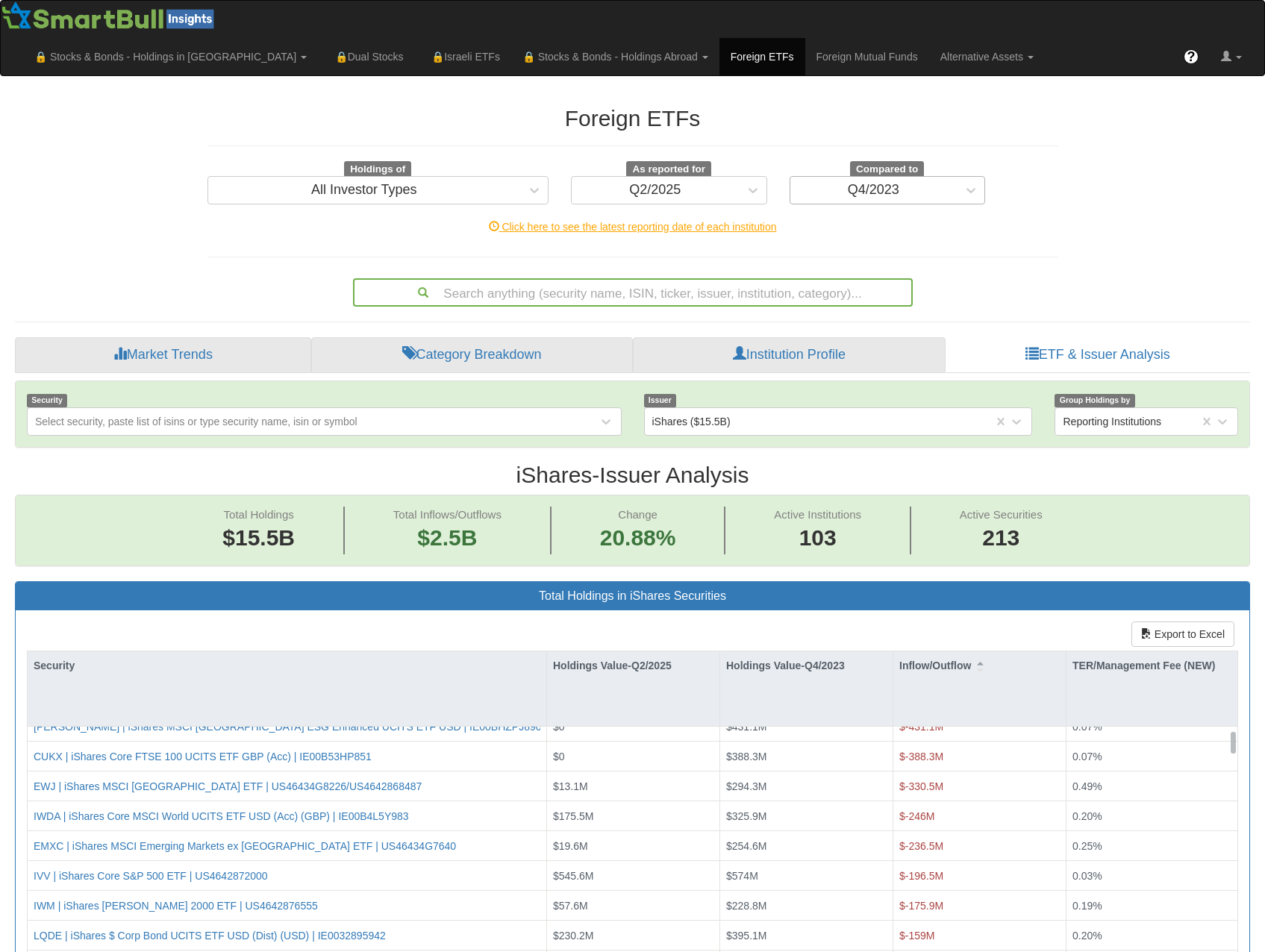
click at [886, 183] on div "Q4/2023" at bounding box center [873, 190] width 51 height 15
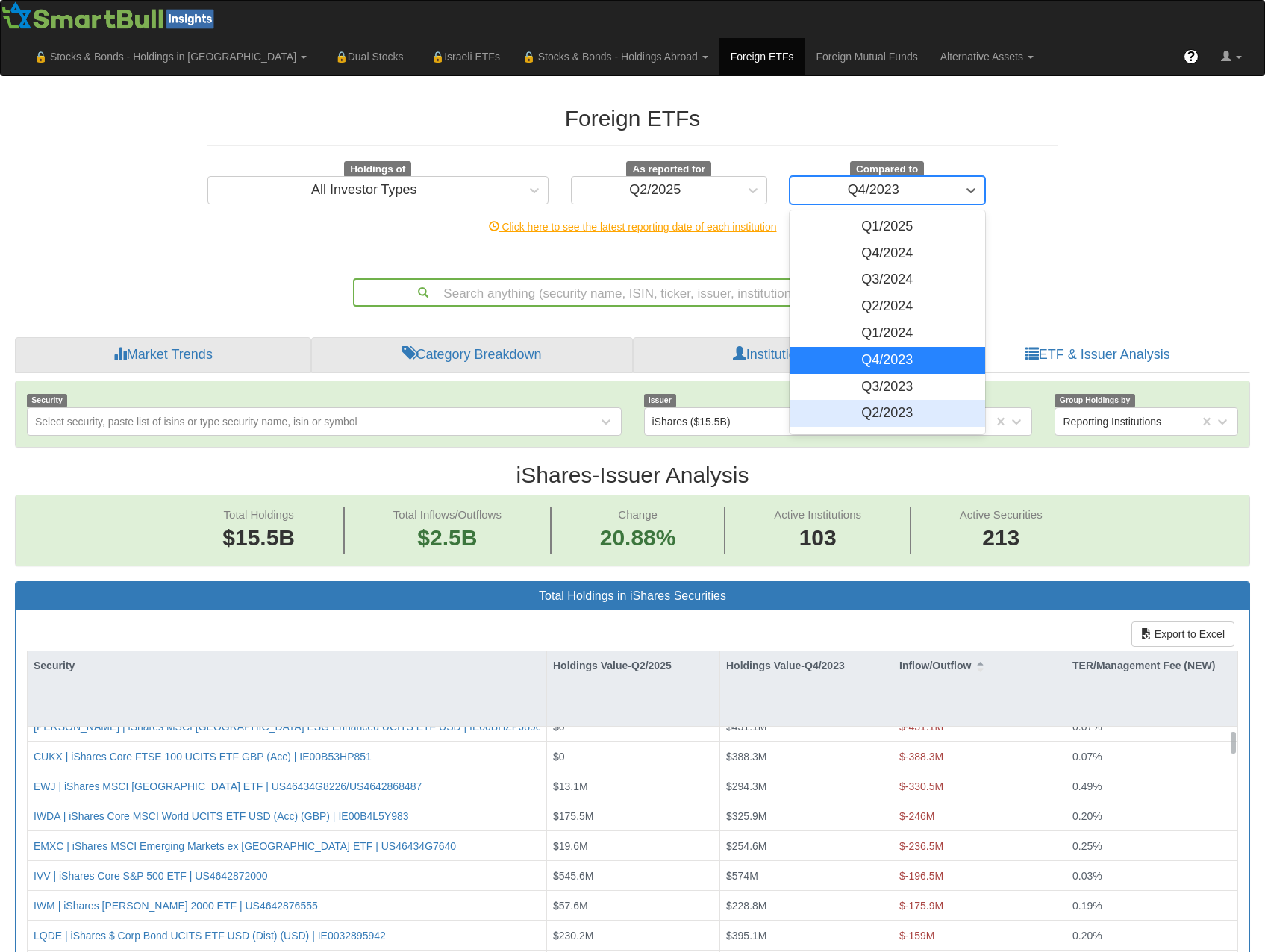
click at [895, 400] on div "Q2/2023" at bounding box center [888, 413] width 196 height 27
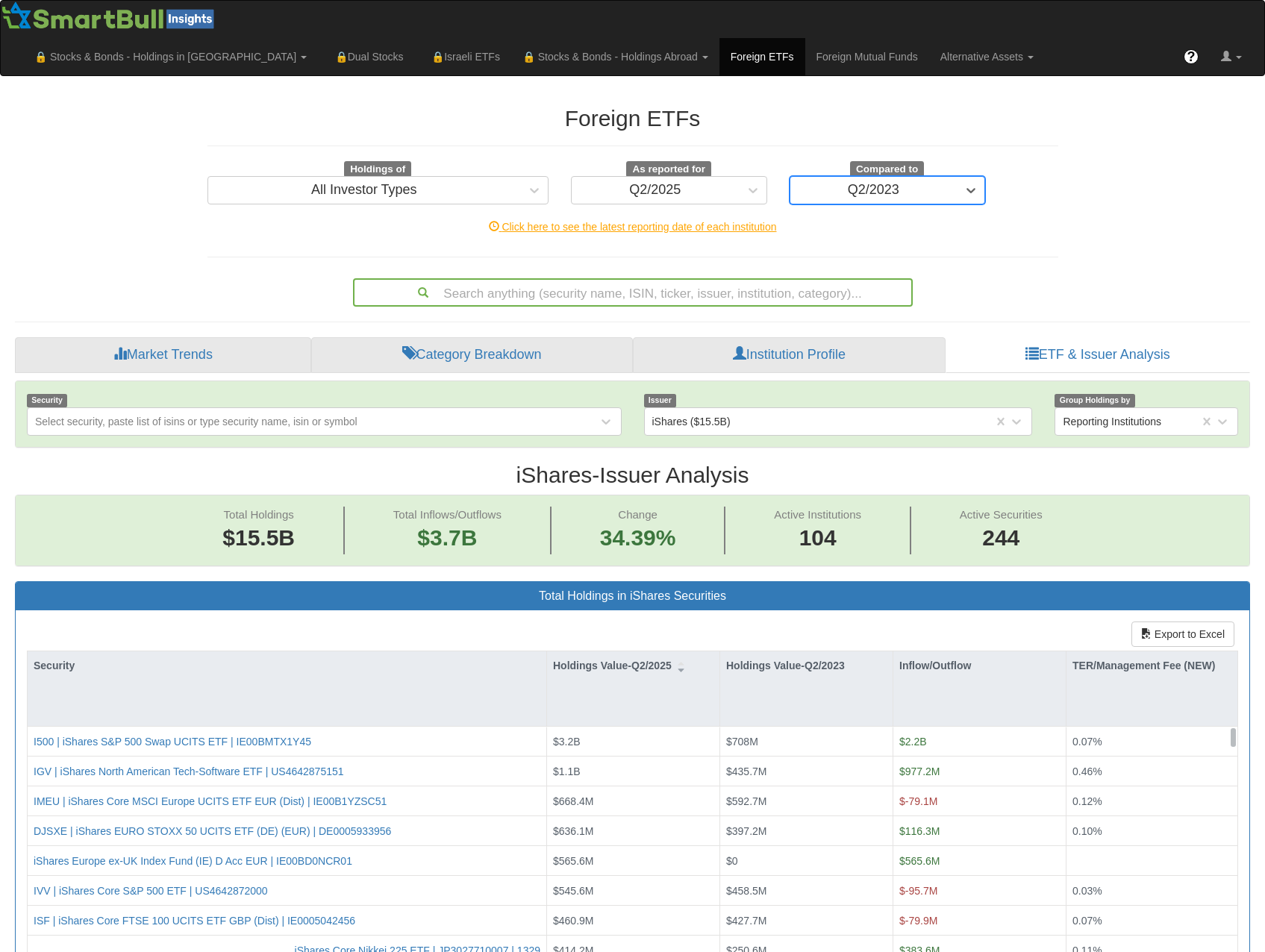
scroll to position [31, 1208]
click at [730, 414] on div "iShares ($15.5B)" at bounding box center [691, 421] width 78 height 15
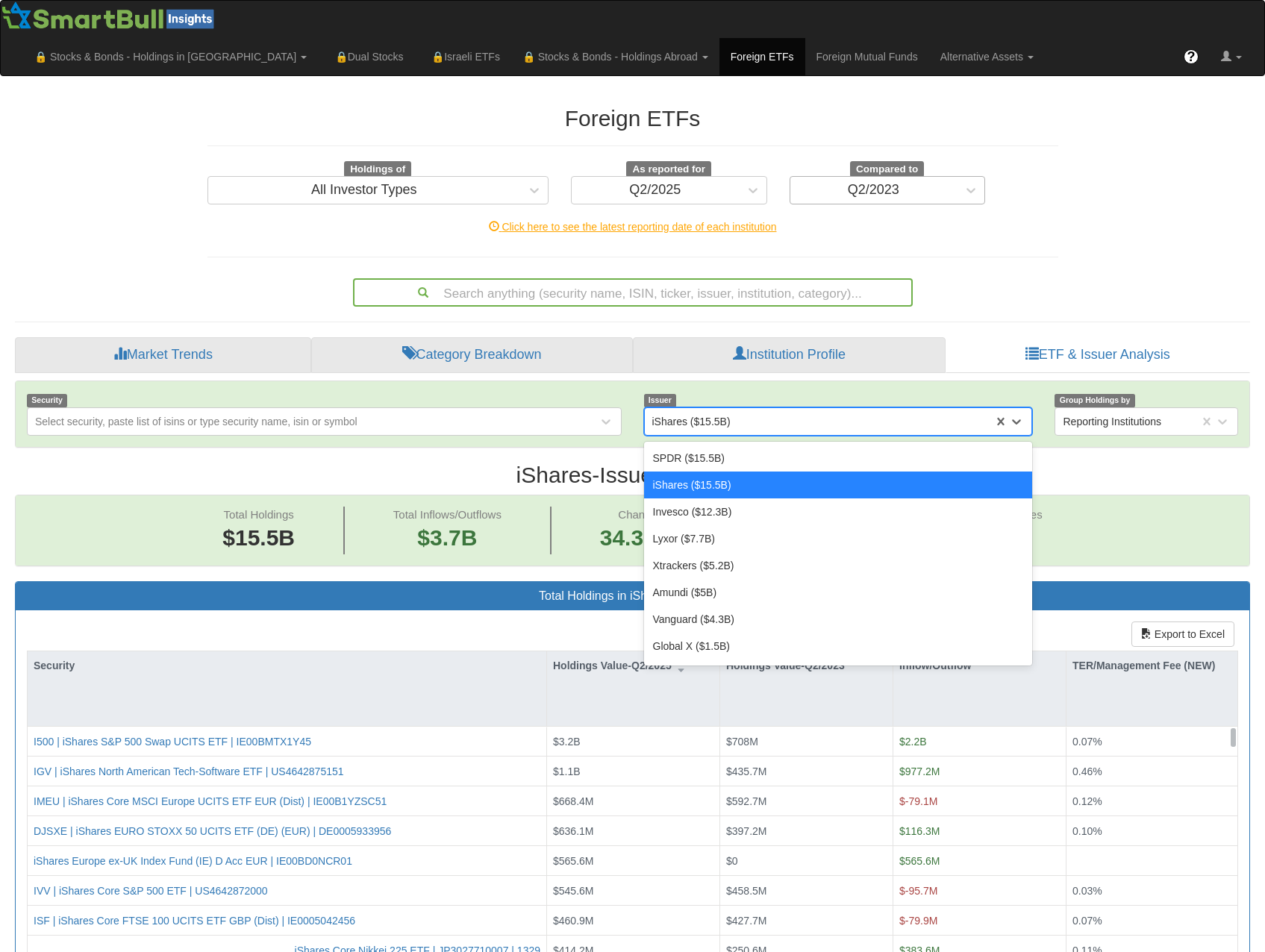
click at [934, 178] on div "Q2/2023" at bounding box center [873, 190] width 167 height 24
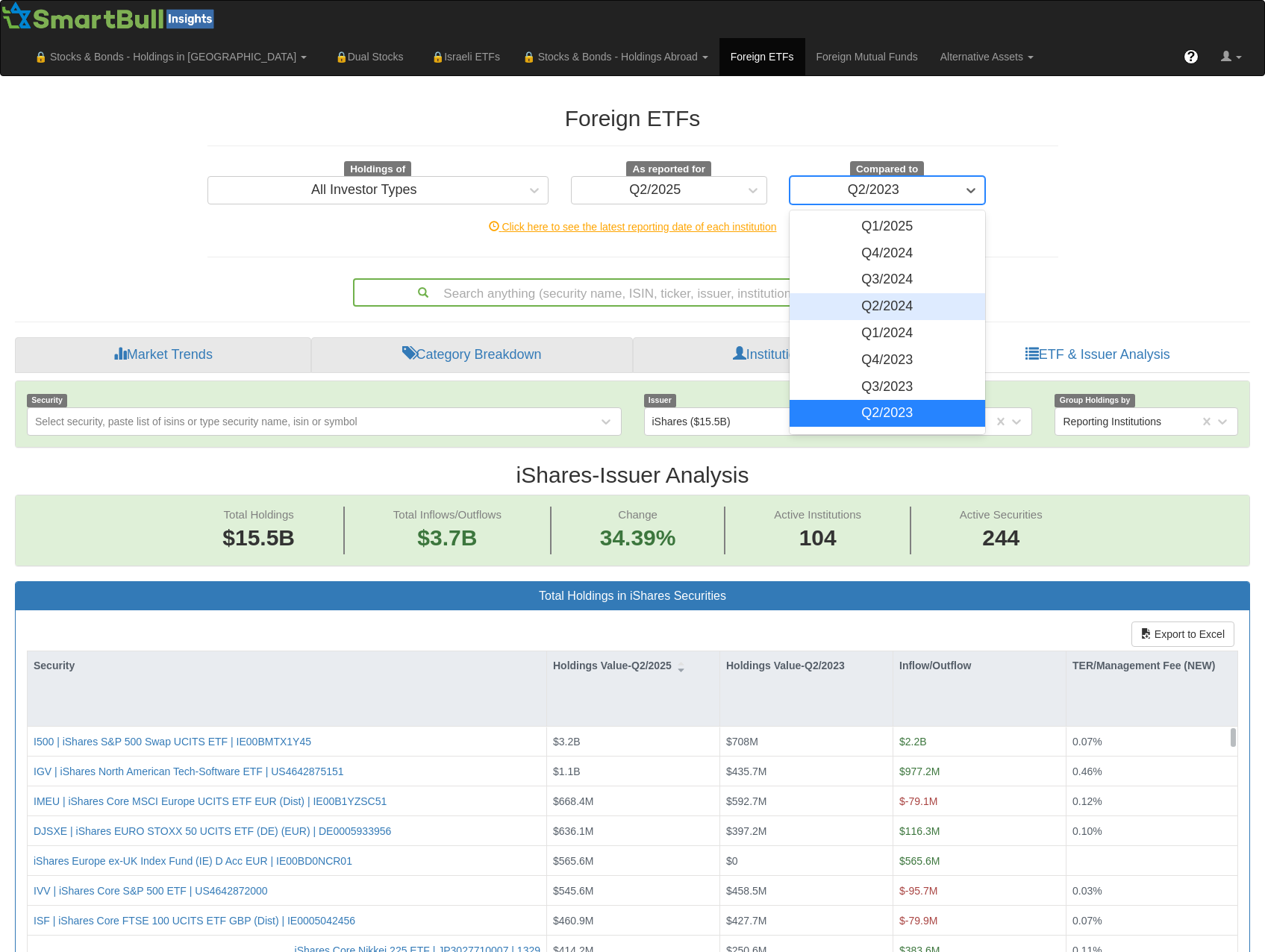
click at [908, 293] on div "Q2/2024" at bounding box center [888, 306] width 196 height 27
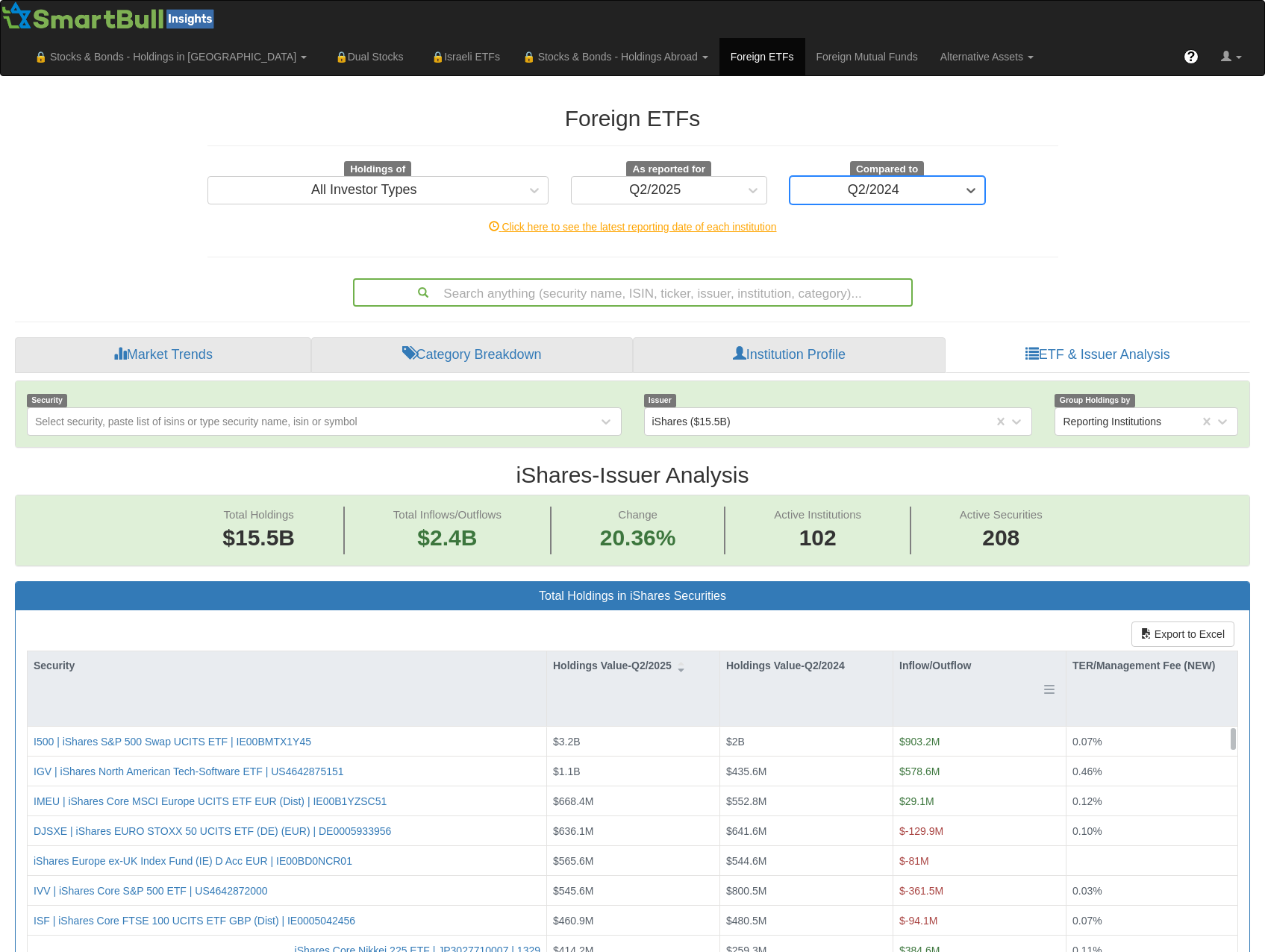
click at [947, 590] on h3 "Total Holdings in iShares Securities" at bounding box center [632, 597] width 1212 height 14
click at [960, 651] on div "Inflow/Outflow" at bounding box center [979, 665] width 172 height 29
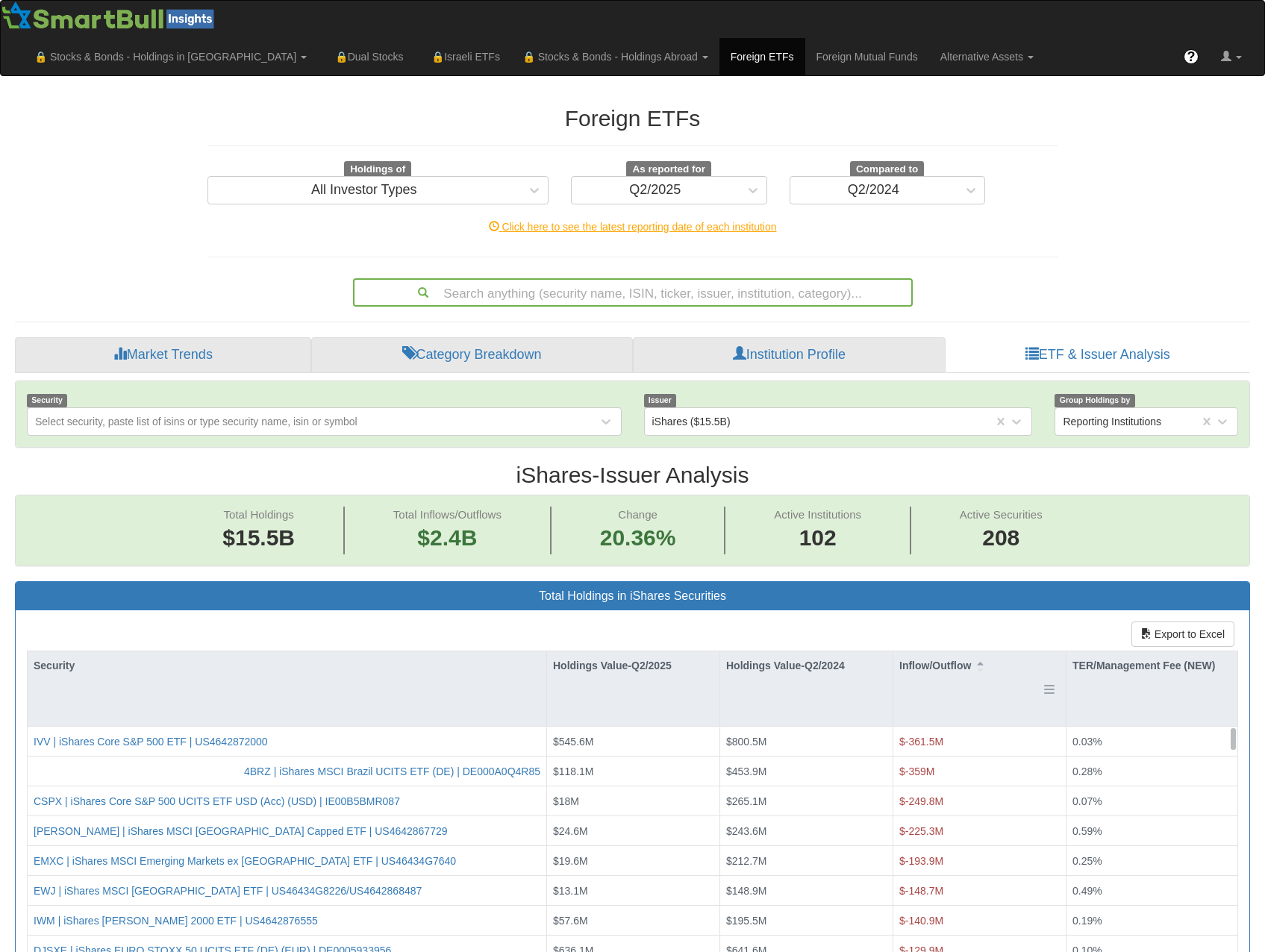
click at [952, 651] on div "Inflow/Outflow" at bounding box center [979, 665] width 172 height 29
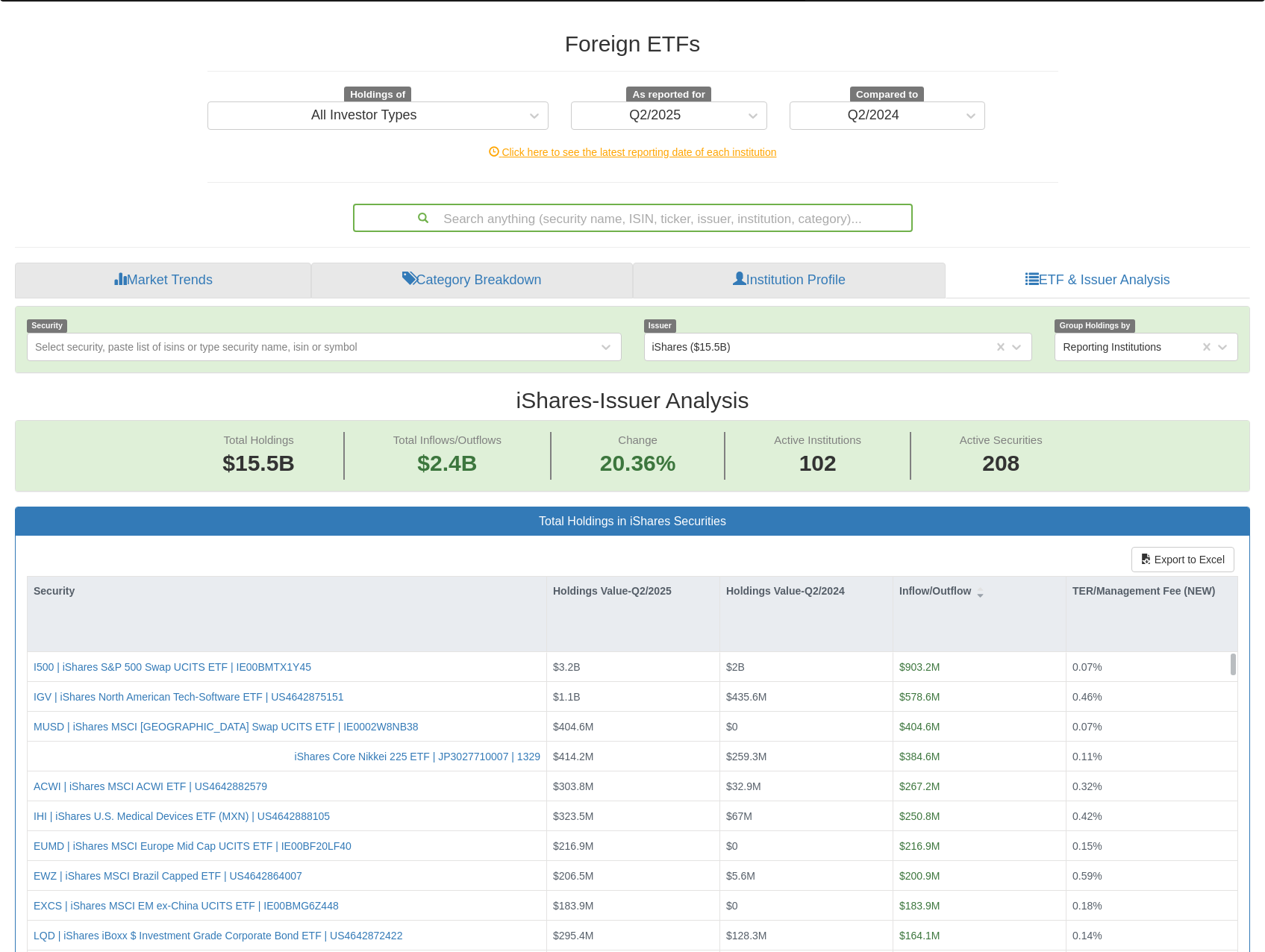
scroll to position [149, 0]
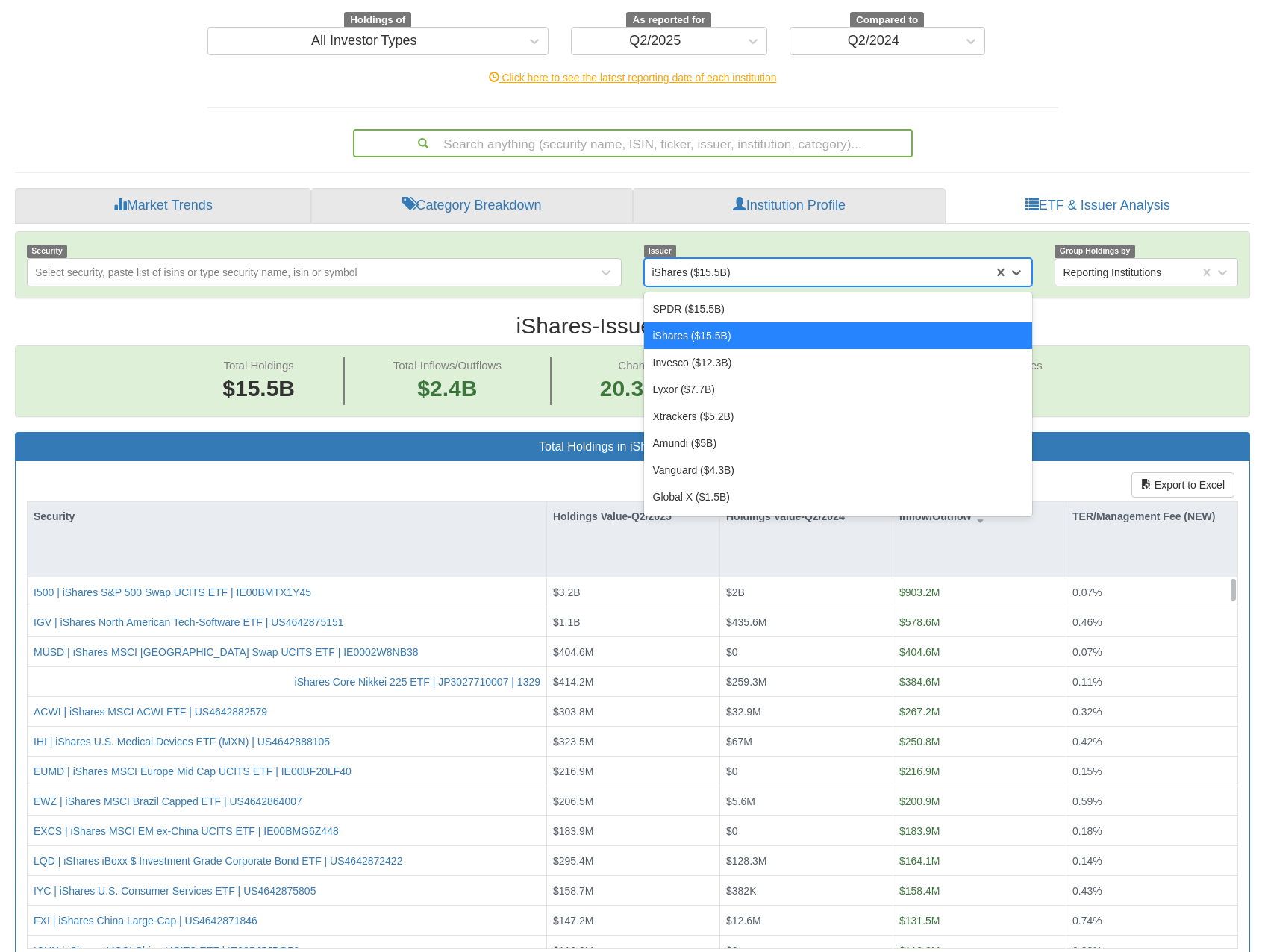
click at [773, 260] on div "iShares ($15.5B)" at bounding box center [819, 272] width 349 height 24
click at [696, 296] on div "SPDR ($15.5B)" at bounding box center [838, 309] width 389 height 27
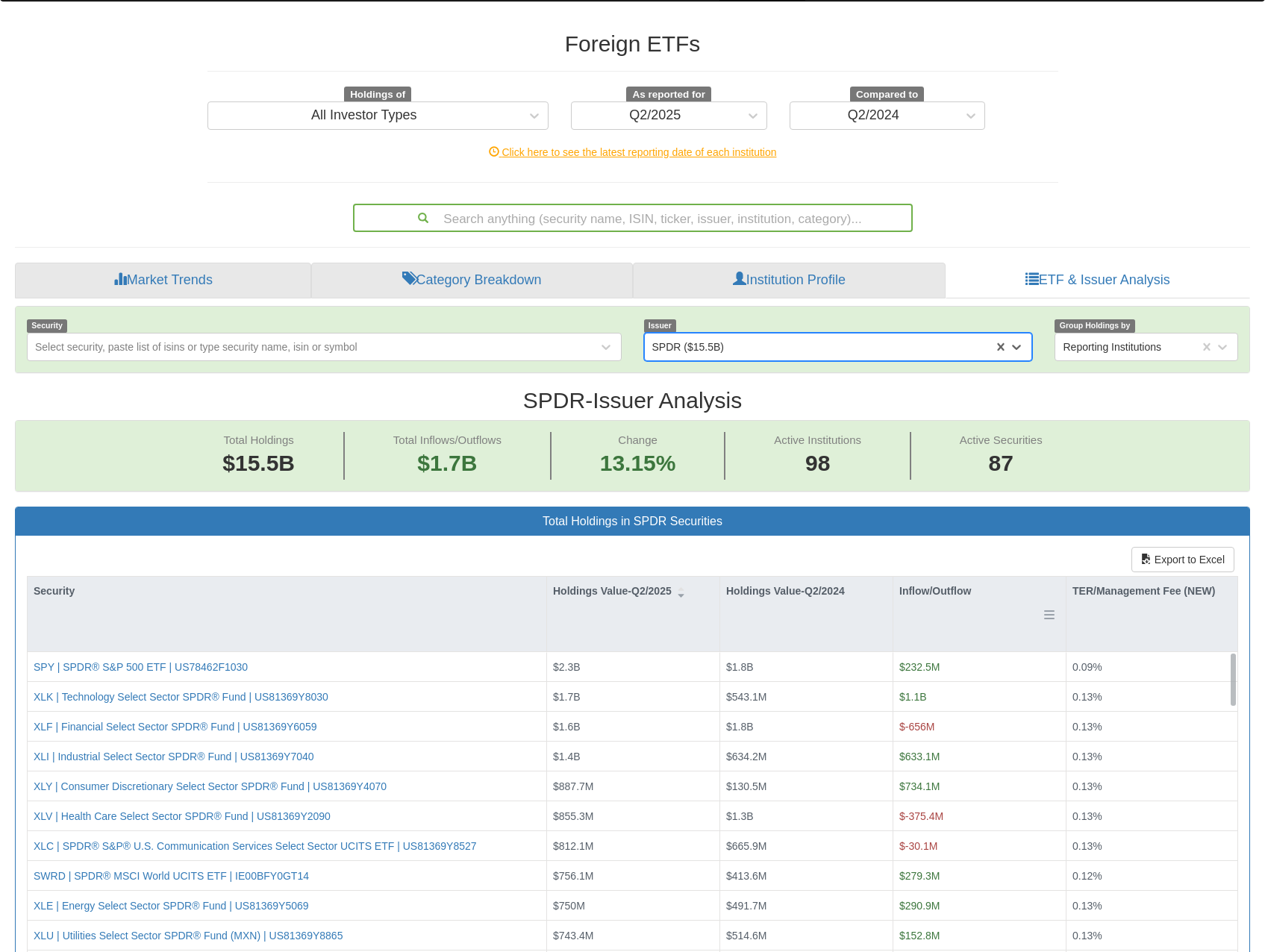
scroll to position [31, 1208]
click at [936, 577] on div "Inflow/Outflow" at bounding box center [979, 591] width 172 height 29
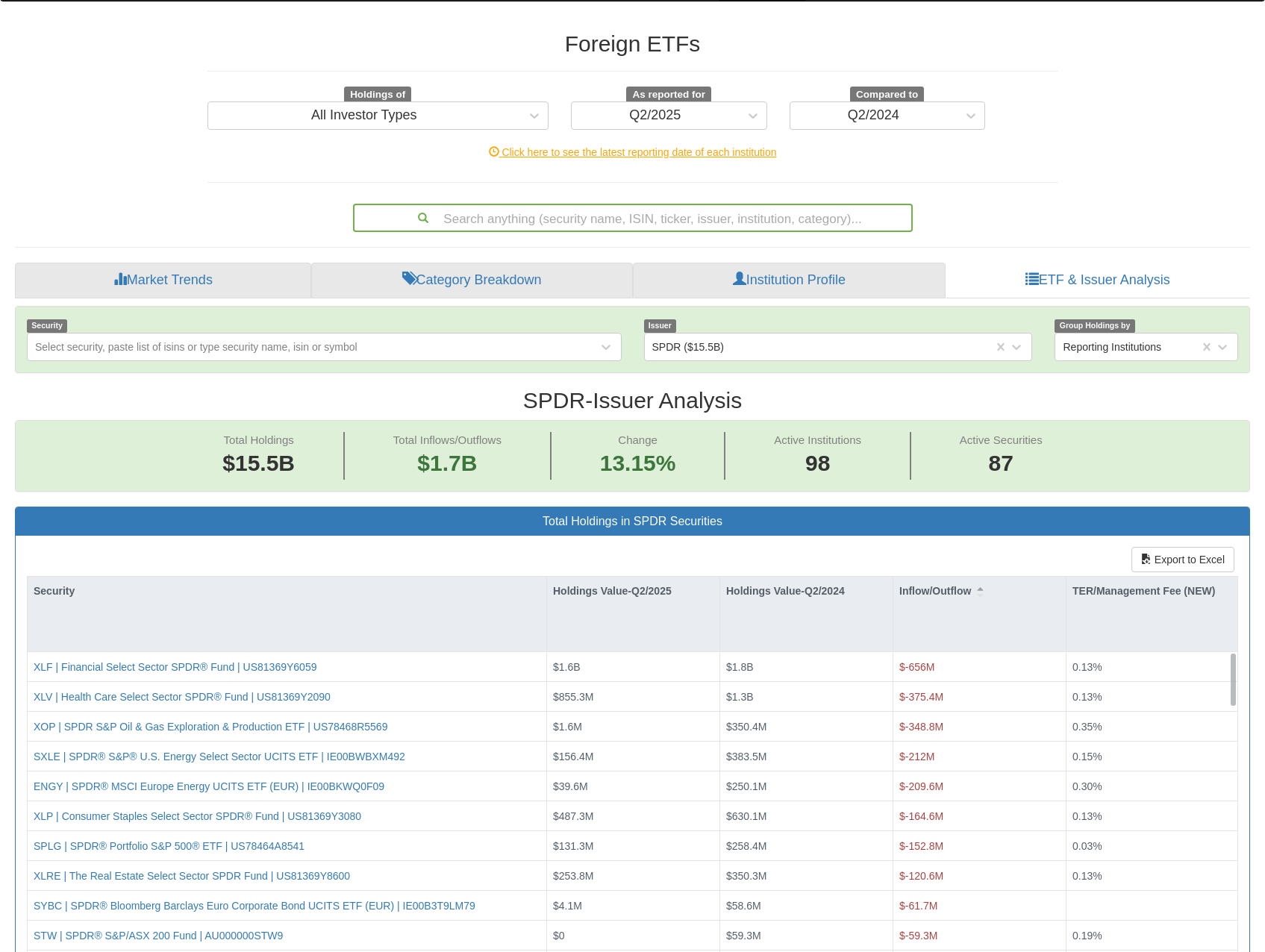
scroll to position [224, 0]
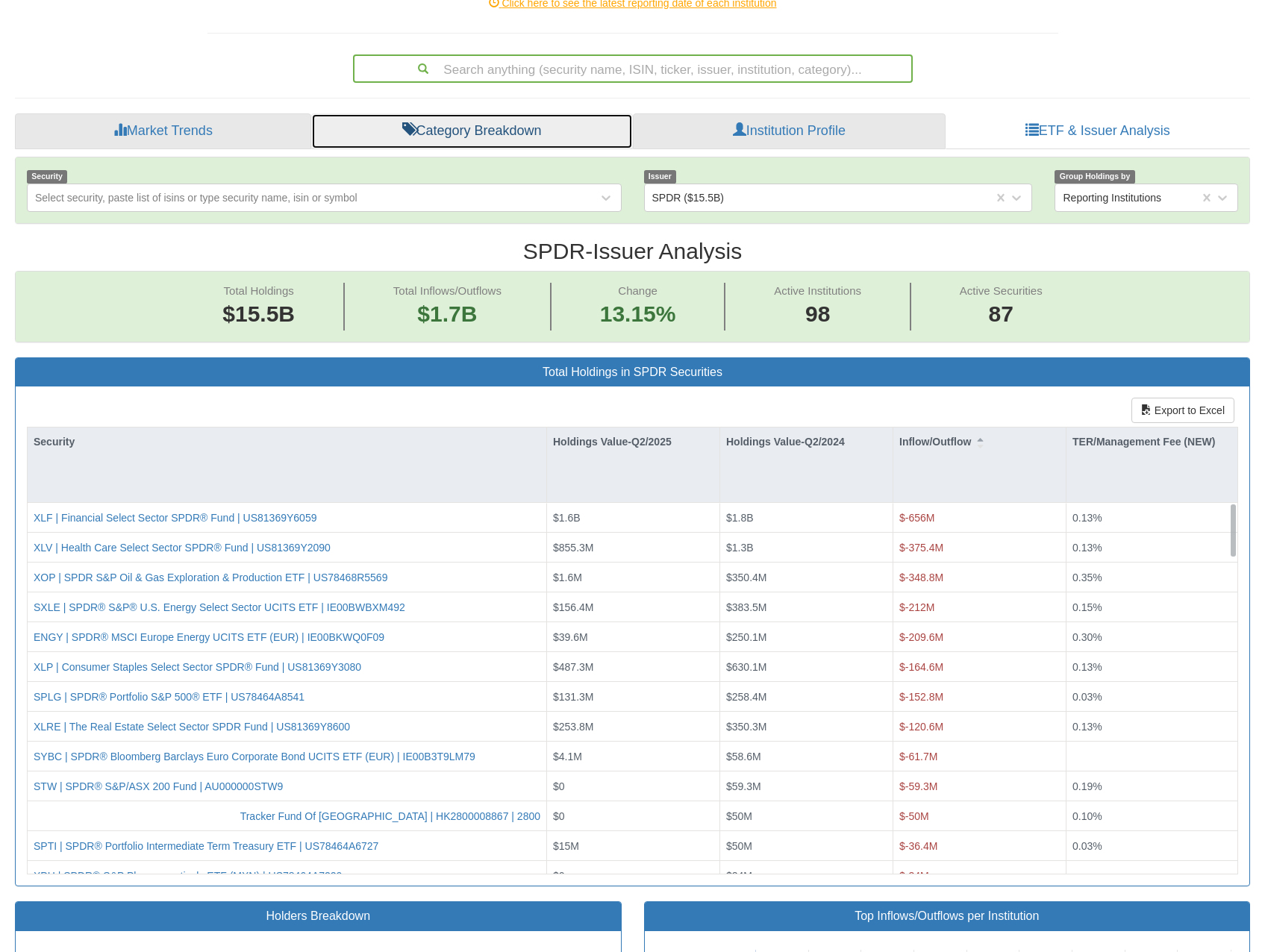
click at [493, 114] on link "Category Breakdown" at bounding box center [471, 132] width 322 height 36
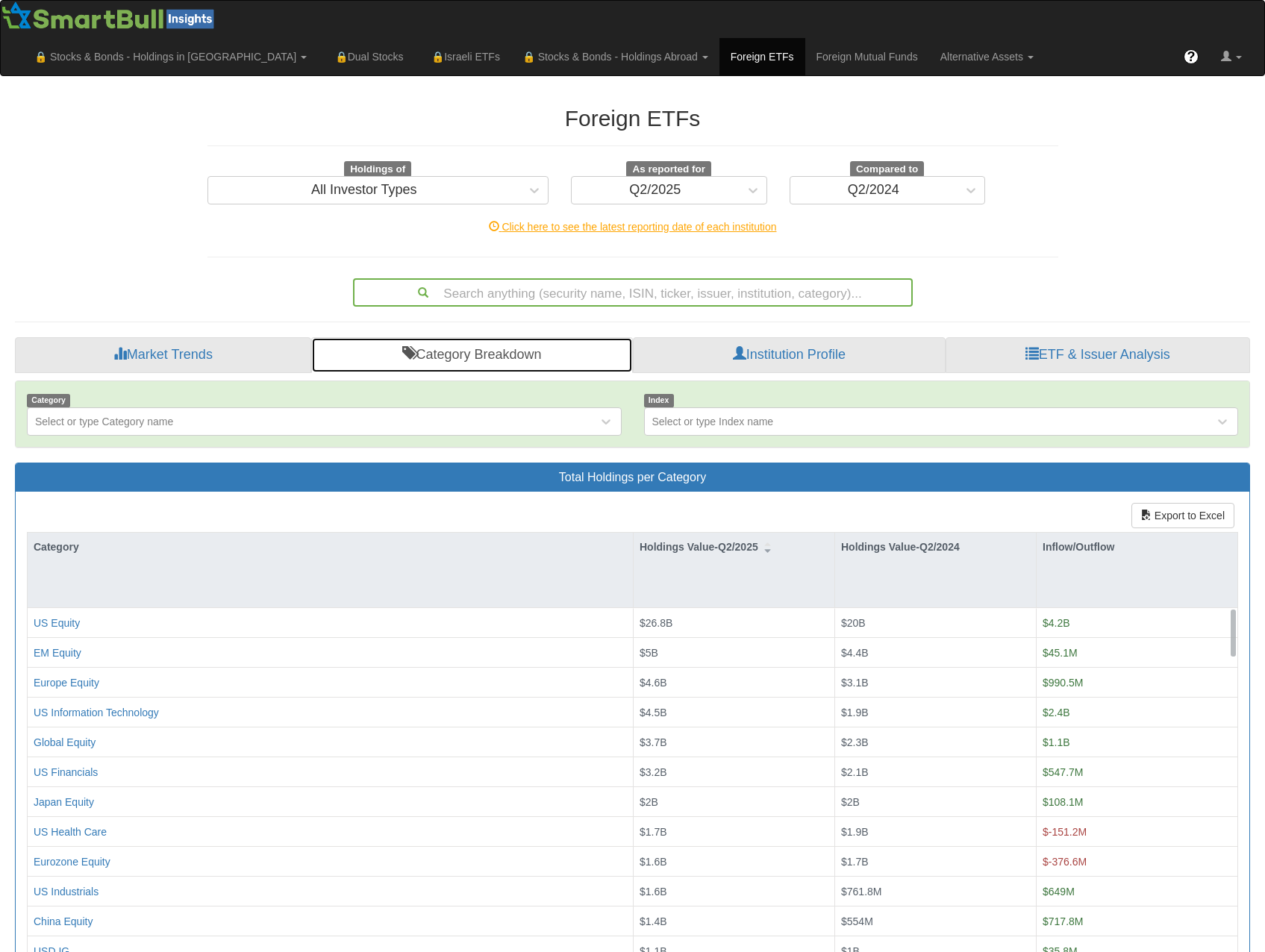
scroll to position [21, 0]
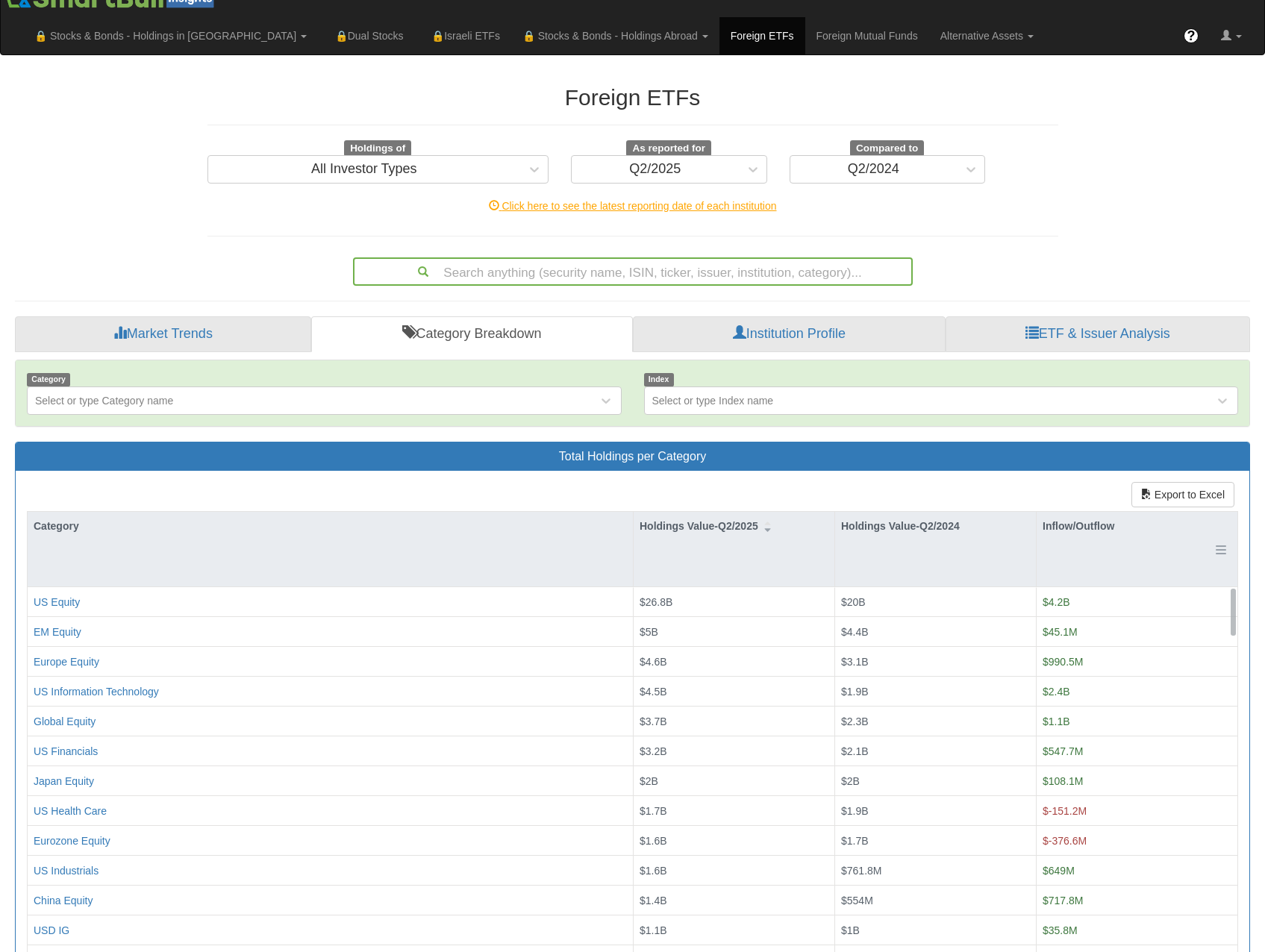
click at [1118, 512] on div "Inflow/Outflow" at bounding box center [1136, 525] width 201 height 29
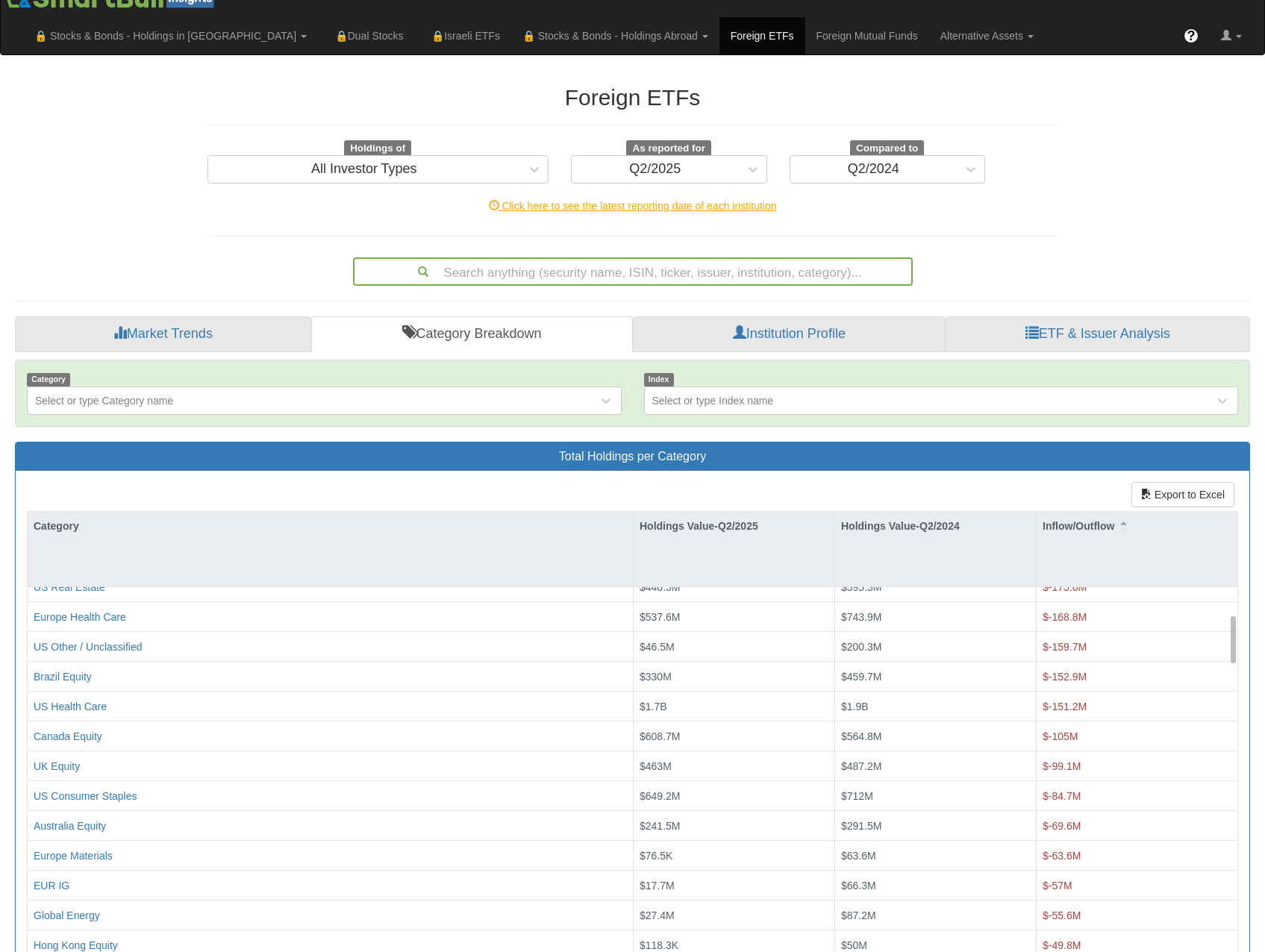
scroll to position [224, 0]
click at [697, 389] on div "Select or type Index name" at bounding box center [929, 401] width 570 height 24
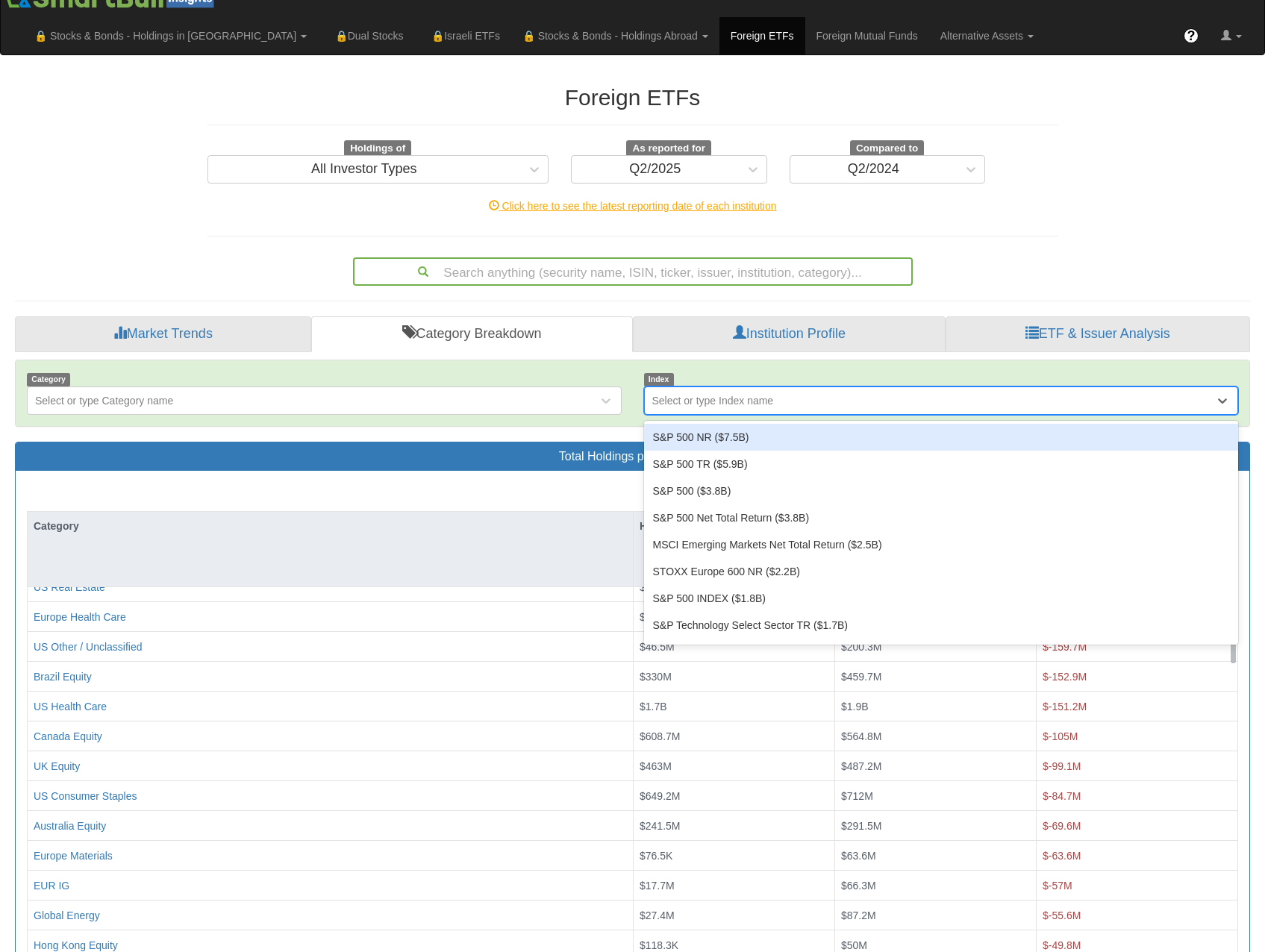
click at [756, 371] on div "Index option S&P 500 NR ($7.5B) focused, 1 of 582. 582 results available. Use U…" at bounding box center [940, 393] width 617 height 44
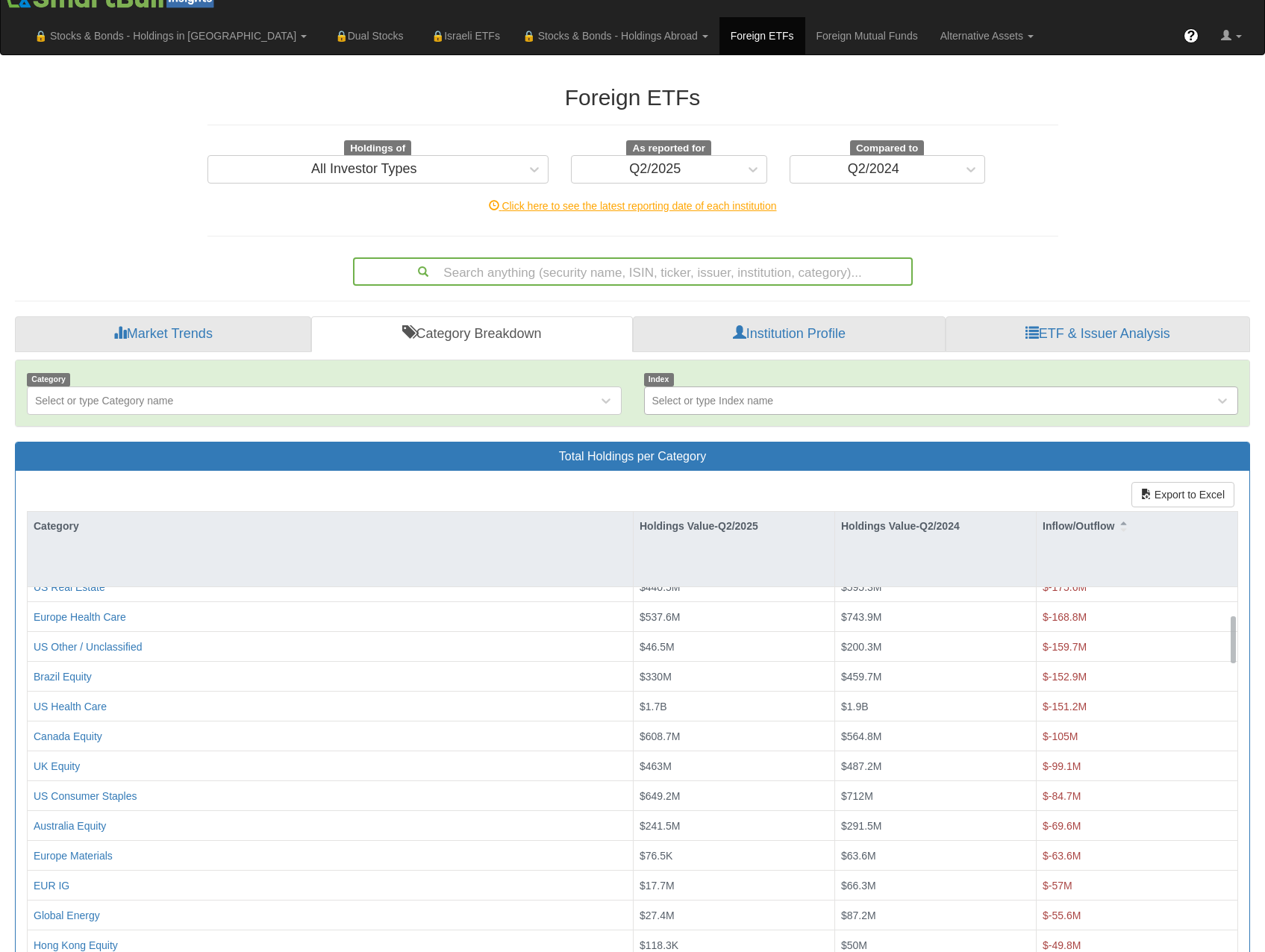
click at [751, 393] on div "Select or type Index name" at bounding box center [713, 400] width 122 height 15
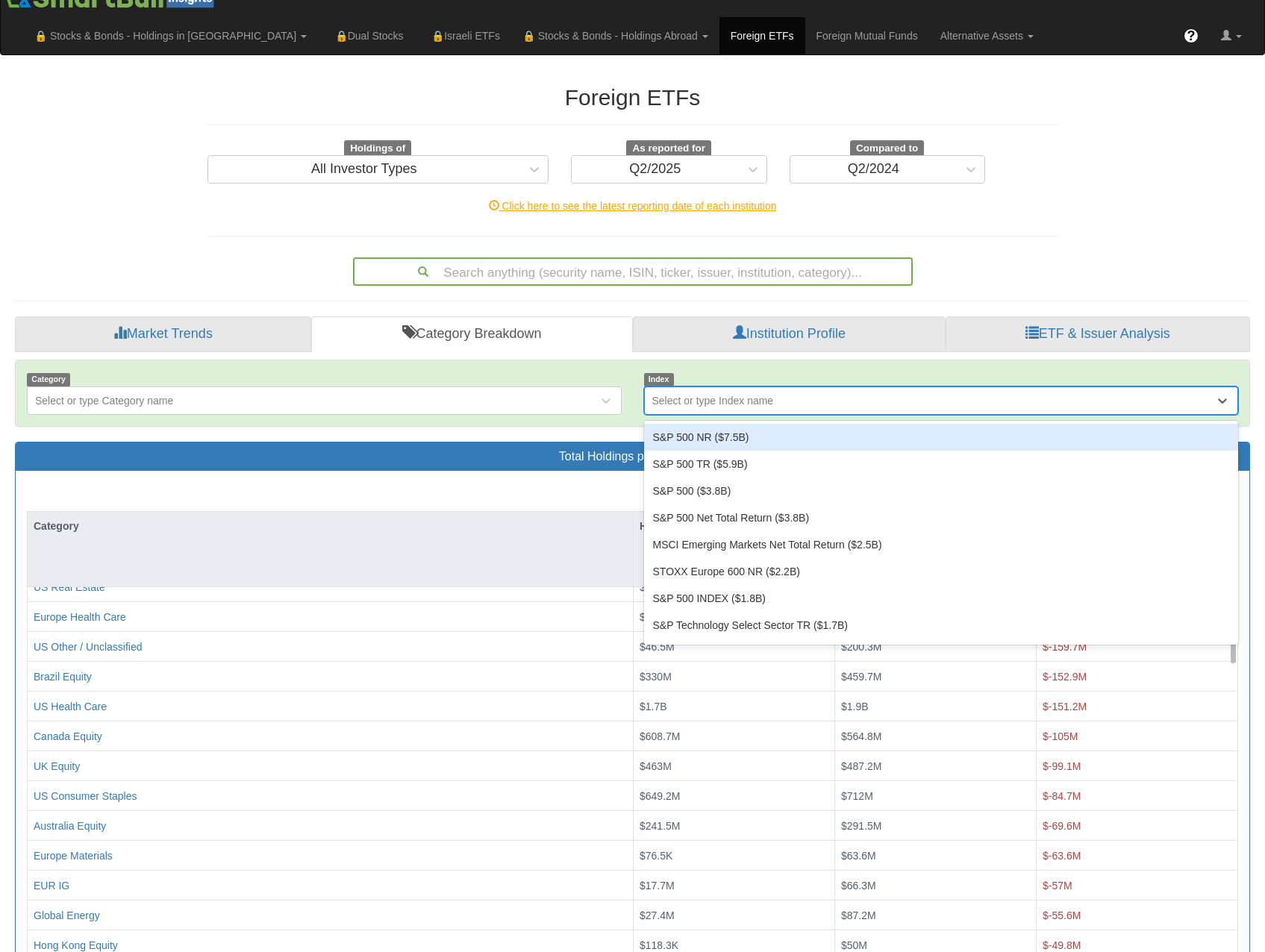
click at [756, 371] on div "Index option S&P 500 NR ($7.5B) focused, 1 of 582. 582 results available. Use U…" at bounding box center [940, 393] width 617 height 44
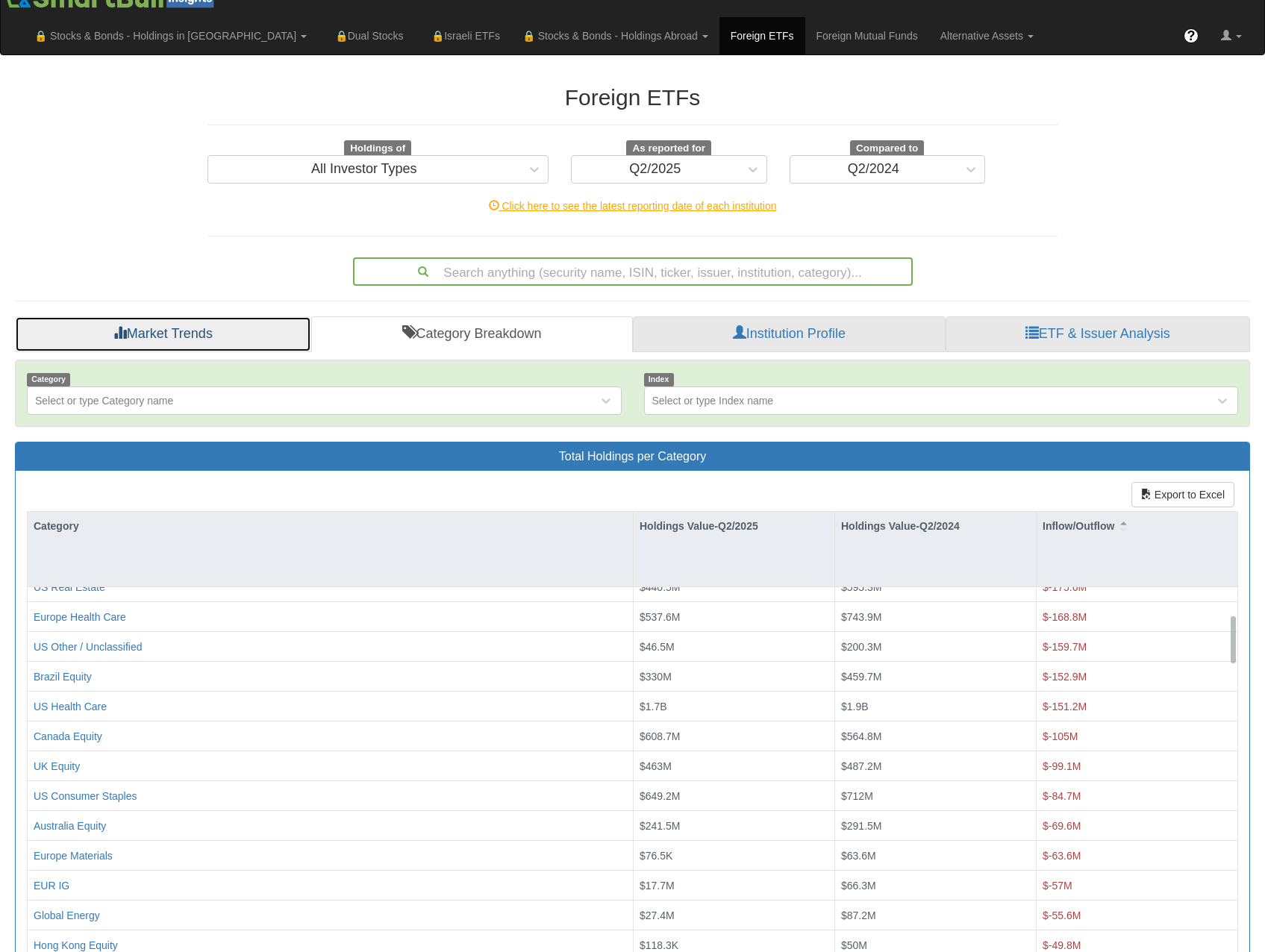
click at [208, 317] on link "Market Trends" at bounding box center [162, 334] width 296 height 36
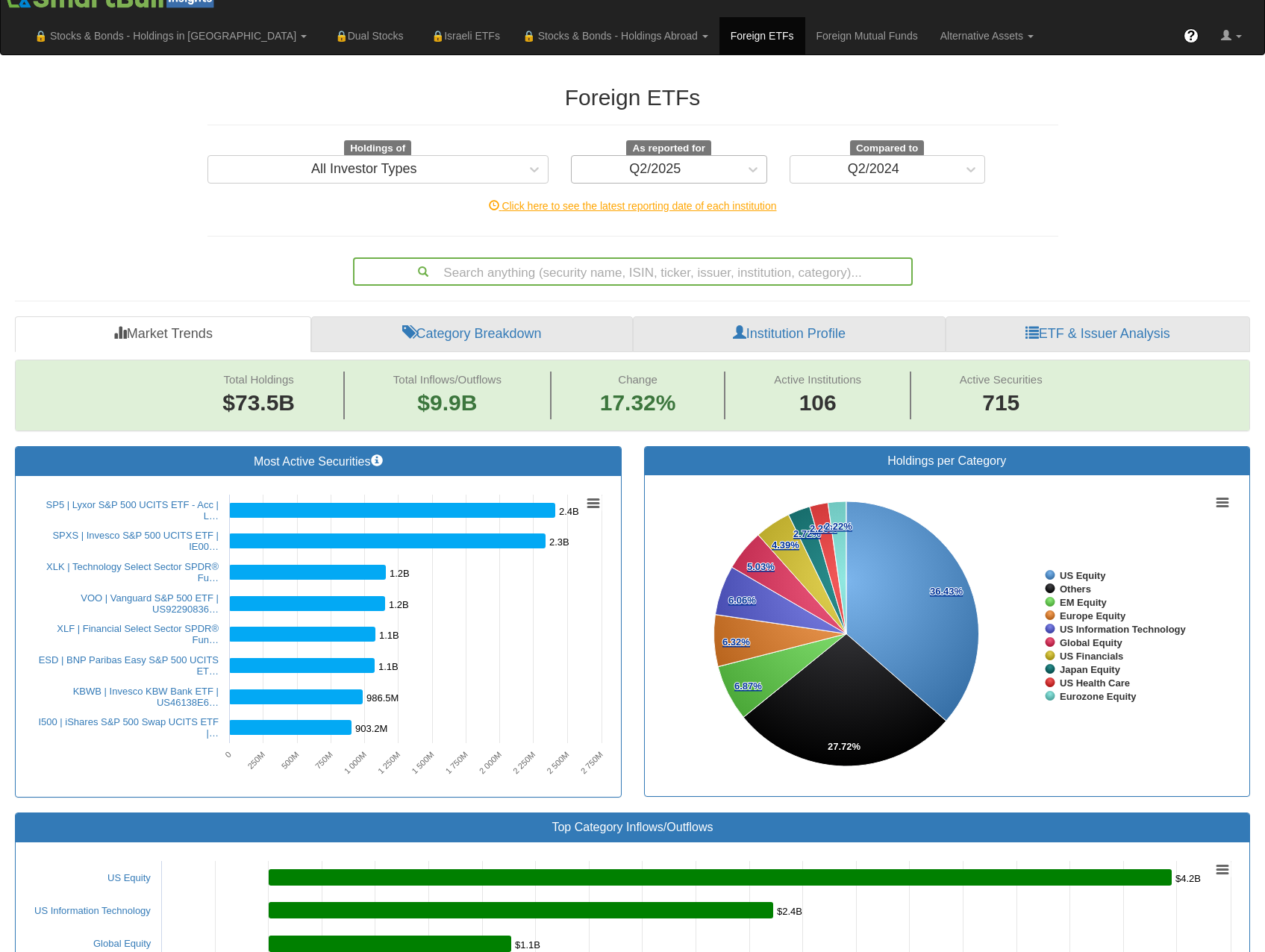
click at [694, 157] on div "Q2/2025" at bounding box center [654, 169] width 167 height 24
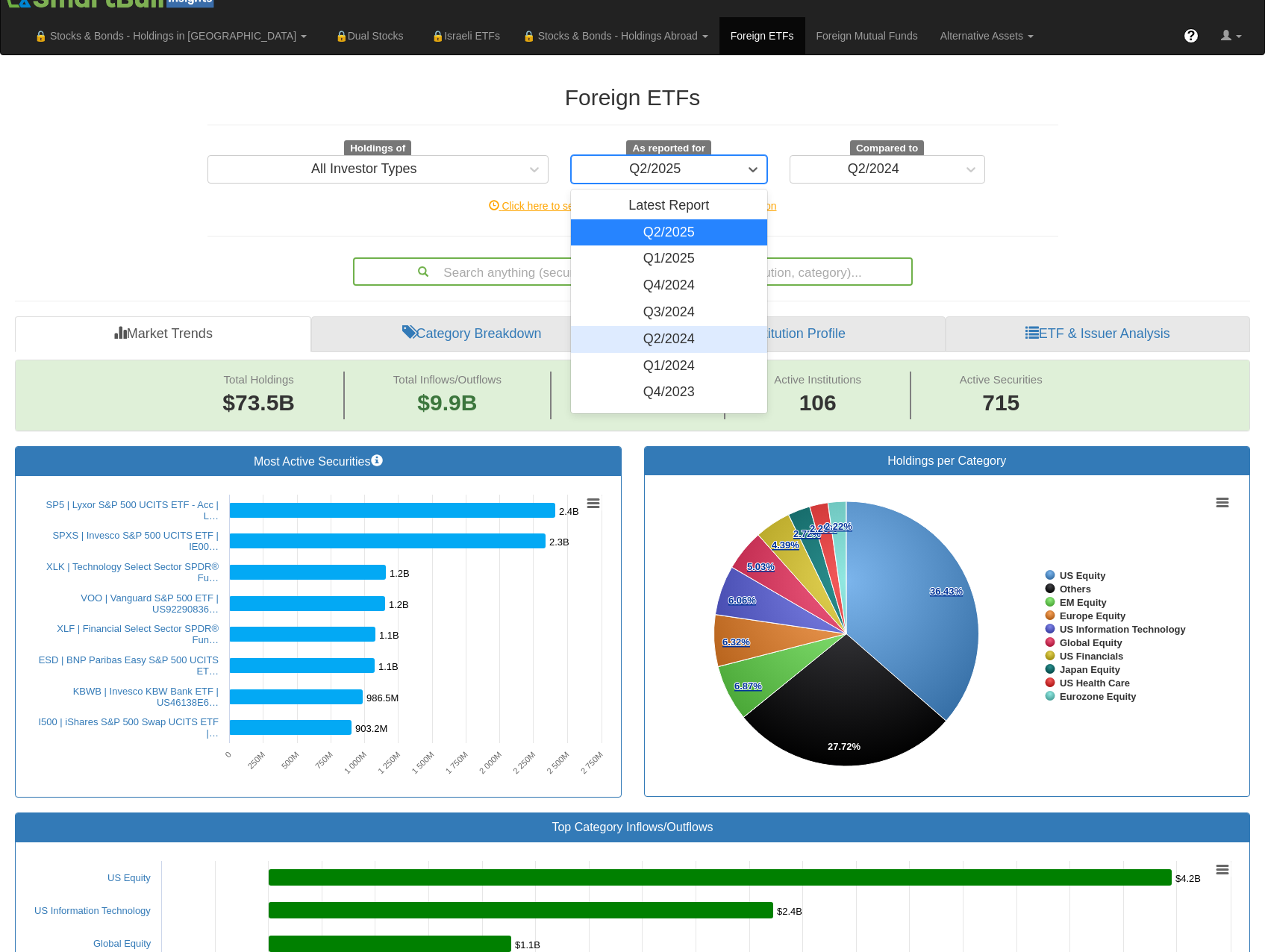
click at [664, 326] on div "Q2/2024" at bounding box center [669, 338] width 196 height 27
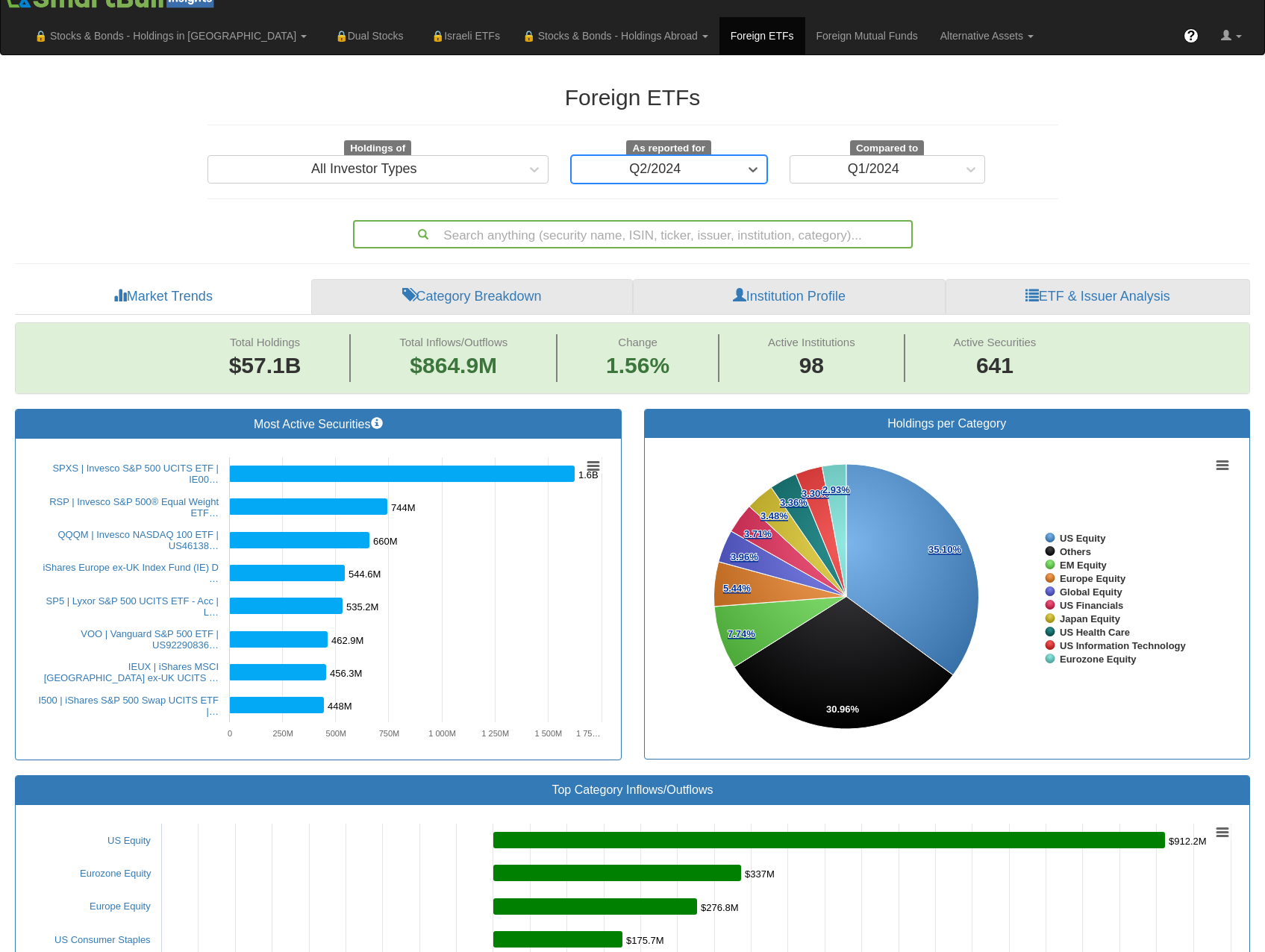
click at [671, 162] on div "Q2/2024" at bounding box center [655, 169] width 51 height 15
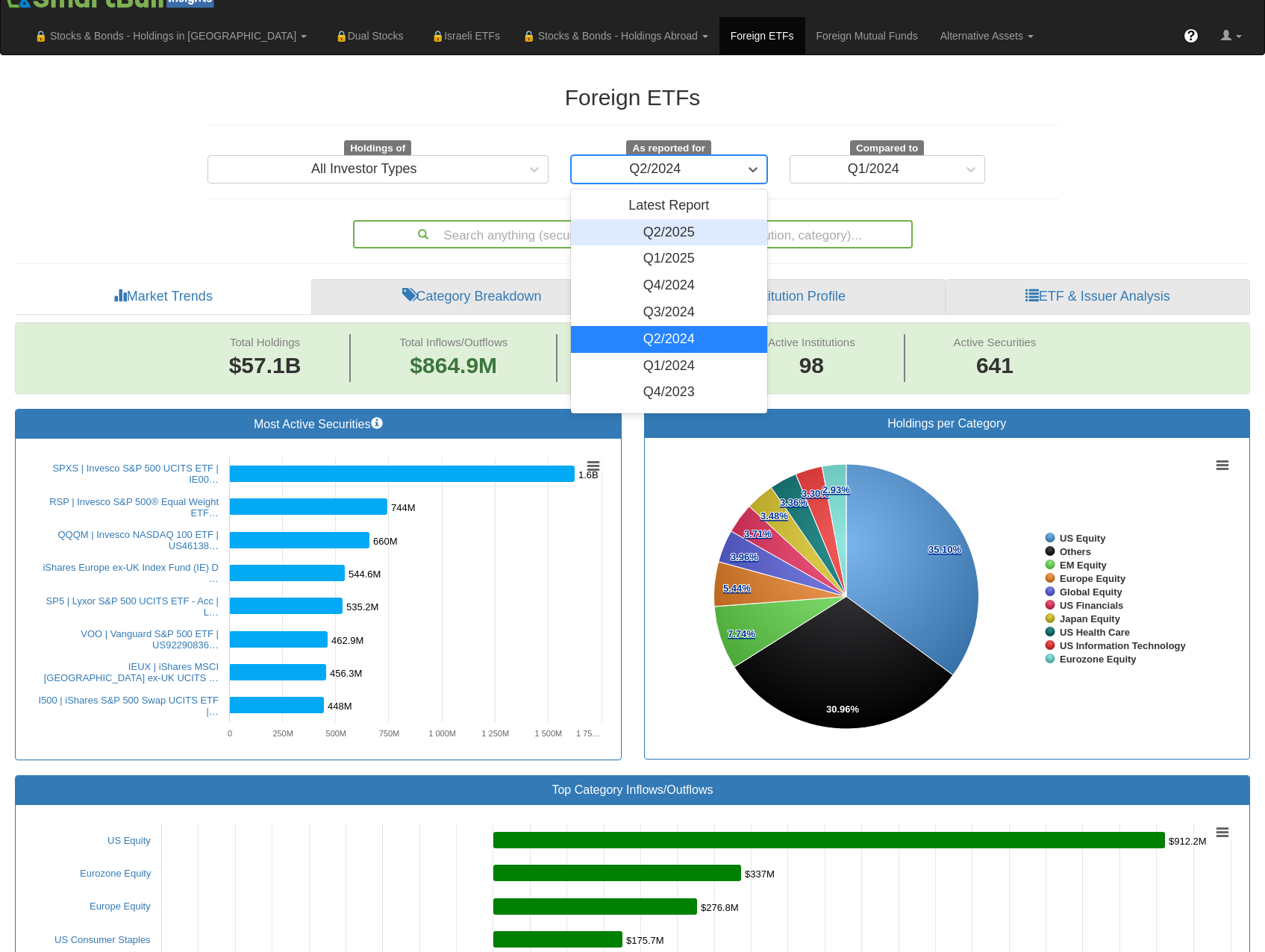
click at [684, 220] on div "Q2/2025" at bounding box center [669, 233] width 196 height 27
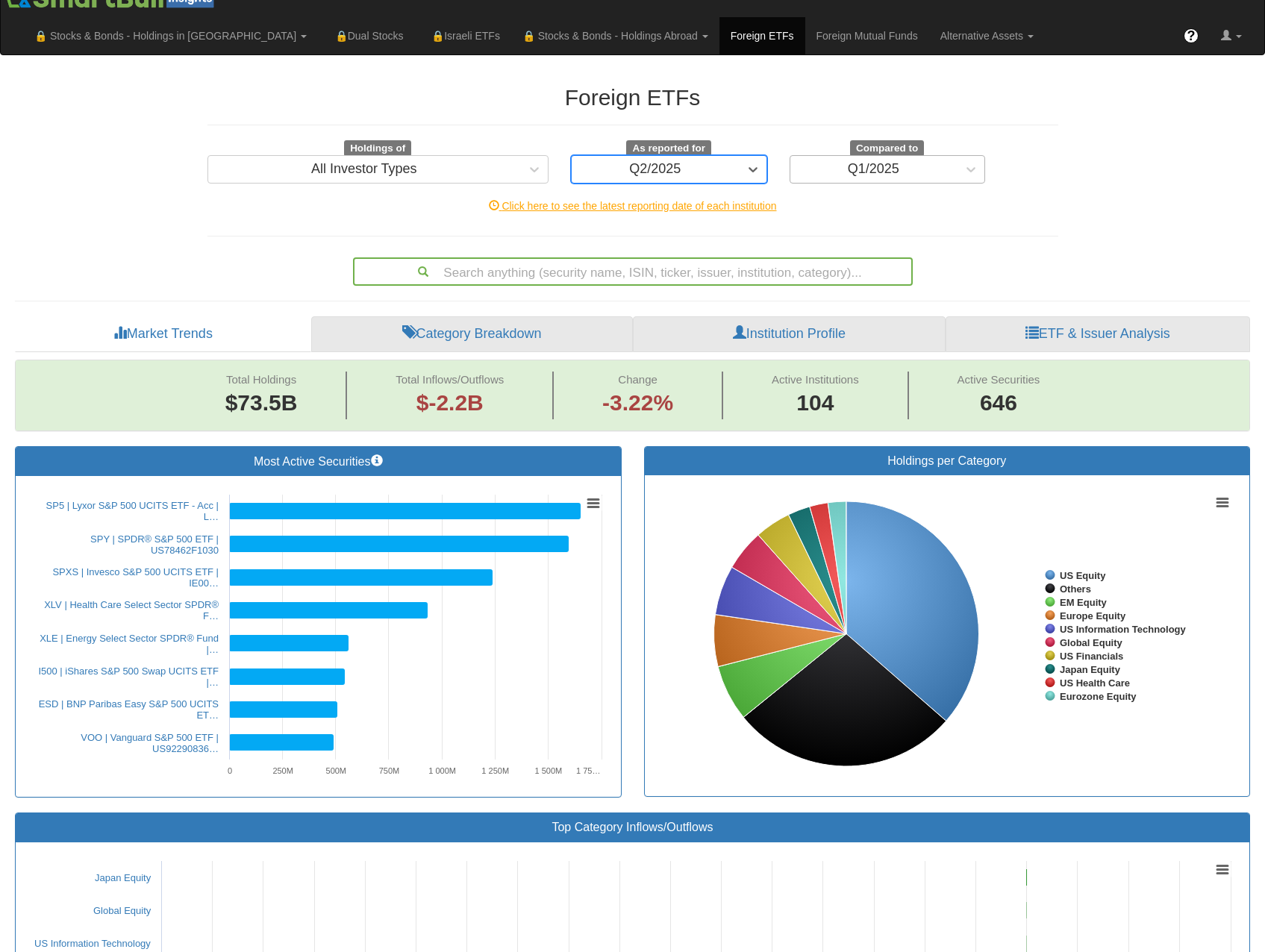
click at [896, 162] on div "Q1/2025" at bounding box center [873, 169] width 51 height 15
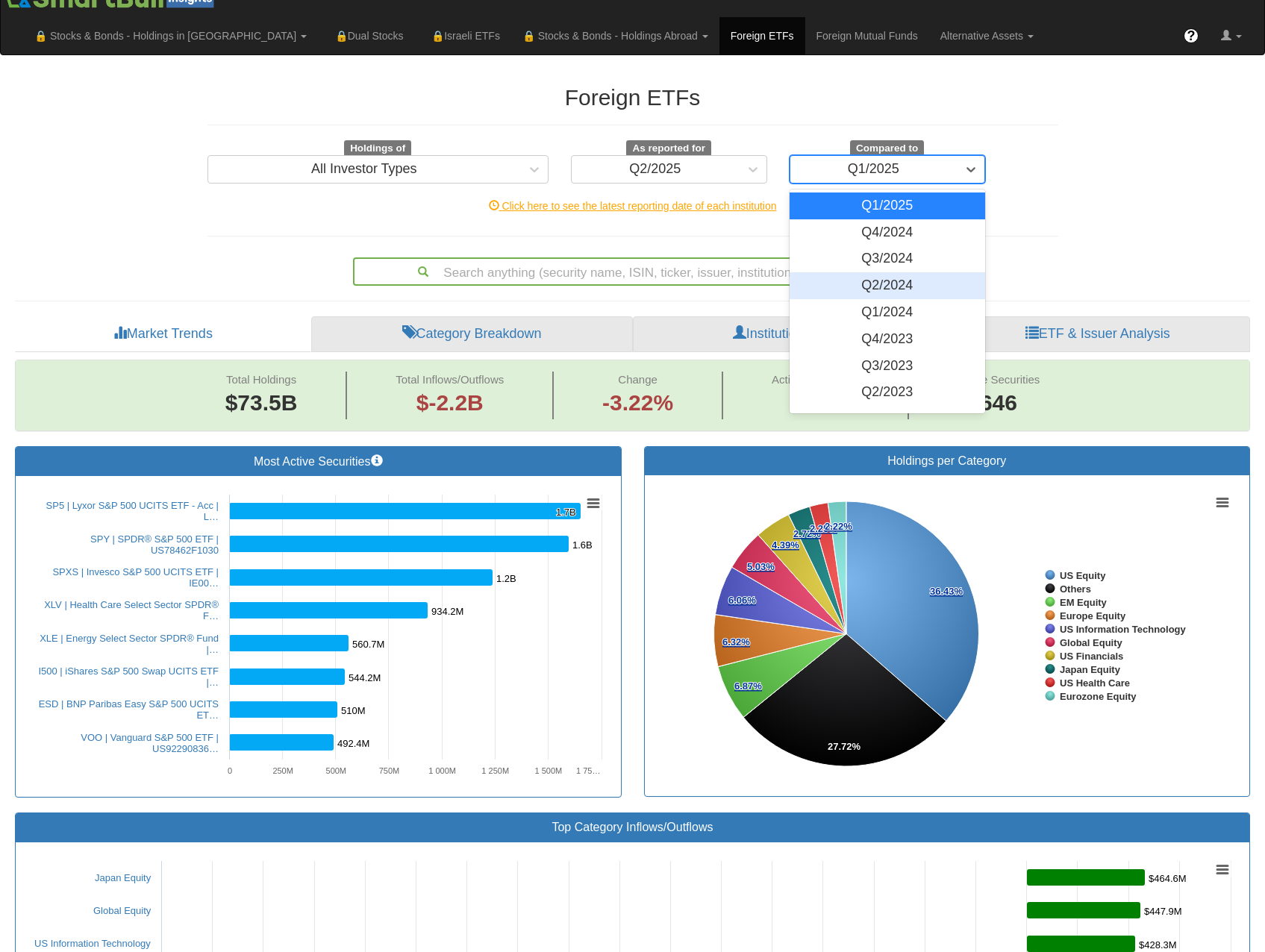
click at [878, 272] on div "Q2/2024" at bounding box center [888, 285] width 196 height 27
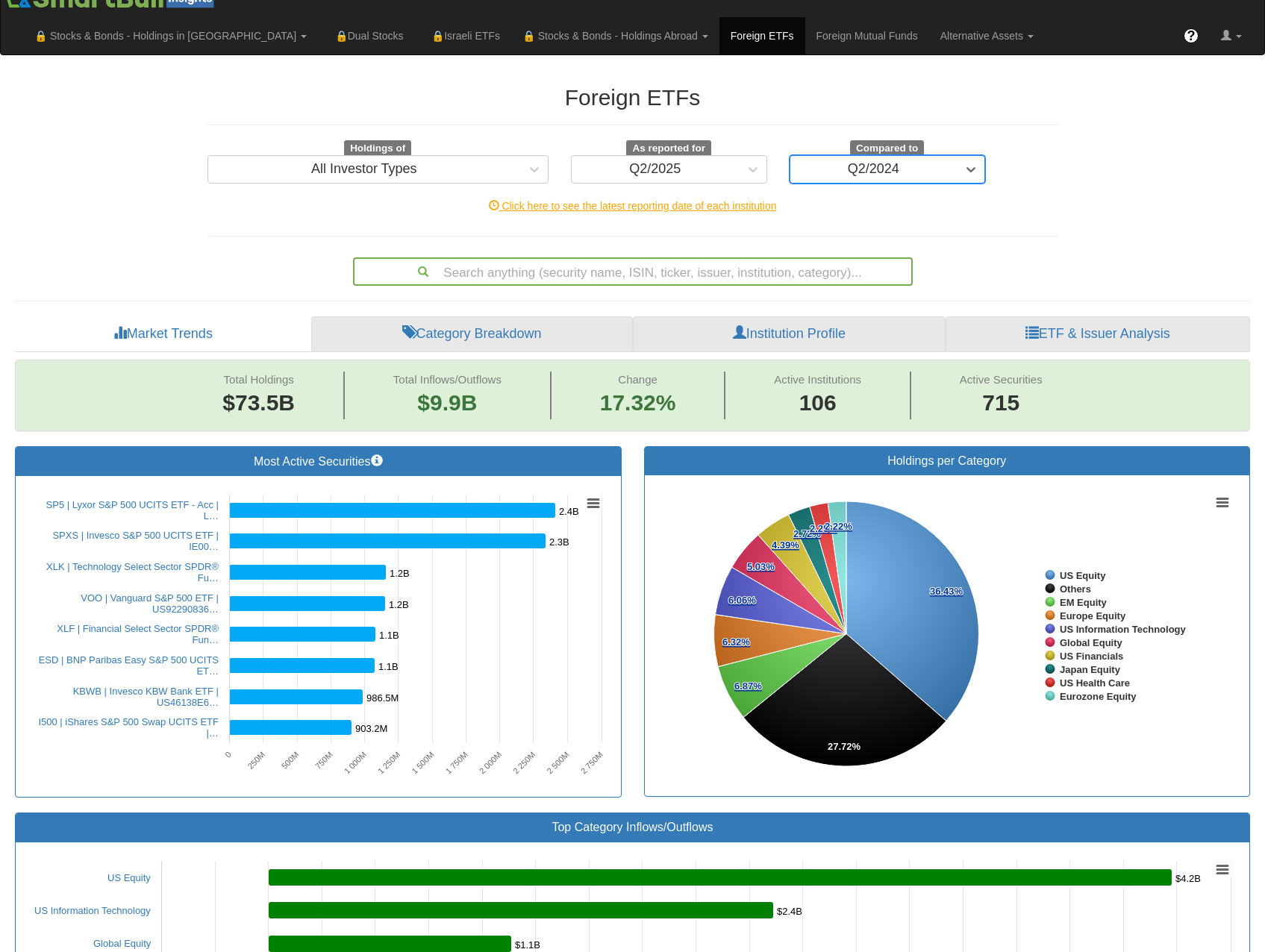
click at [7, 643] on div "Most Active Securities Created with Highcharts 8.2.2 Chart context menu 2.4B 2.…" at bounding box center [319, 629] width 630 height 367
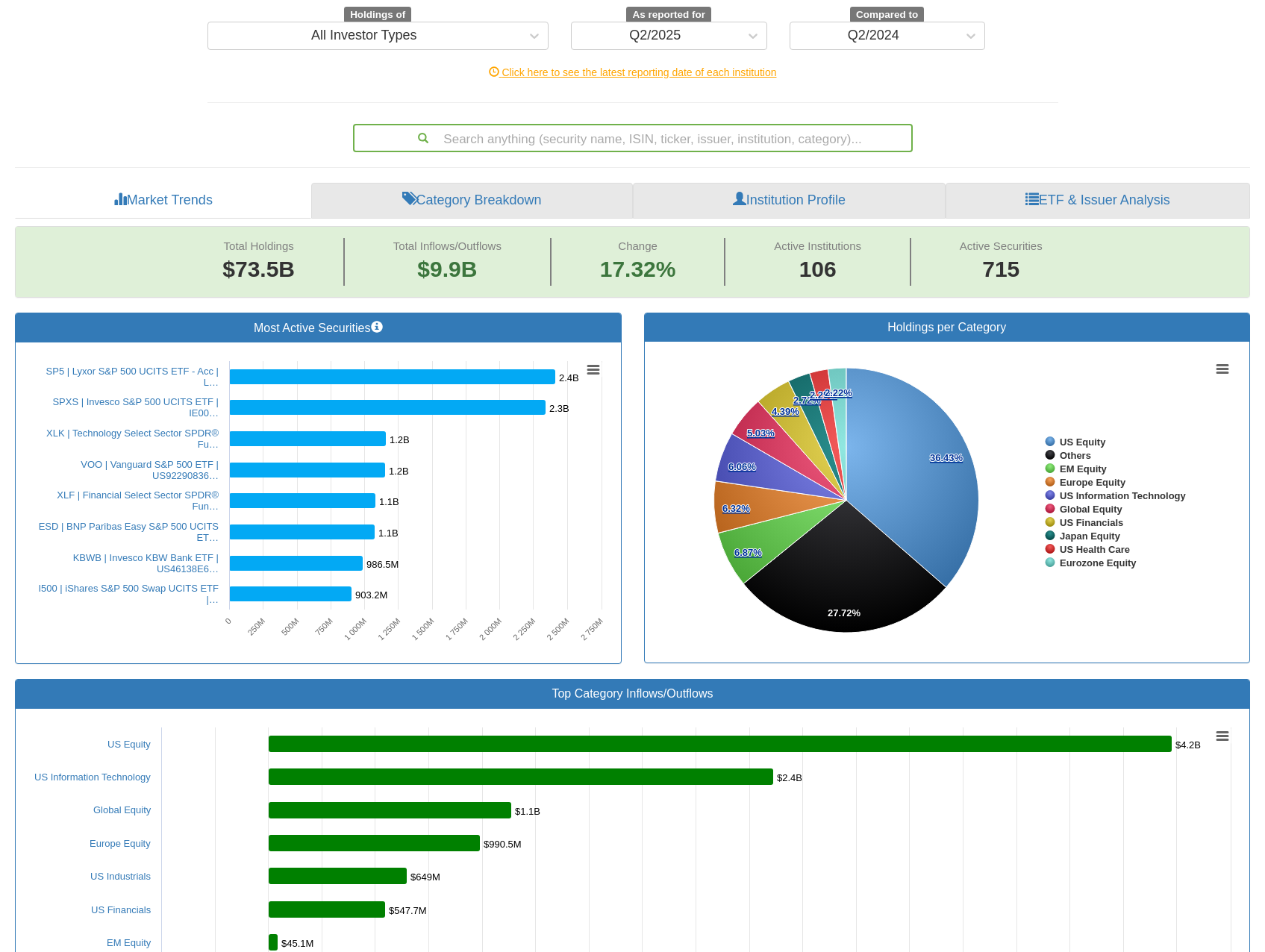
scroll to position [229, 0]
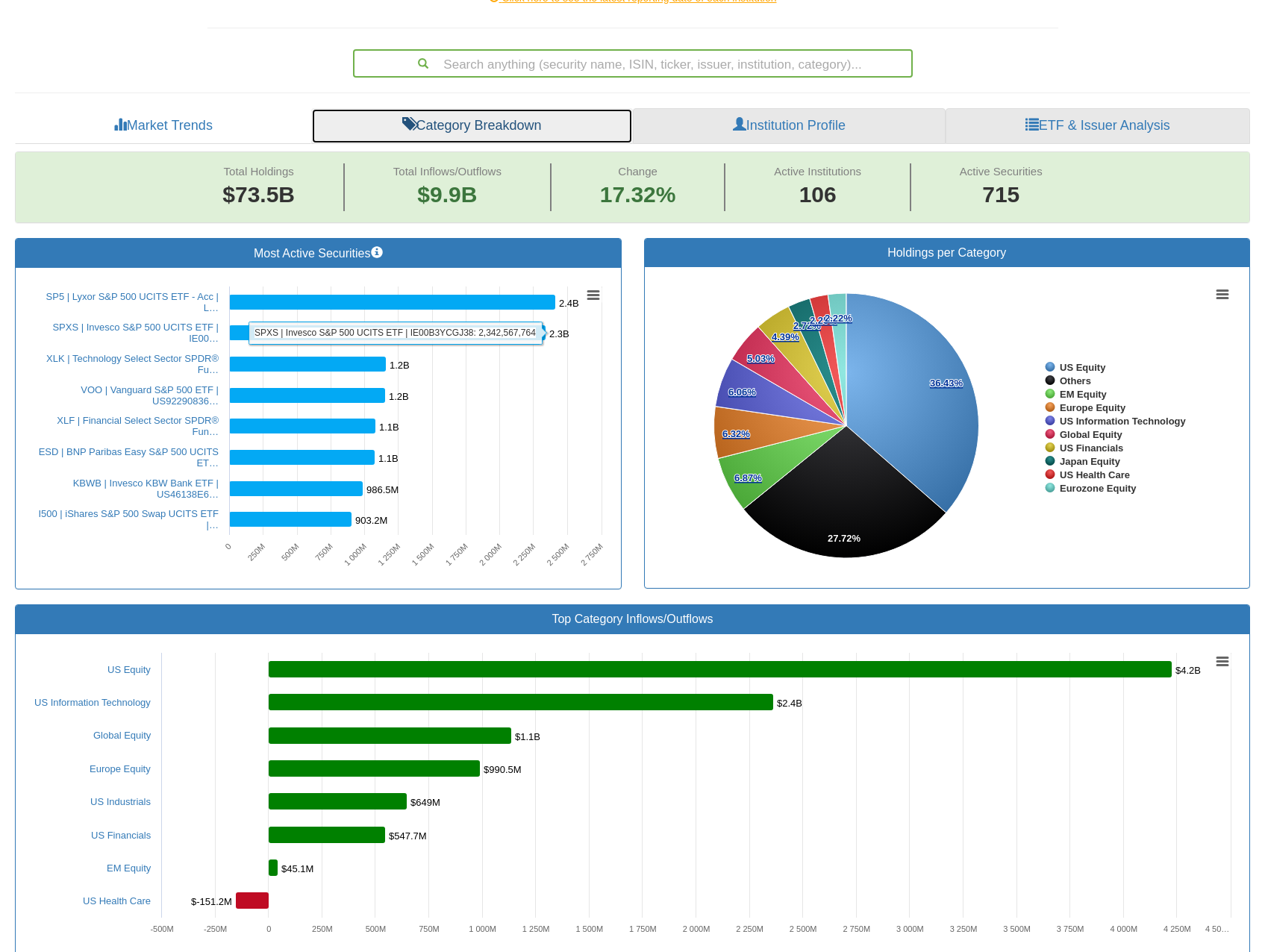
click at [514, 108] on link "Category Breakdown" at bounding box center [471, 126] width 322 height 36
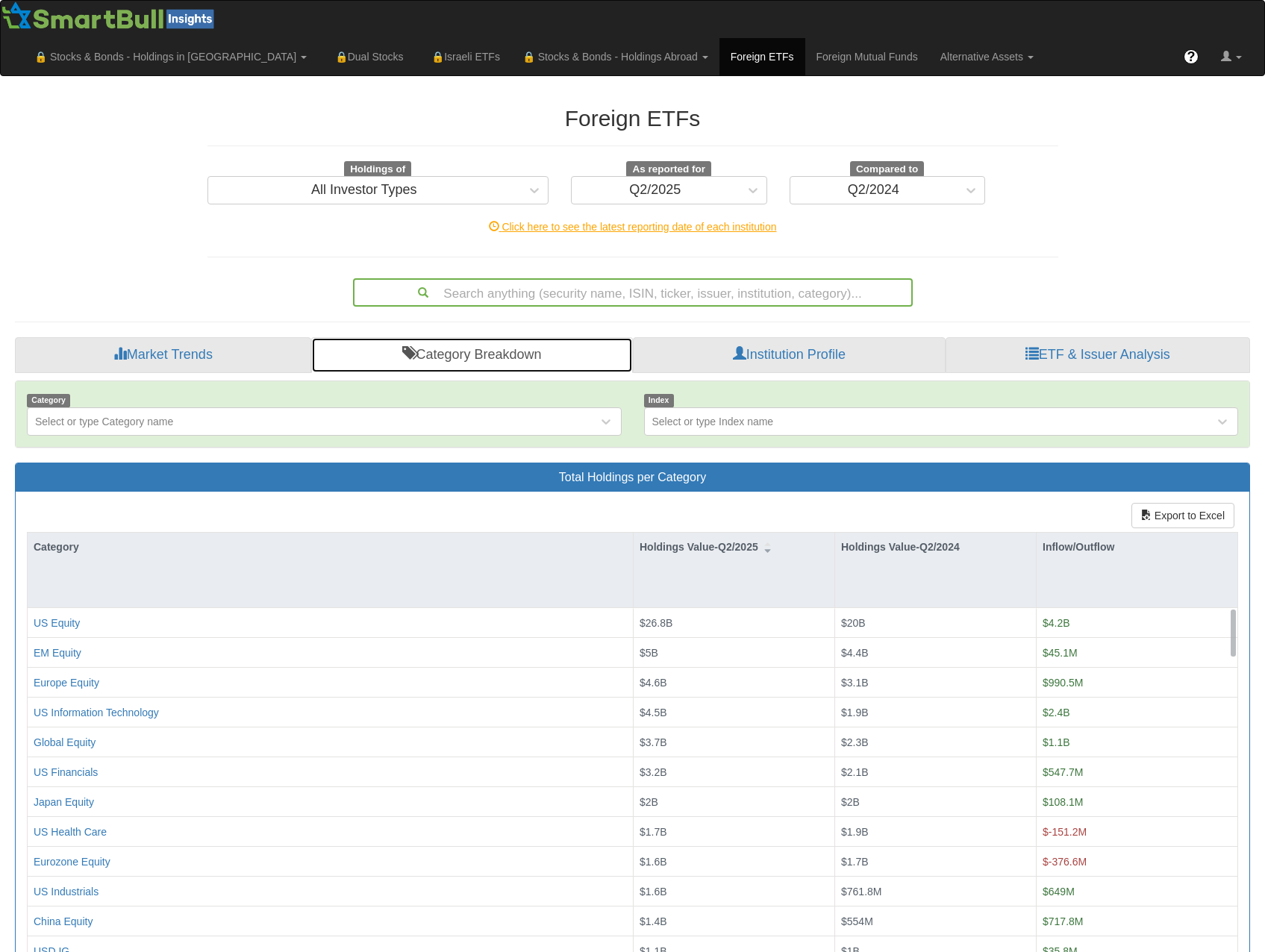
scroll to position [21, 0]
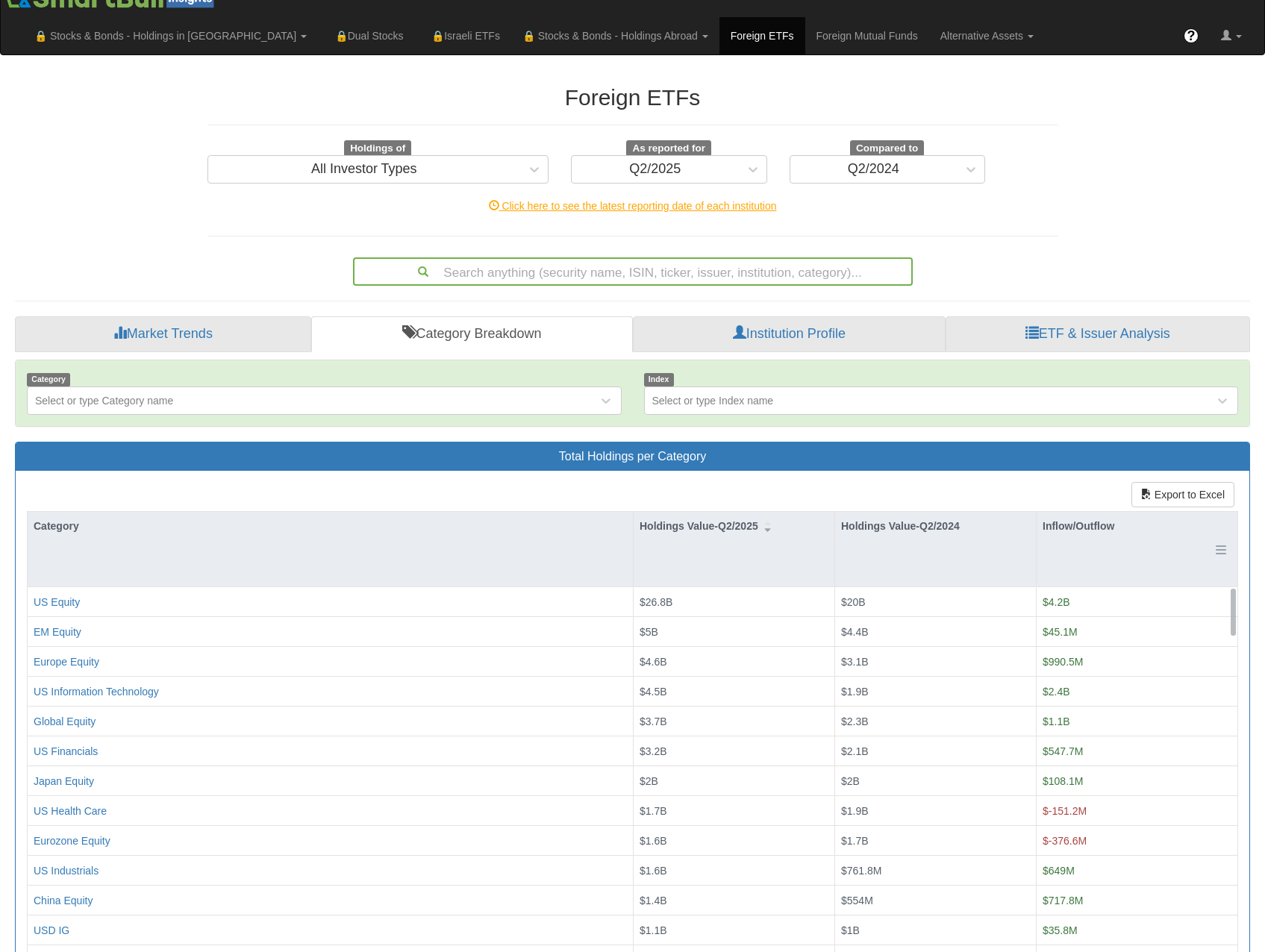
click at [1076, 512] on div "Inflow/Outflow" at bounding box center [1136, 525] width 201 height 29
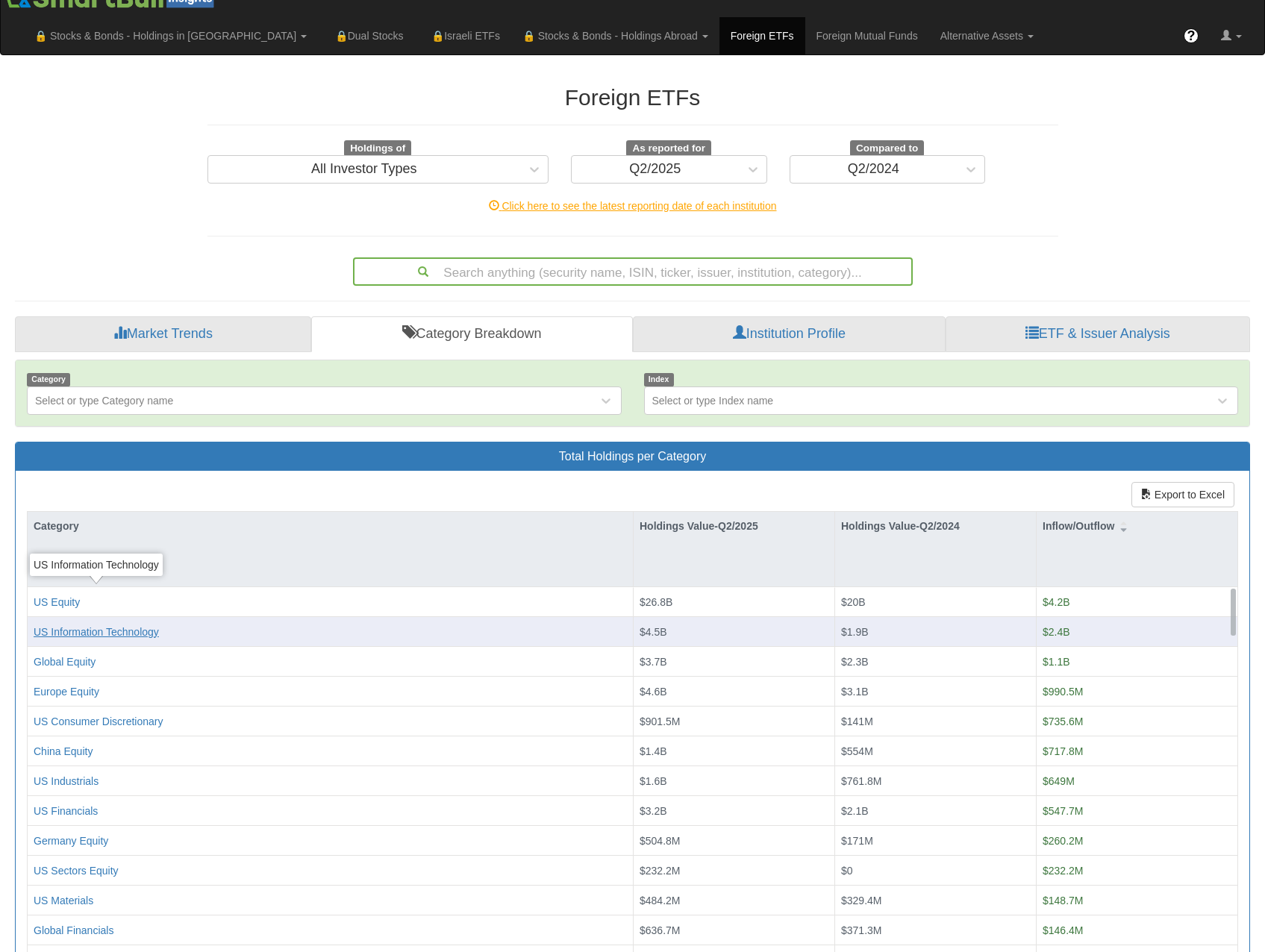
click at [111, 624] on div "US Information Technology" at bounding box center [96, 631] width 126 height 15
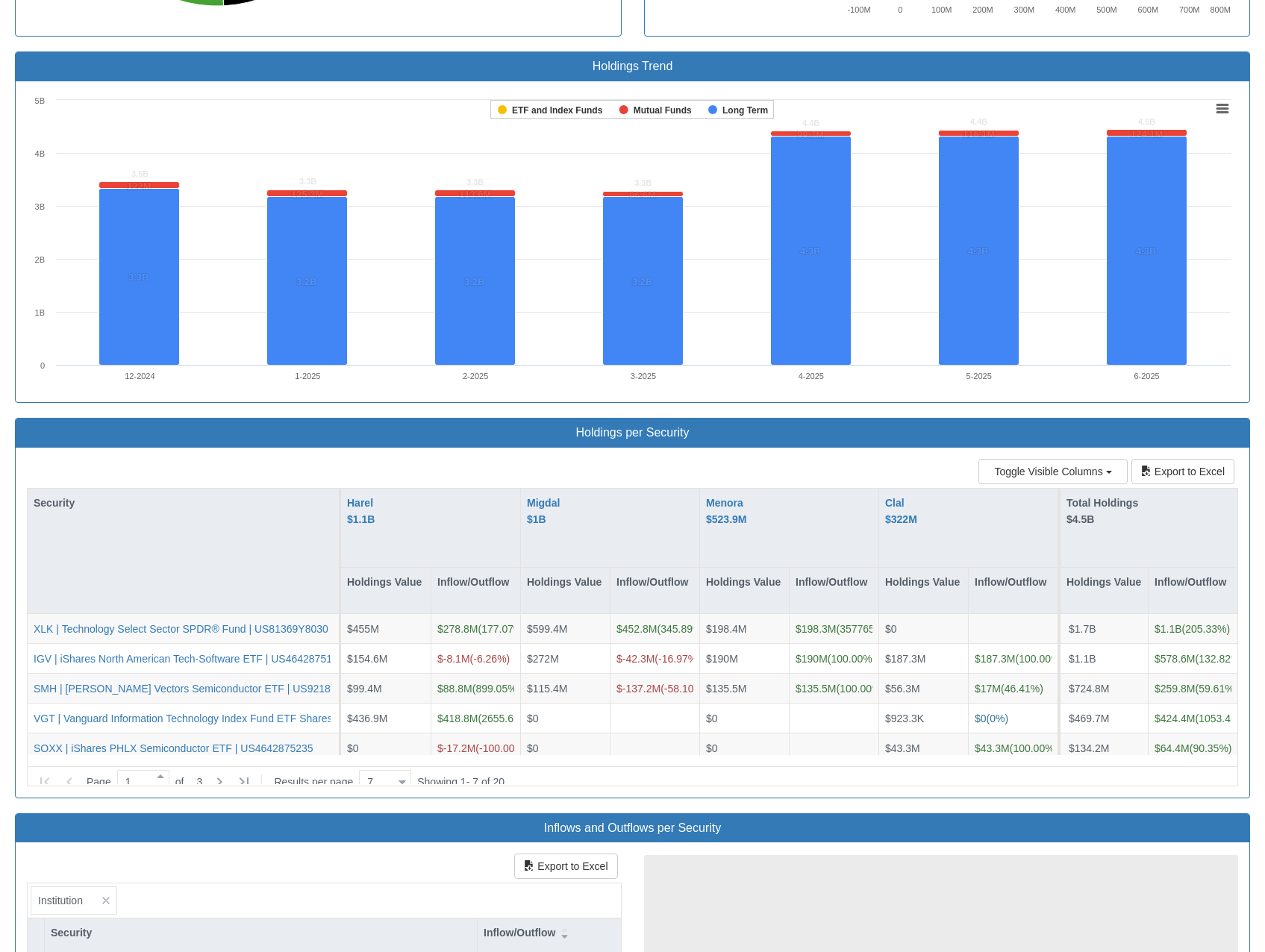
scroll to position [31, 1208]
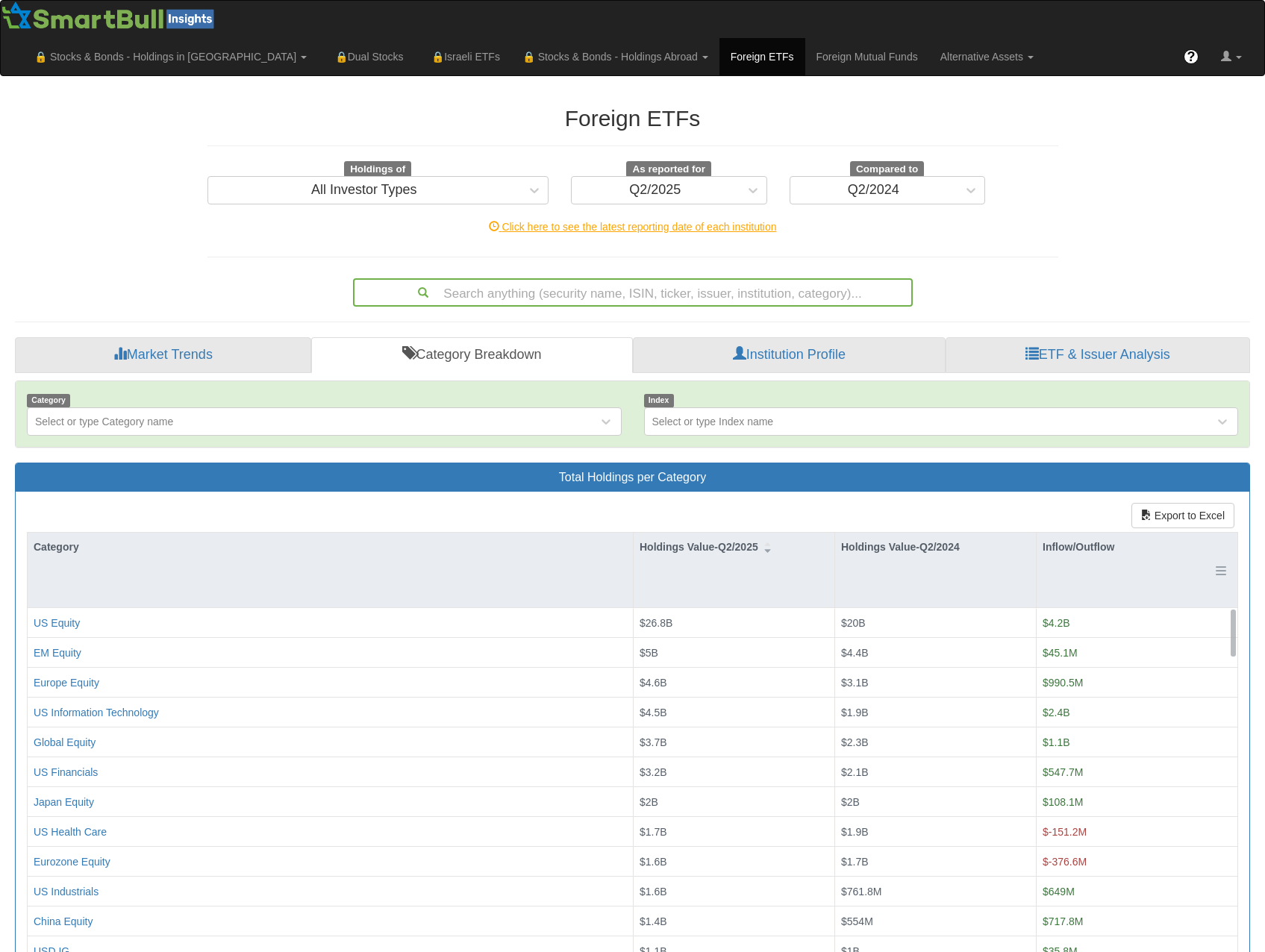
click at [1069, 532] on div "Inflow/Outflow" at bounding box center [1136, 546] width 201 height 29
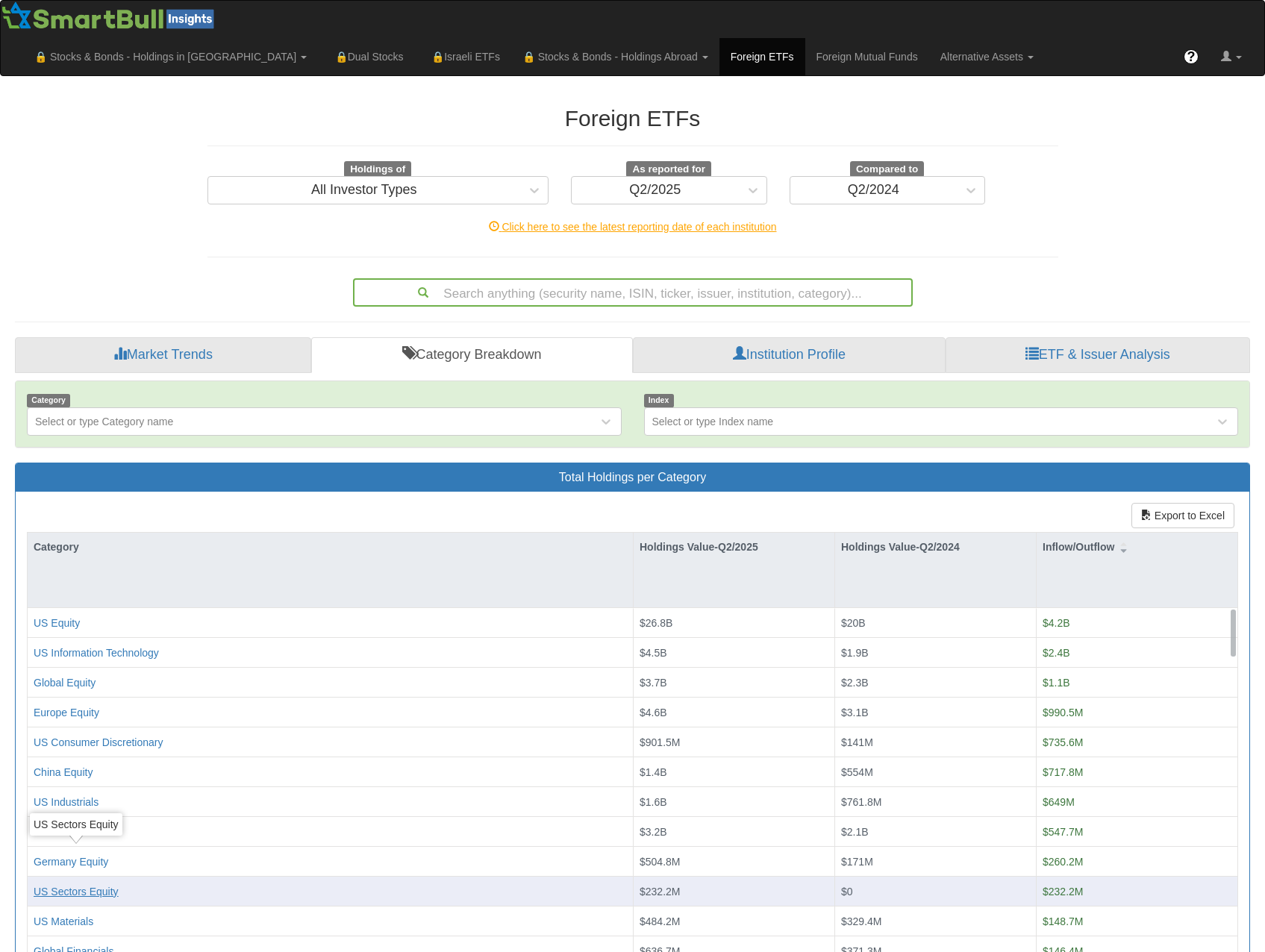
click at [90, 884] on div "US Sectors Equity" at bounding box center [76, 891] width 85 height 15
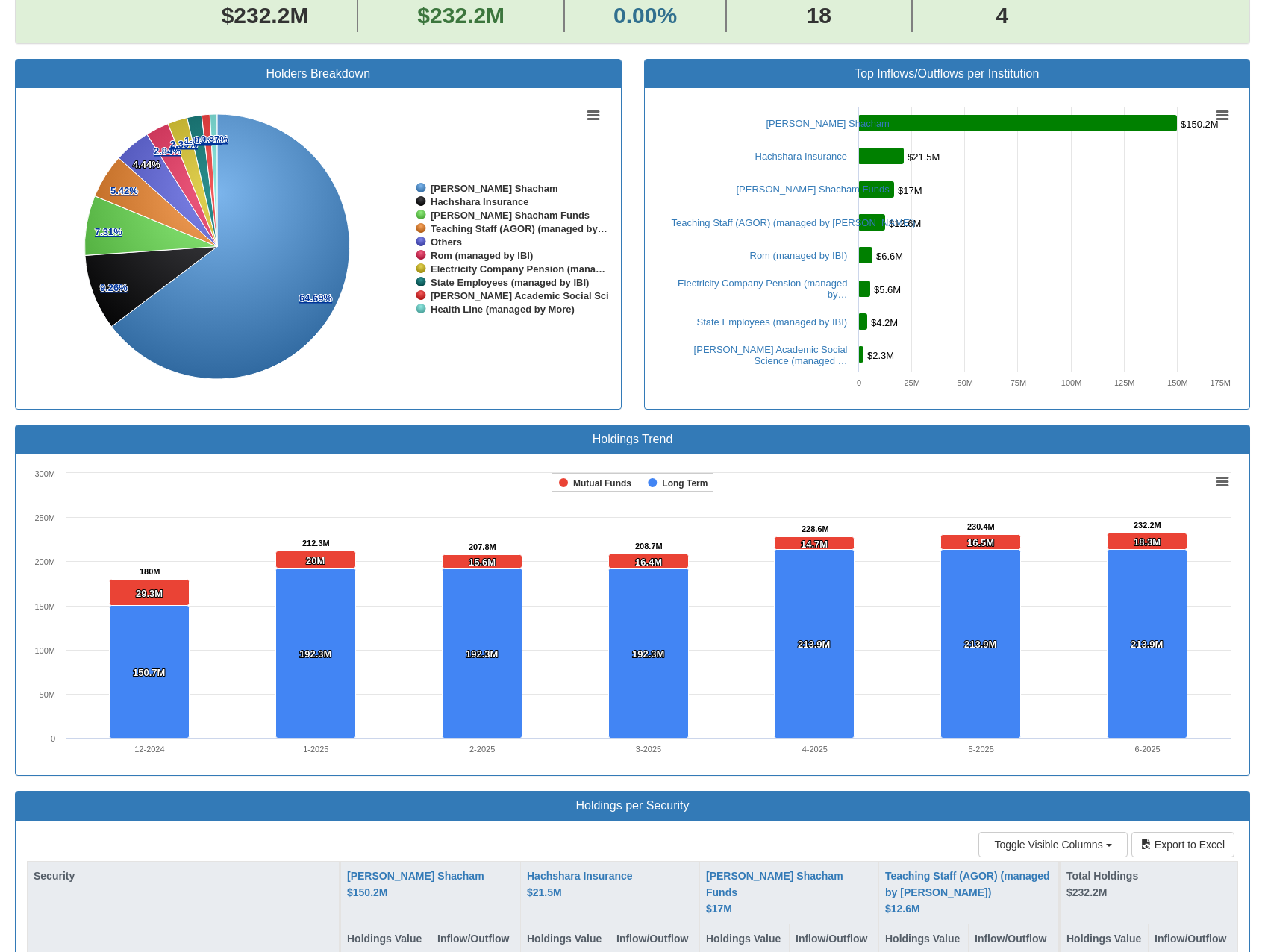
scroll to position [746, 0]
